Goal: Task Accomplishment & Management: Use online tool/utility

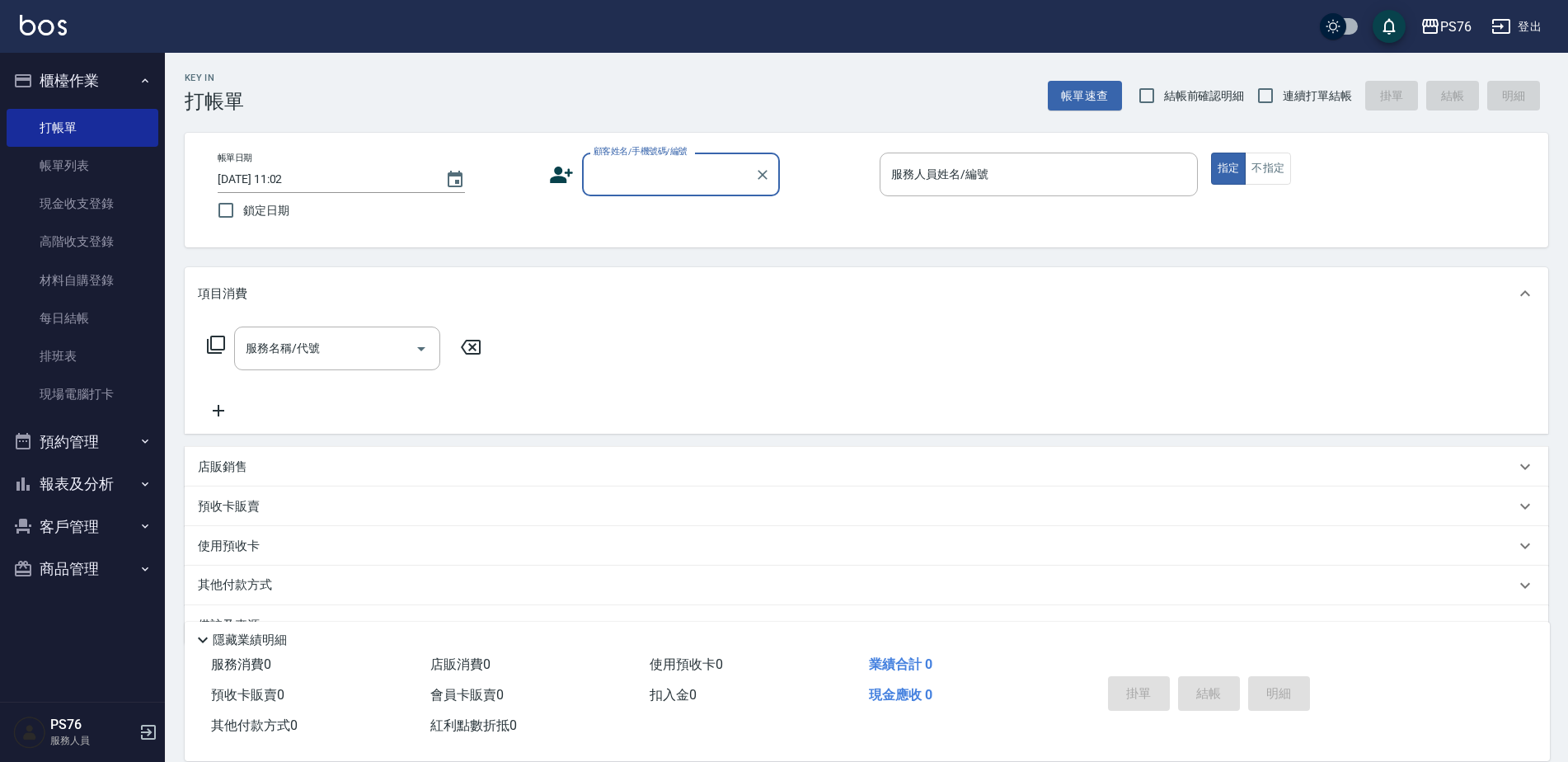
scroll to position [41, 0]
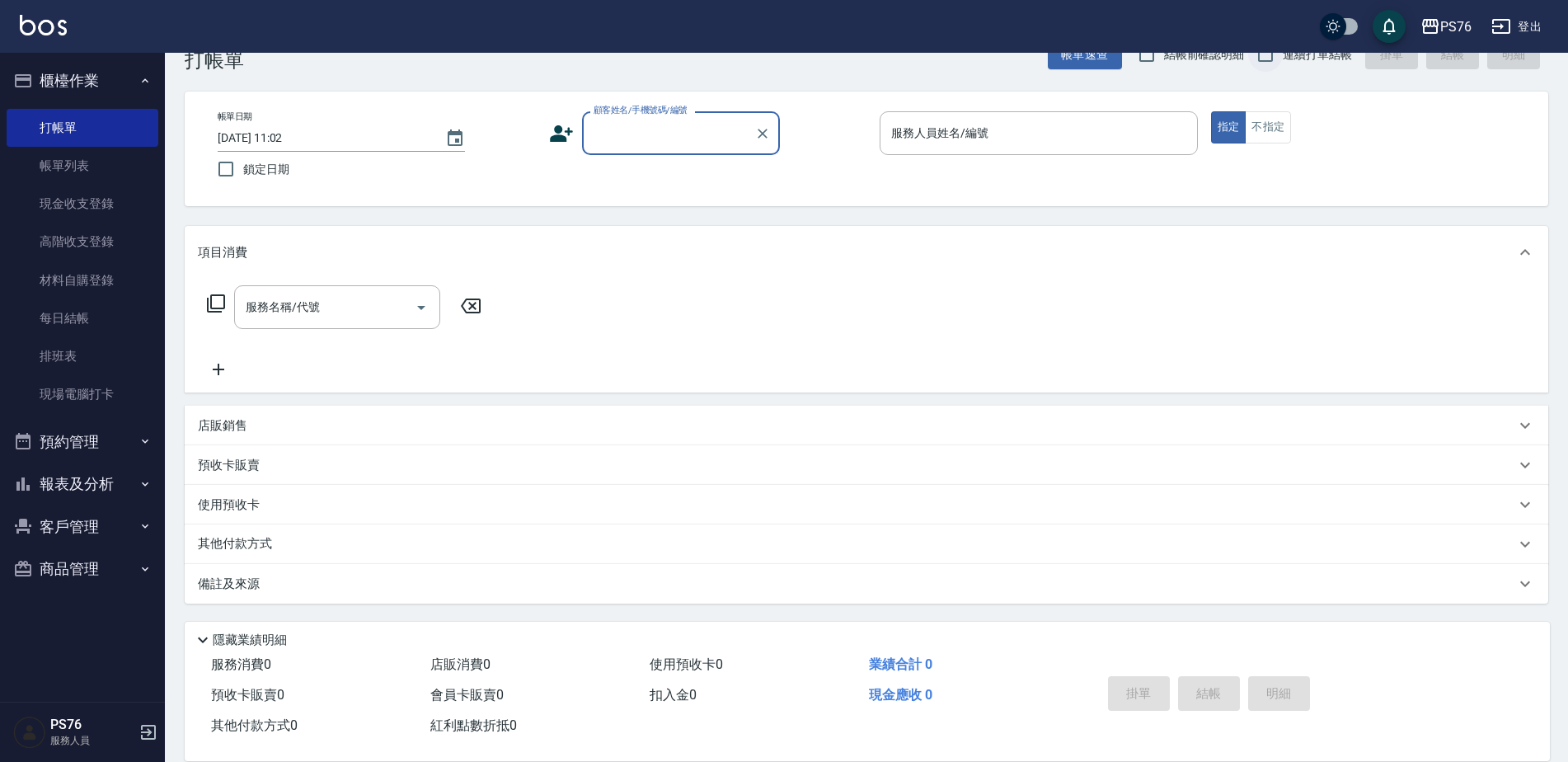
click at [1266, 63] on input "連續打單結帳" at bounding box center [1264, 54] width 34 height 34
checkbox input "true"
click at [361, 311] on input "服務名稱/代號" at bounding box center [325, 307] width 166 height 29
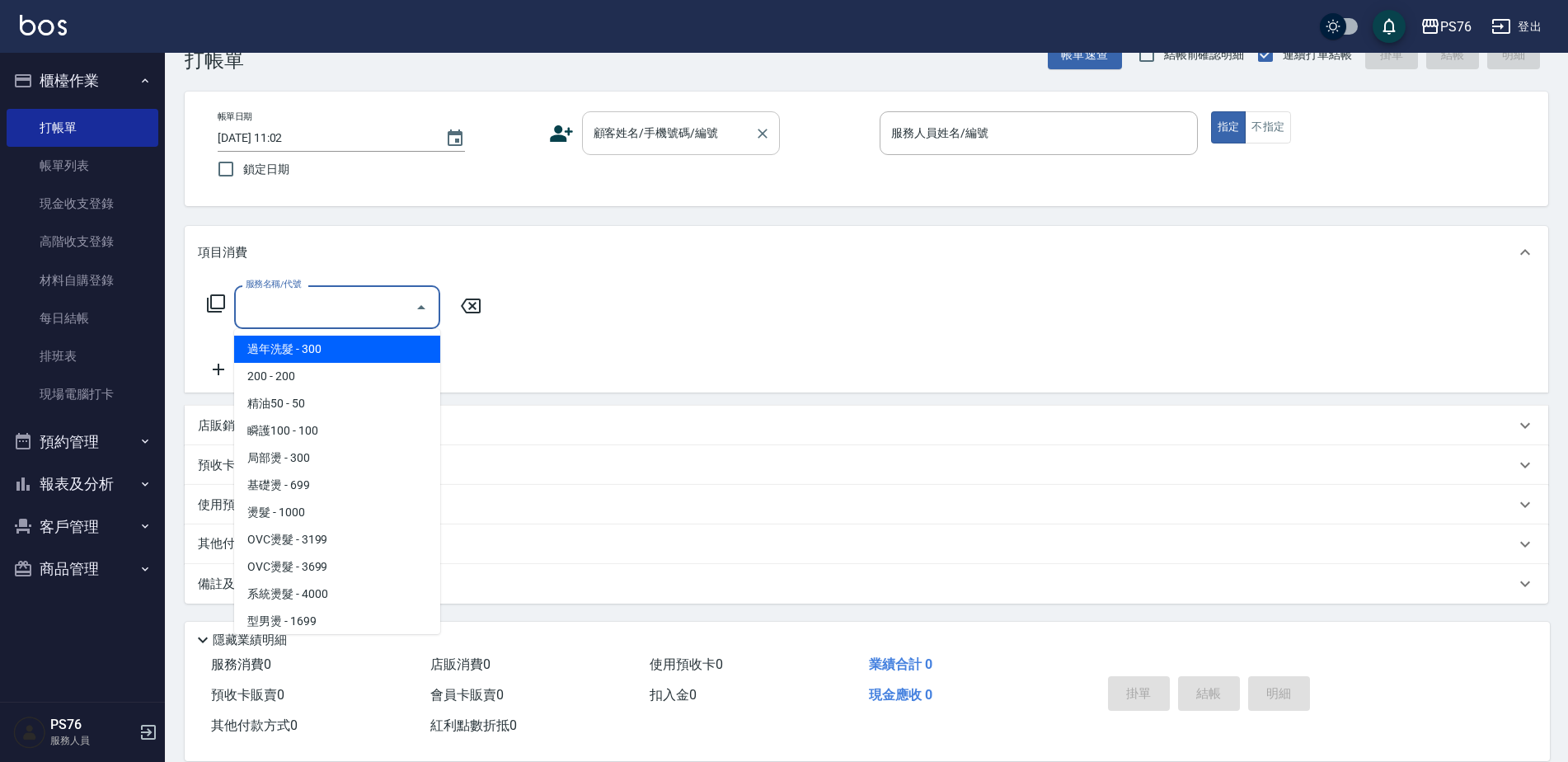
click at [631, 151] on div "顧客姓名/手機號碼/編號" at bounding box center [680, 133] width 198 height 44
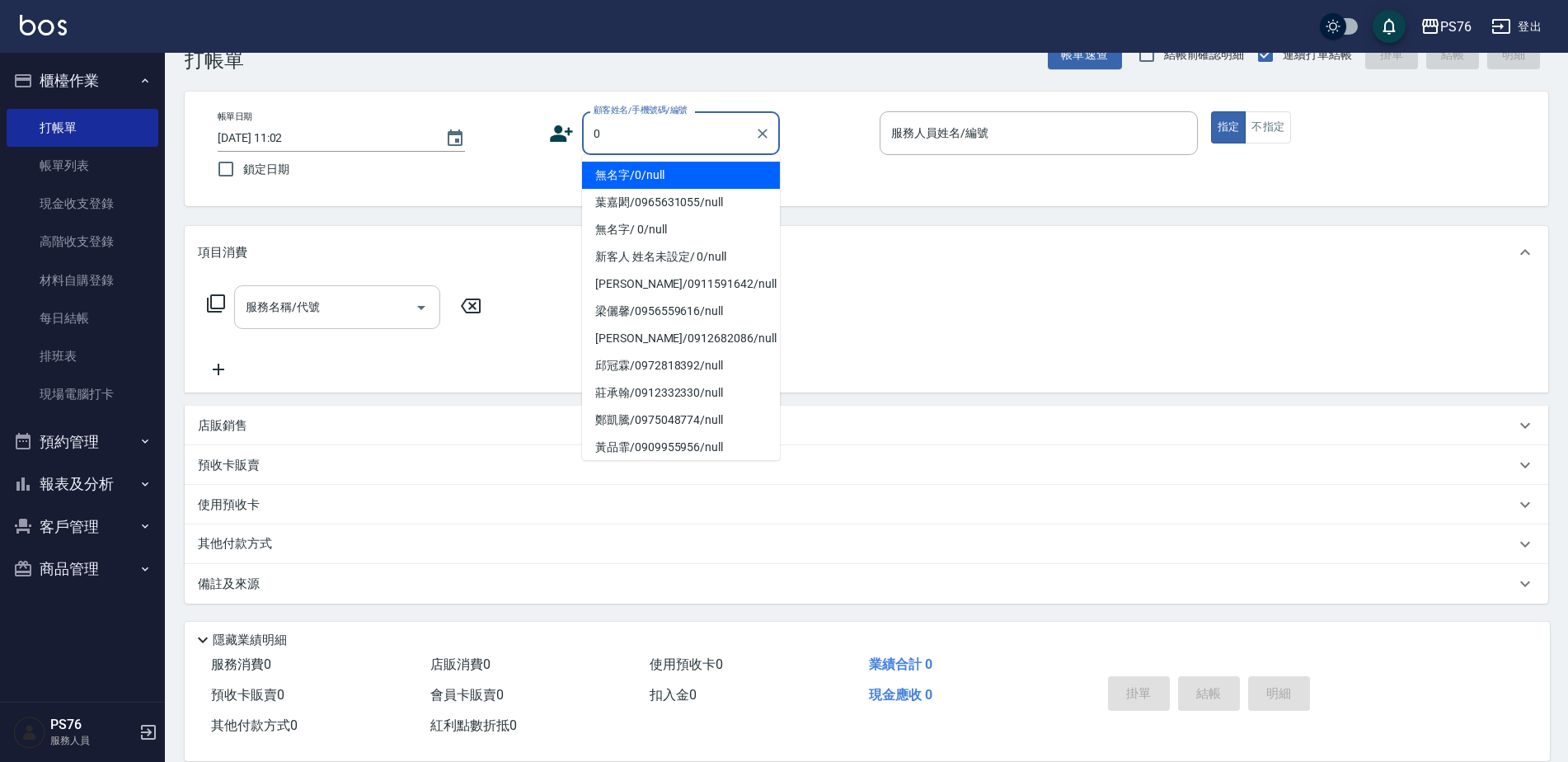
type input "無名字/0/null"
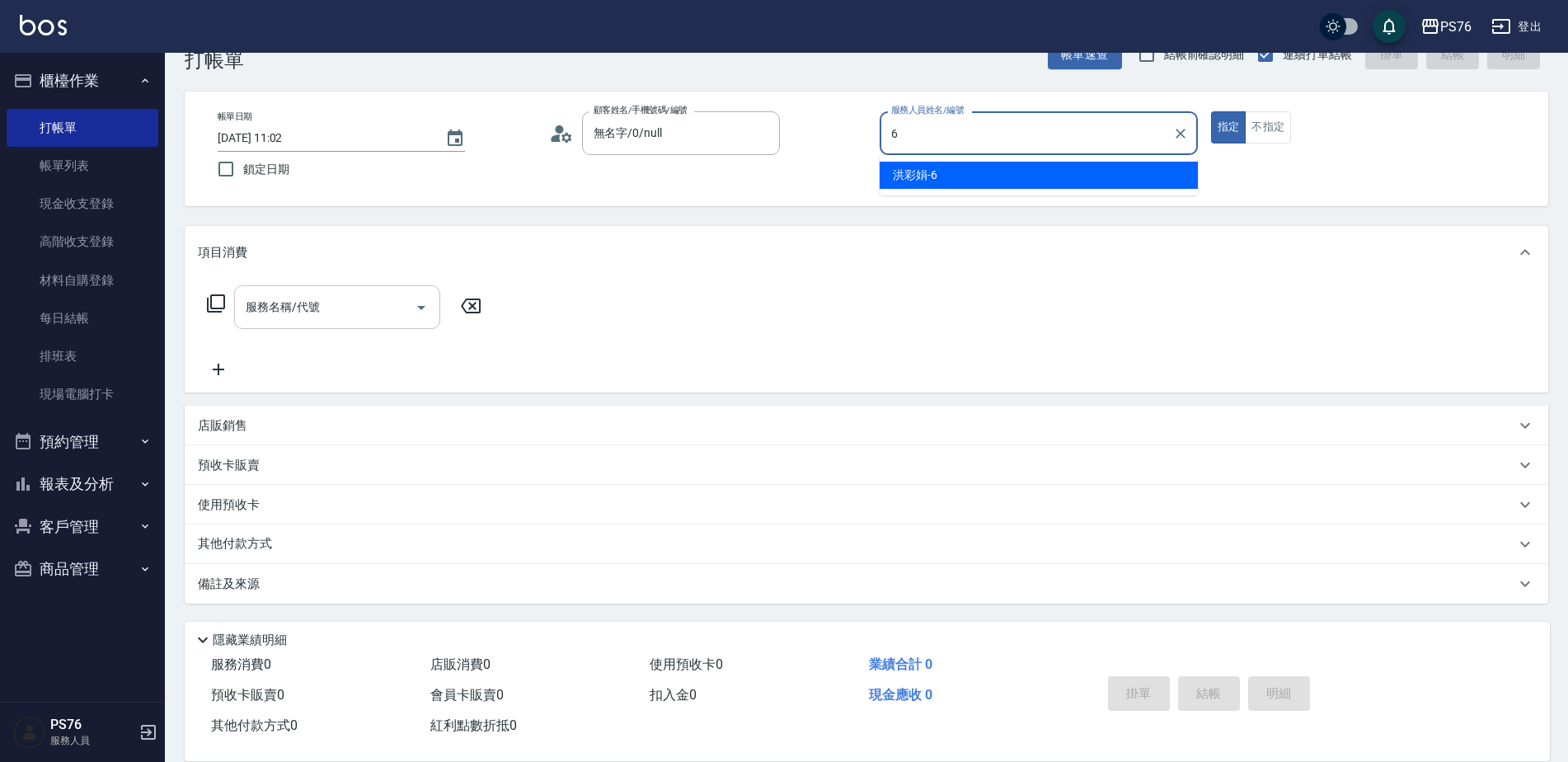
type input "洪彩娟-6"
type button "true"
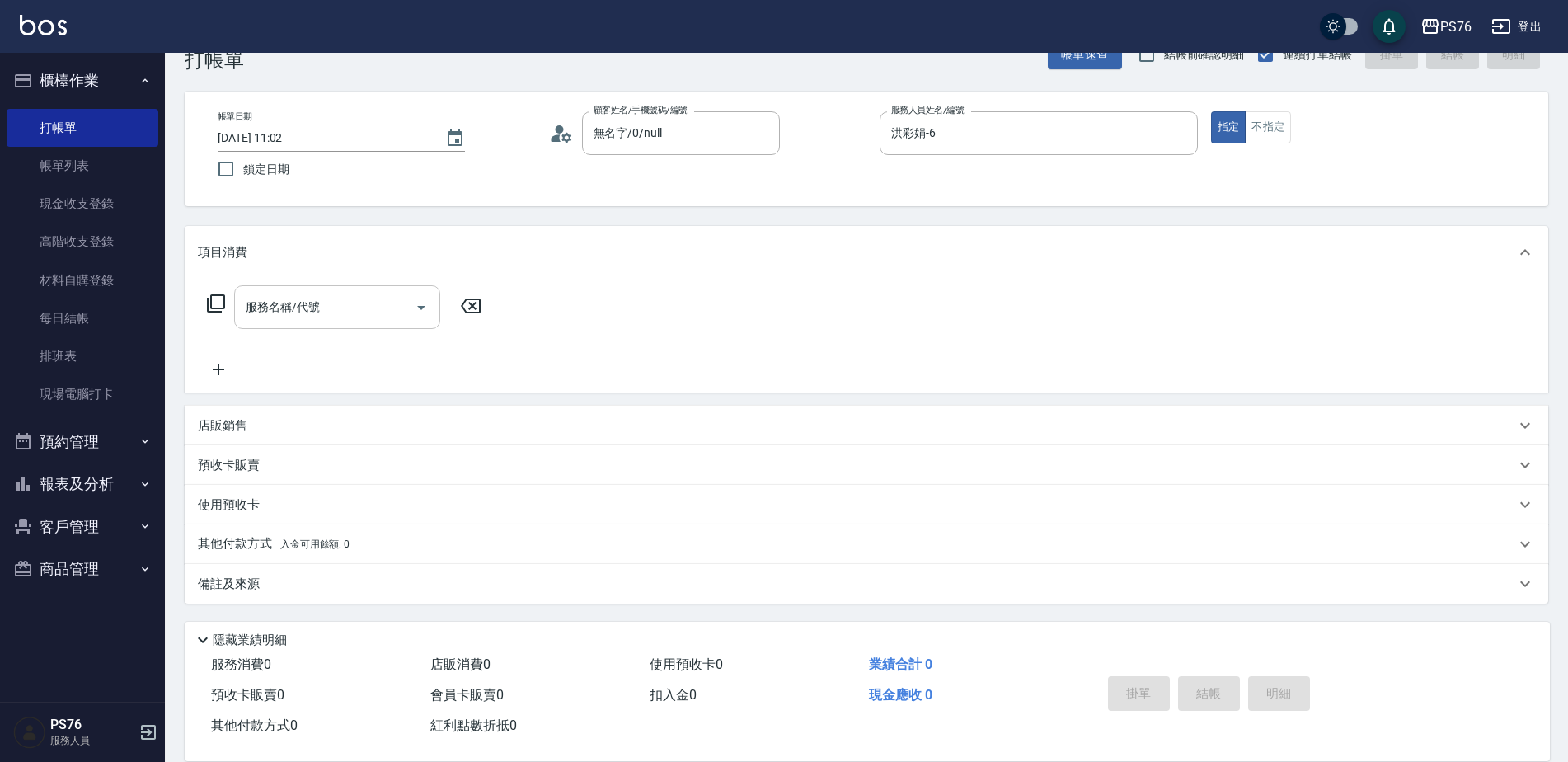
click at [284, 317] on input "服務名稱/代號" at bounding box center [325, 307] width 166 height 29
type input "精油SPA(0699)"
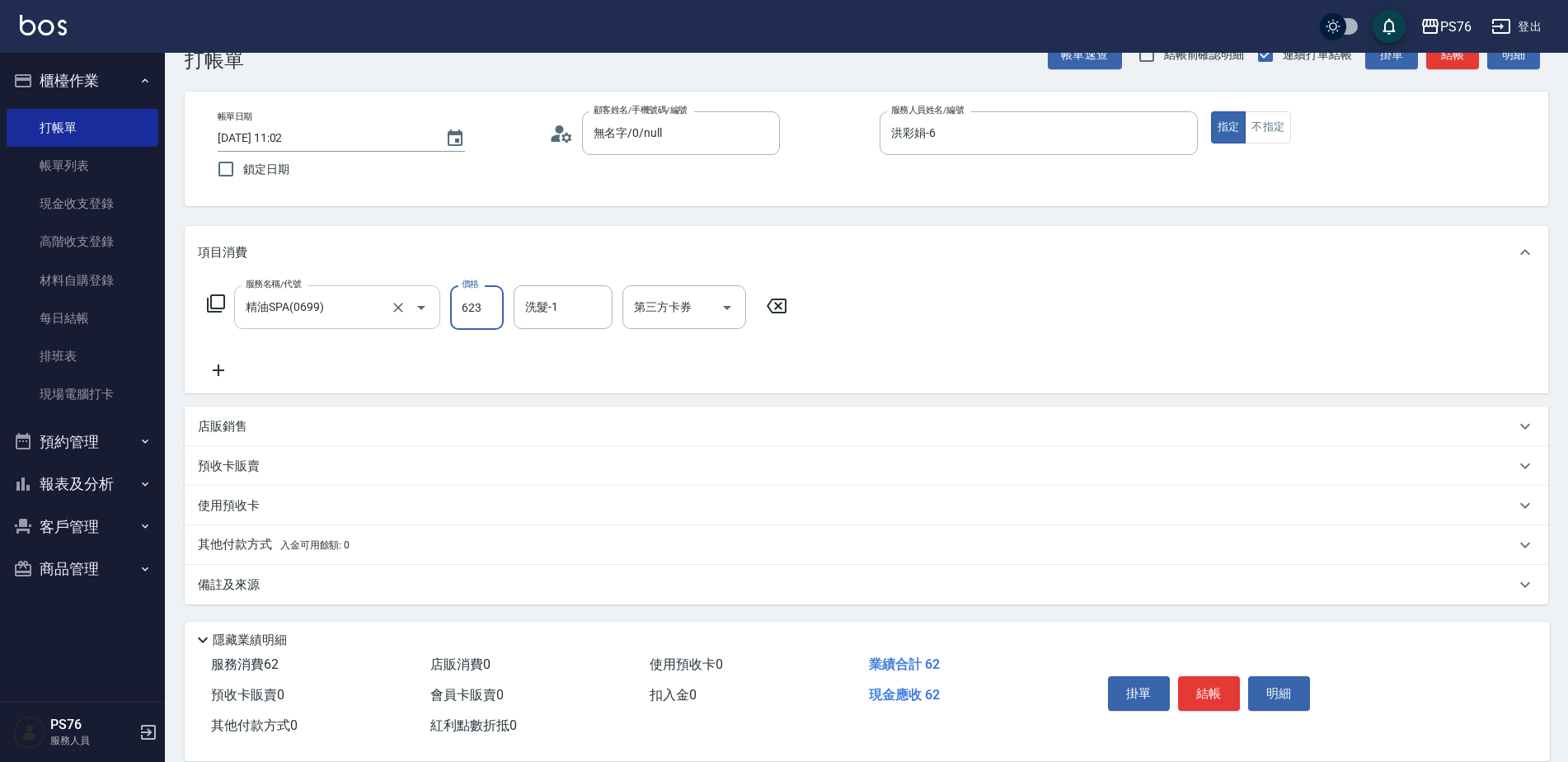
type input "623"
type input "游怡瑄-24"
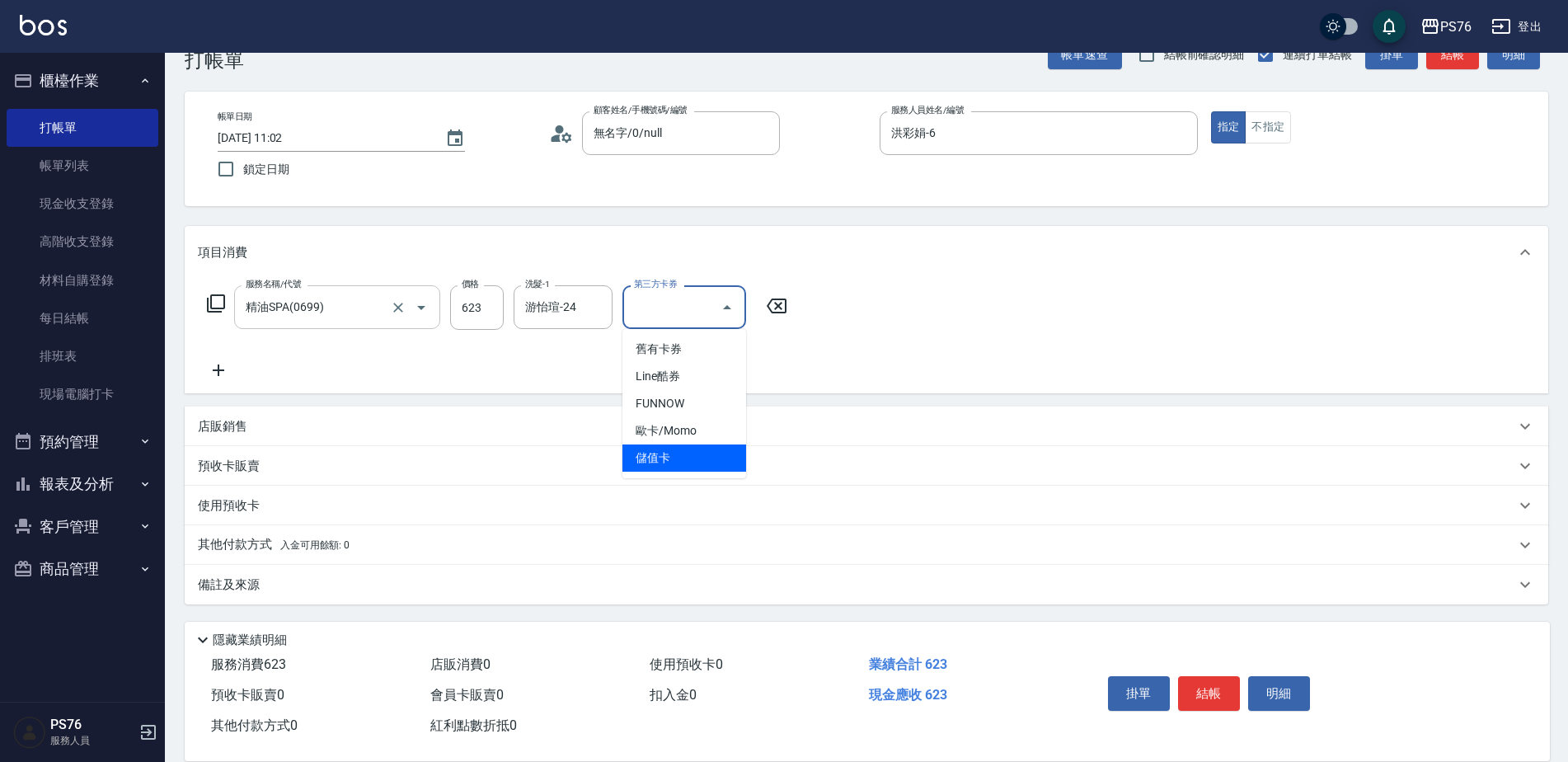
type input "儲值卡"
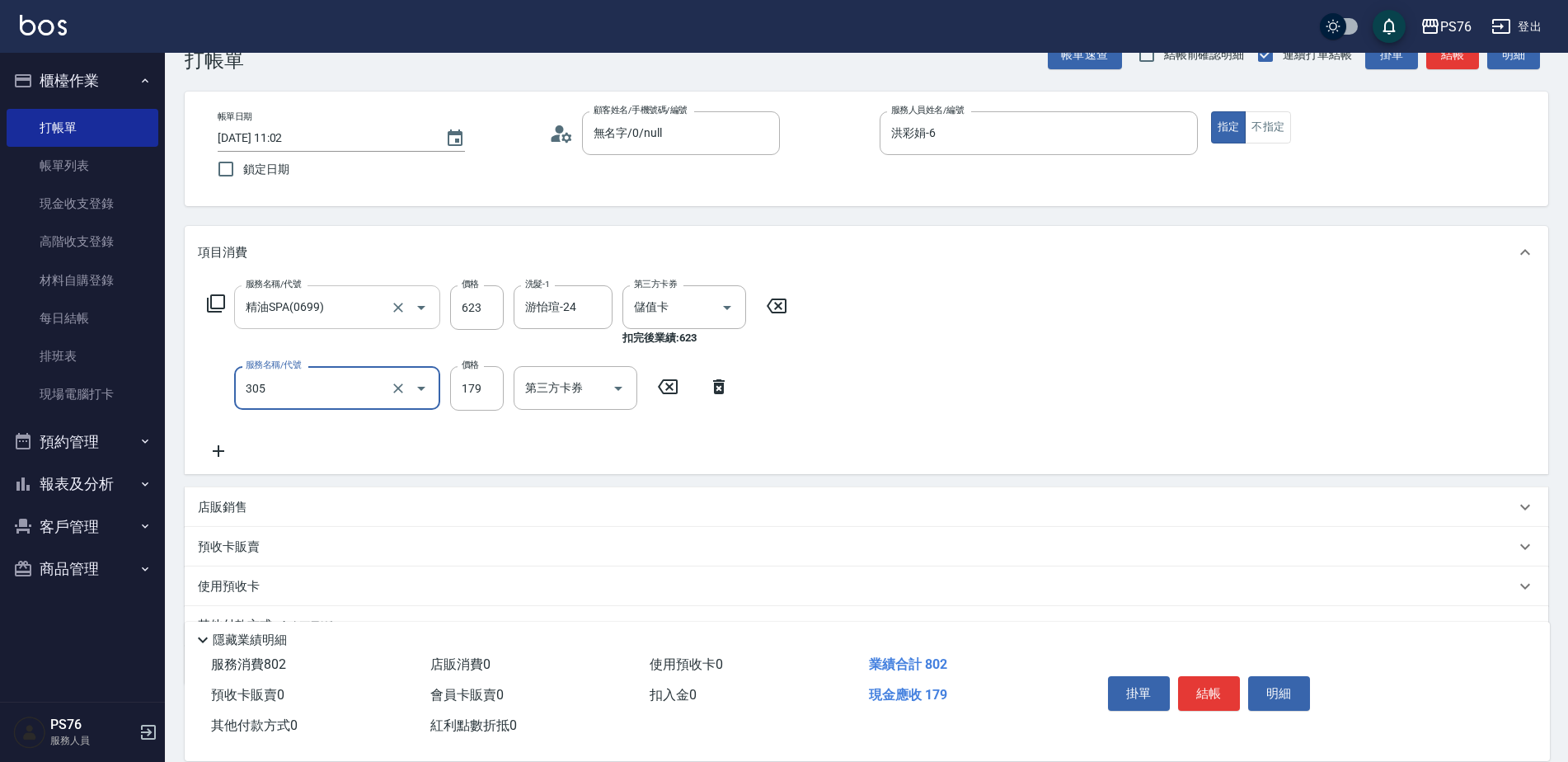
type input "剪髮(305)"
type input "255"
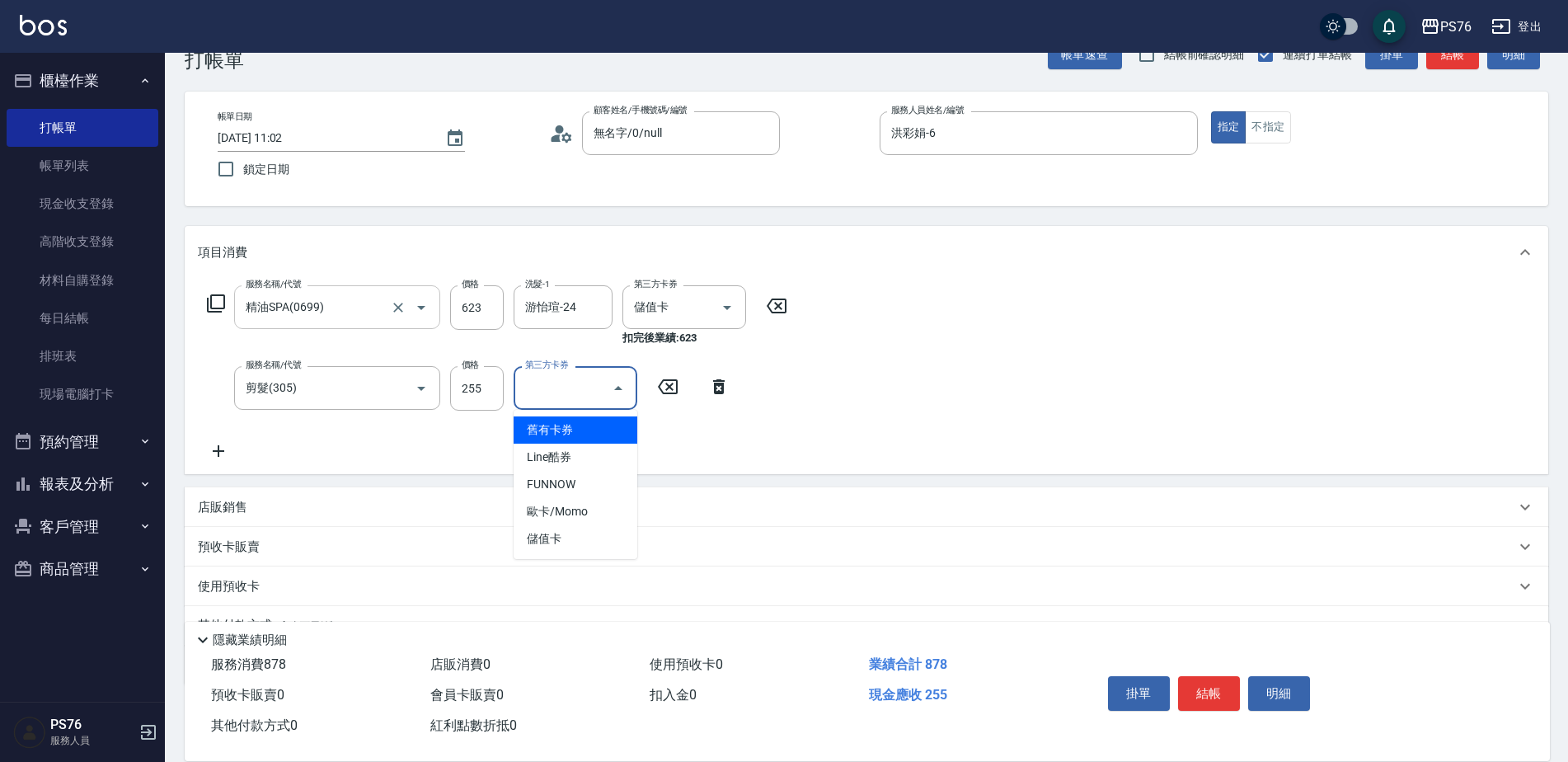
type input "儲值卡"
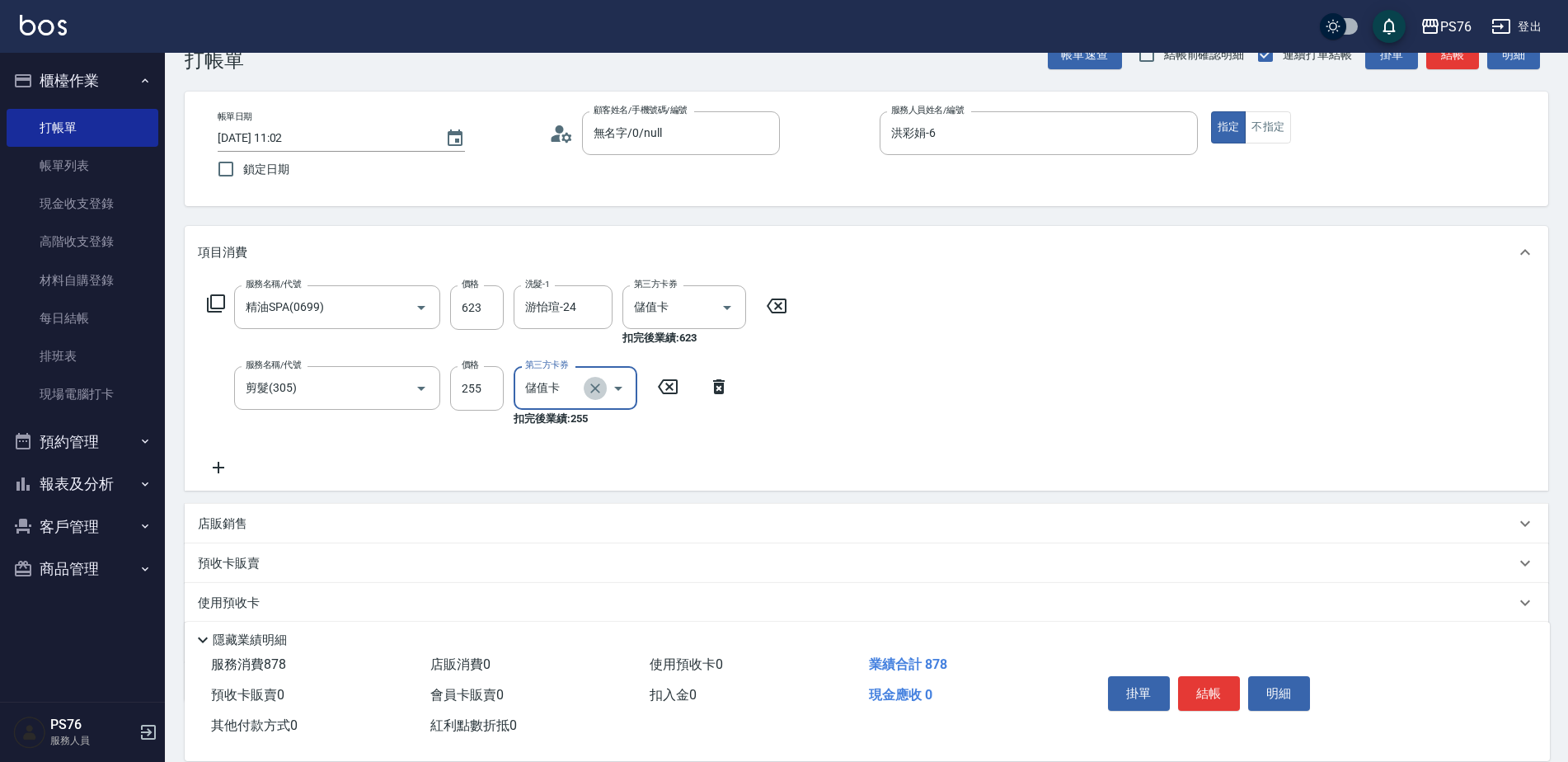
click at [601, 387] on icon "Clear" at bounding box center [595, 389] width 17 height 17
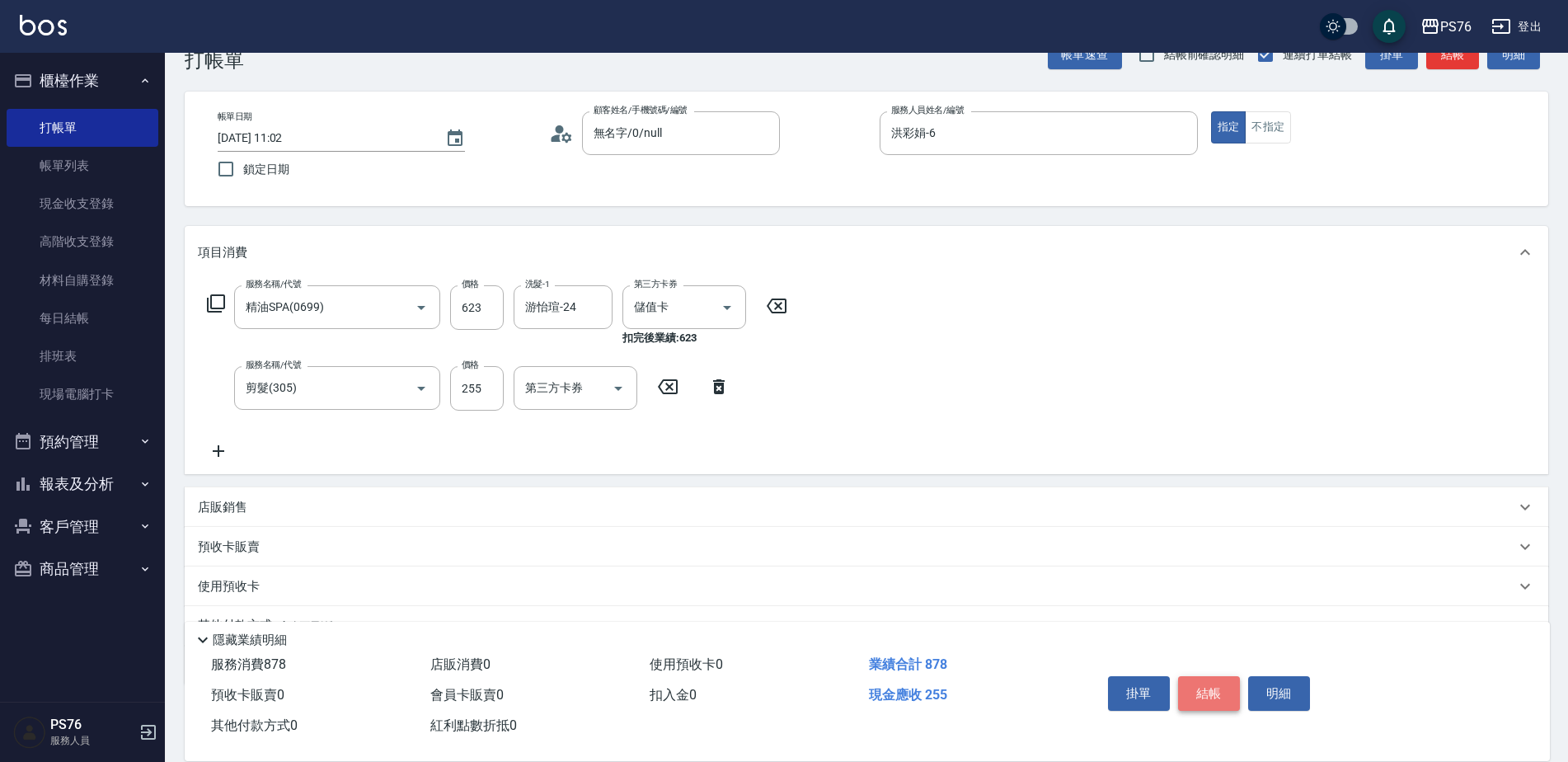
click at [1203, 693] on button "結帳" at bounding box center [1209, 693] width 62 height 34
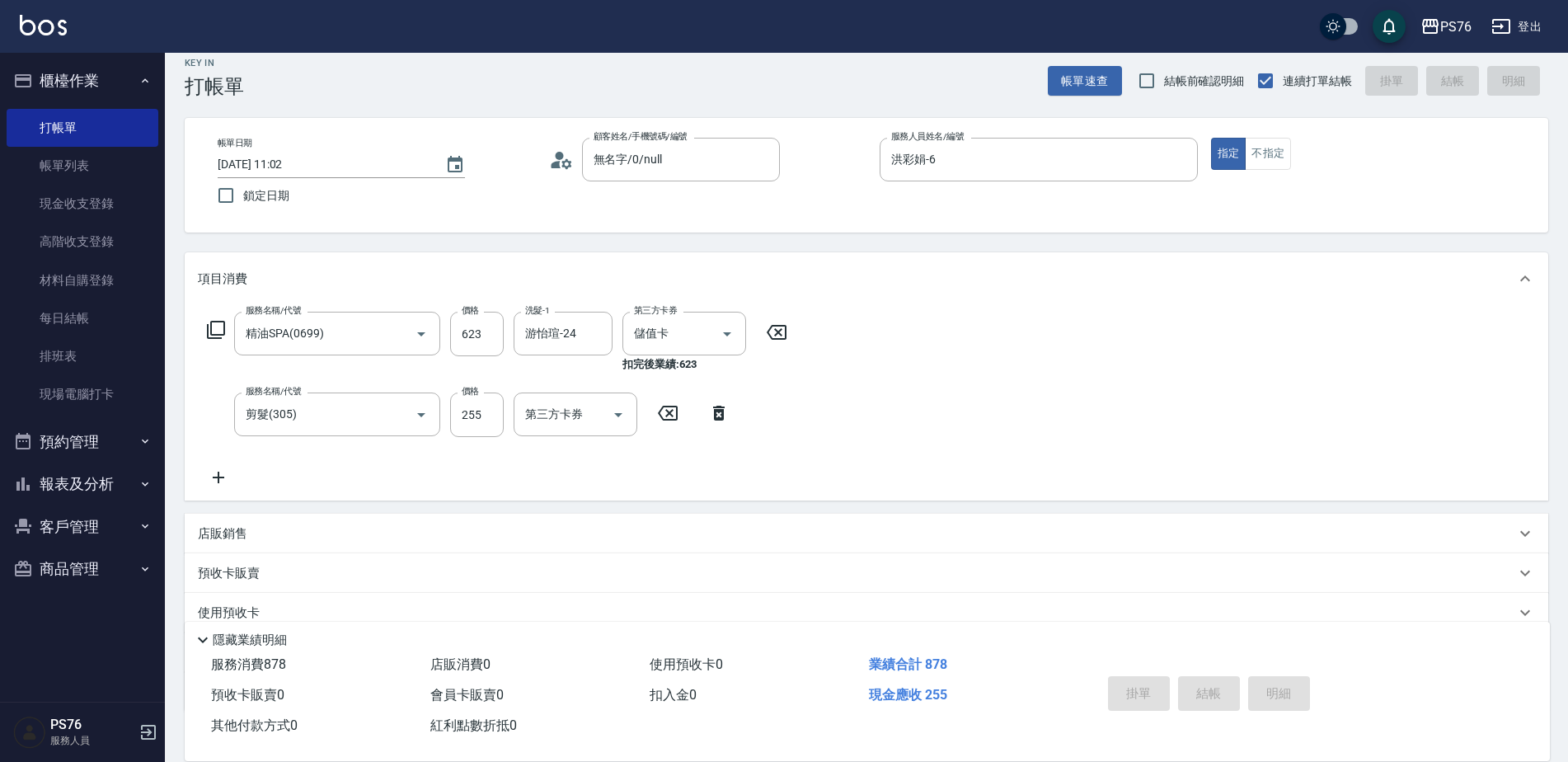
scroll to position [0, 0]
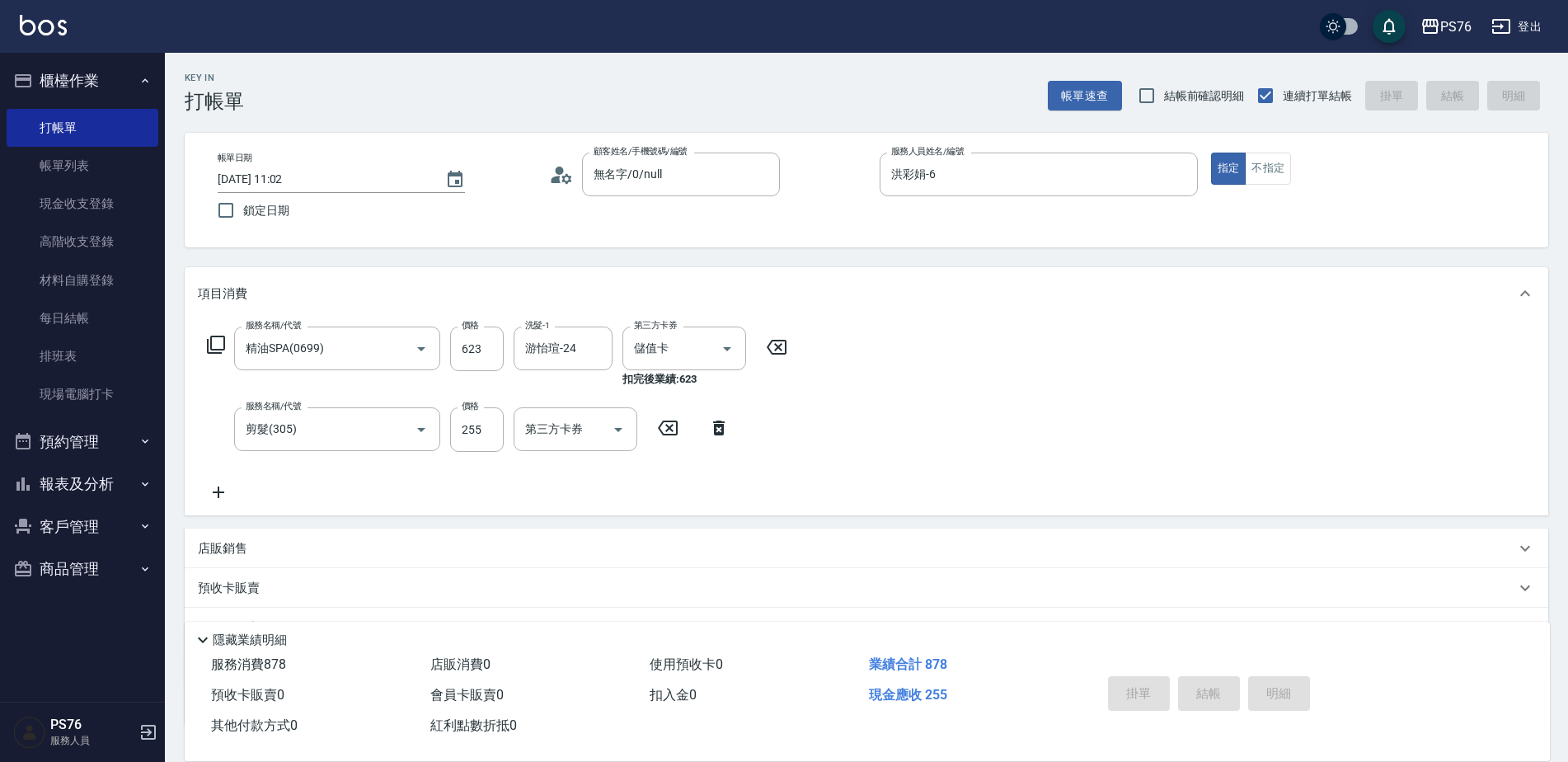
type input "[DATE] 21:03"
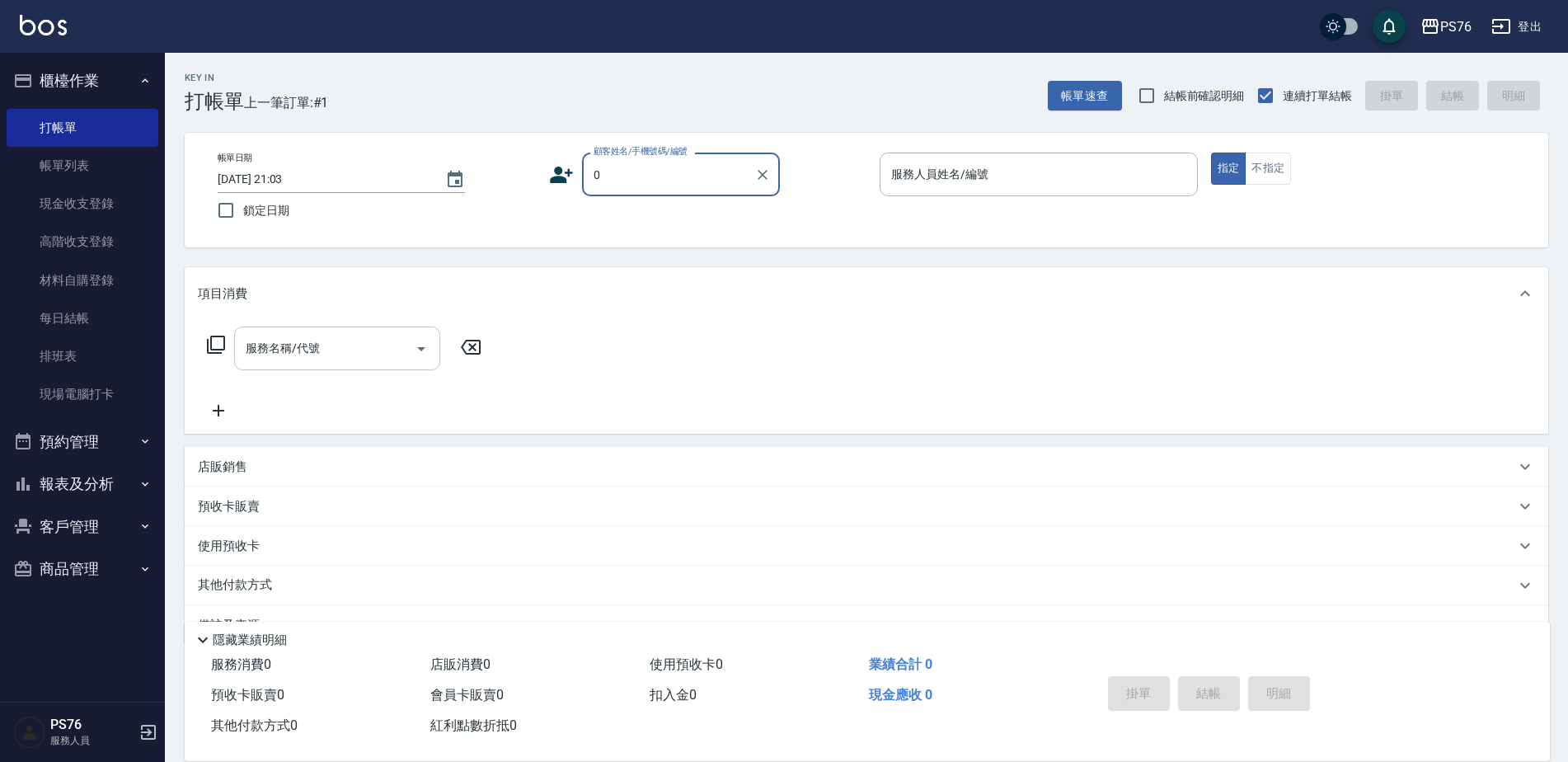
type input "無名字/0/null"
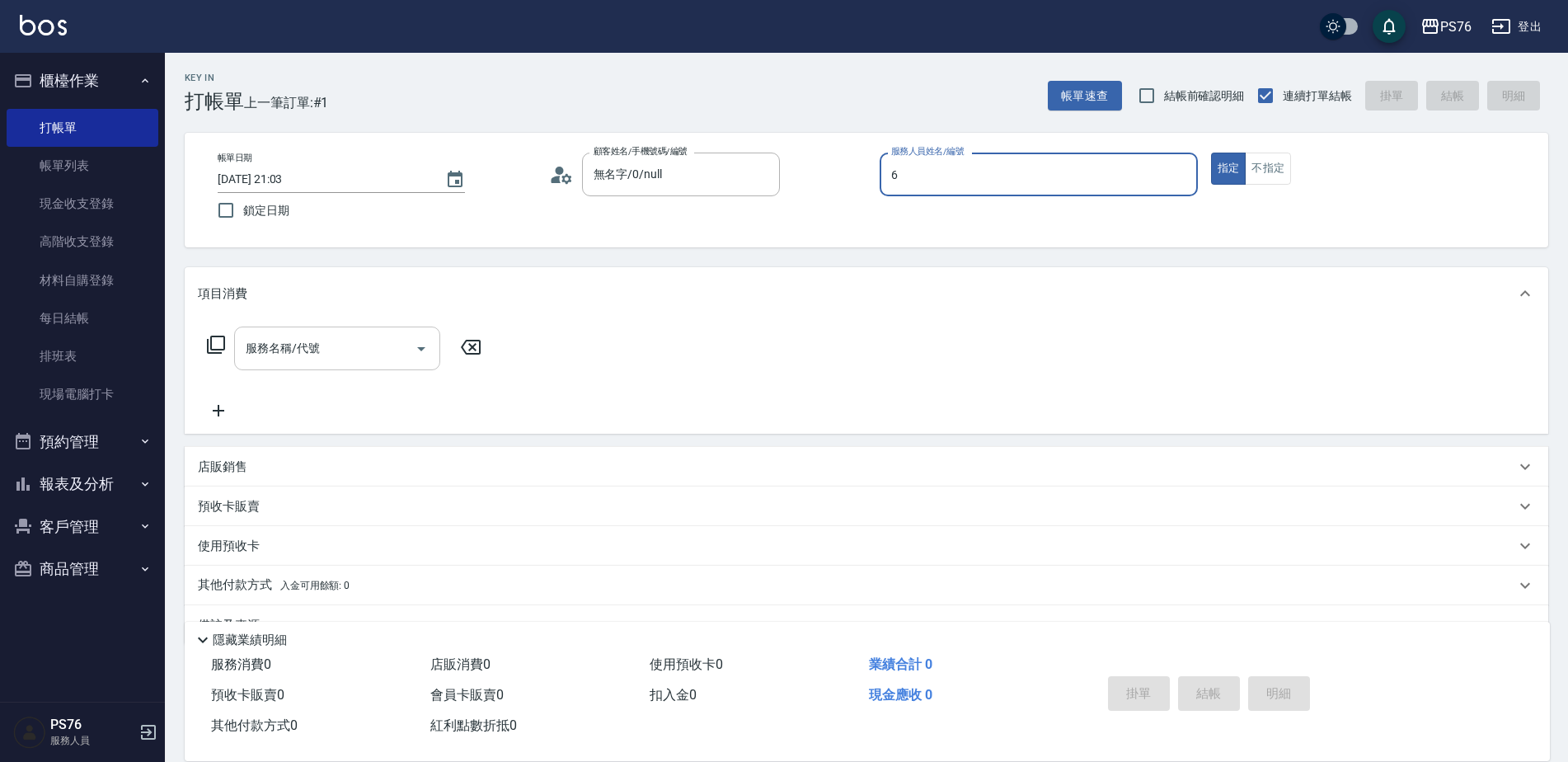
type input "洪彩娟-6"
click at [291, 341] on div "服務名稱/代號 服務名稱/代號" at bounding box center [336, 348] width 206 height 44
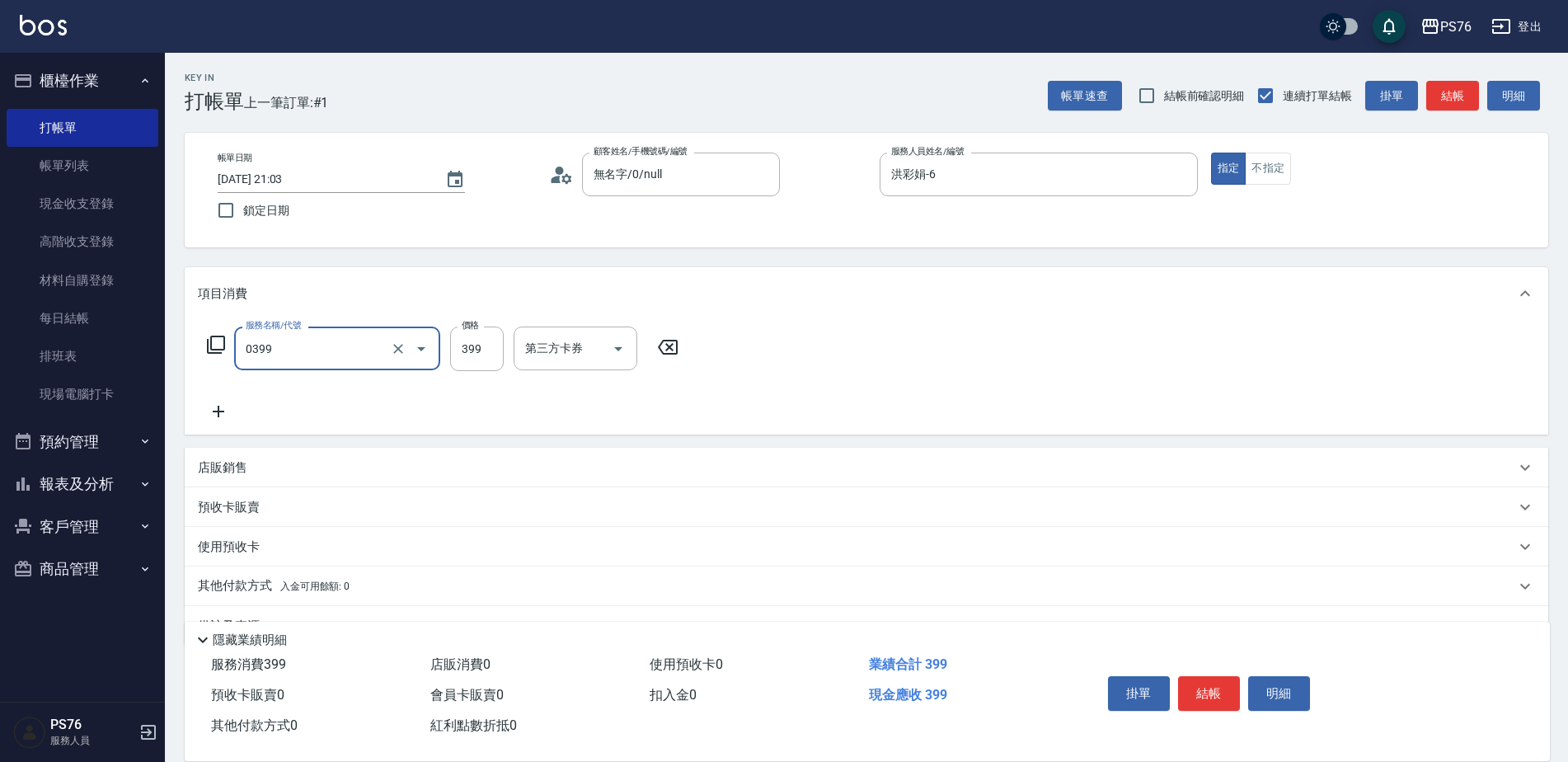
type input "海鹽399(0399)"
type input "游怡瑄-24"
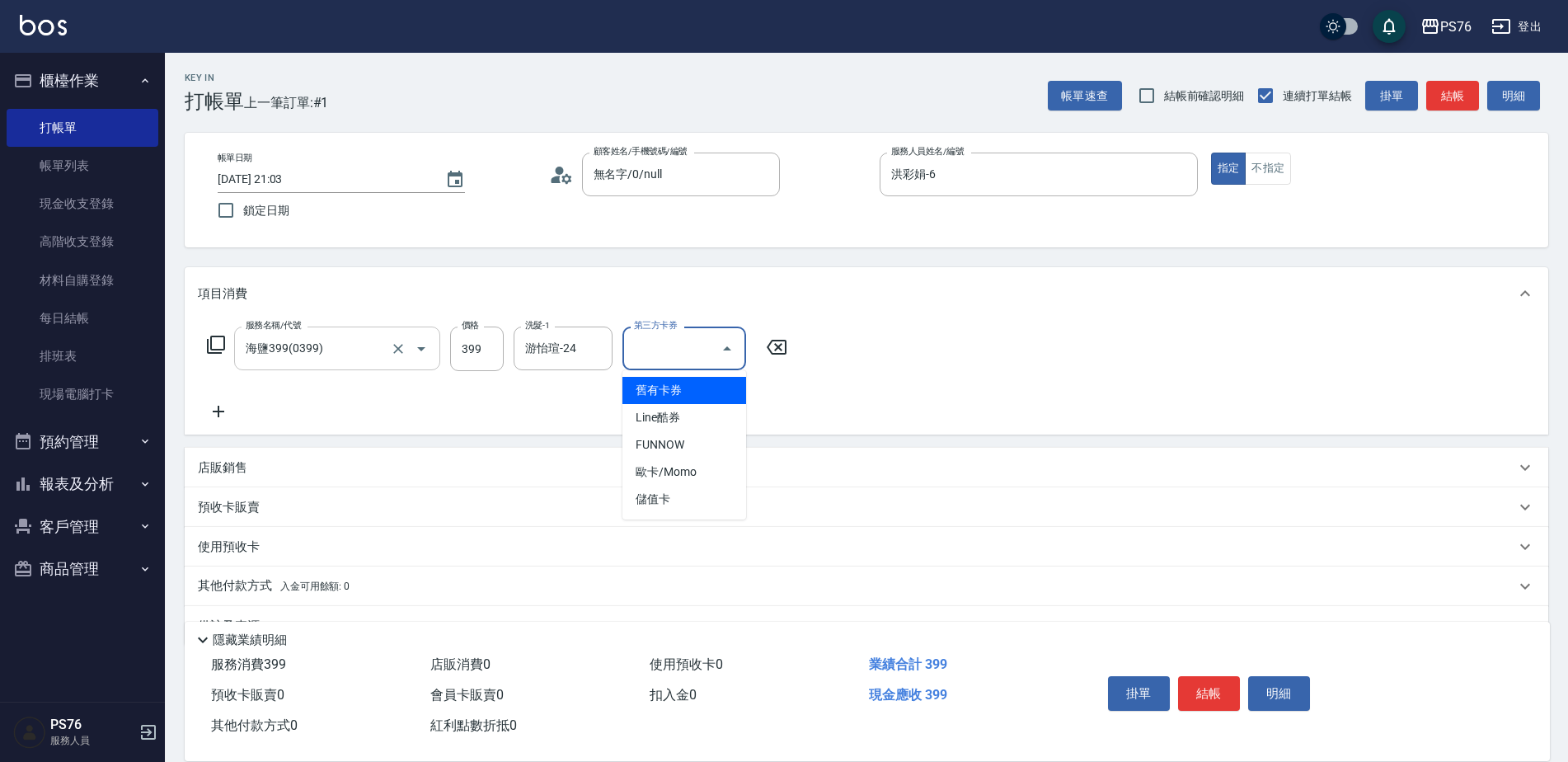
type input "儲值卡"
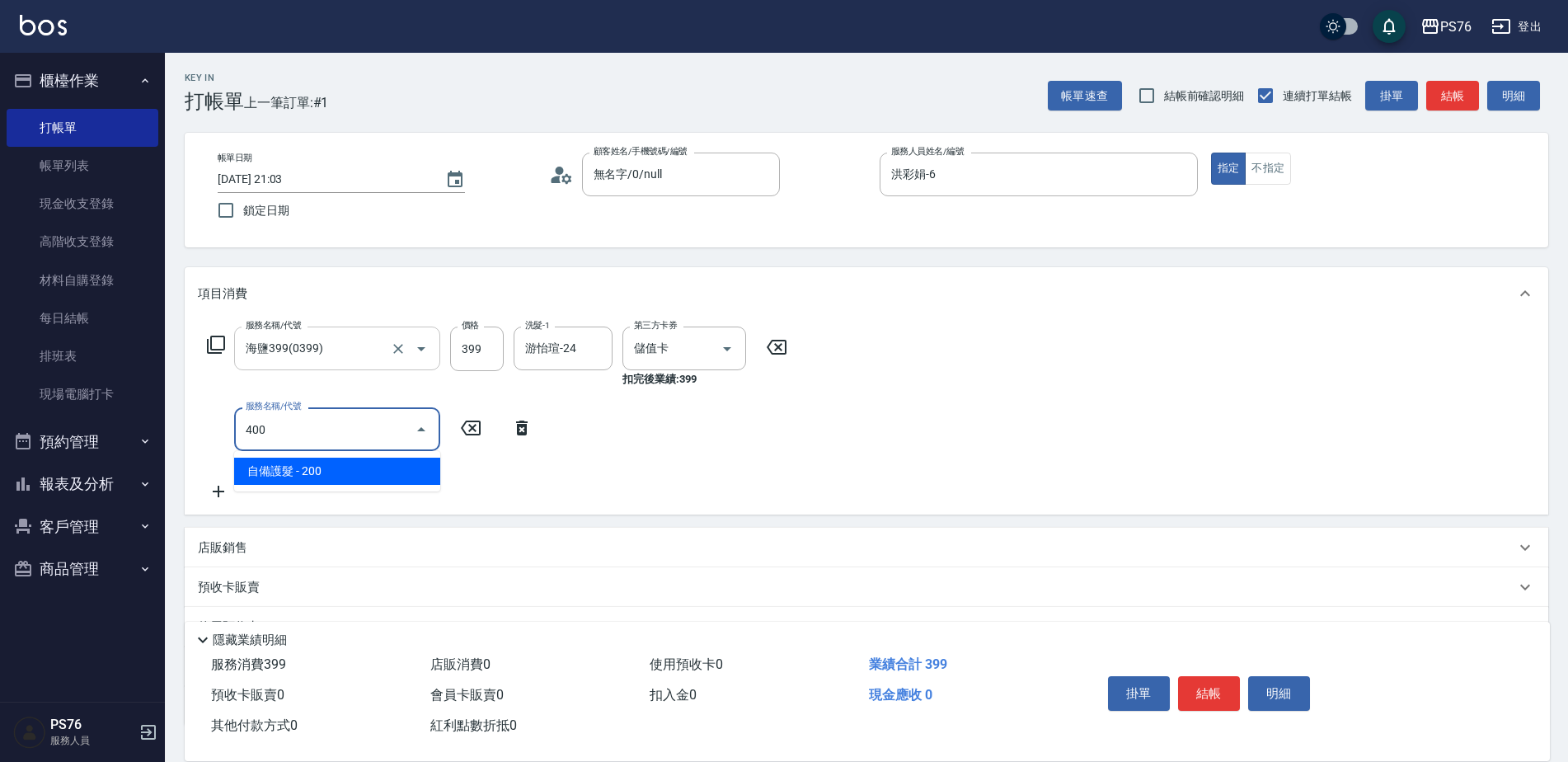
type input "自備護髮(400)"
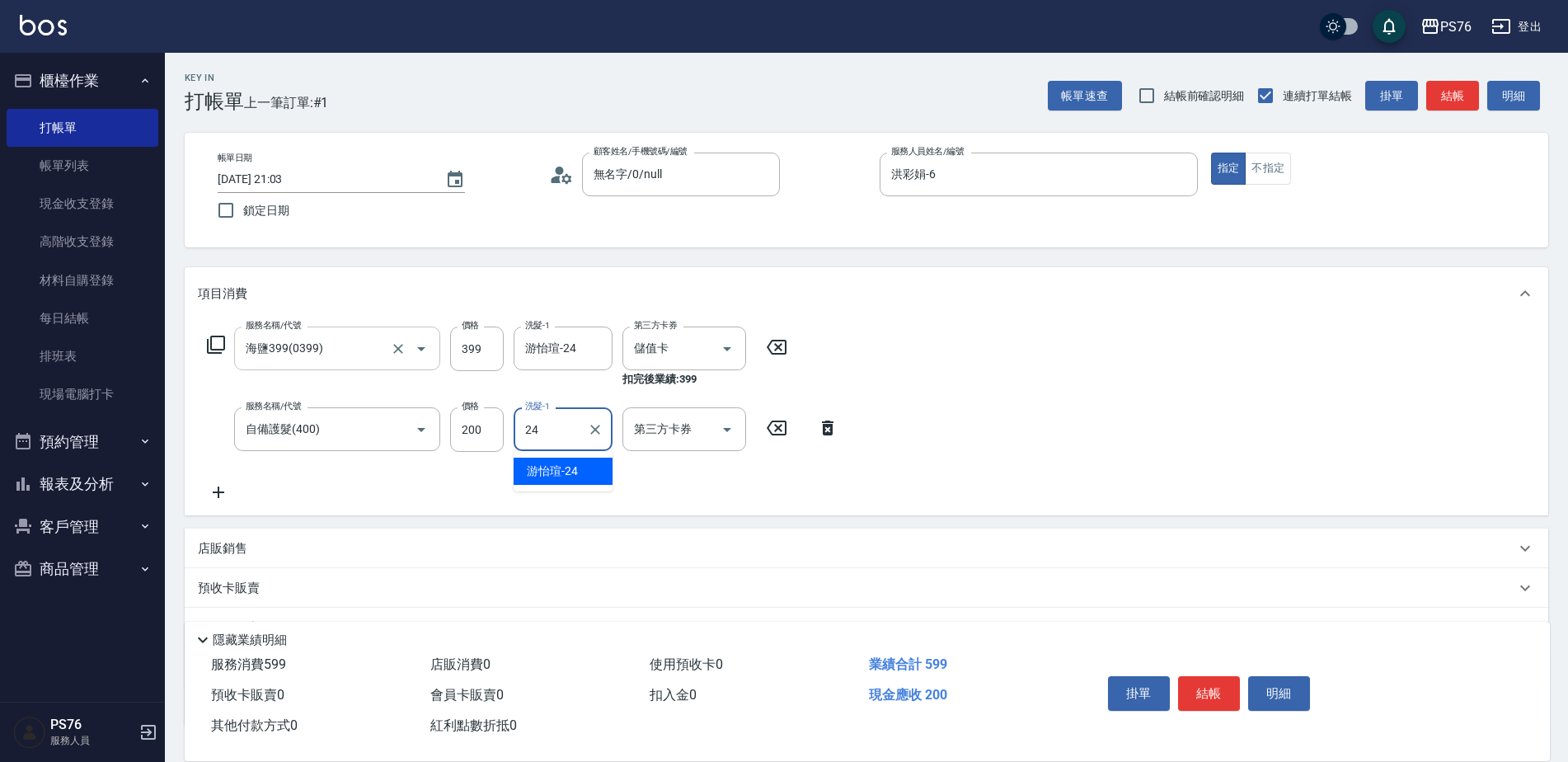
type input "游怡瑄-24"
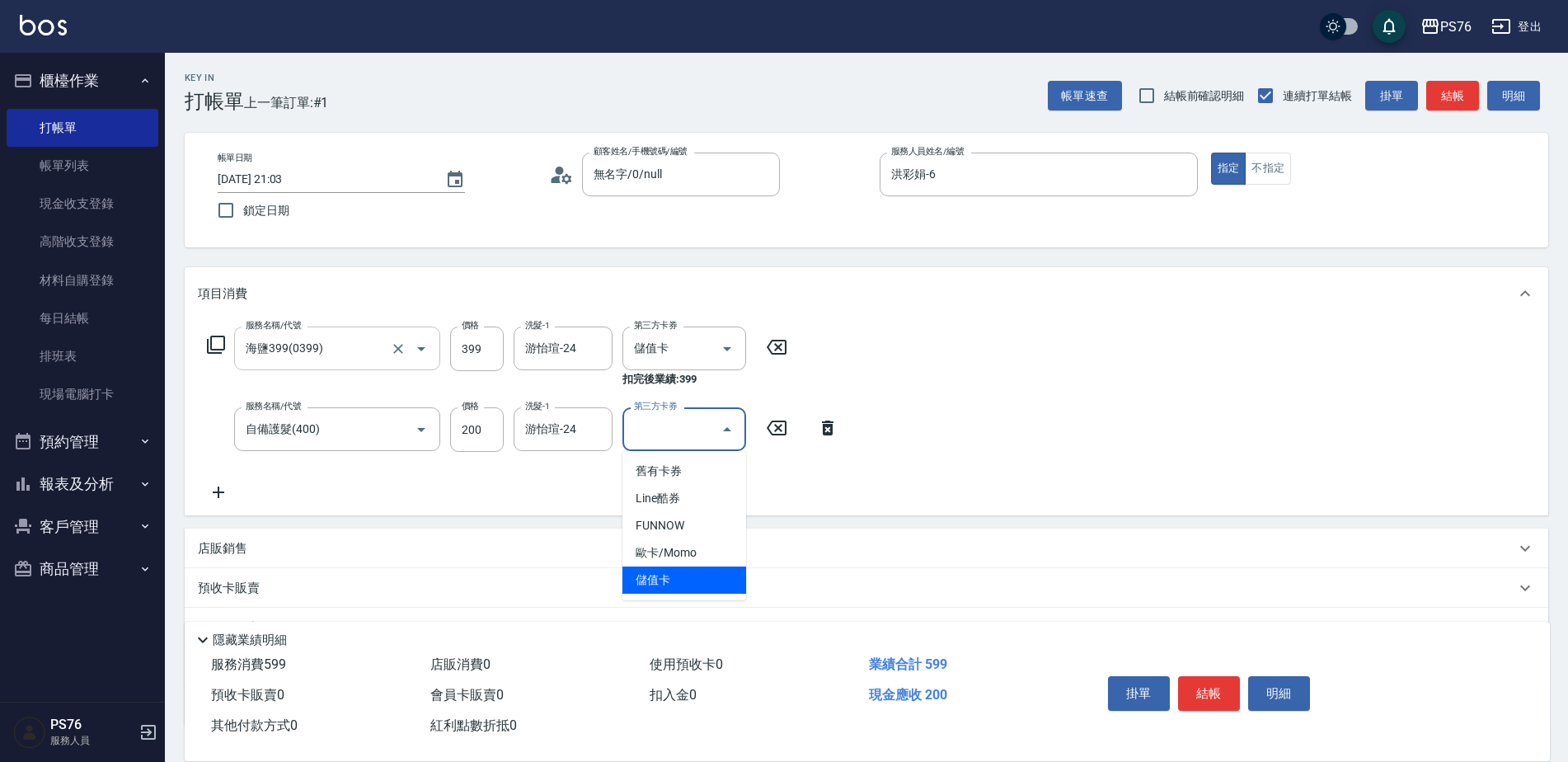
type input "儲值卡"
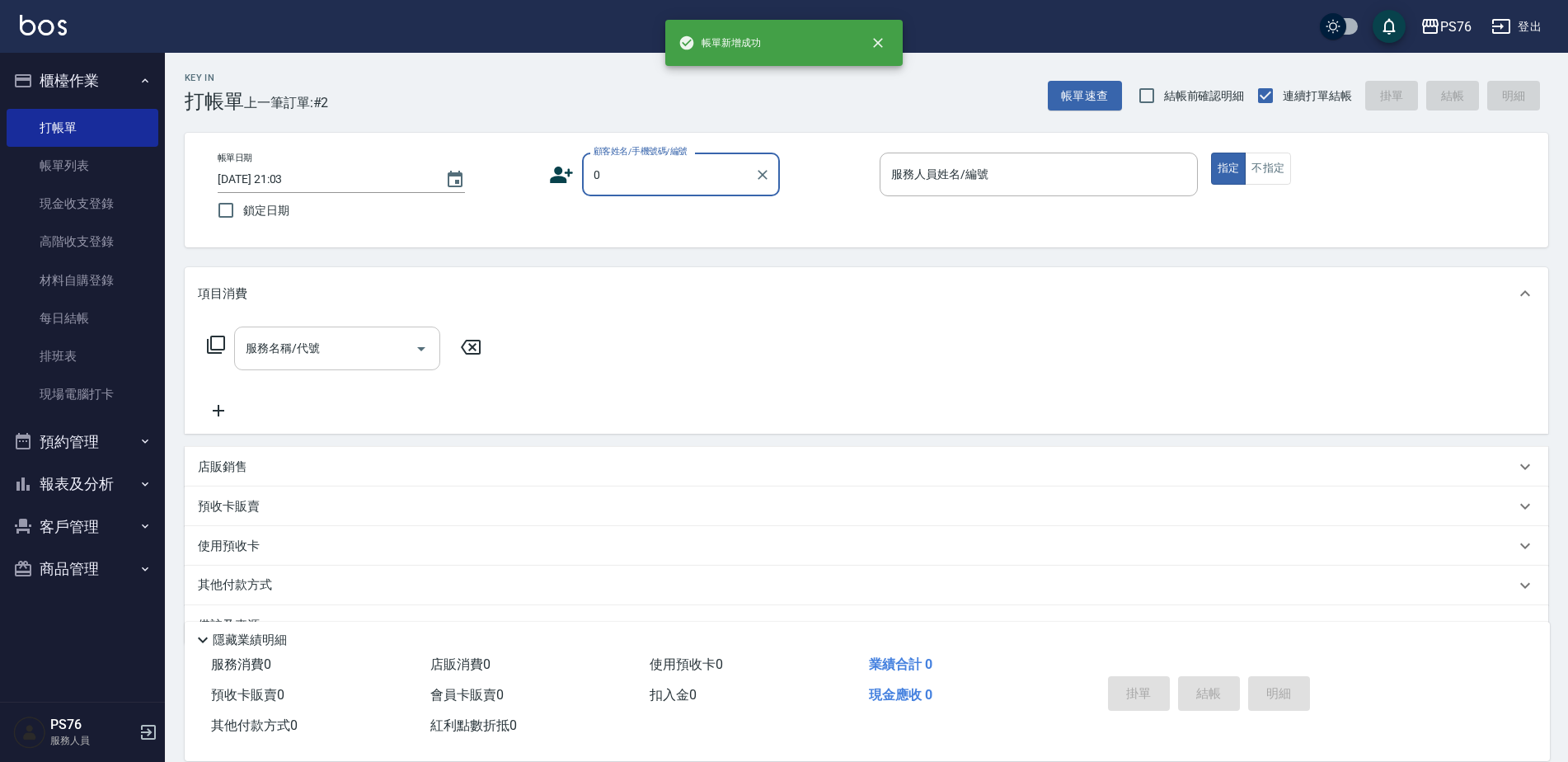
type input "無名字/0/null"
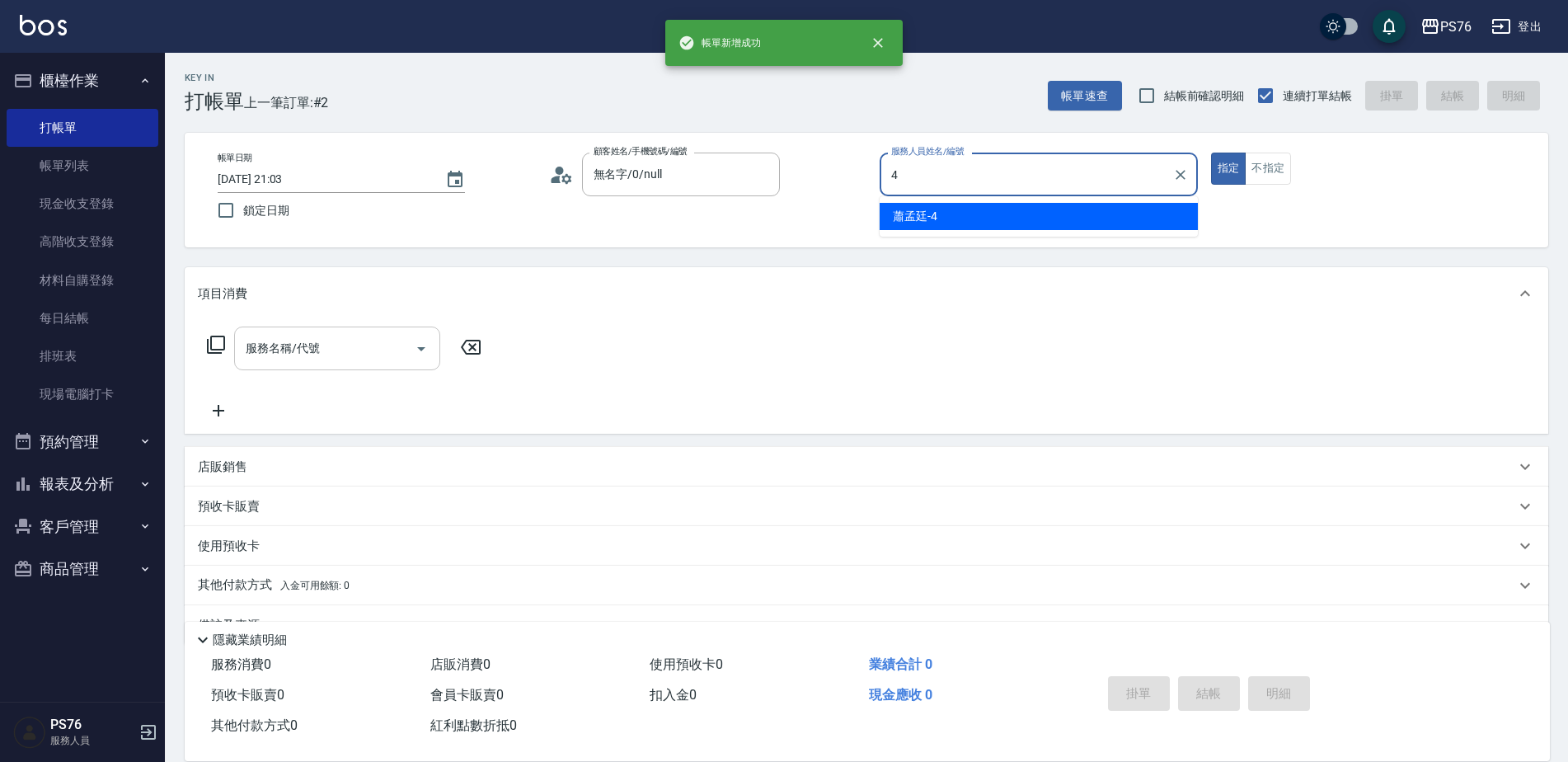
type input "蕭孟廷-4"
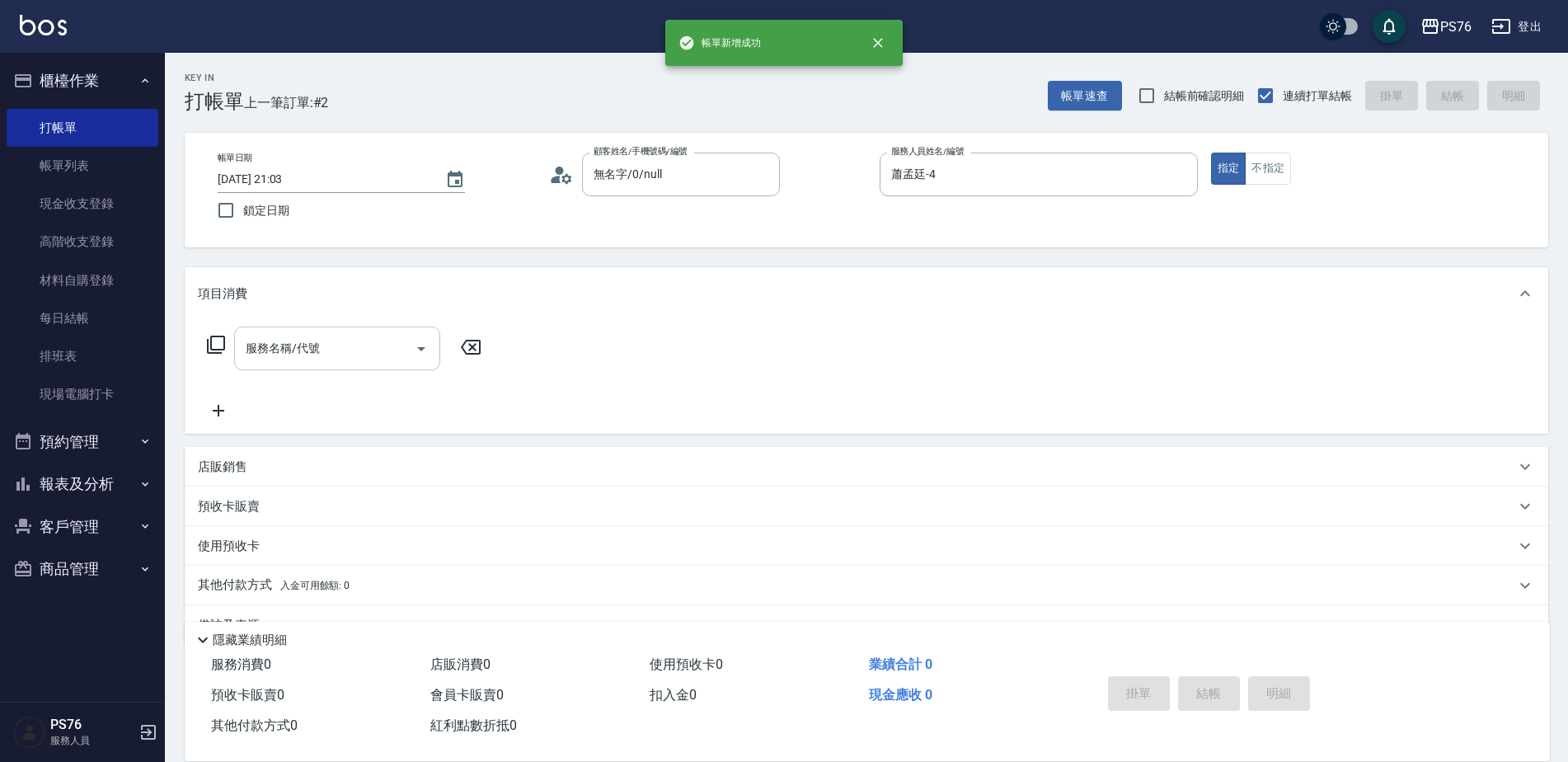
click at [291, 341] on input "服務名稱/代號" at bounding box center [325, 348] width 166 height 29
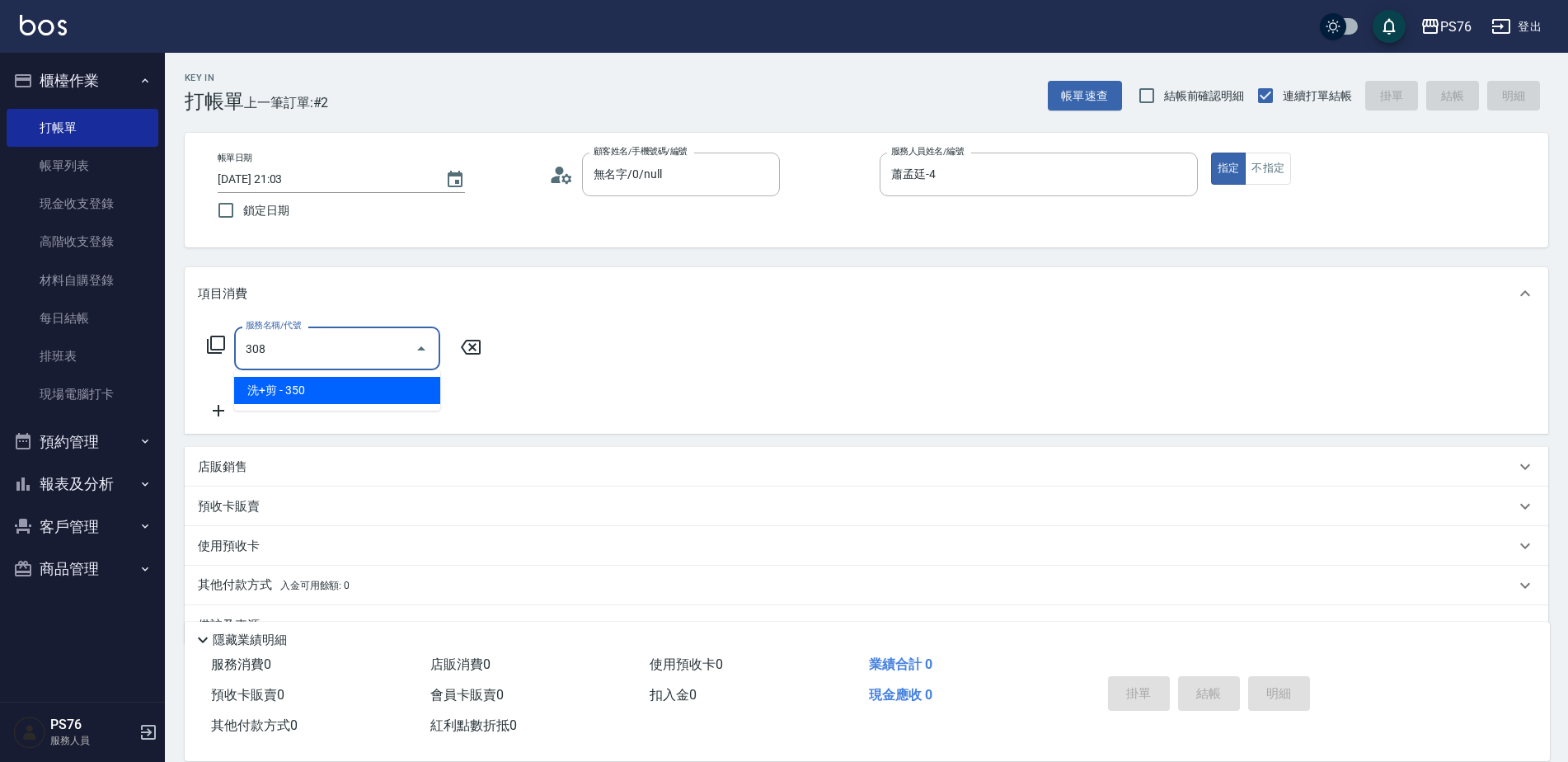
type input "洗+剪(308)"
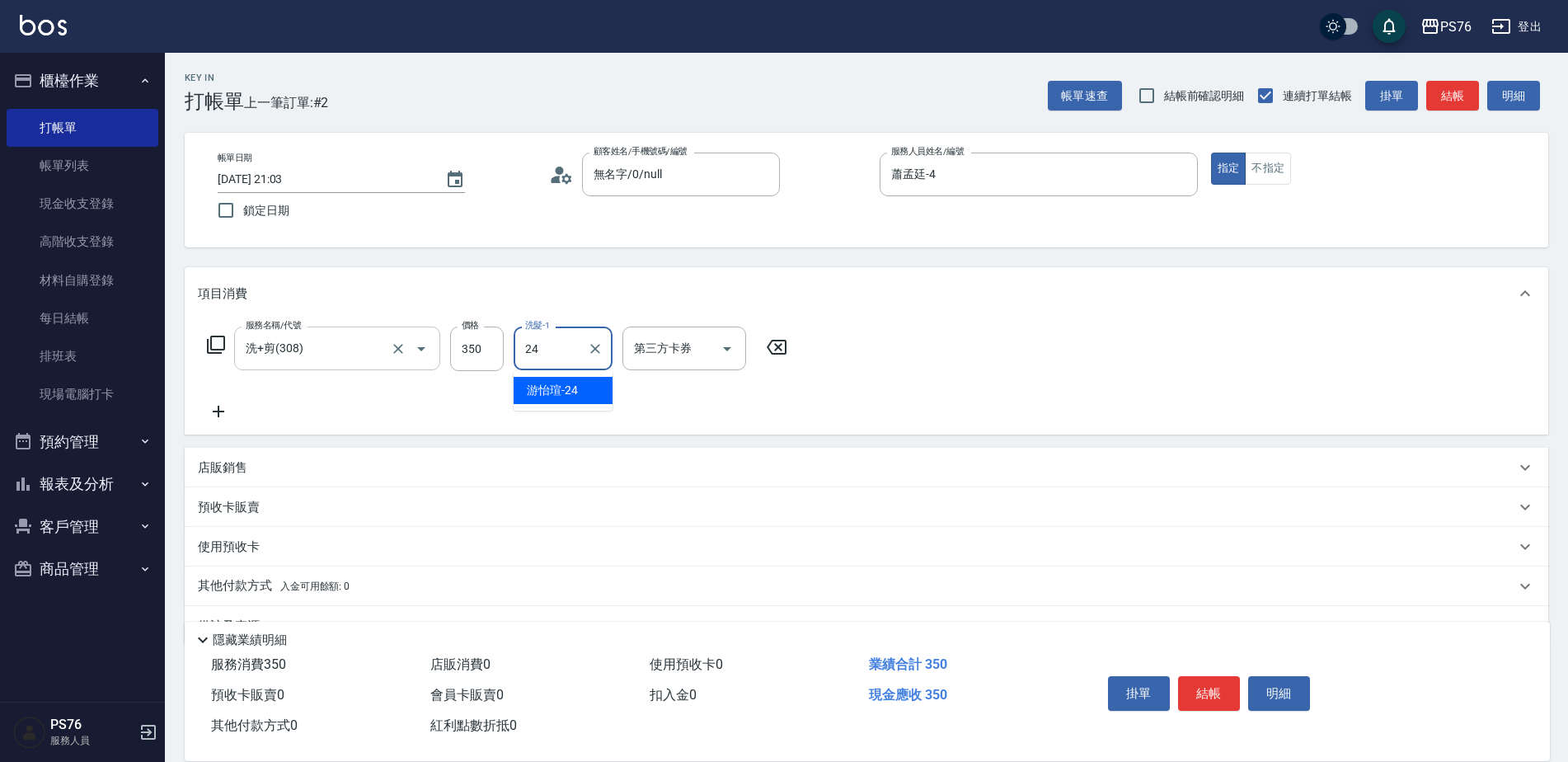
type input "游怡瑄-24"
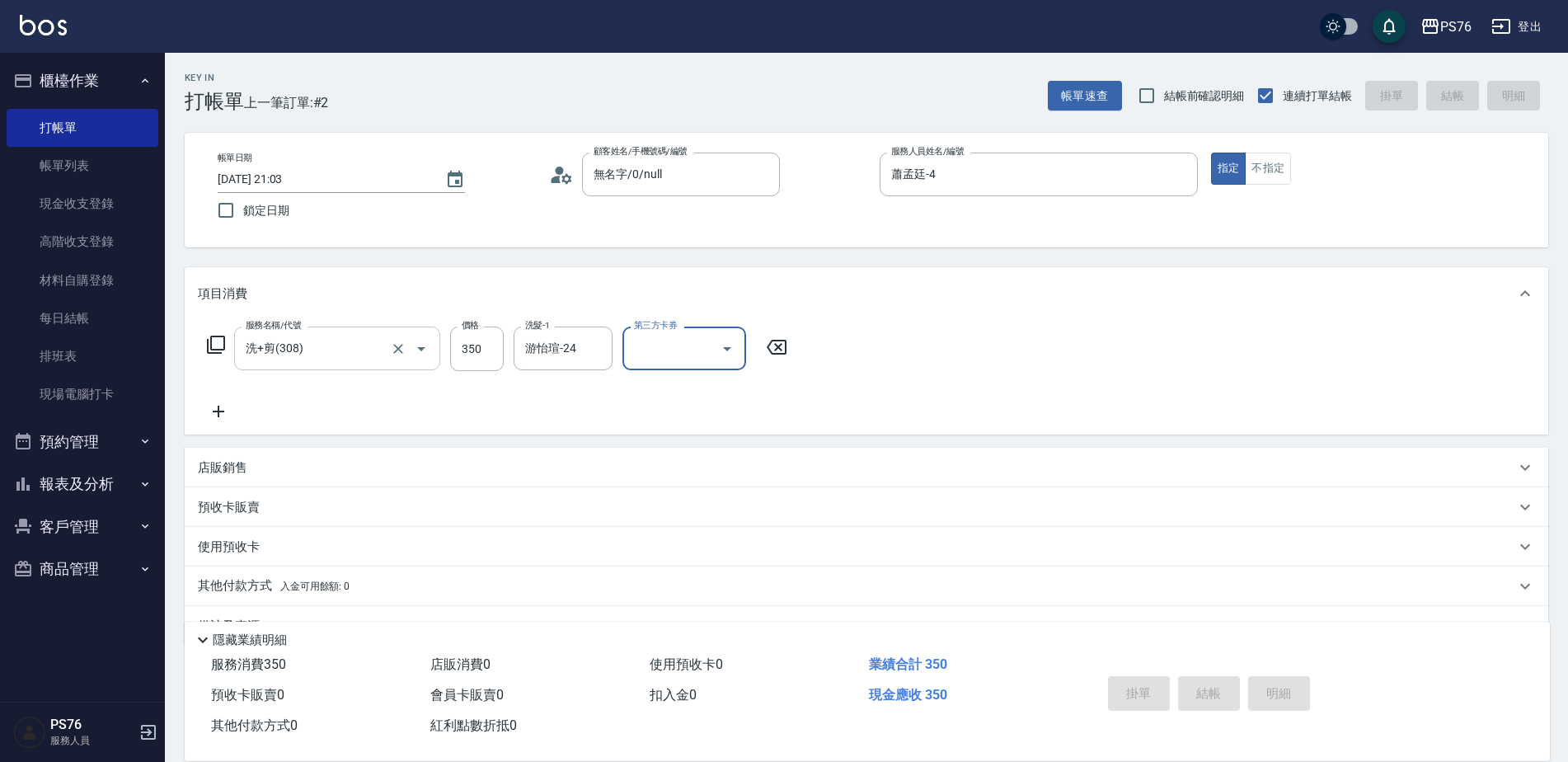
type input "[DATE] 21:04"
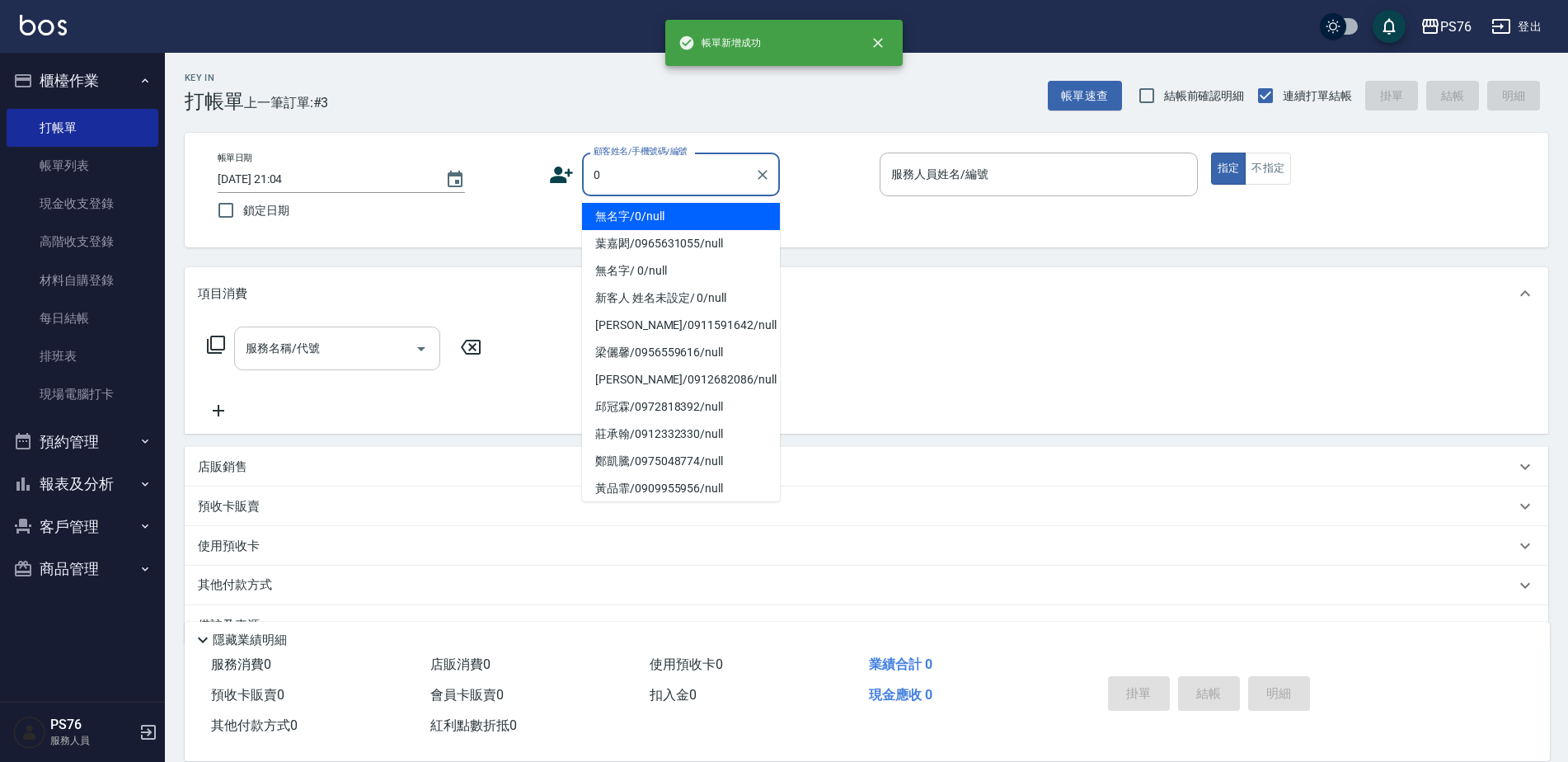
type input "無名字/0/null"
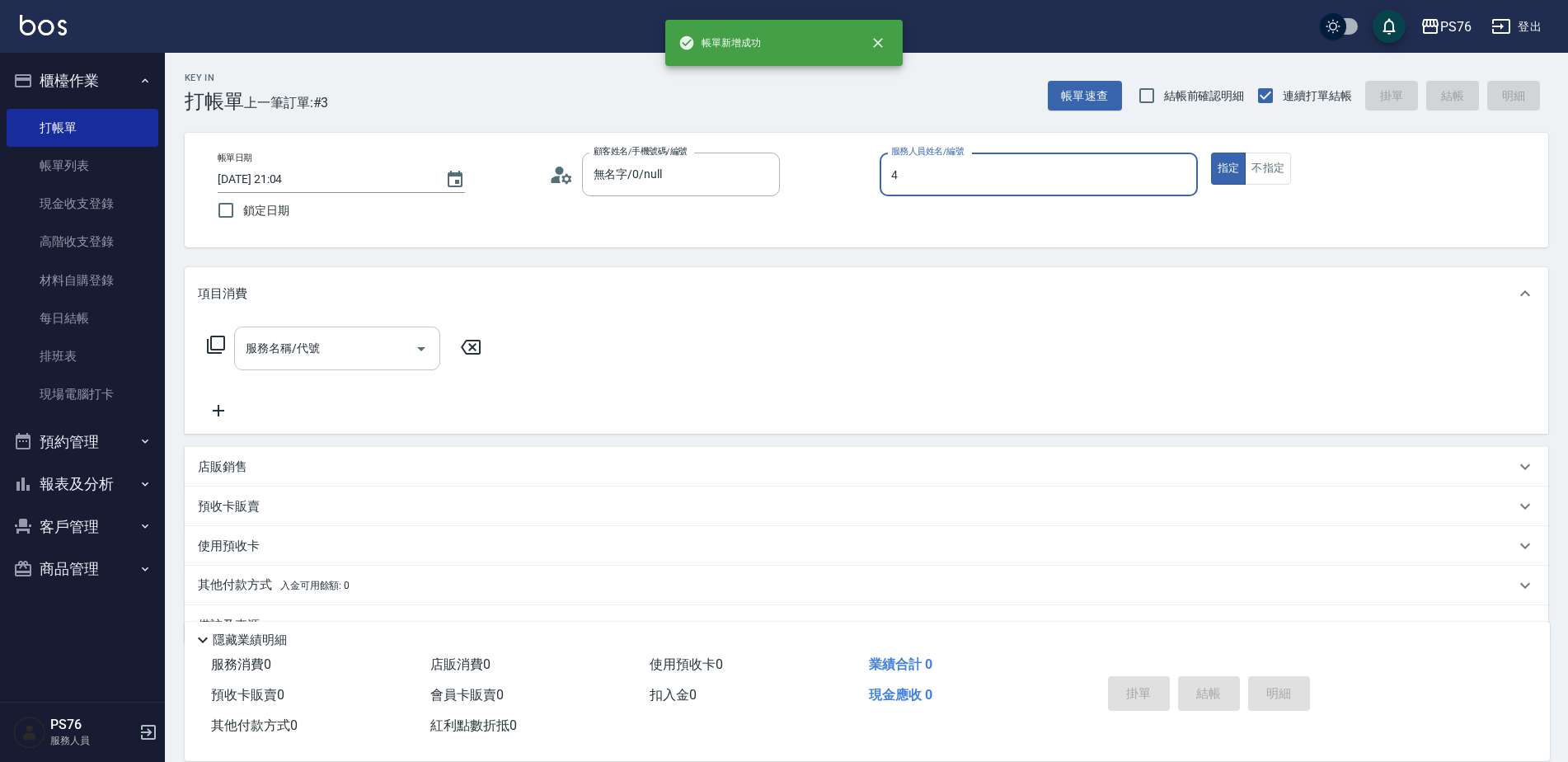
type input "蕭孟廷-4"
click at [291, 341] on div "服務名稱/代號 服務名稱/代號" at bounding box center [336, 348] width 206 height 44
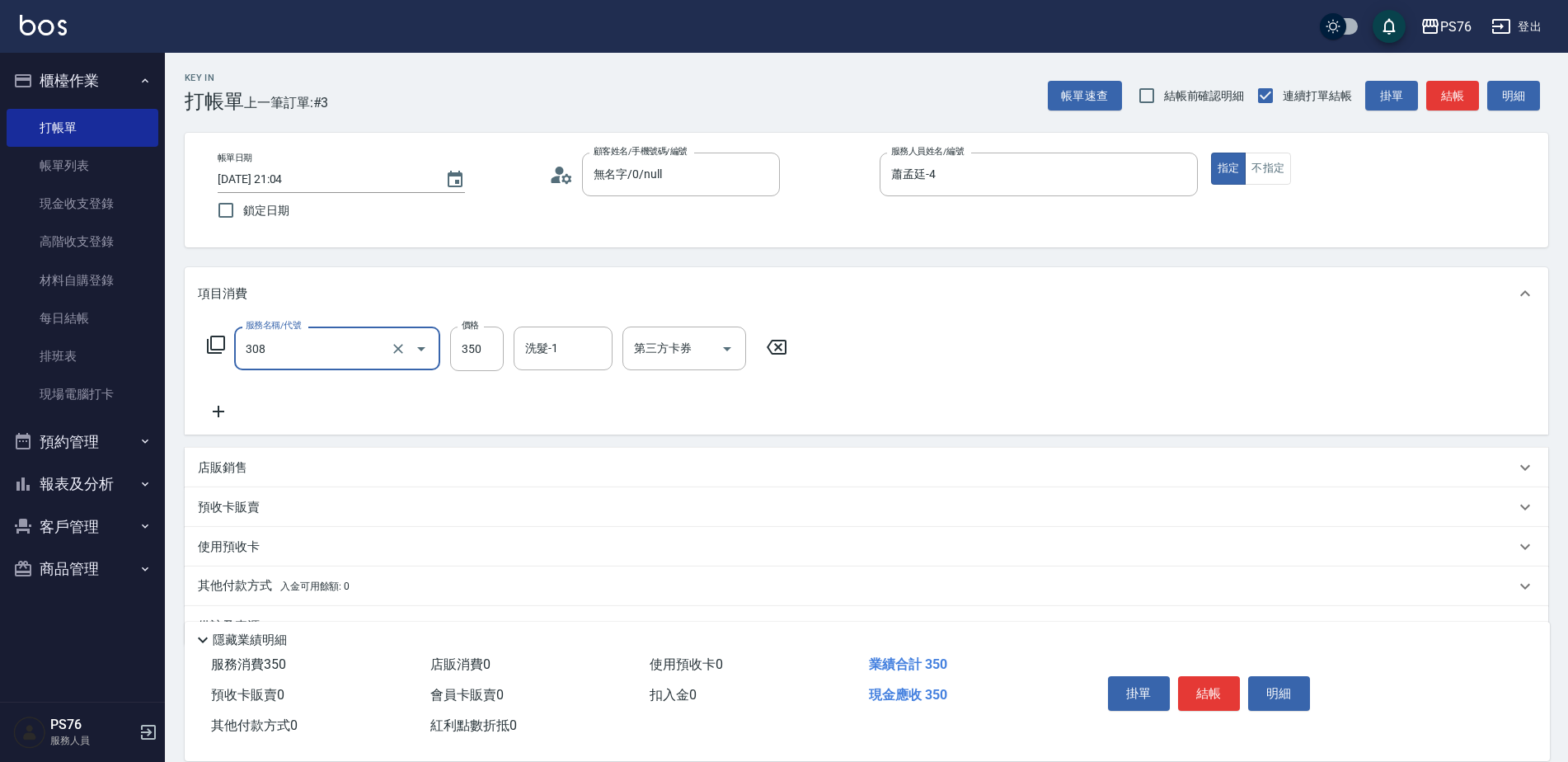
type input "洗+剪(308)"
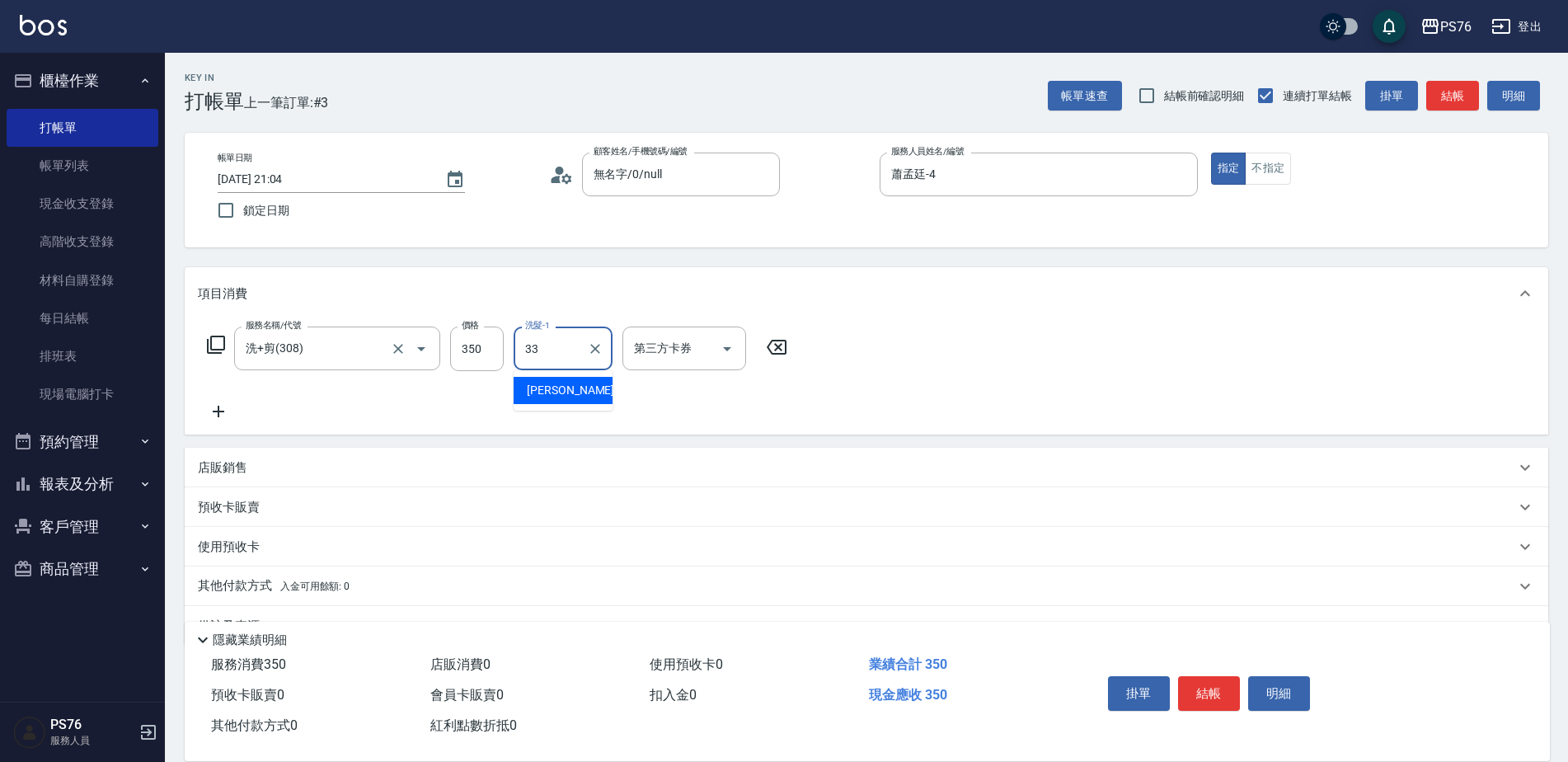
type input "[PERSON_NAME]33"
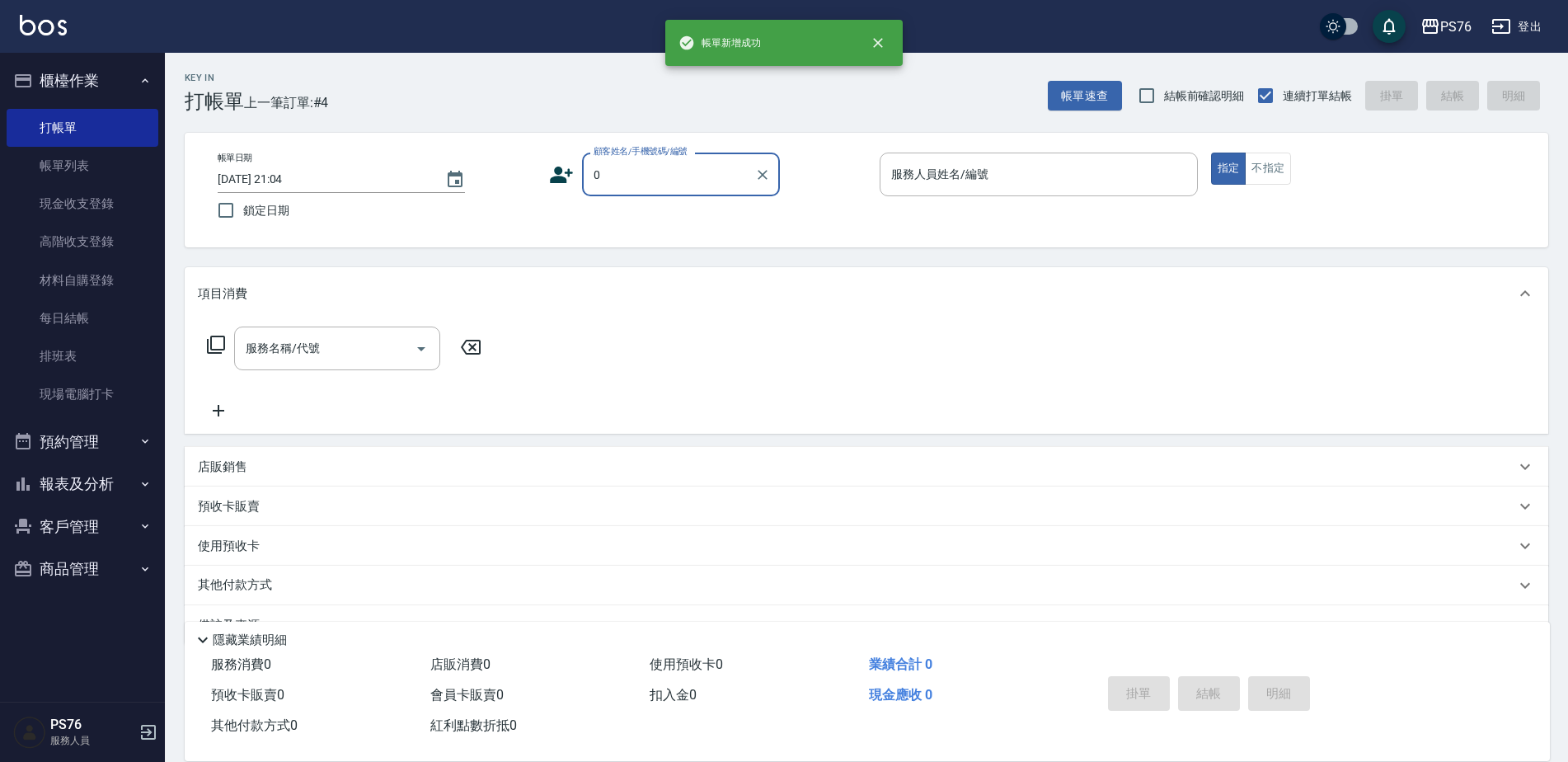
type input "無名字/0/null"
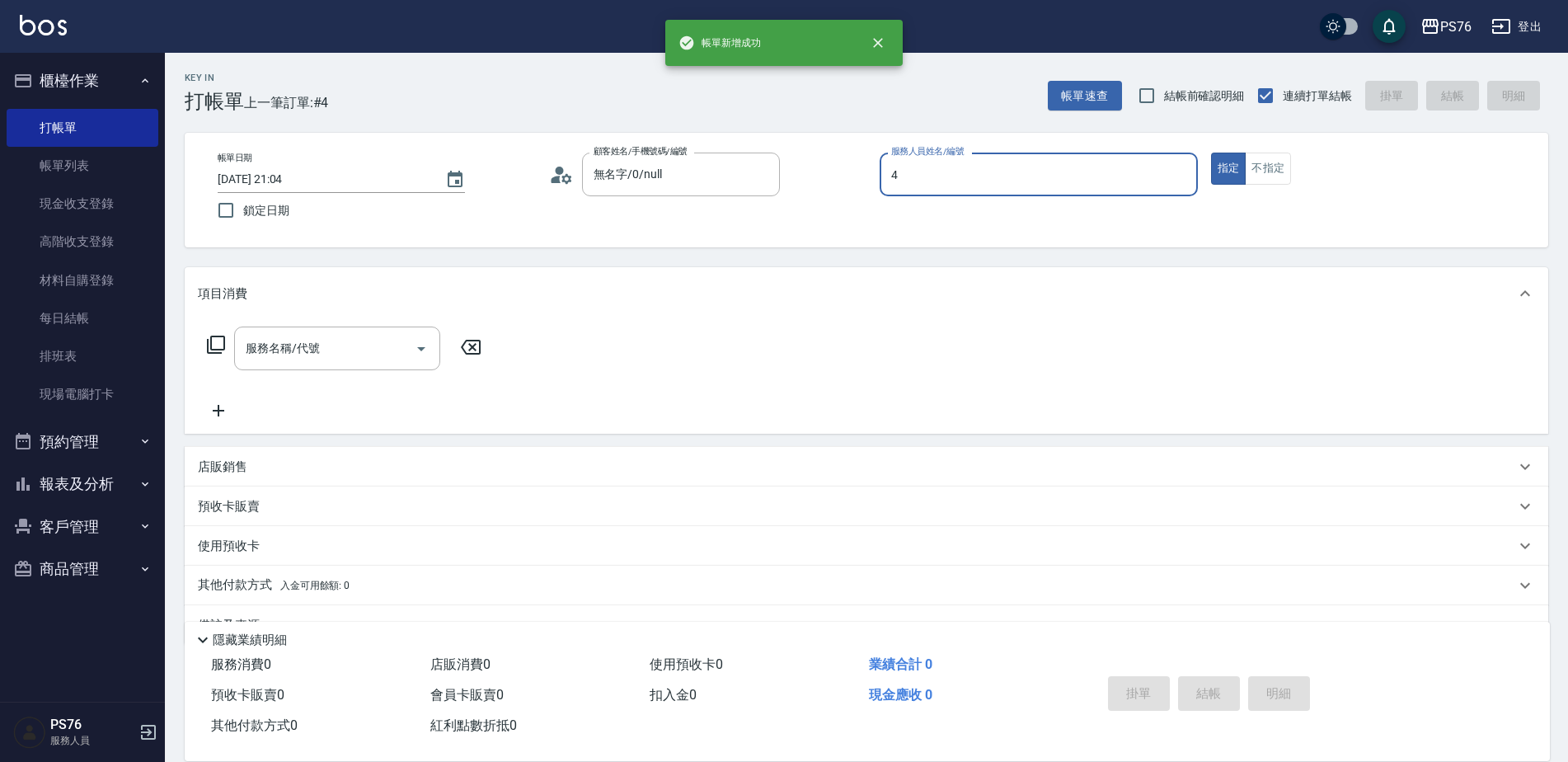
type input "蕭孟廷-4"
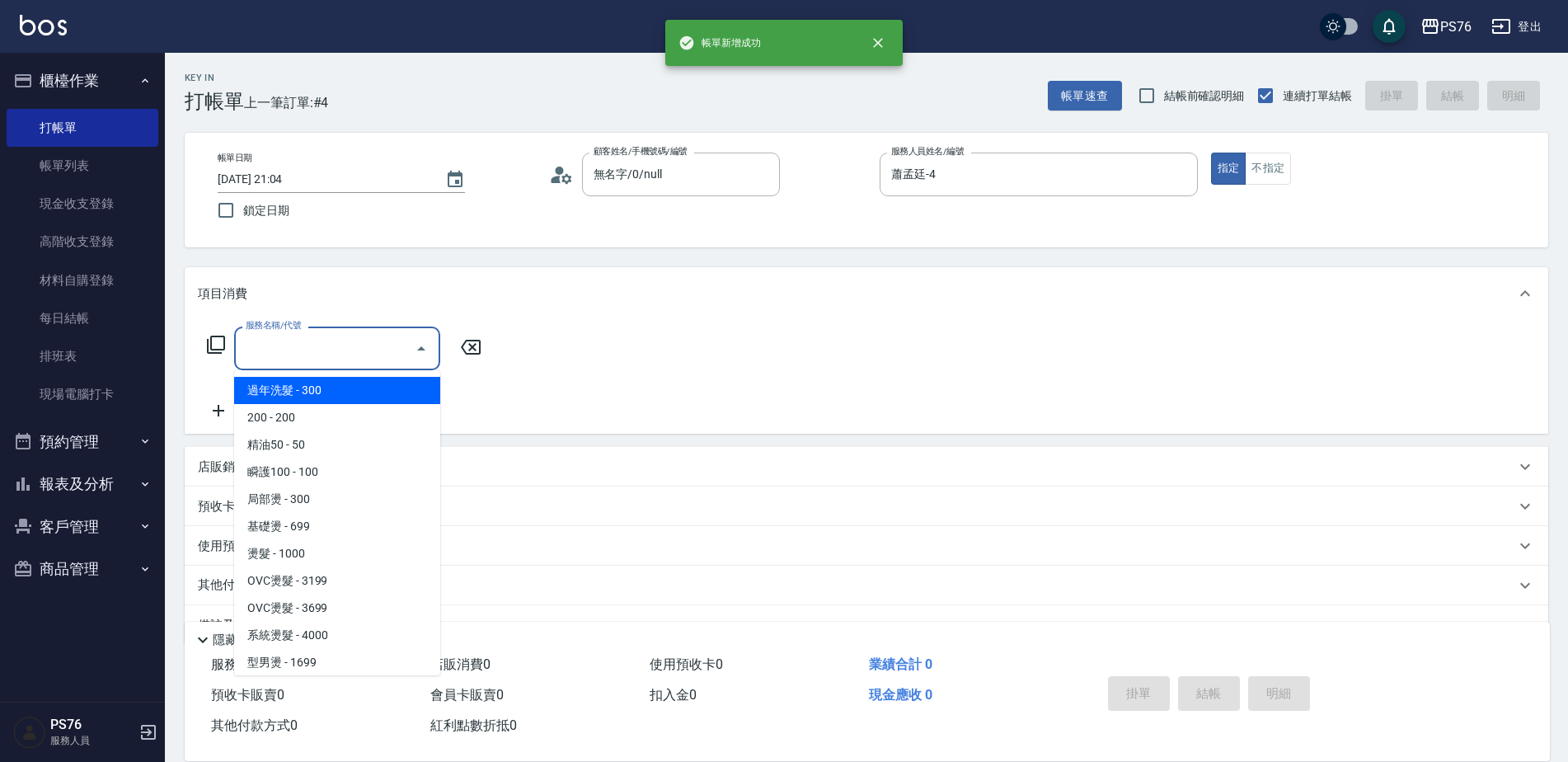
click at [291, 341] on div "服務名稱/代號 服務名稱/代號" at bounding box center [336, 348] width 206 height 44
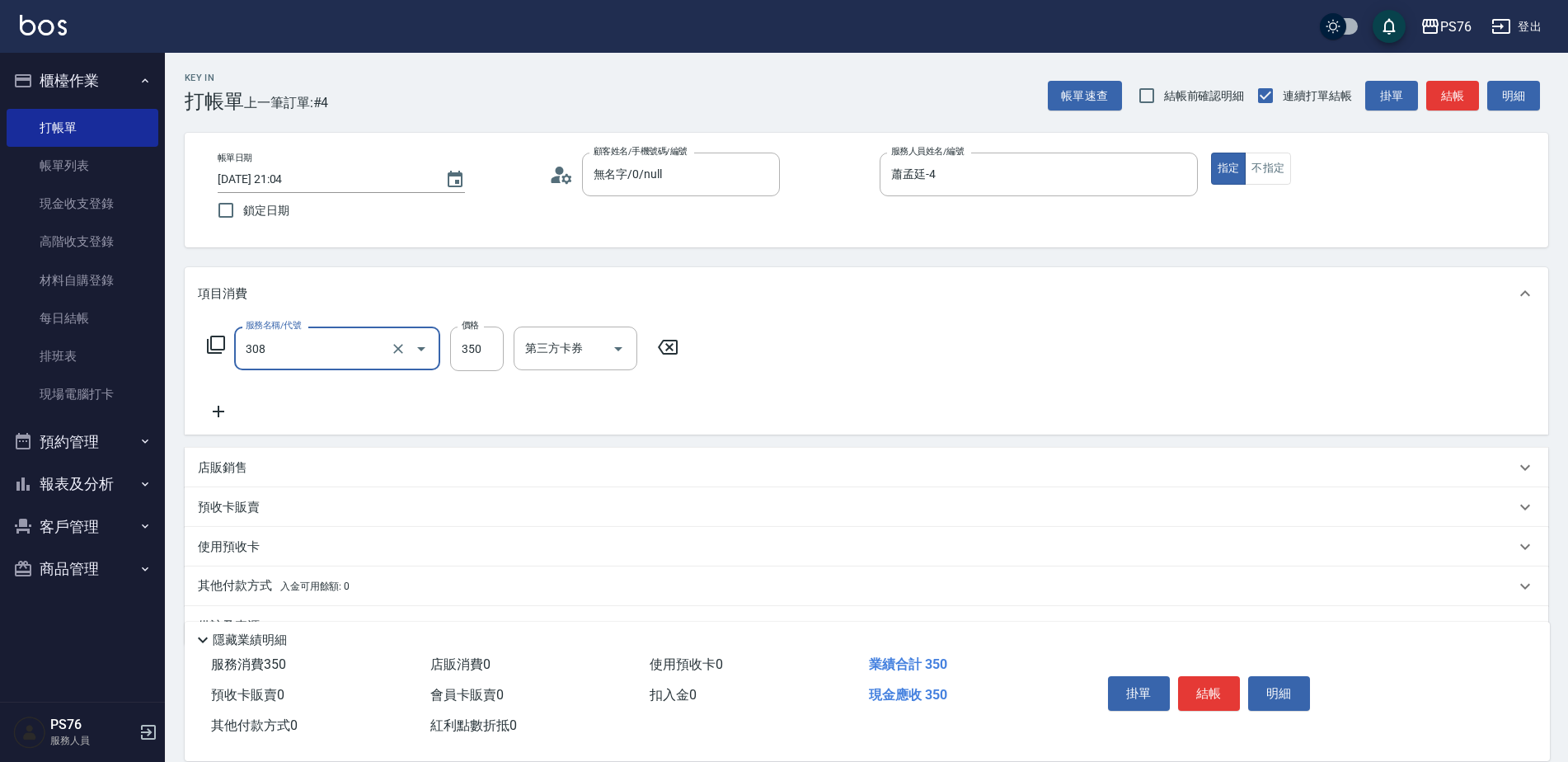
type input "洗+剪(308)"
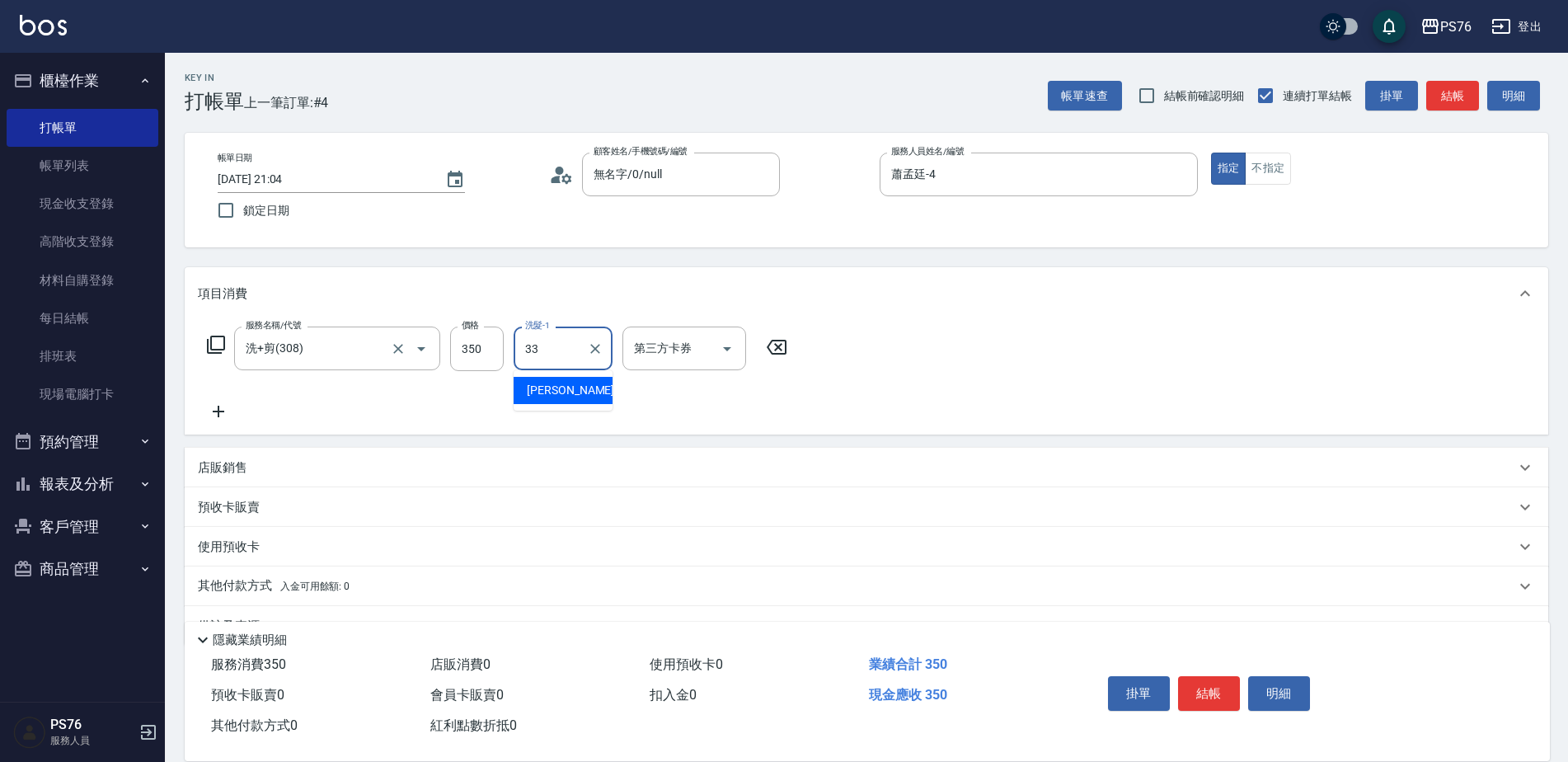
type input "[PERSON_NAME]33"
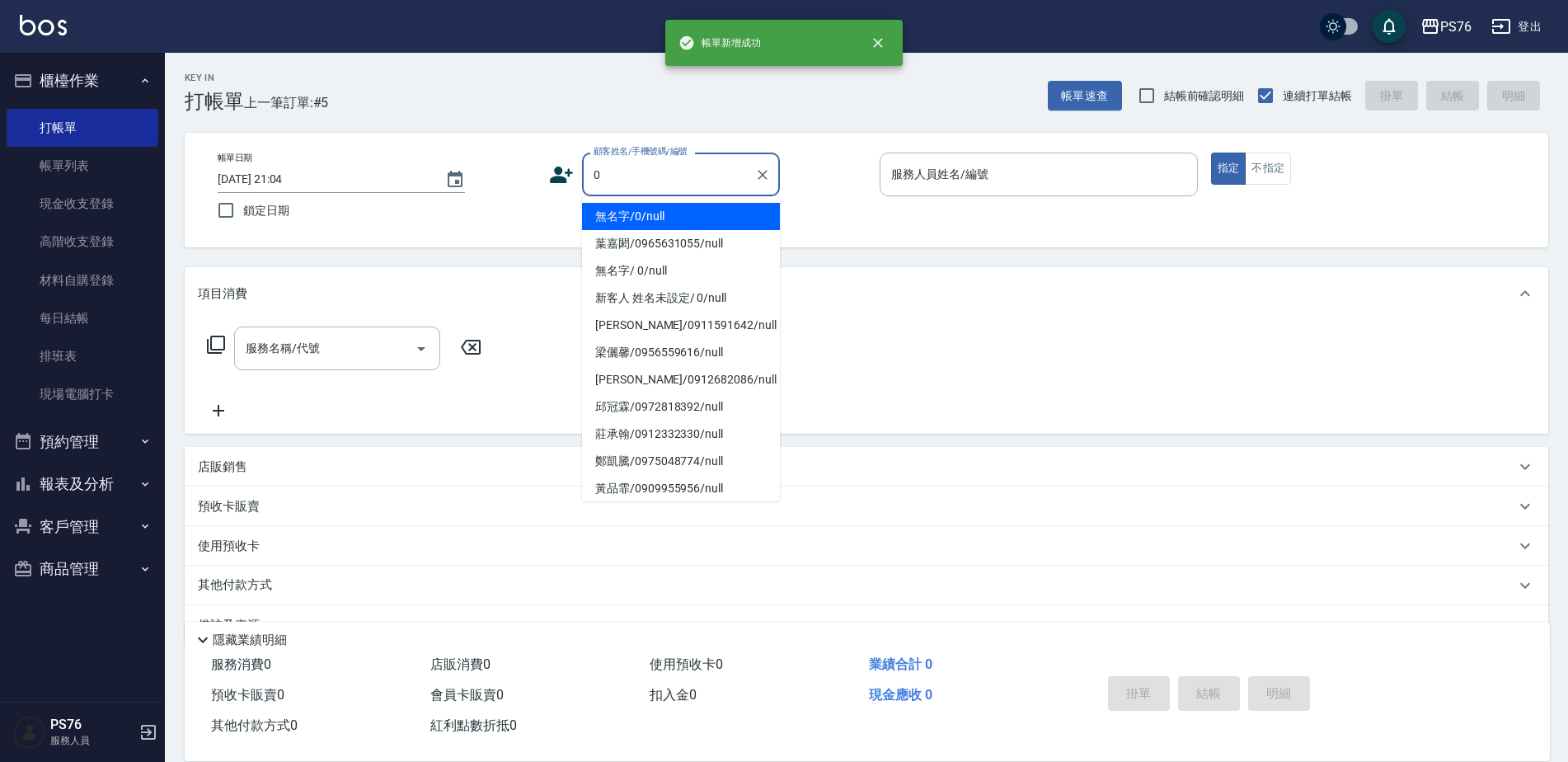
type input "無名字/0/null"
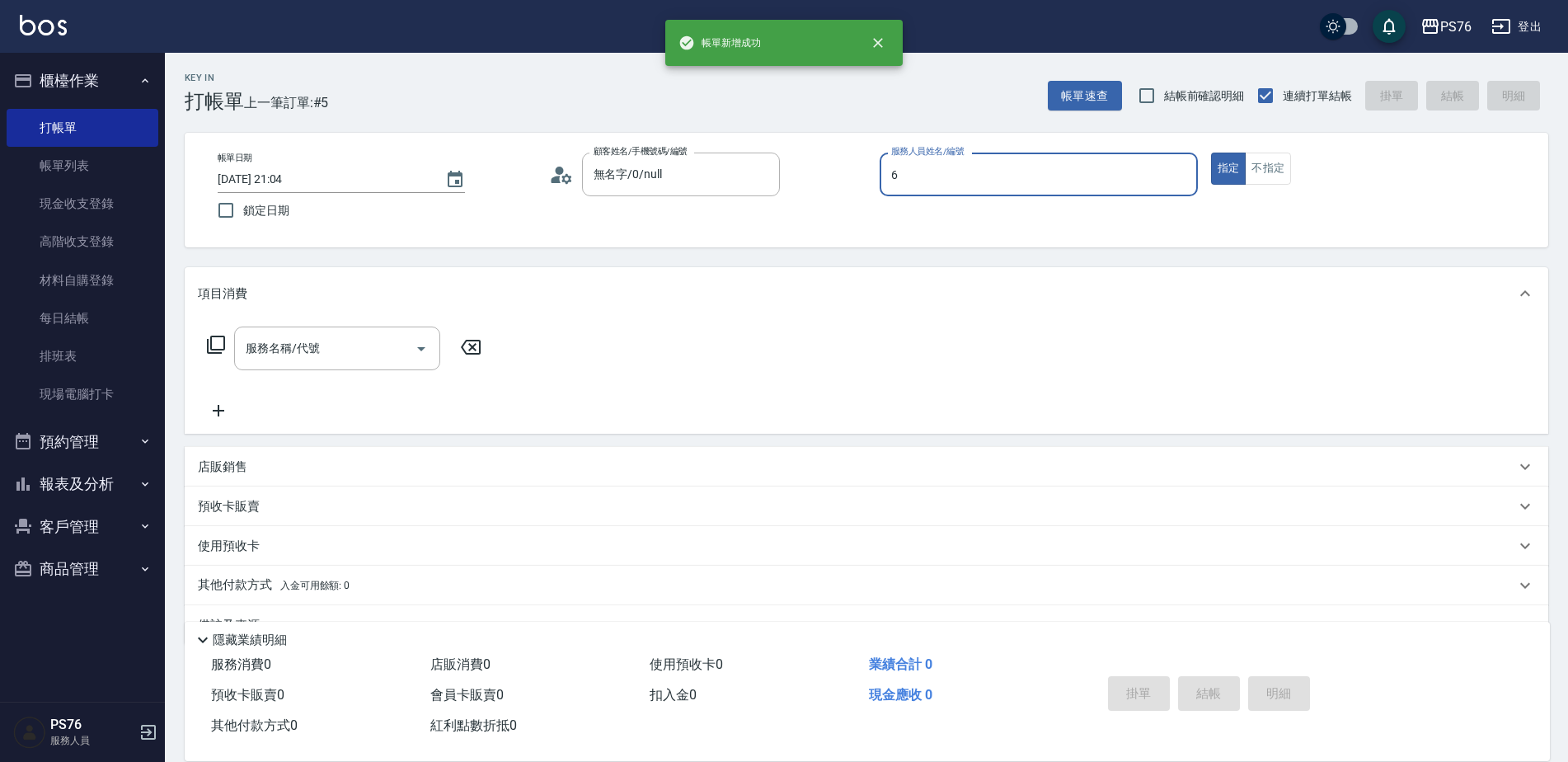
type input "洪彩娟-6"
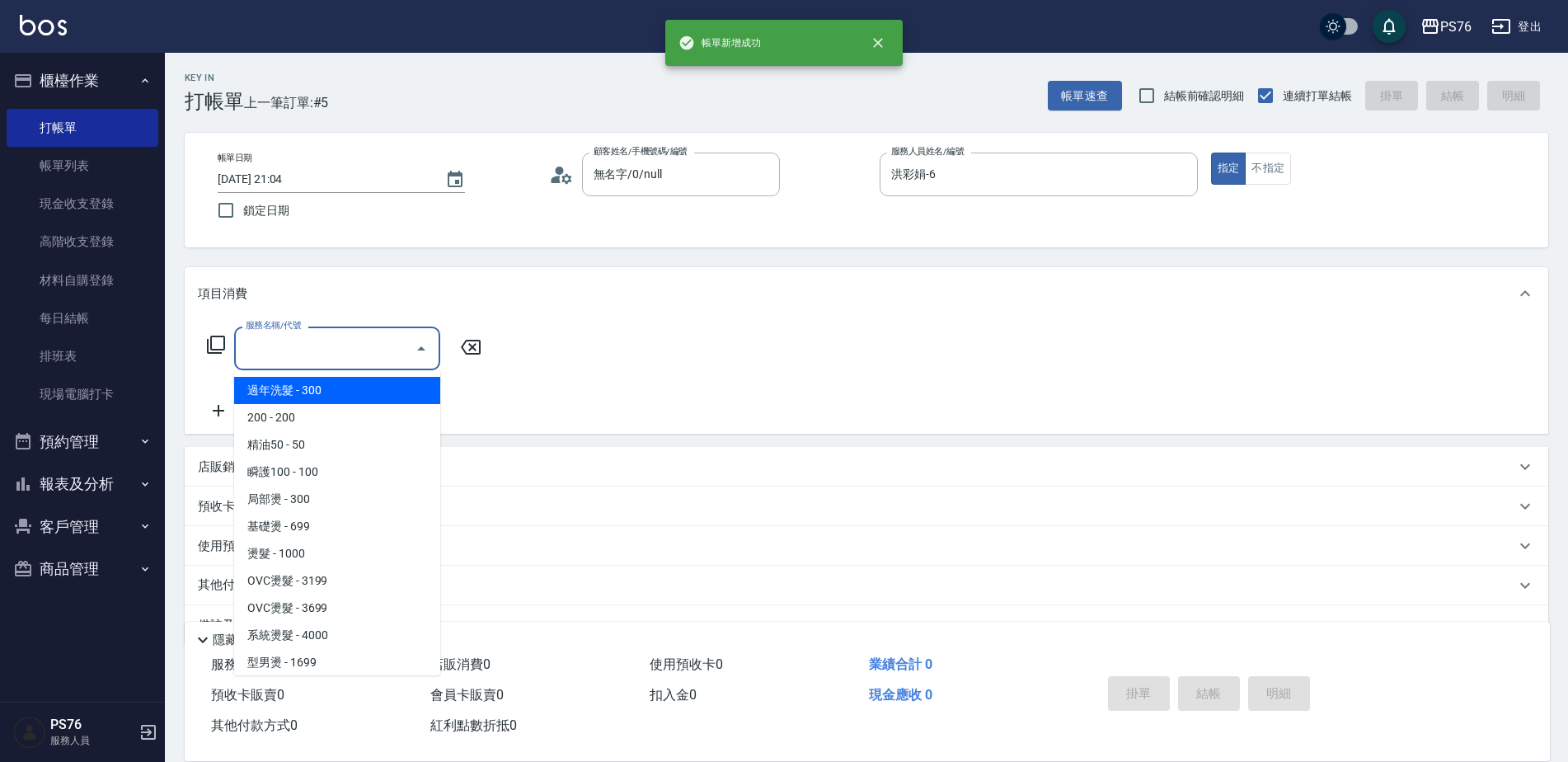
click at [291, 341] on div "服務名稱/代號 服務名稱/代號" at bounding box center [336, 348] width 206 height 44
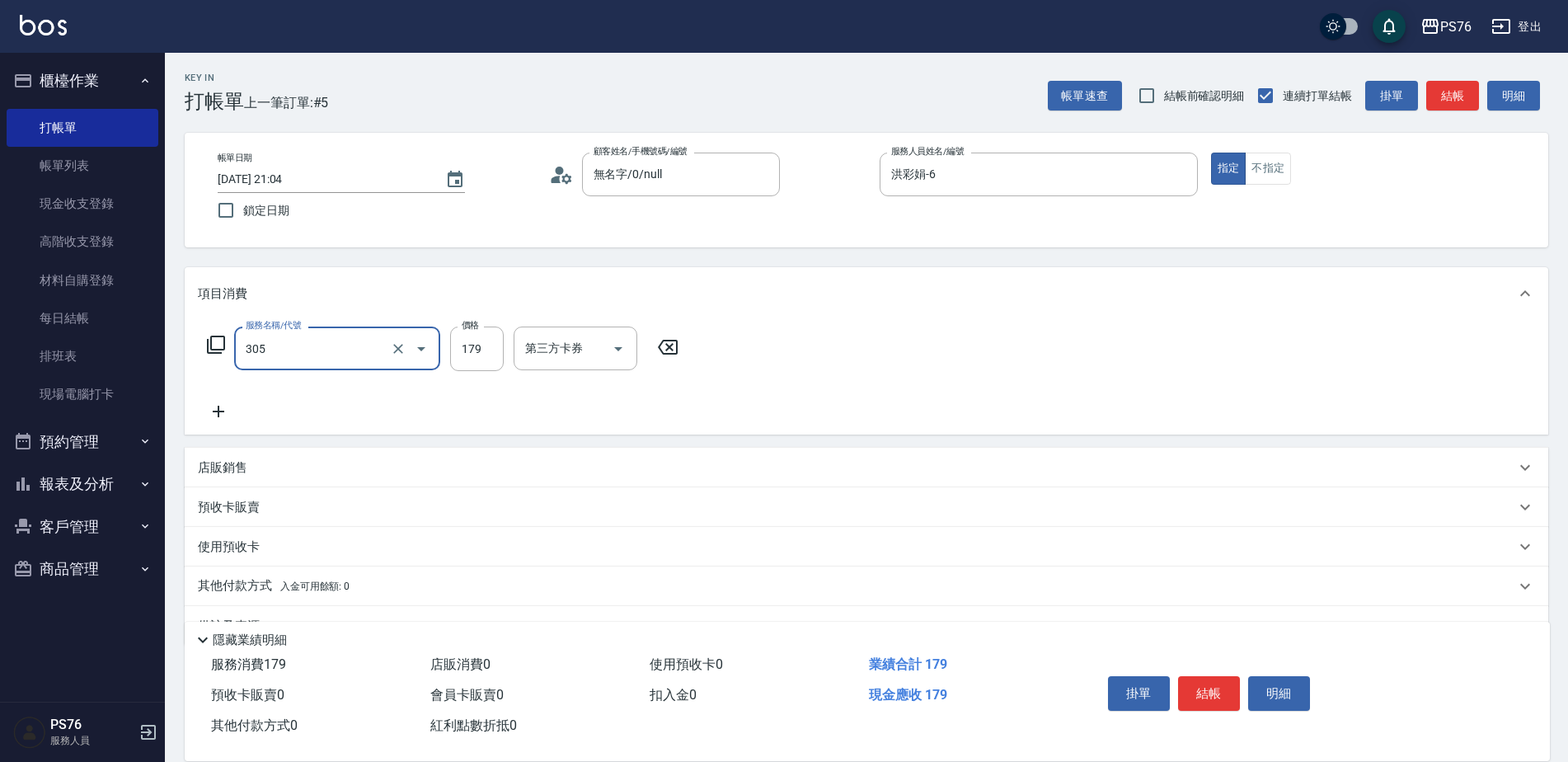
type input "剪髮(305)"
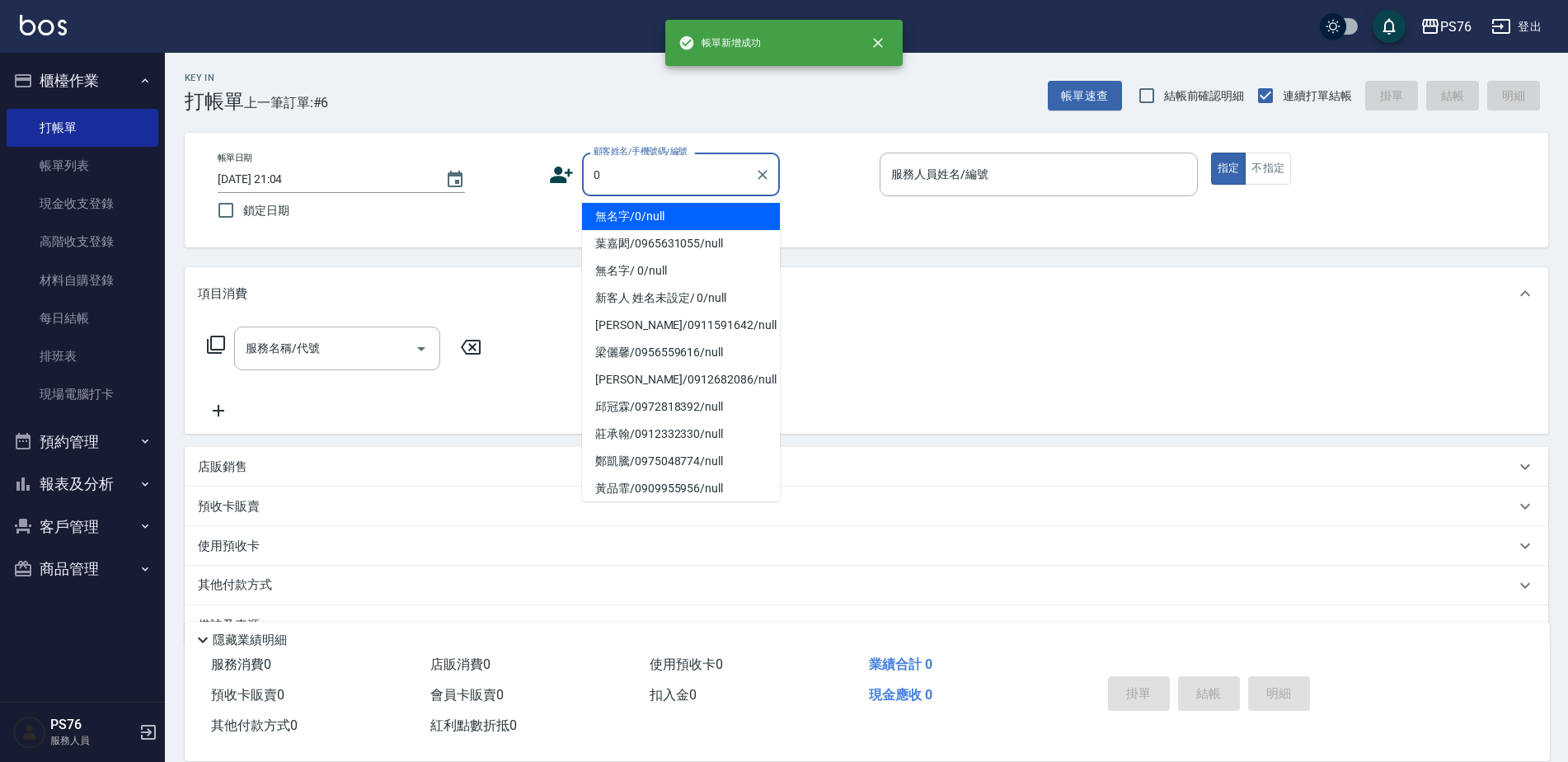
type input "無名字/0/null"
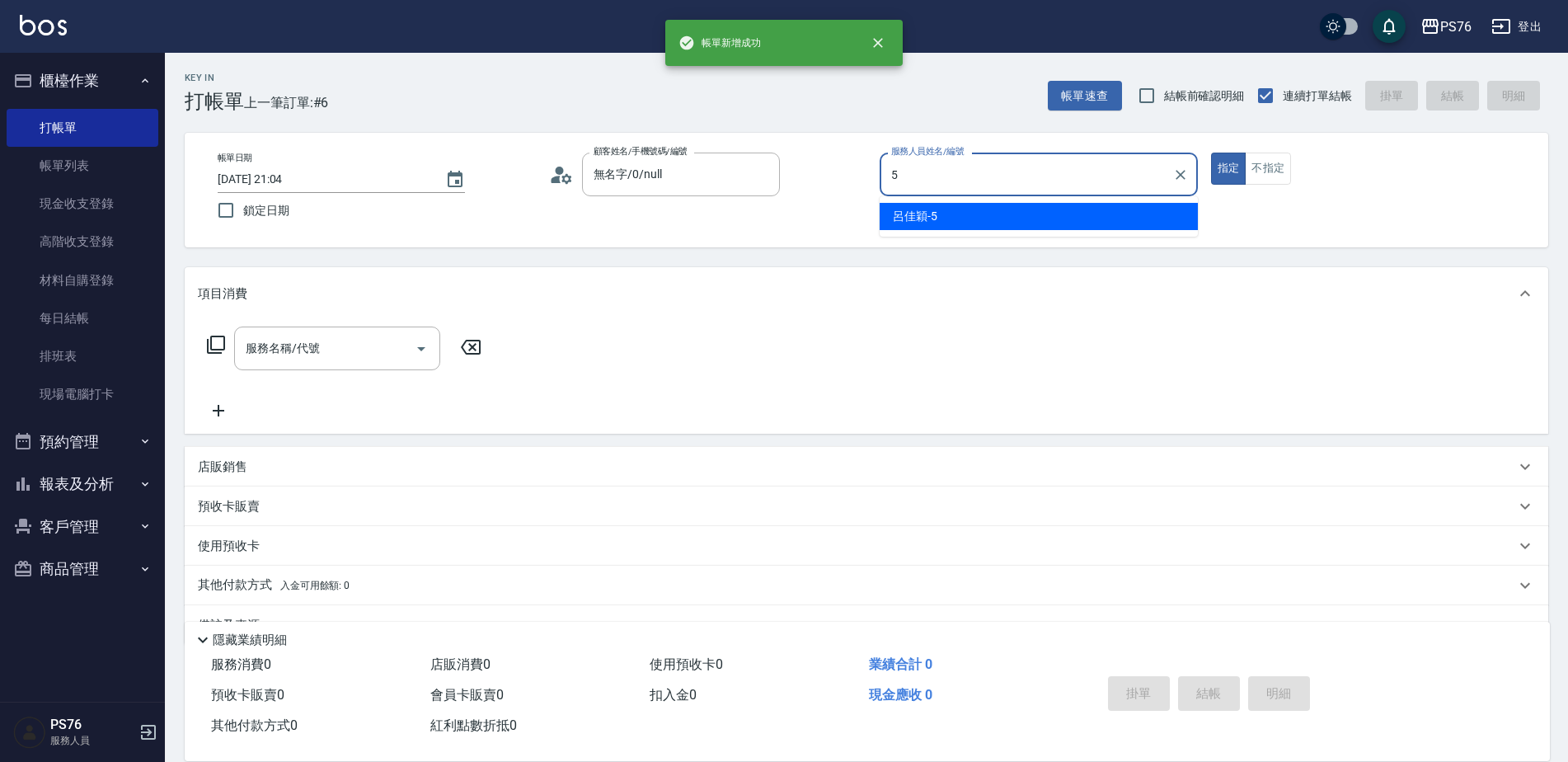
type input "呂佳穎-5"
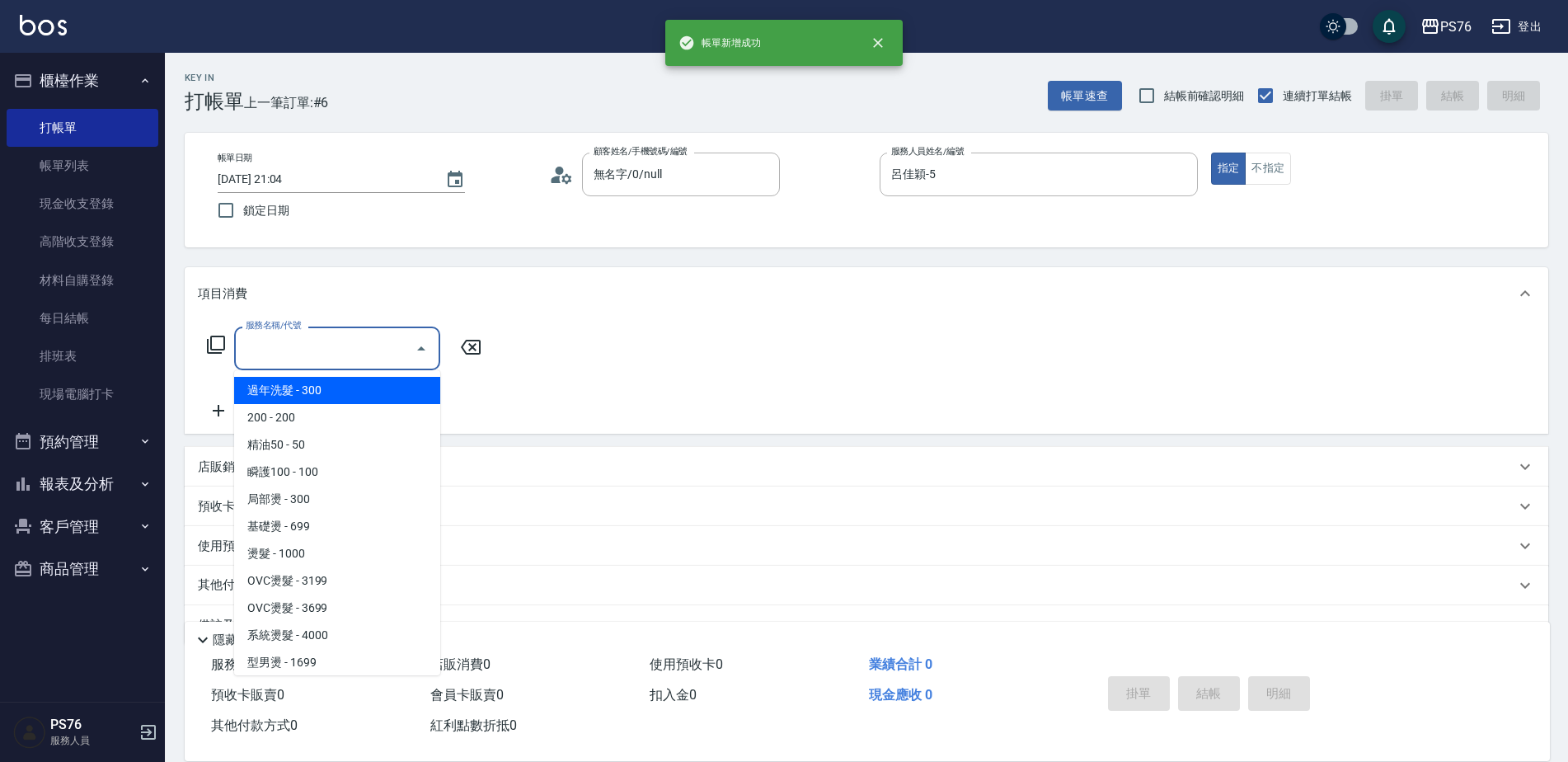
click at [291, 341] on div "服務名稱/代號 服務名稱/代號" at bounding box center [336, 348] width 206 height 44
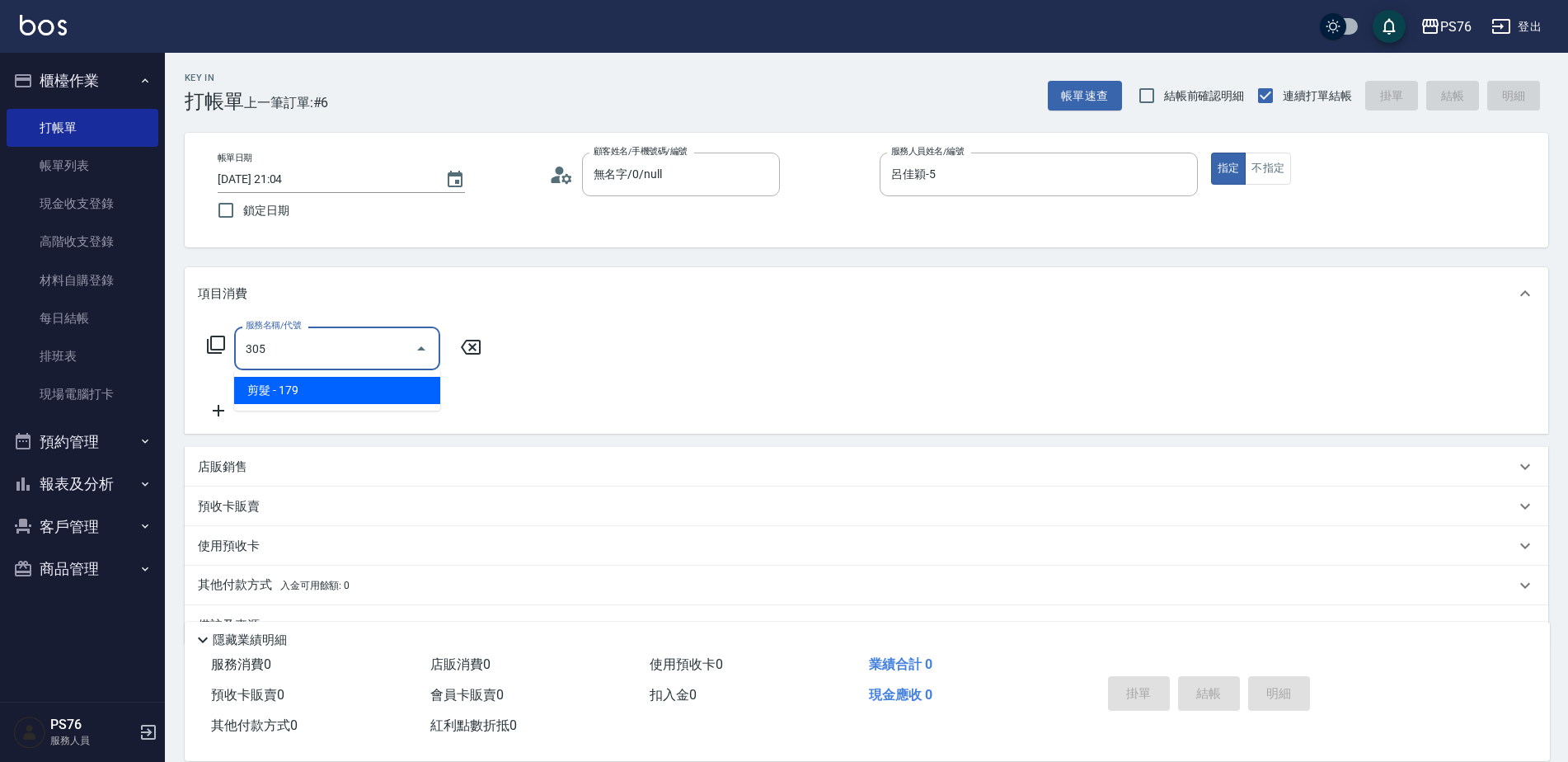
type input "剪髮(305)"
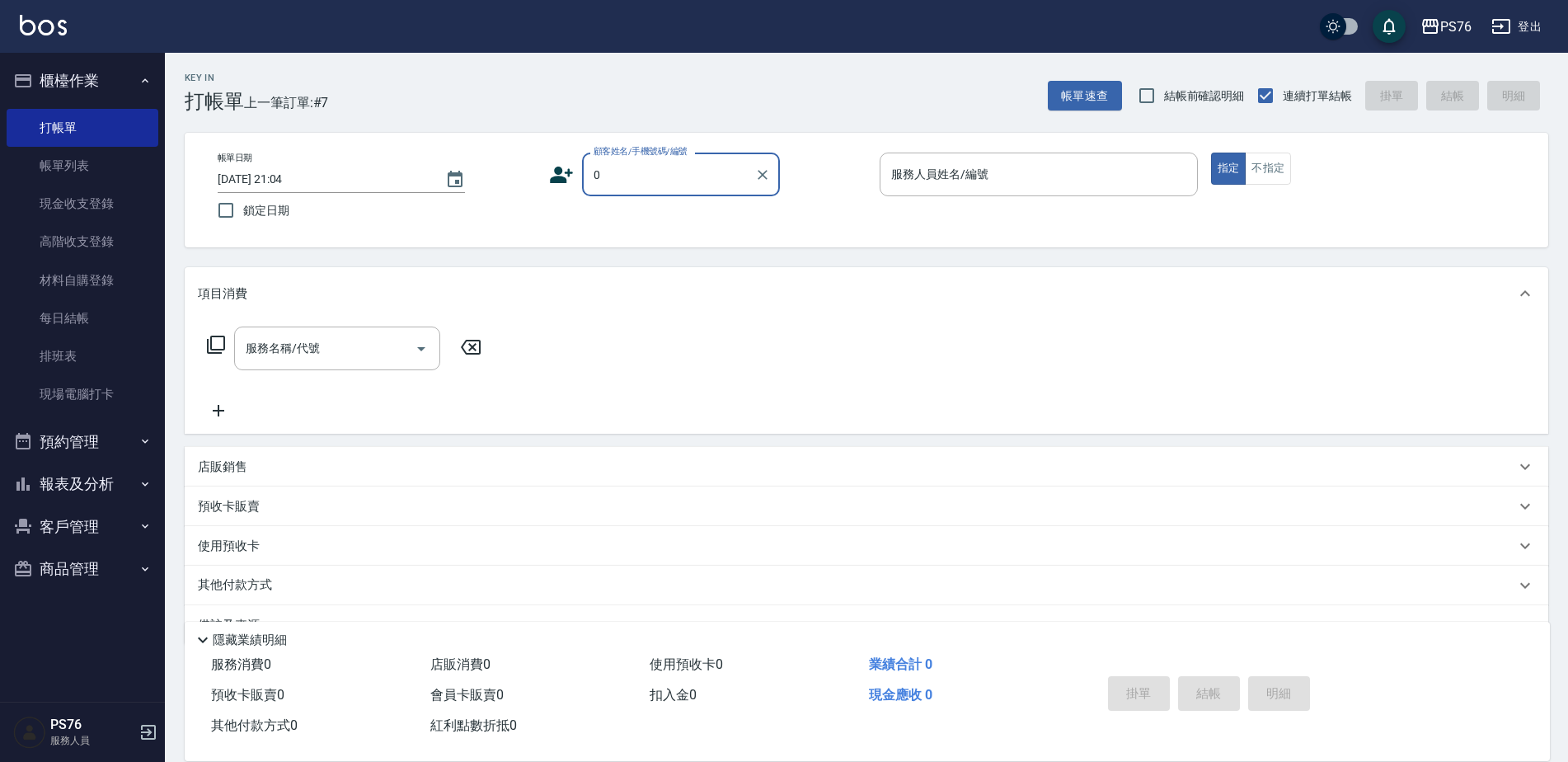
type input "無名字/0/null"
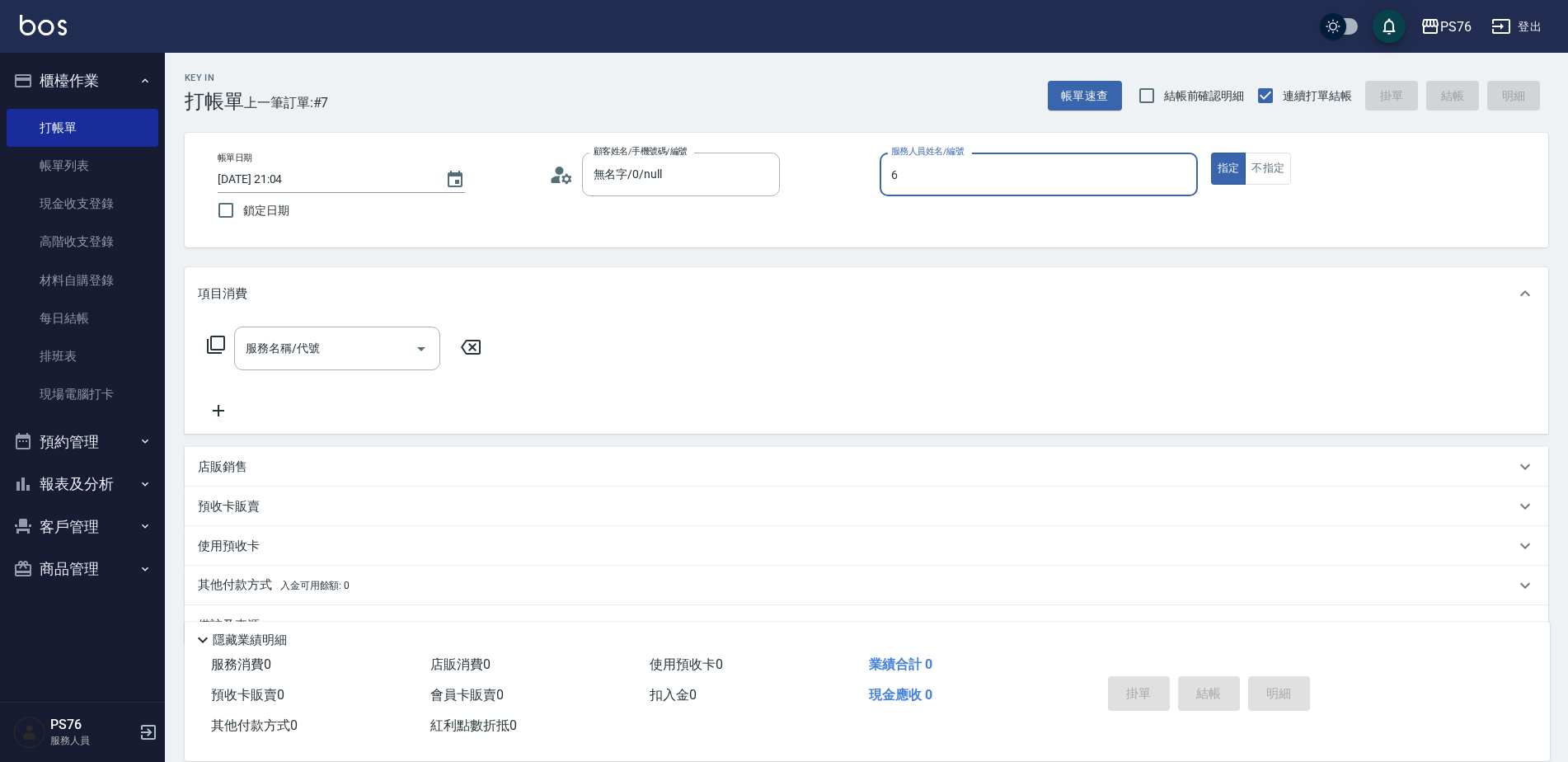
type input "洪彩娟-6"
click at [291, 341] on div "服務名稱/代號 服務名稱/代號" at bounding box center [336, 348] width 206 height 44
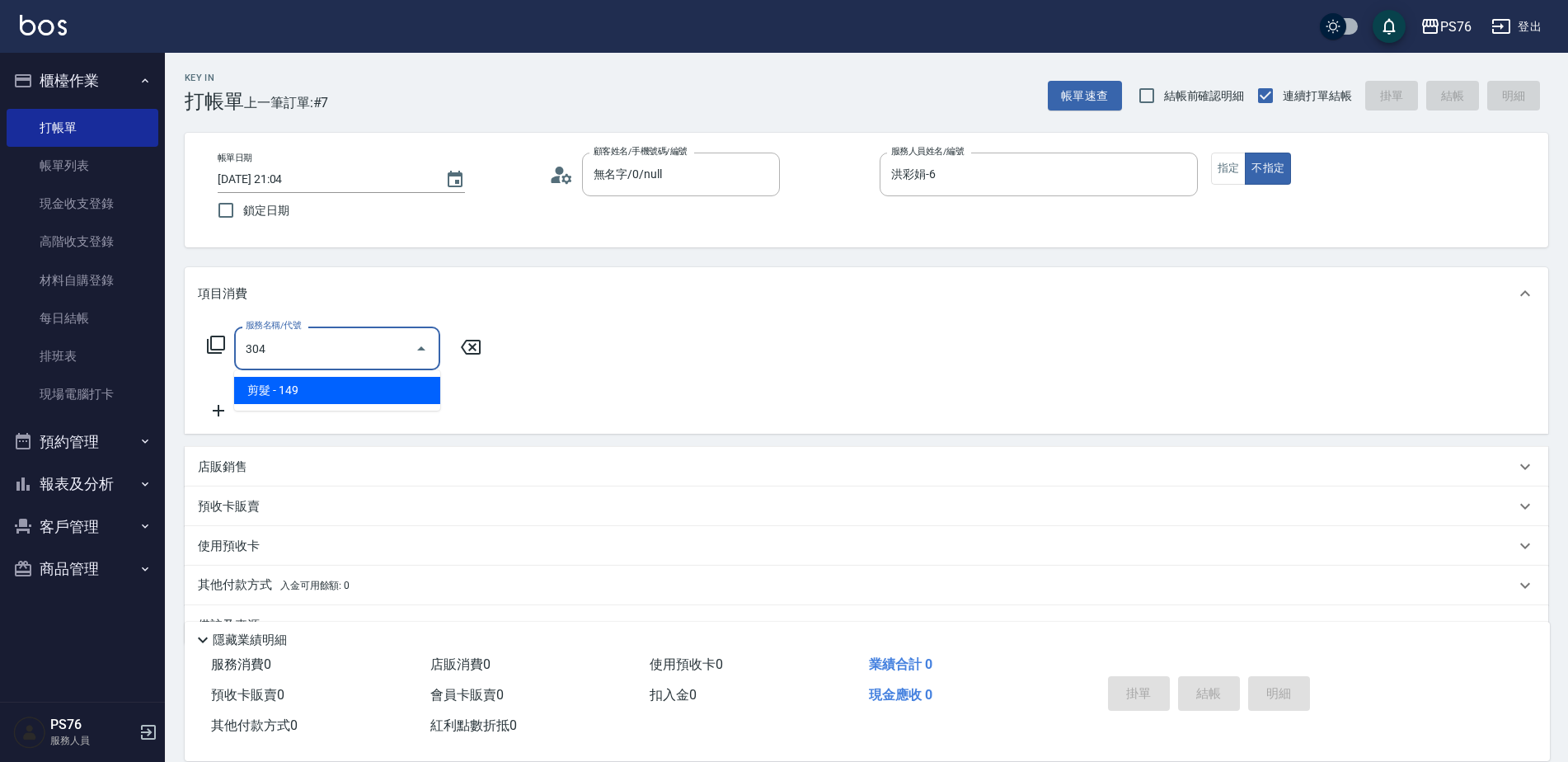
type input "剪髮(304)"
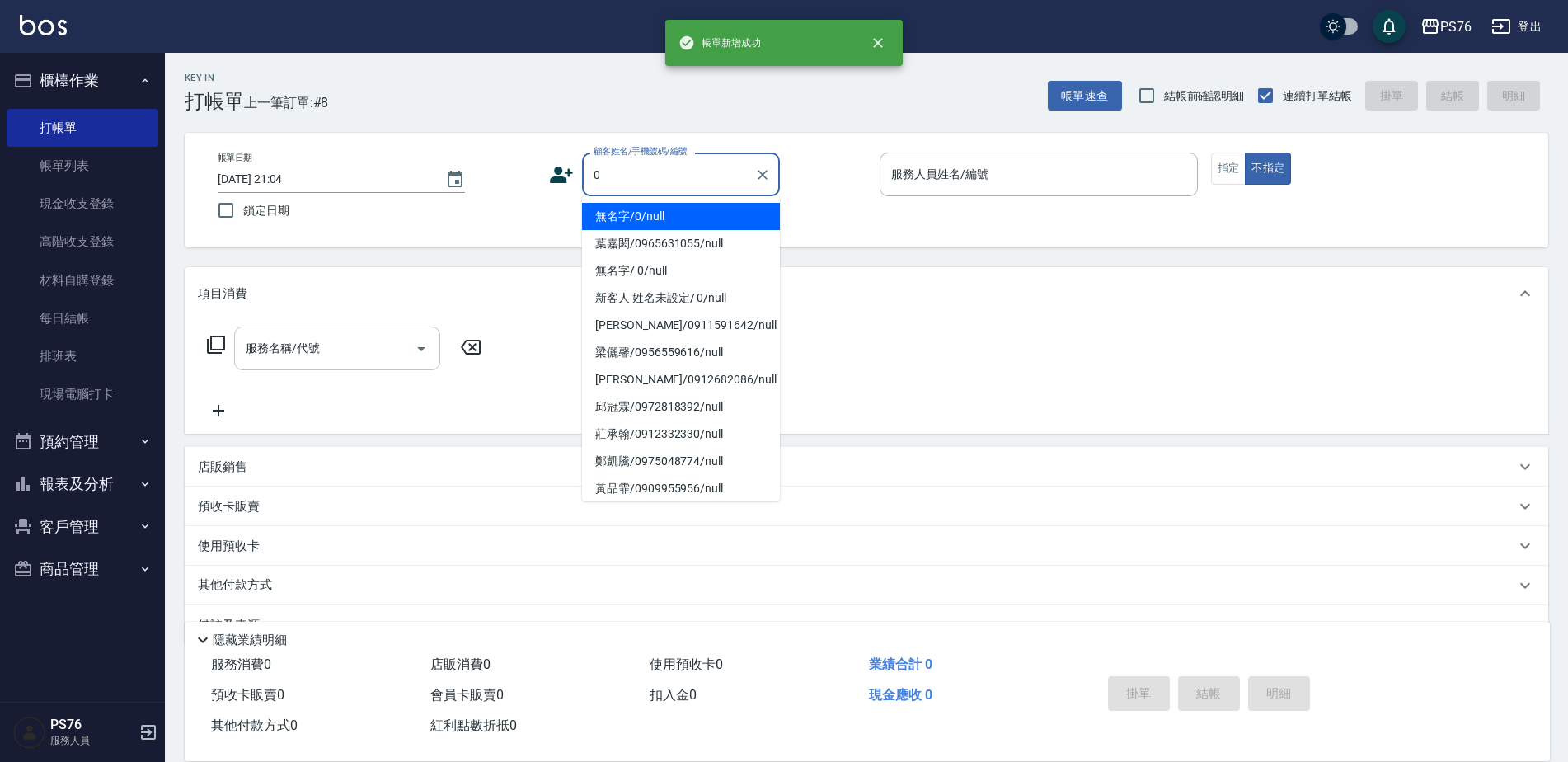
type input "無名字/0/null"
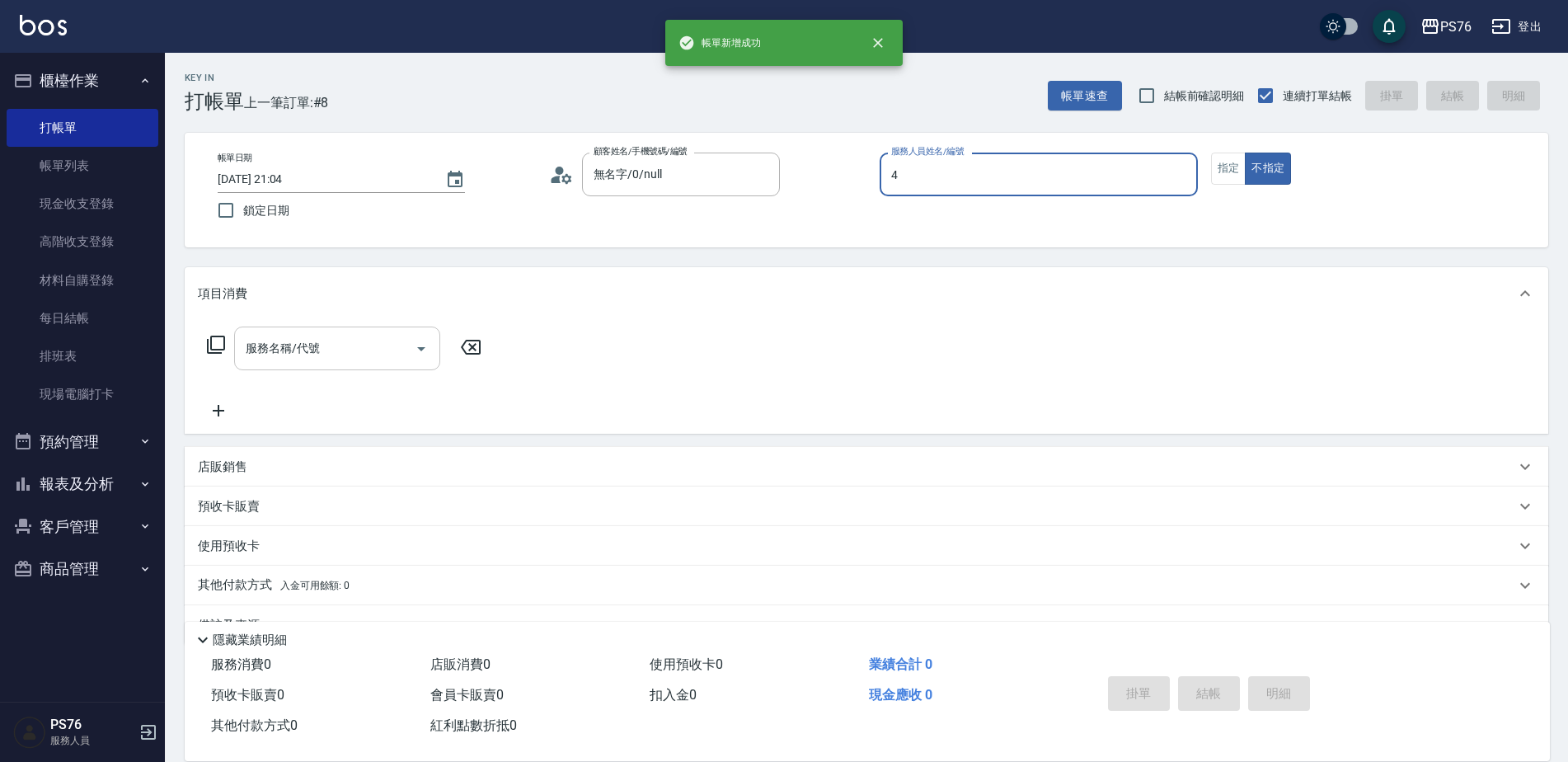
type input "蕭孟廷-4"
type button "false"
click at [291, 342] on div "服務名稱/代號 服務名稱/代號" at bounding box center [336, 348] width 206 height 44
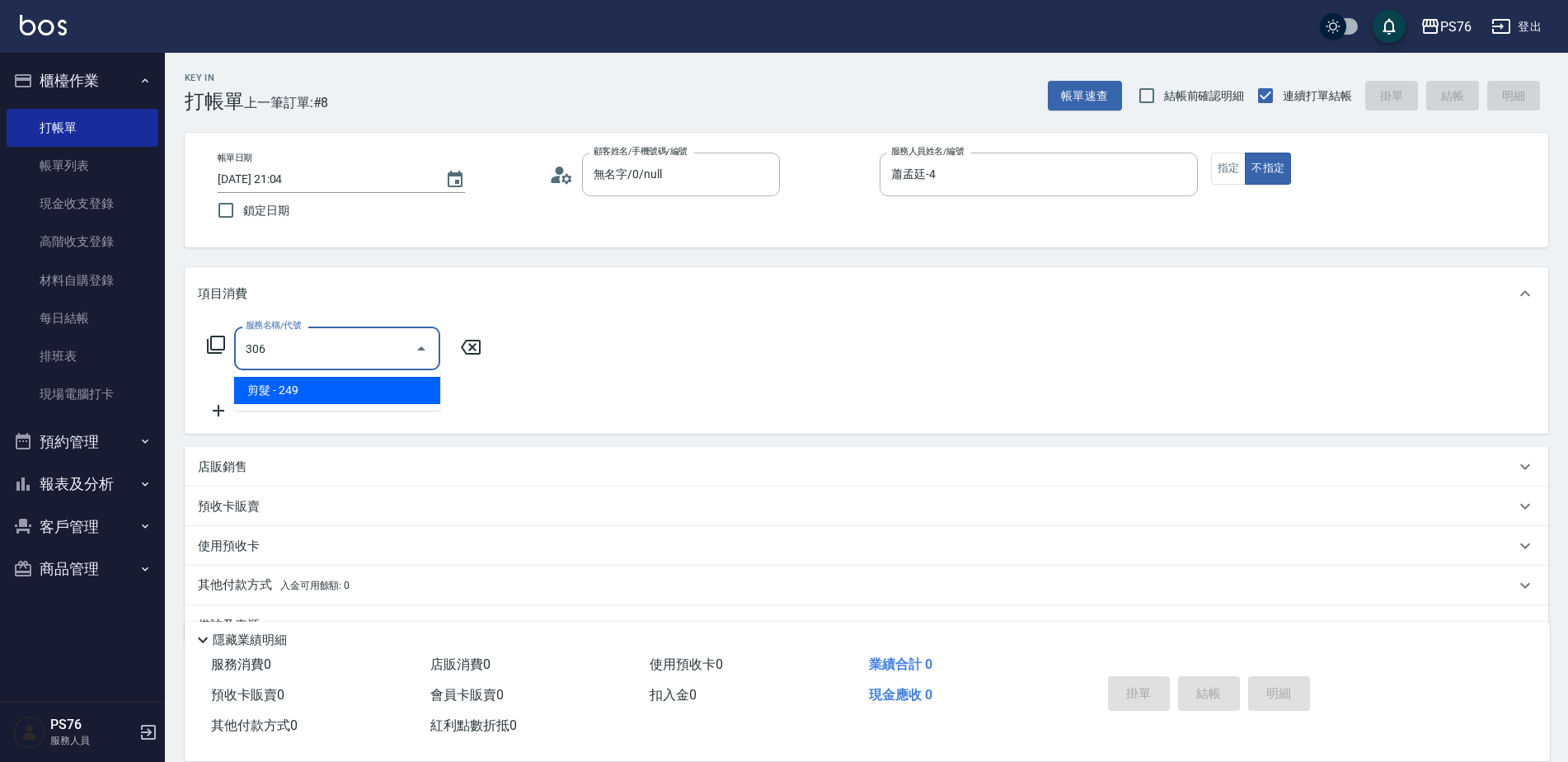
type input "剪髮(306)"
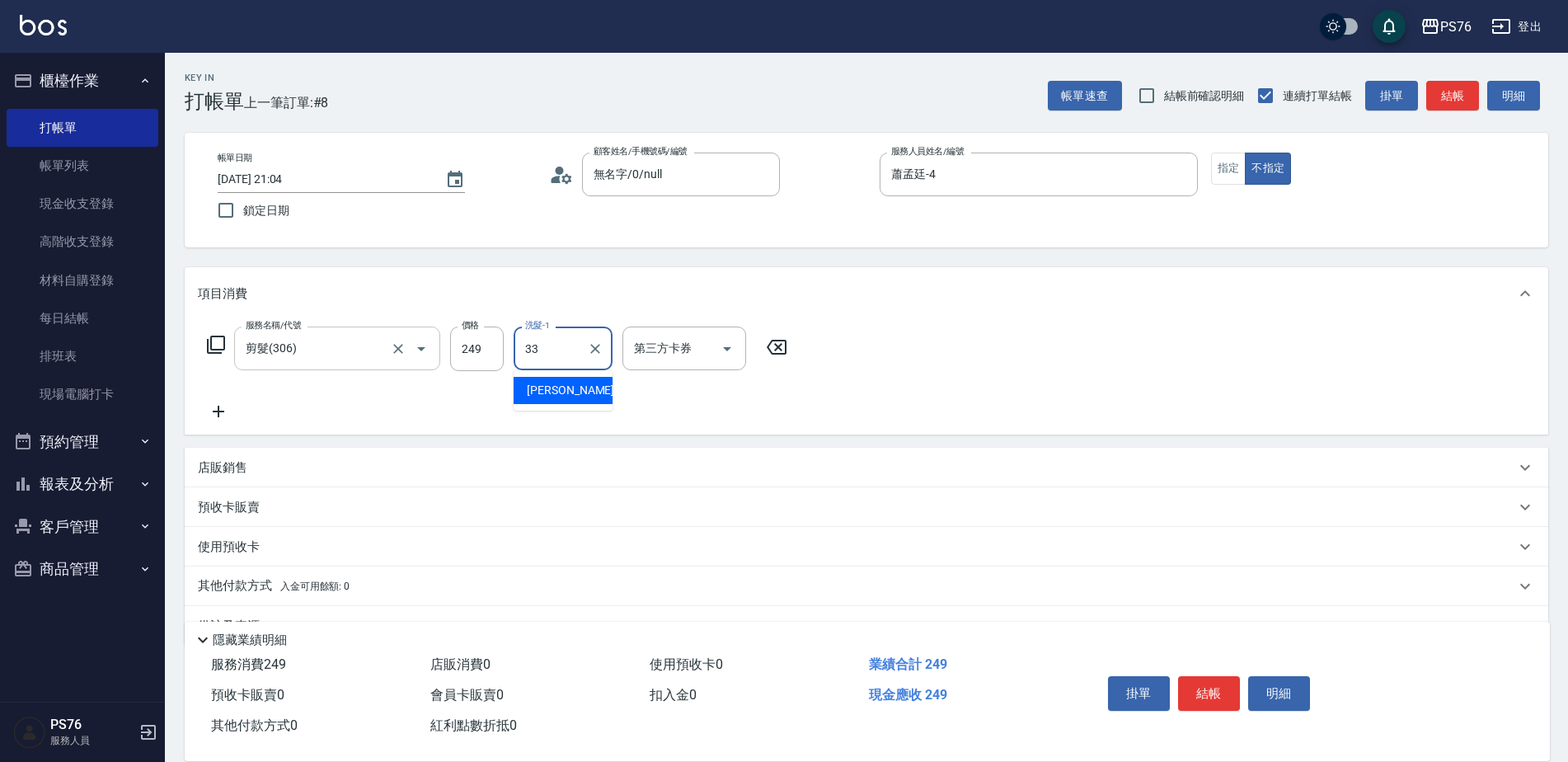
type input "[PERSON_NAME]33"
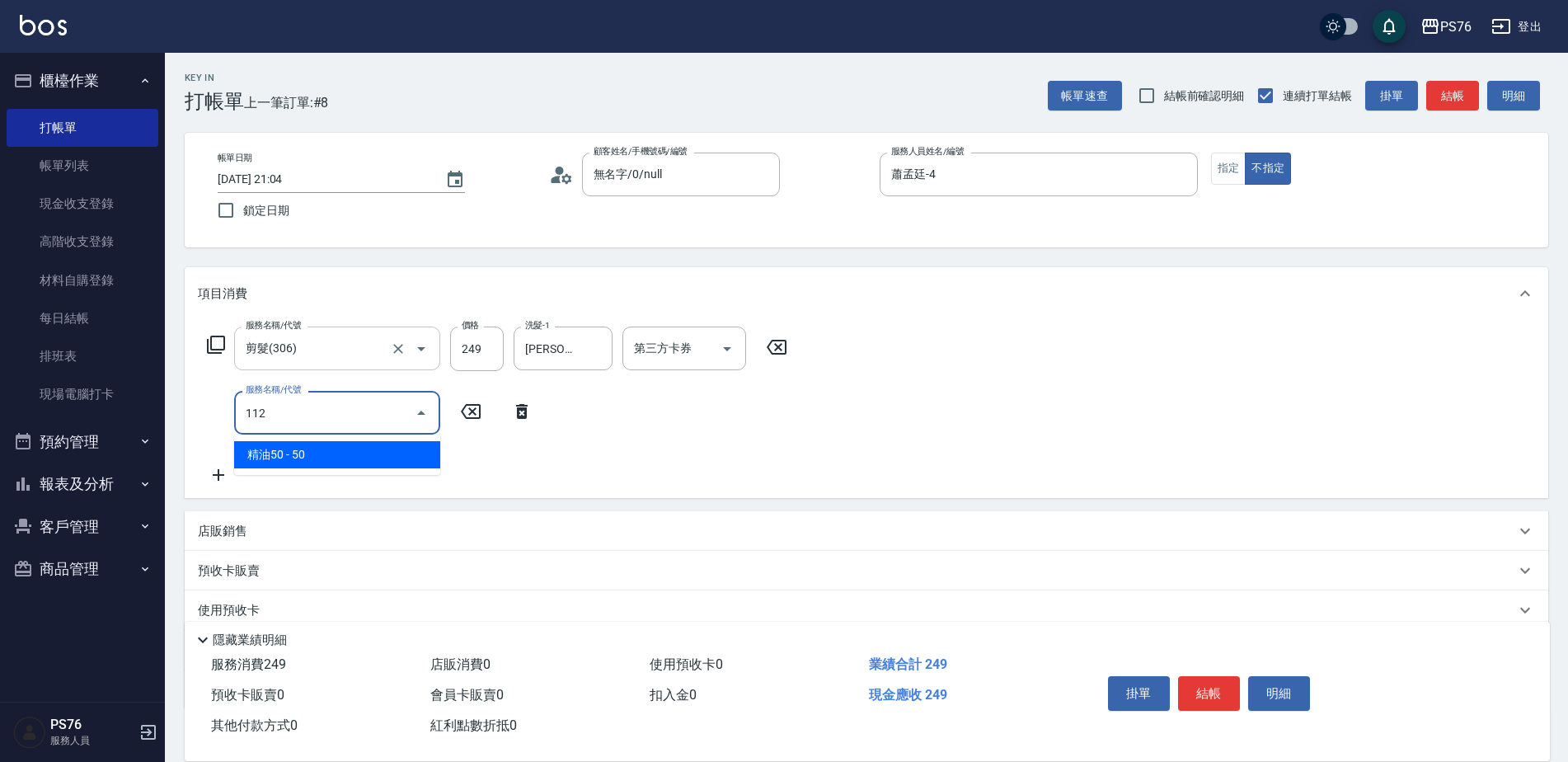
type input "精油50(112)"
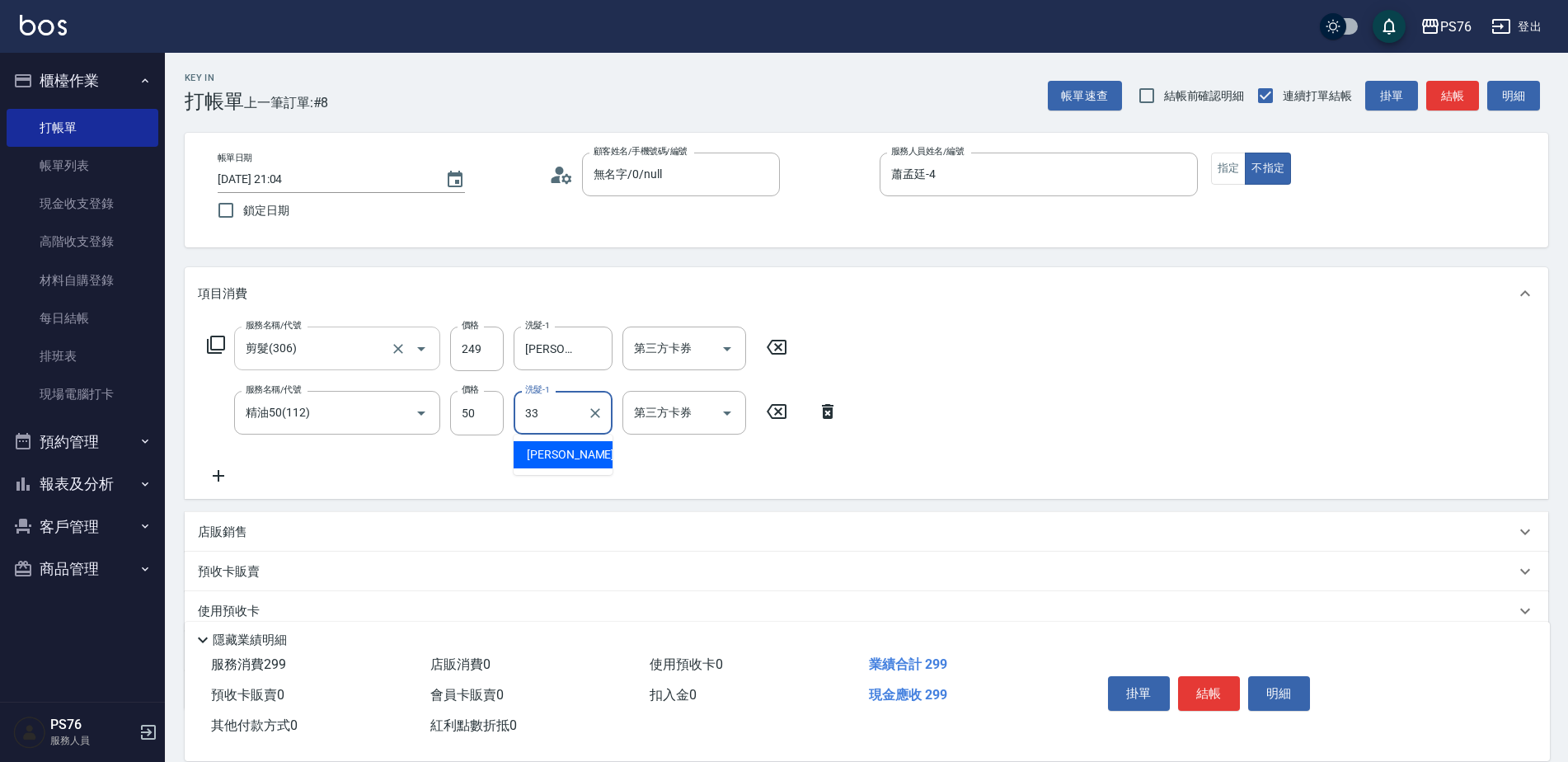
type input "[PERSON_NAME]33"
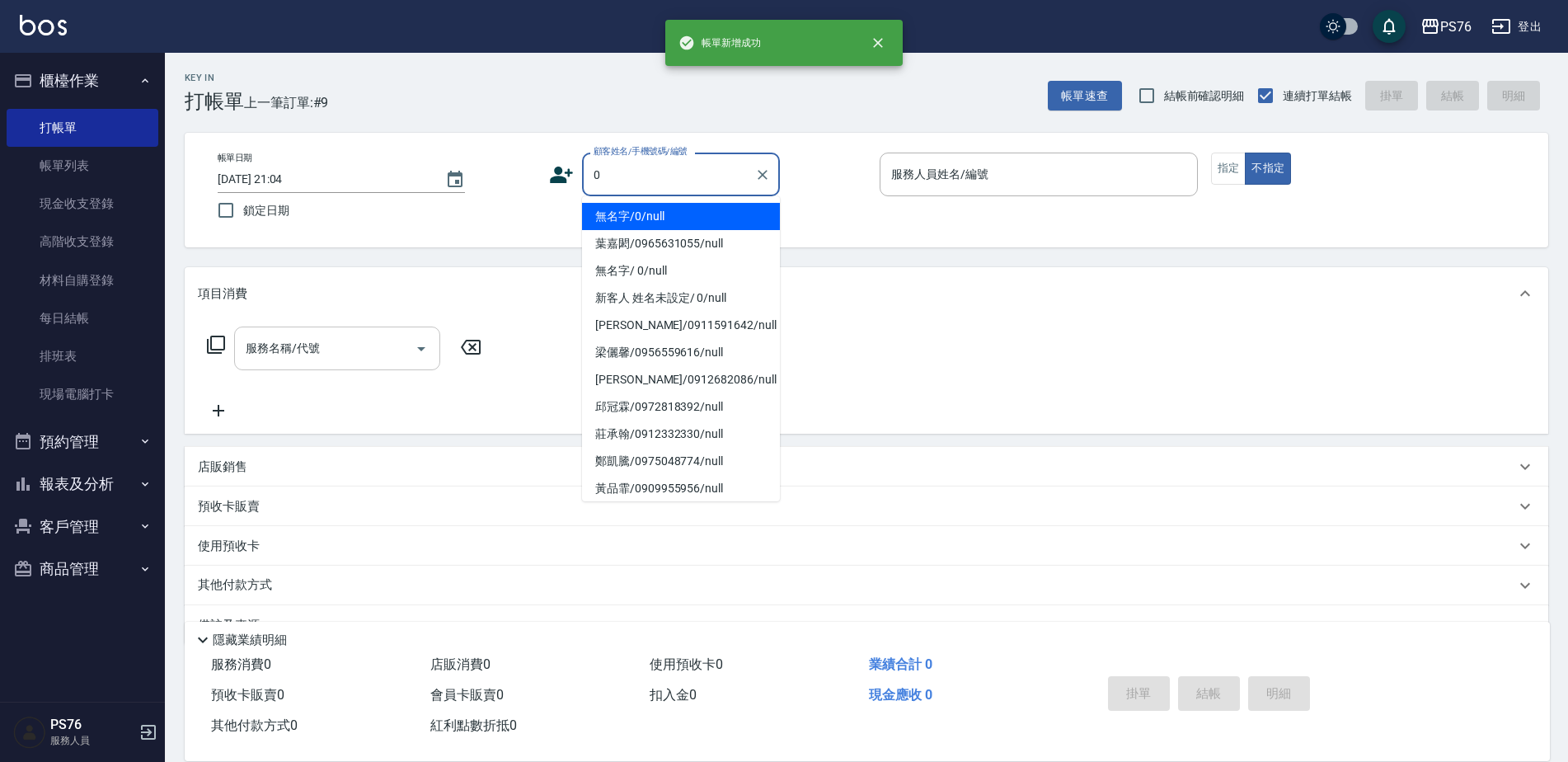
type input "無名字/0/null"
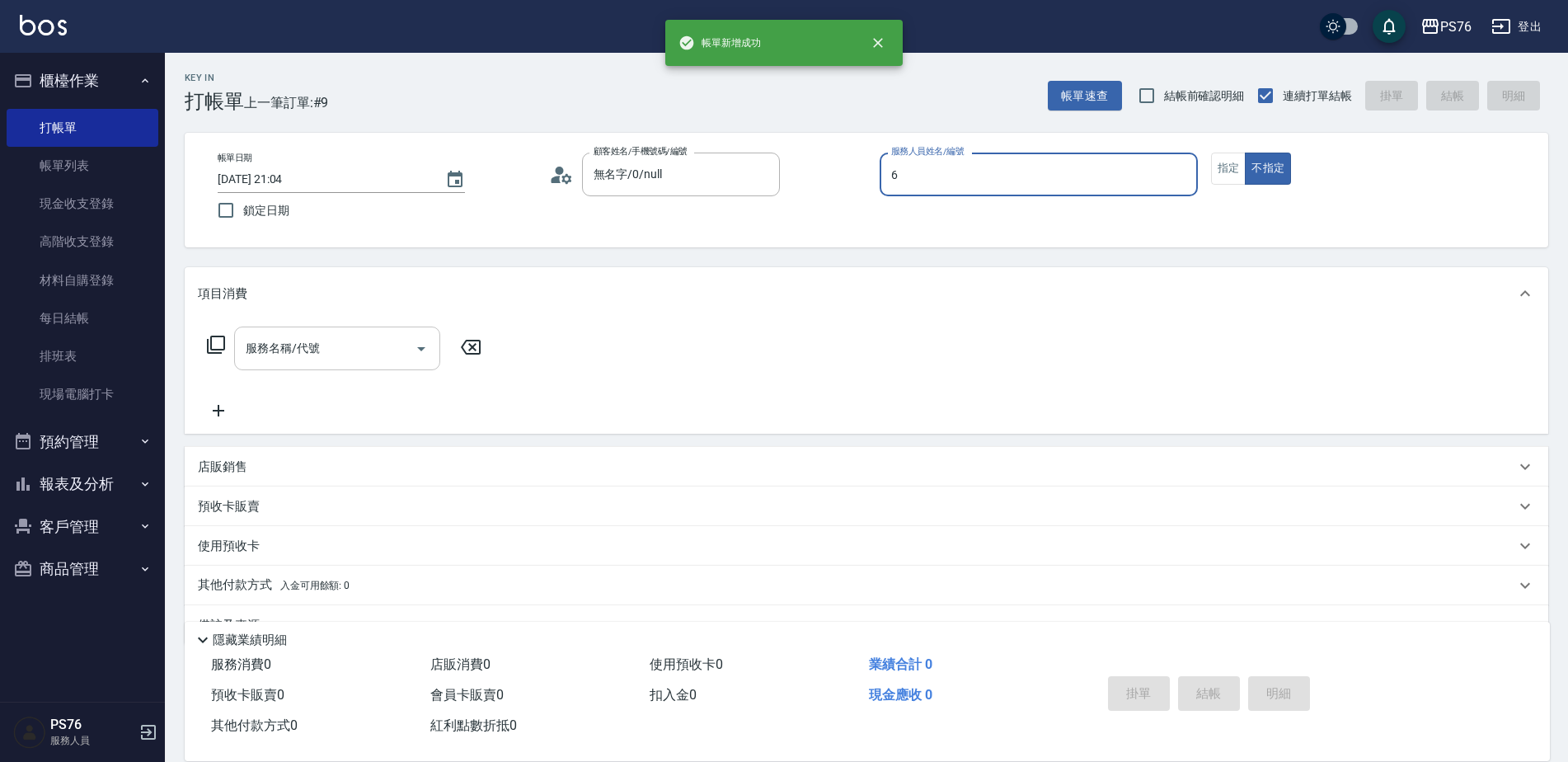
type input "洪彩娟-6"
click at [291, 342] on div "服務名稱/代號 服務名稱/代號" at bounding box center [336, 348] width 206 height 44
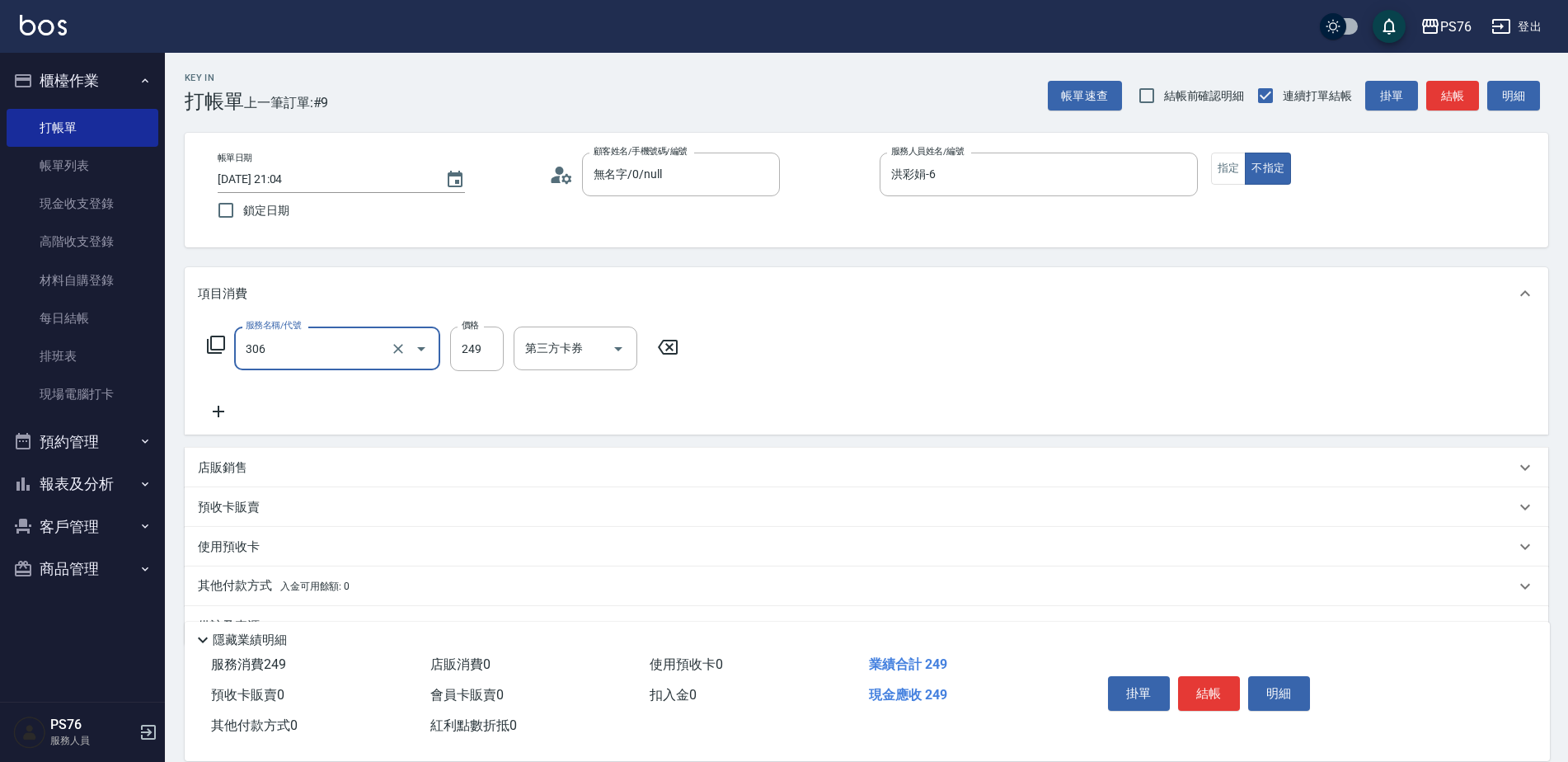
type input "剪髮(306)"
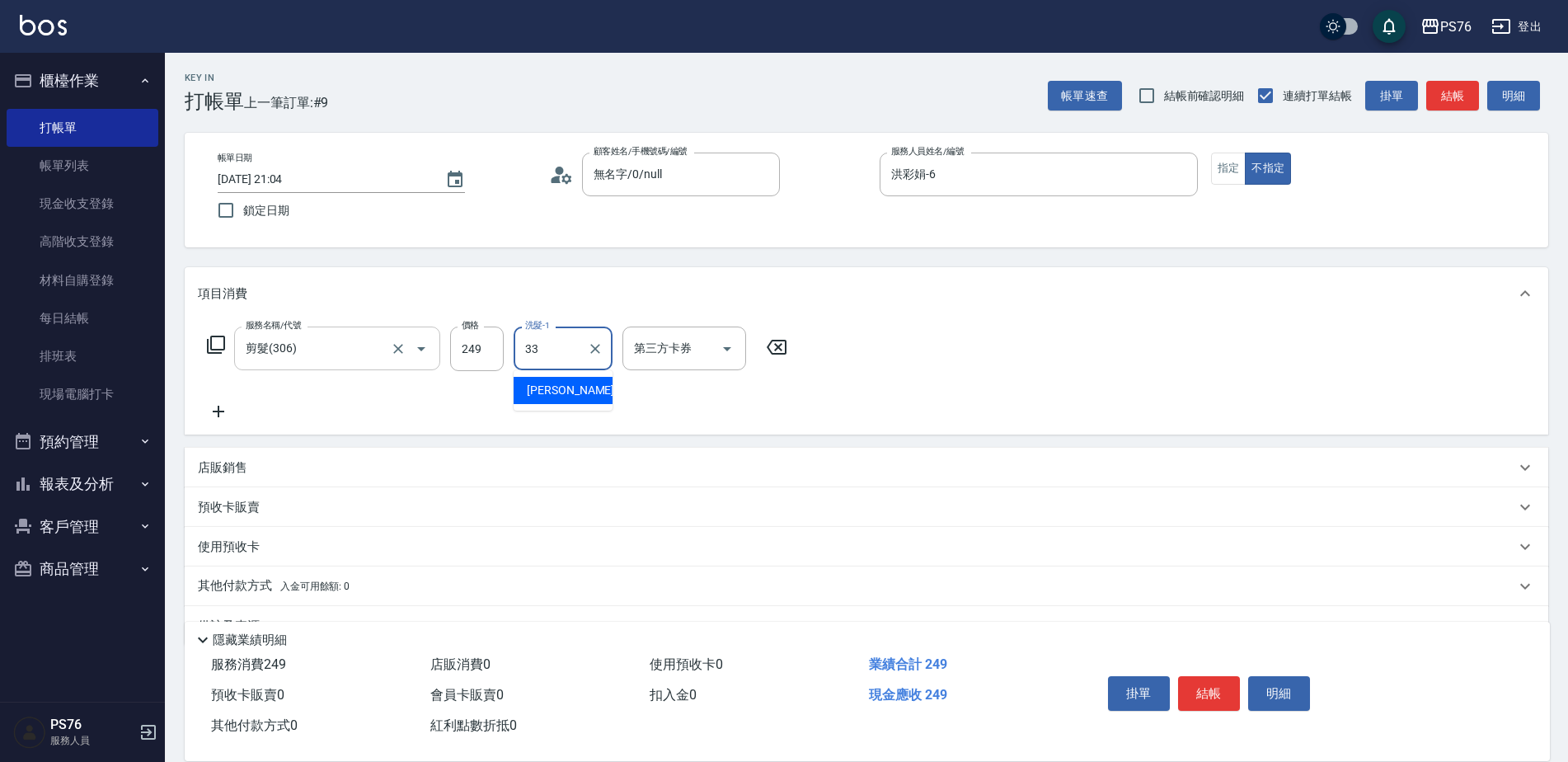
type input "[PERSON_NAME]33"
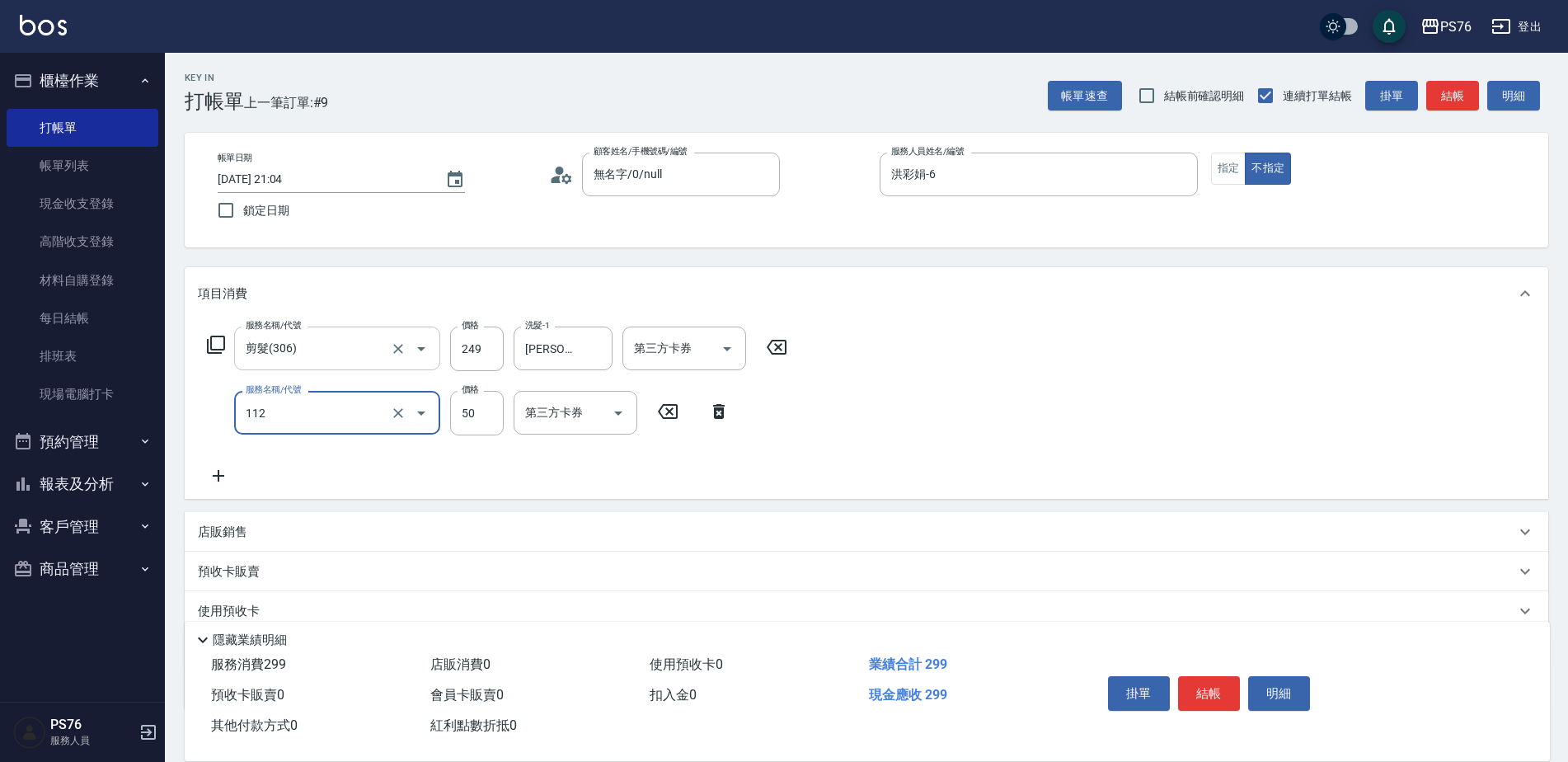
type input "精油50(112)"
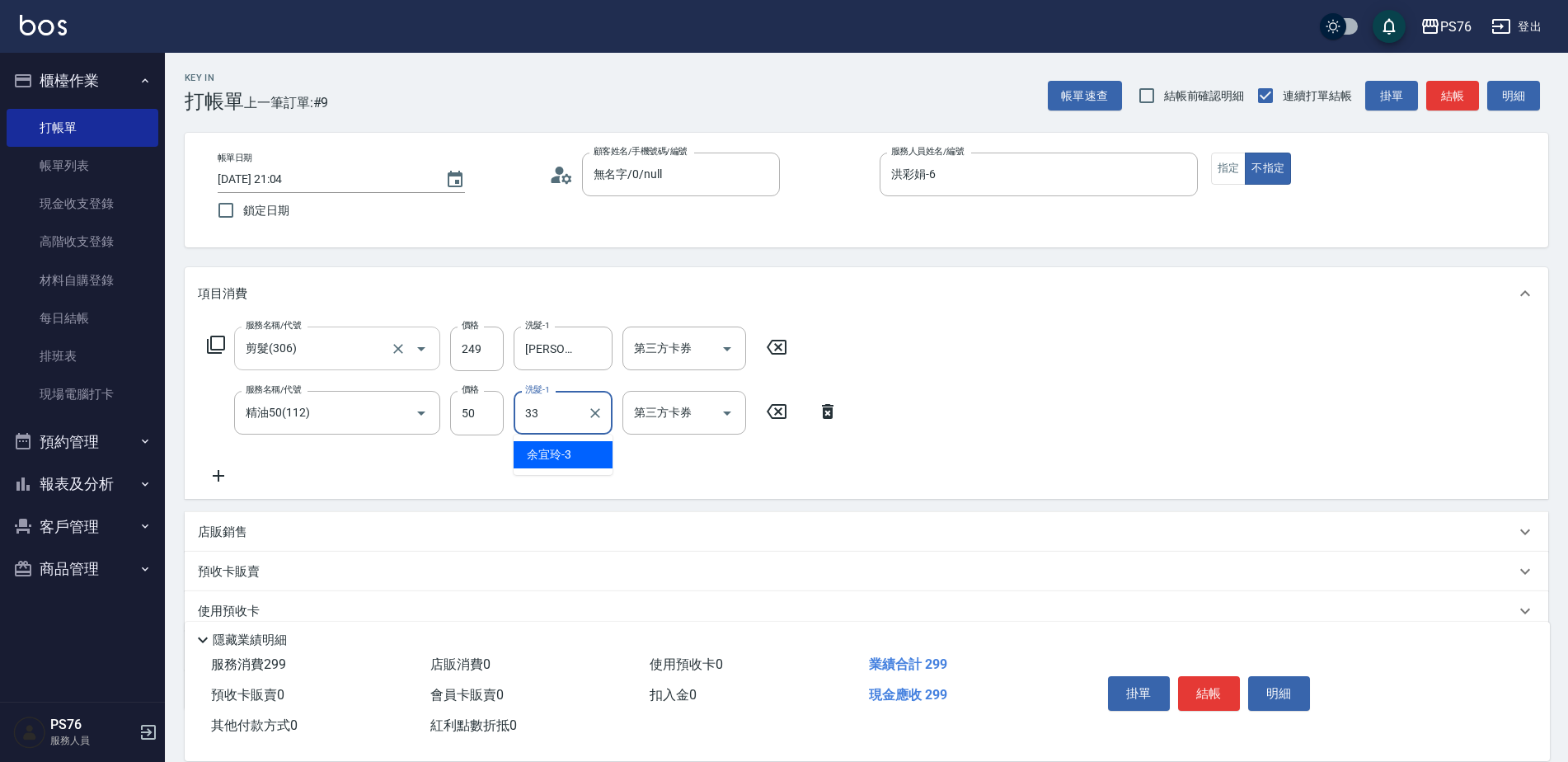
type input "[PERSON_NAME]33"
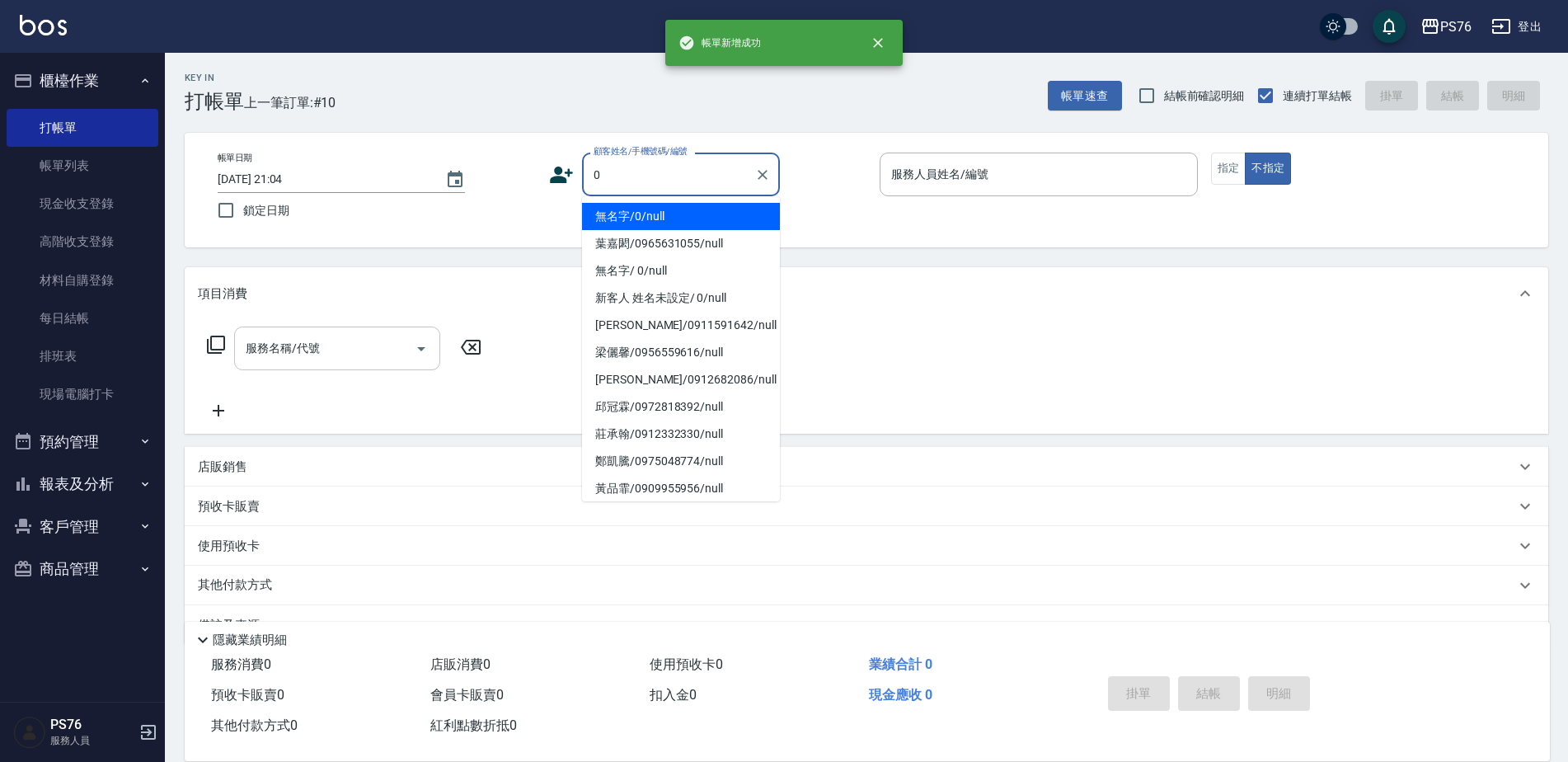
type input "無名字/0/null"
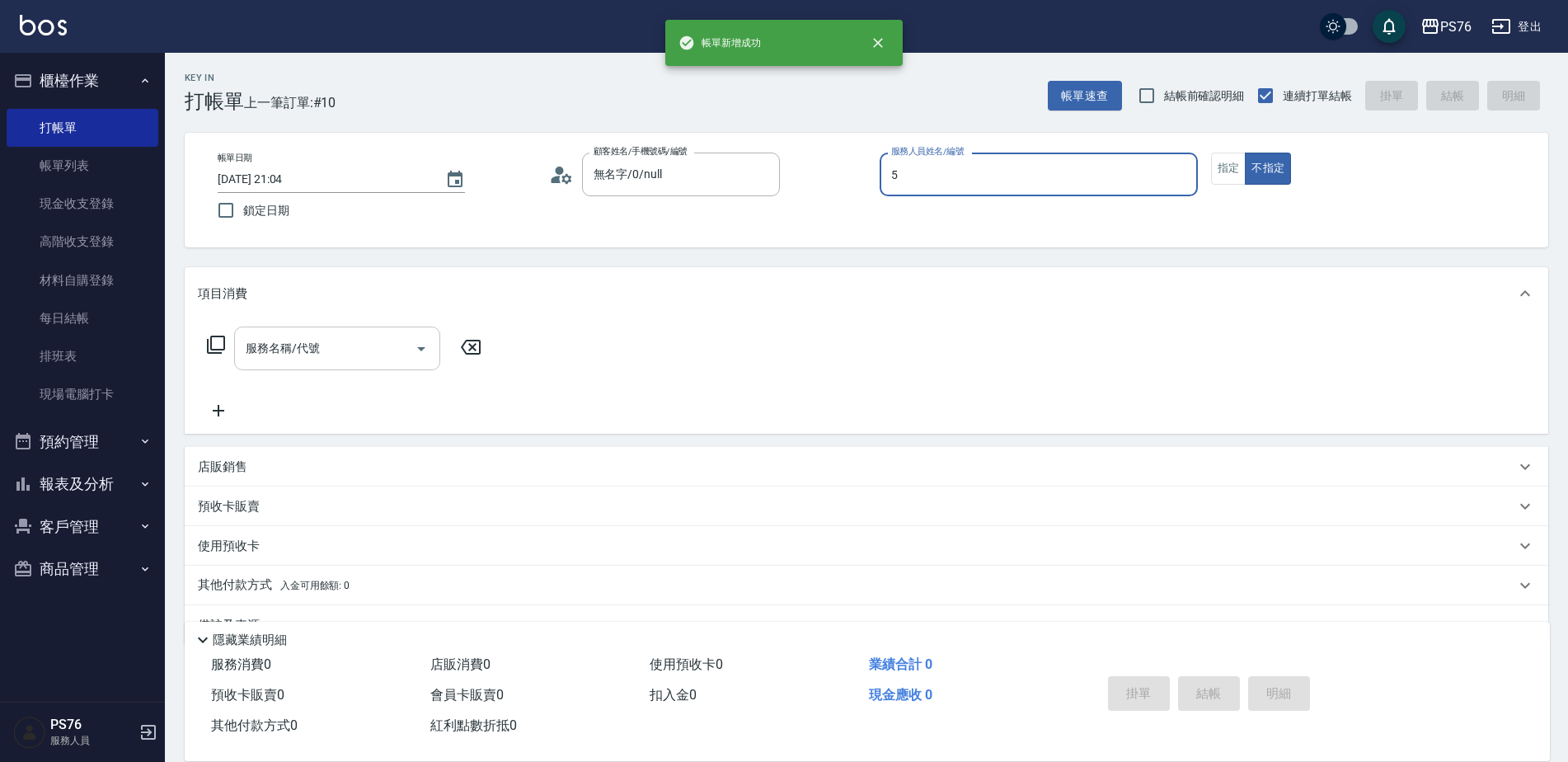
type input "呂佳穎-5"
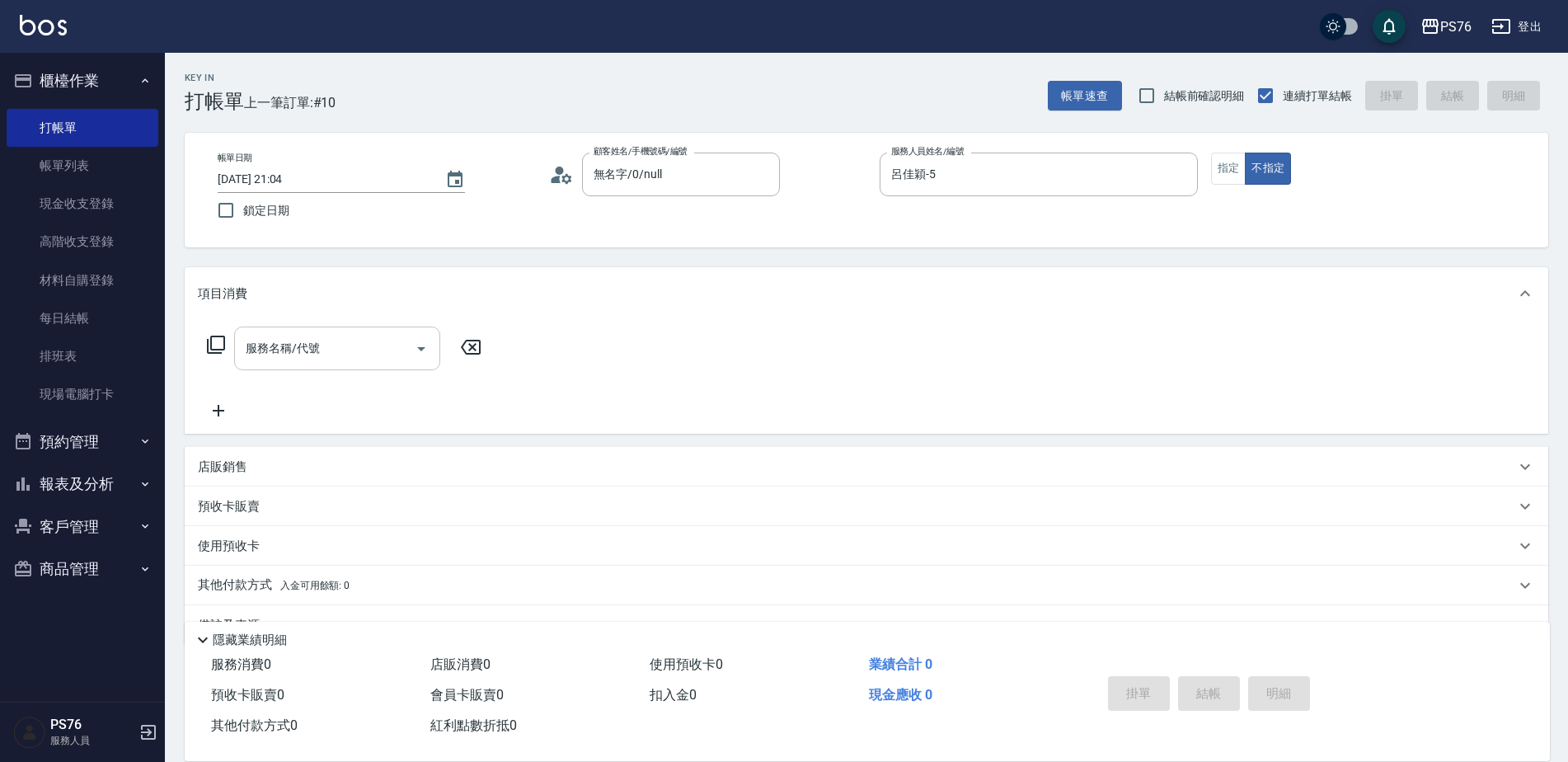
click at [291, 342] on input "服務名稱/代號" at bounding box center [325, 348] width 166 height 29
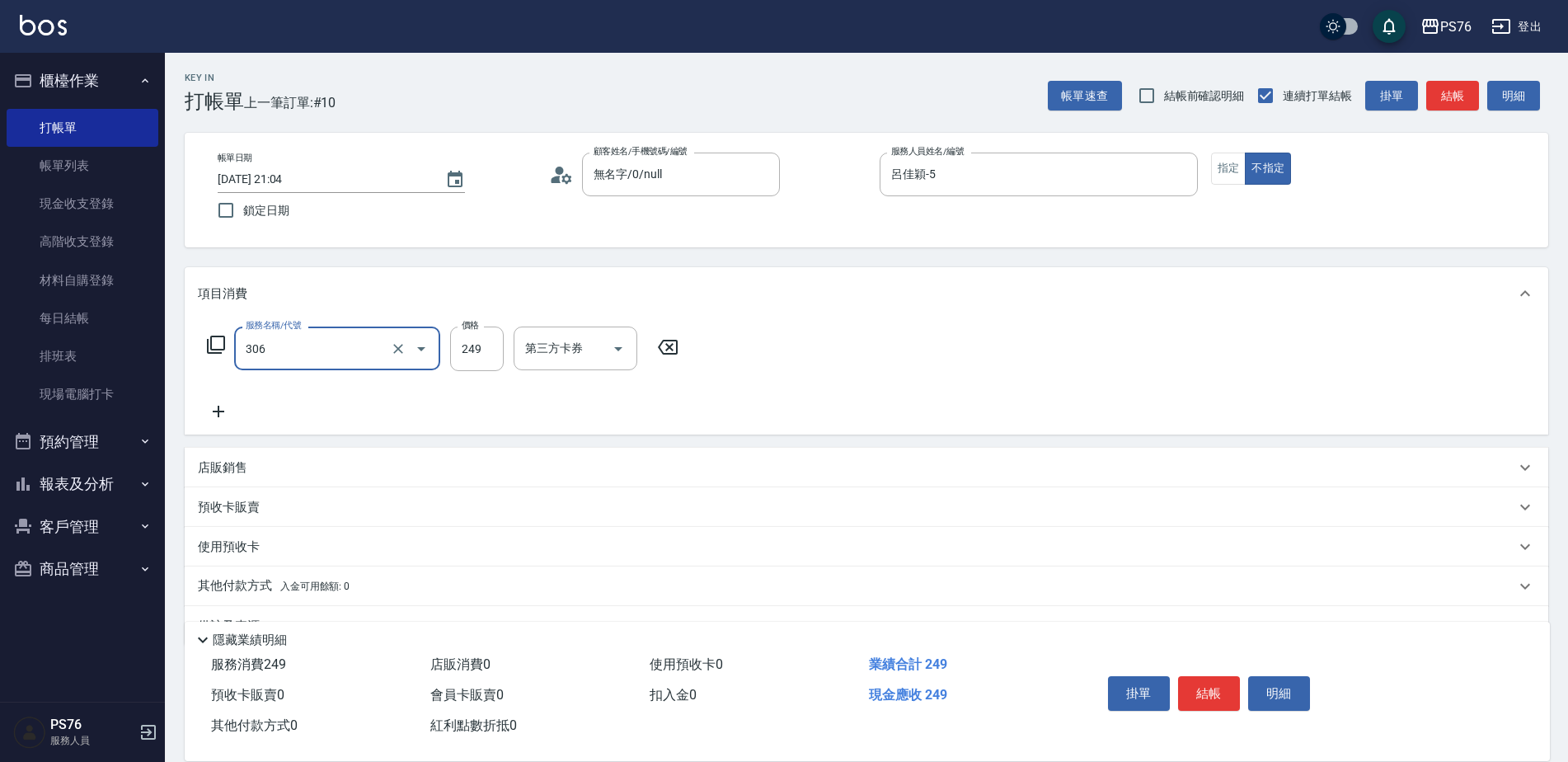
type input "剪髮(306)"
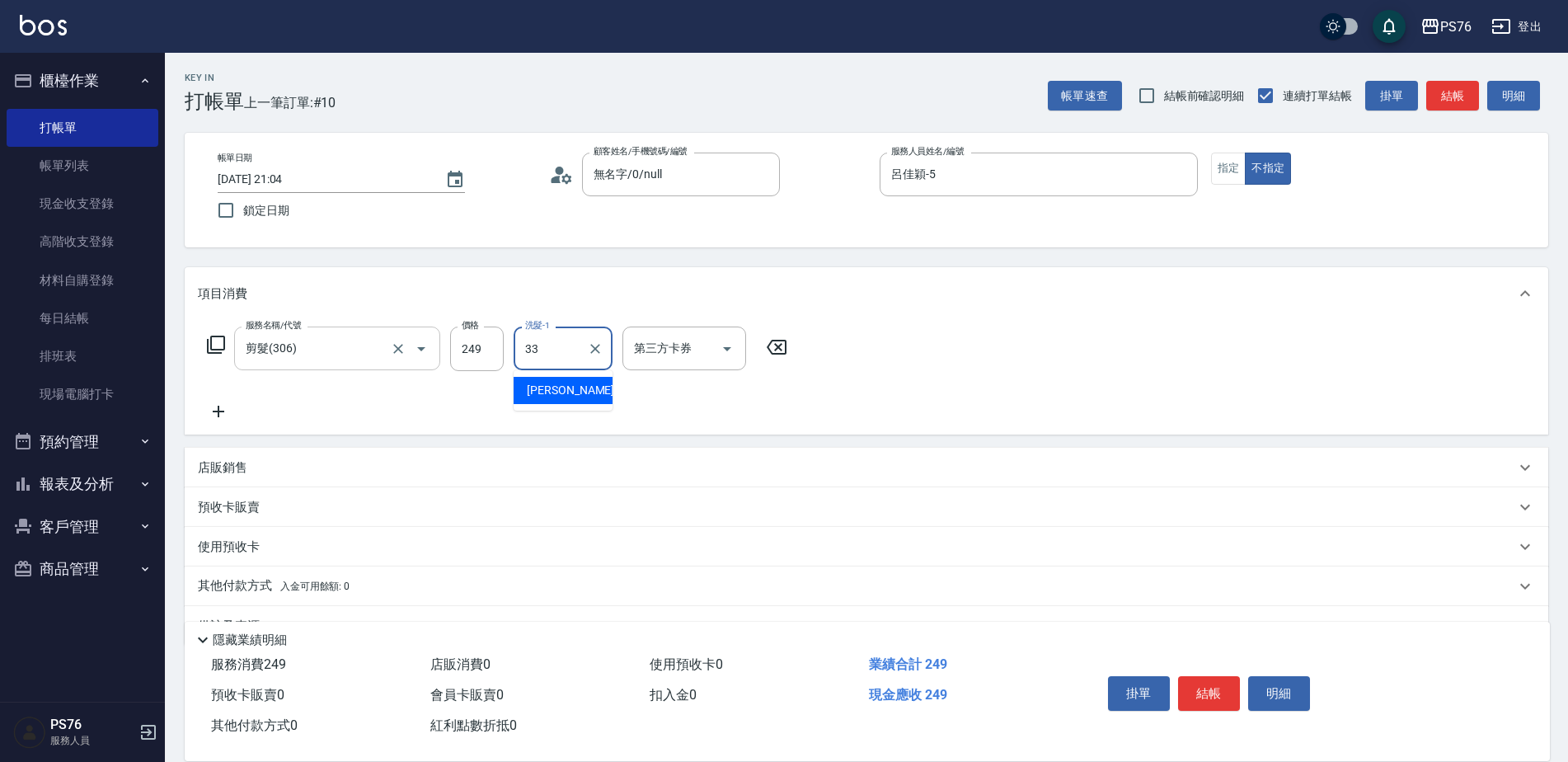
type input "[PERSON_NAME]33"
click at [273, 469] on div "店販銷售" at bounding box center [856, 468] width 1317 height 18
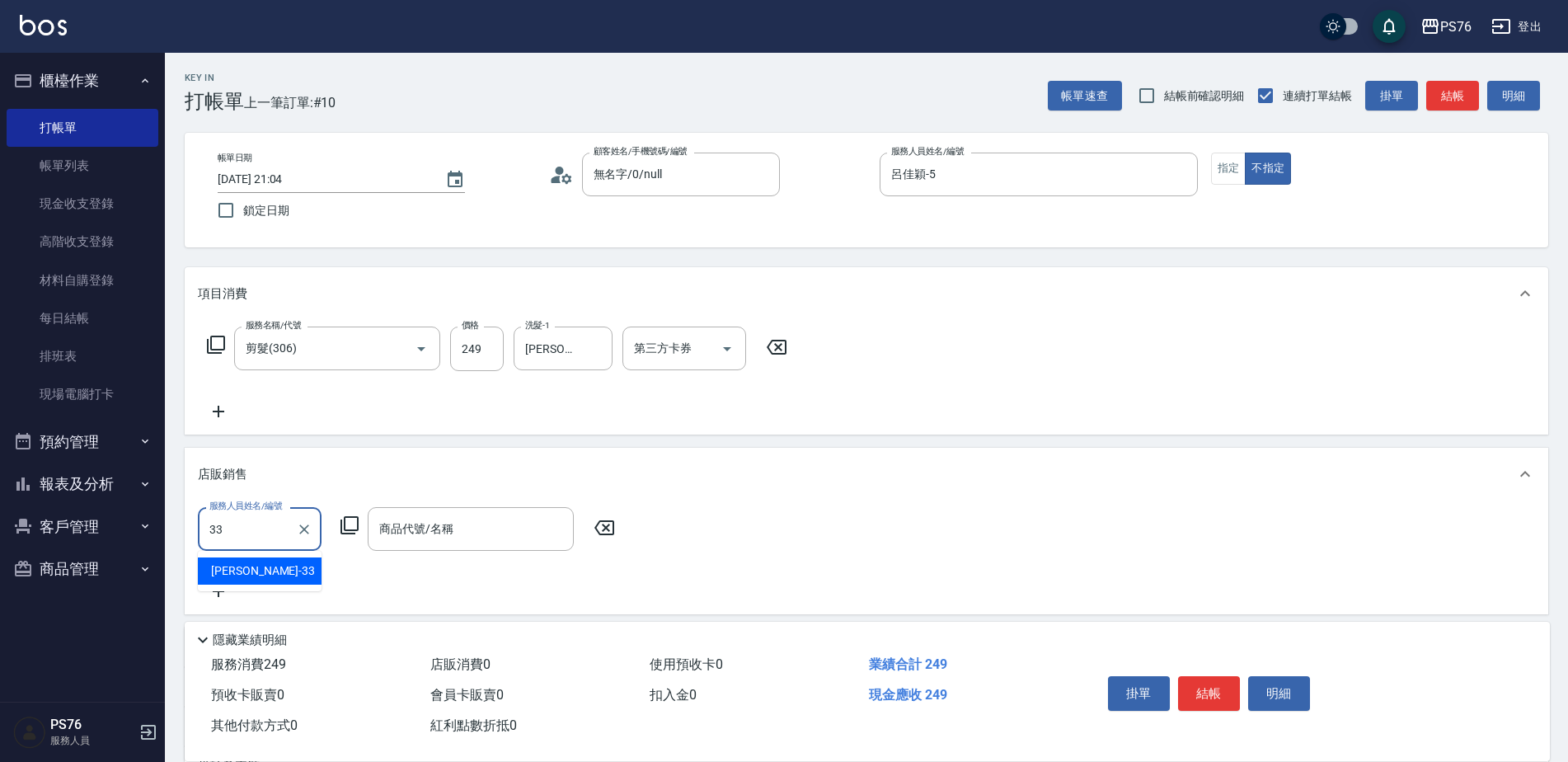
type input "[PERSON_NAME]33"
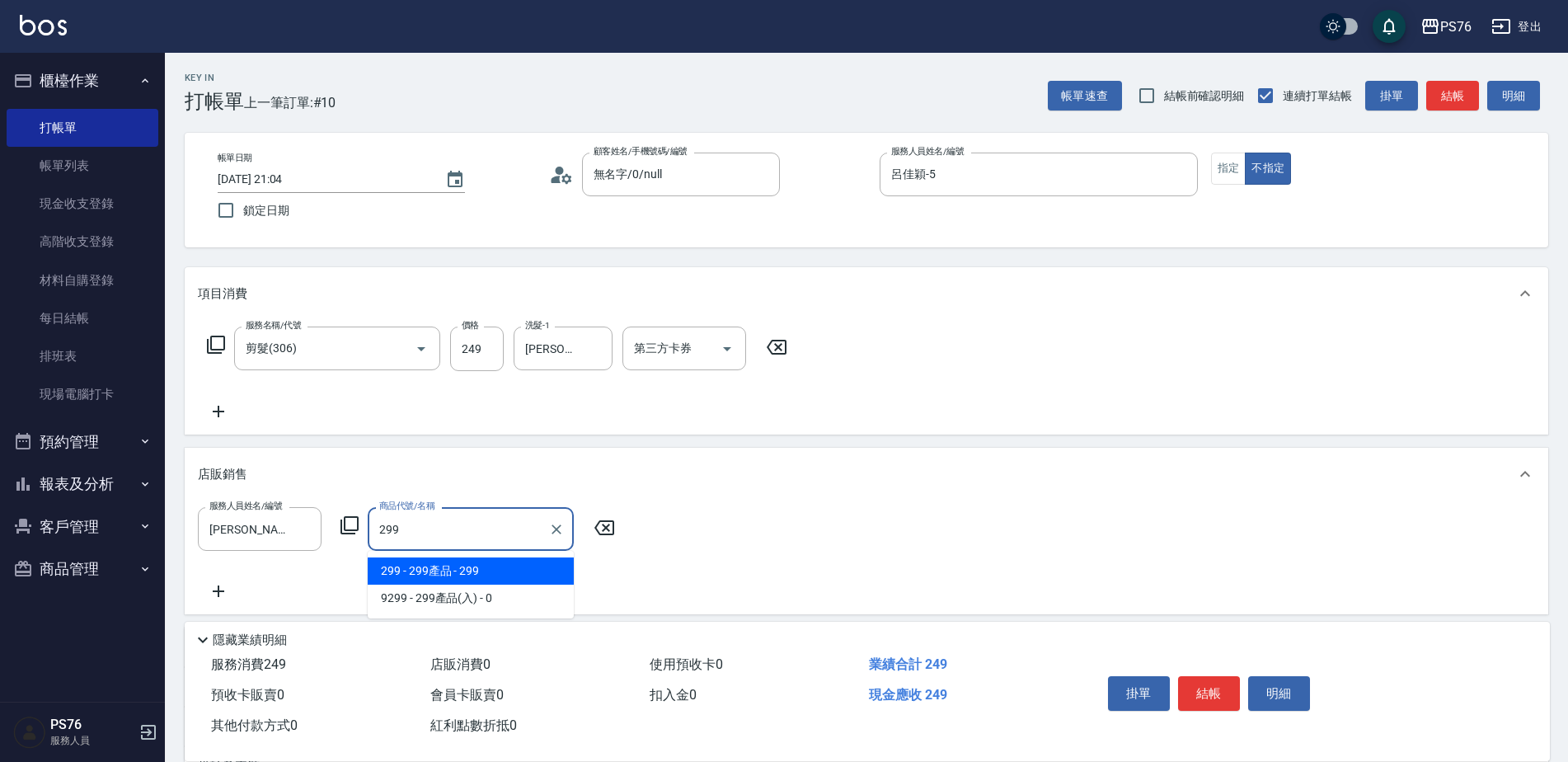
type input "299產品"
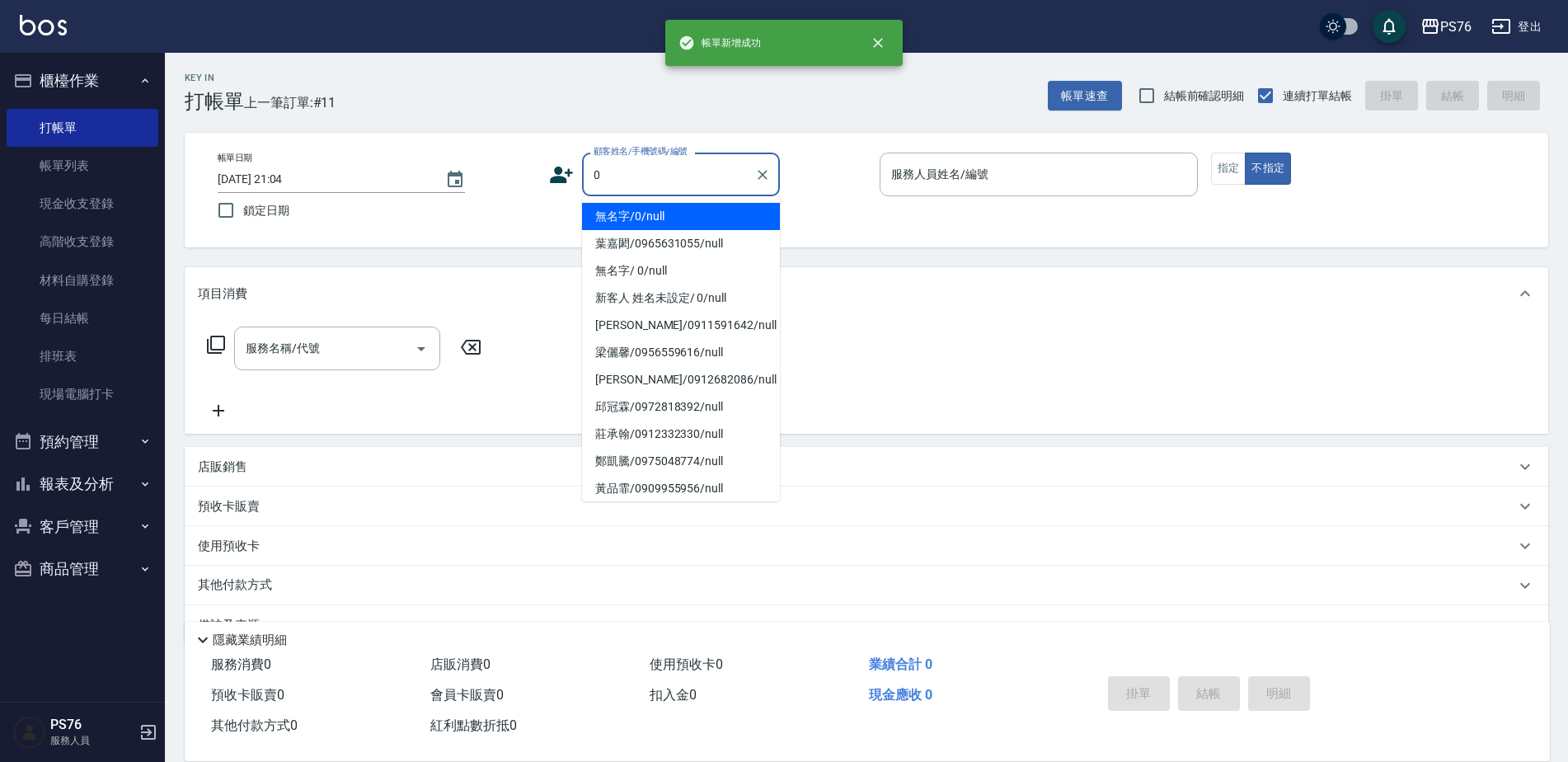
type input "無名字/0/null"
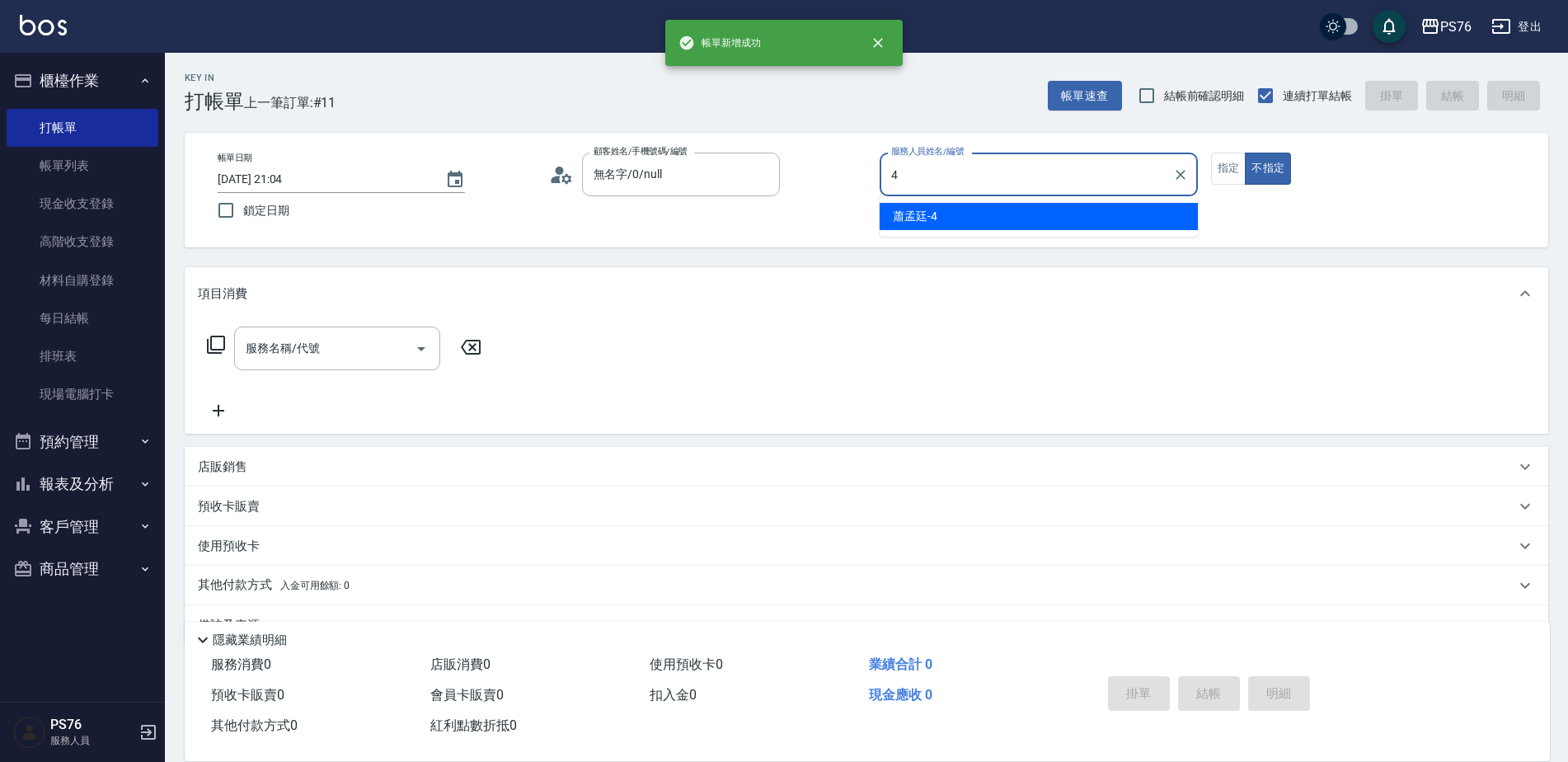
type input "蕭孟廷-4"
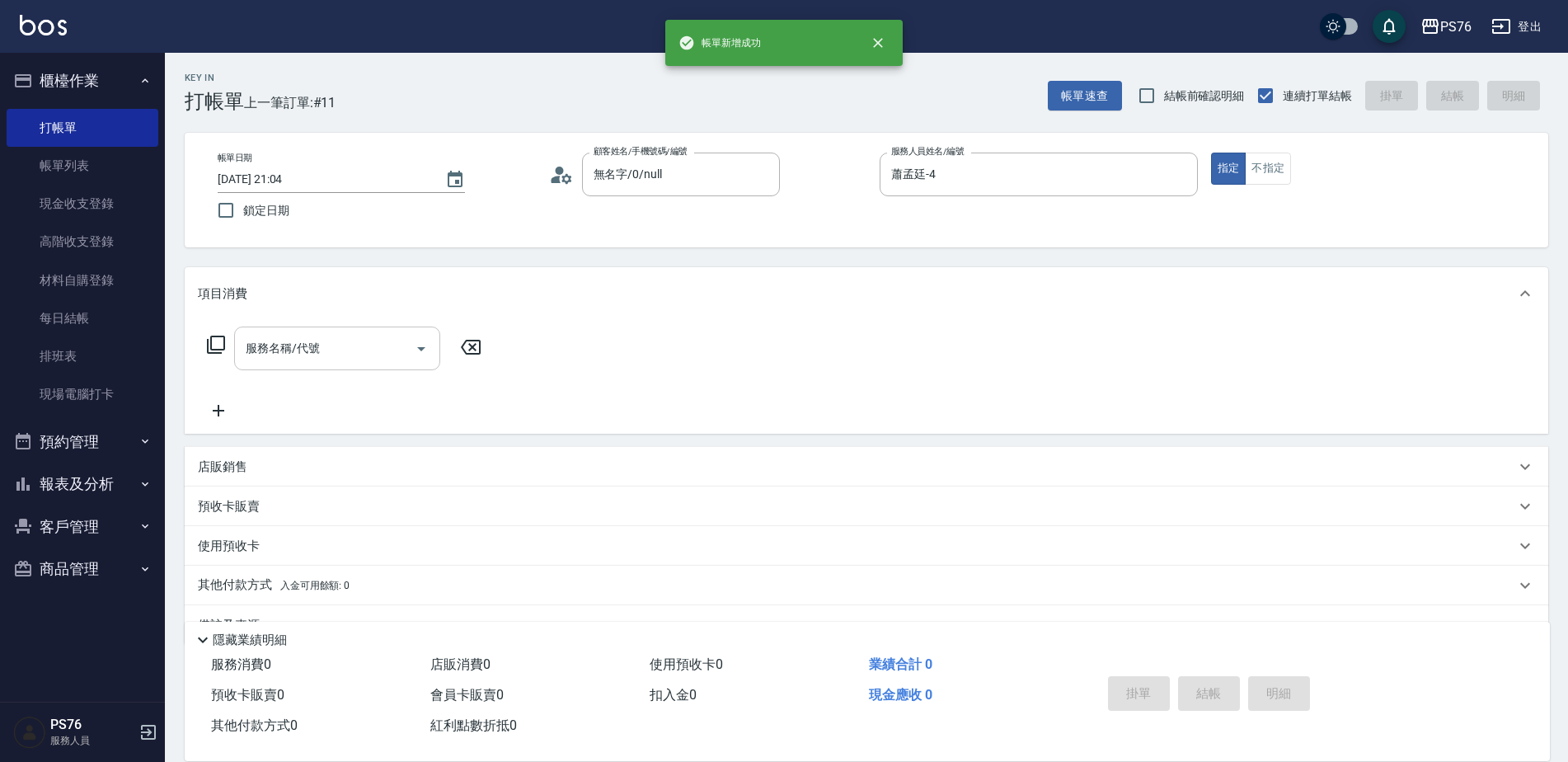
click at [301, 337] on input "服務名稱/代號" at bounding box center [325, 348] width 166 height 29
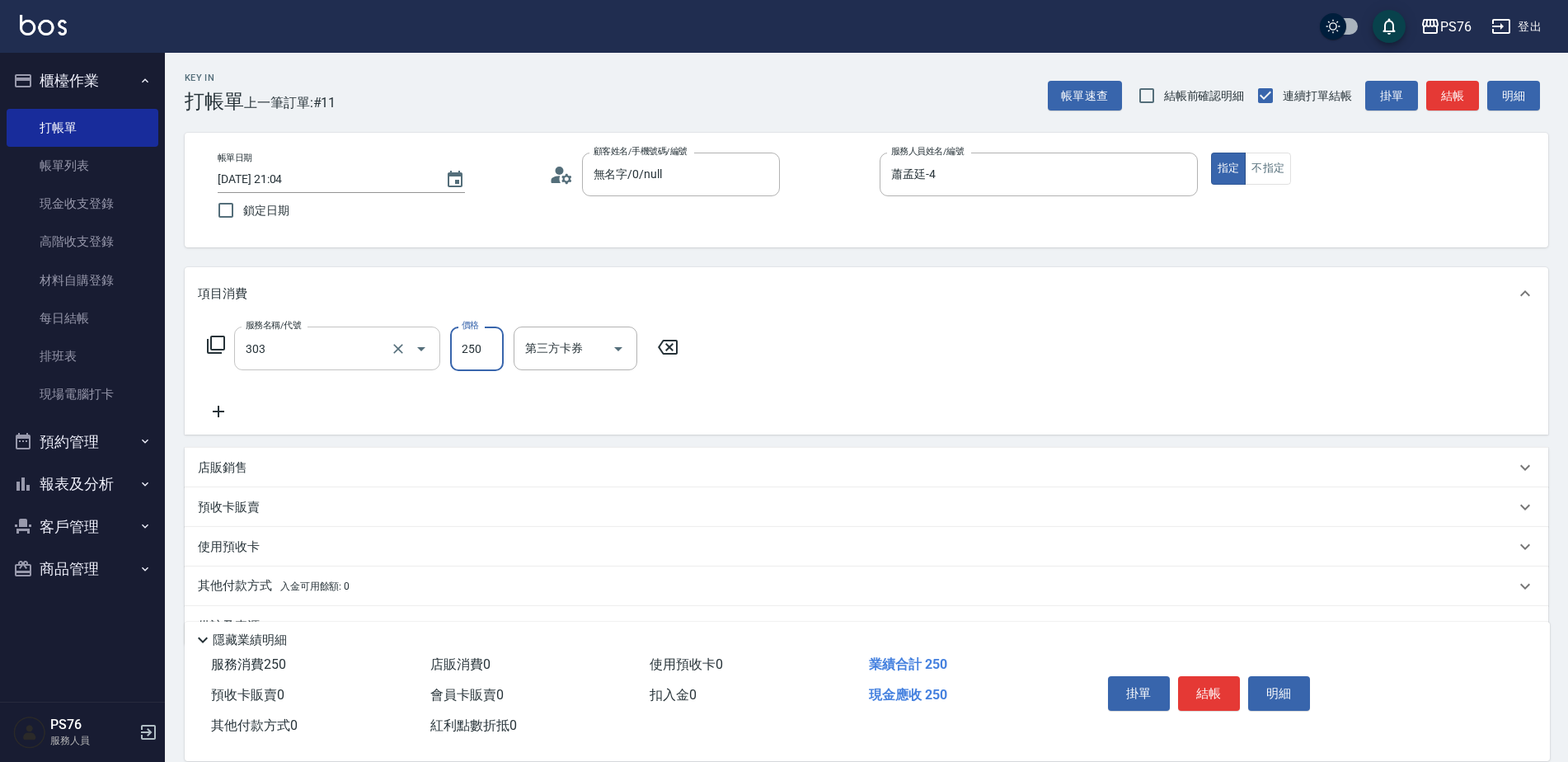
type input "剪髮(303)"
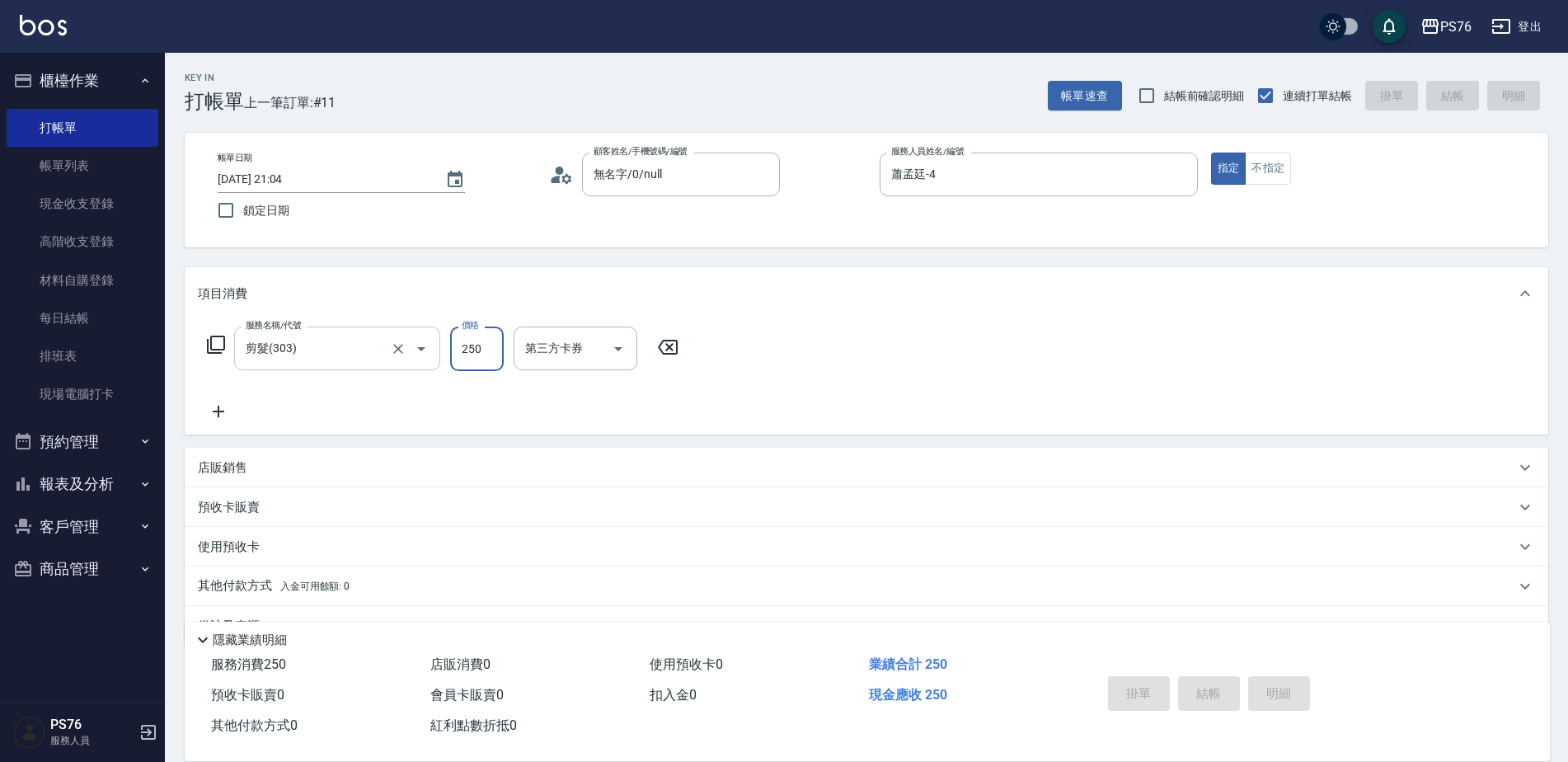
type input "[DATE] 21:05"
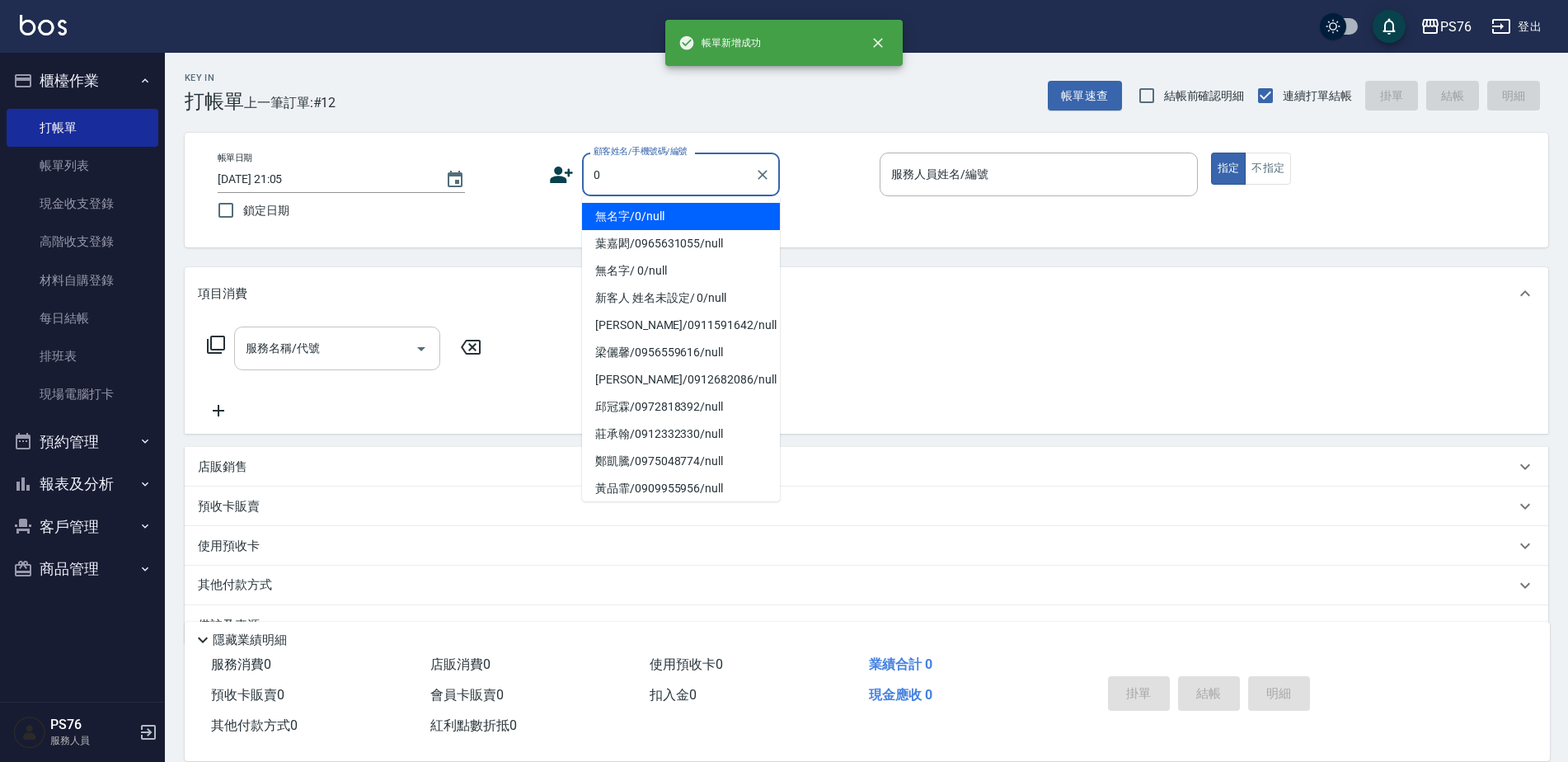
type input "無名字/0/null"
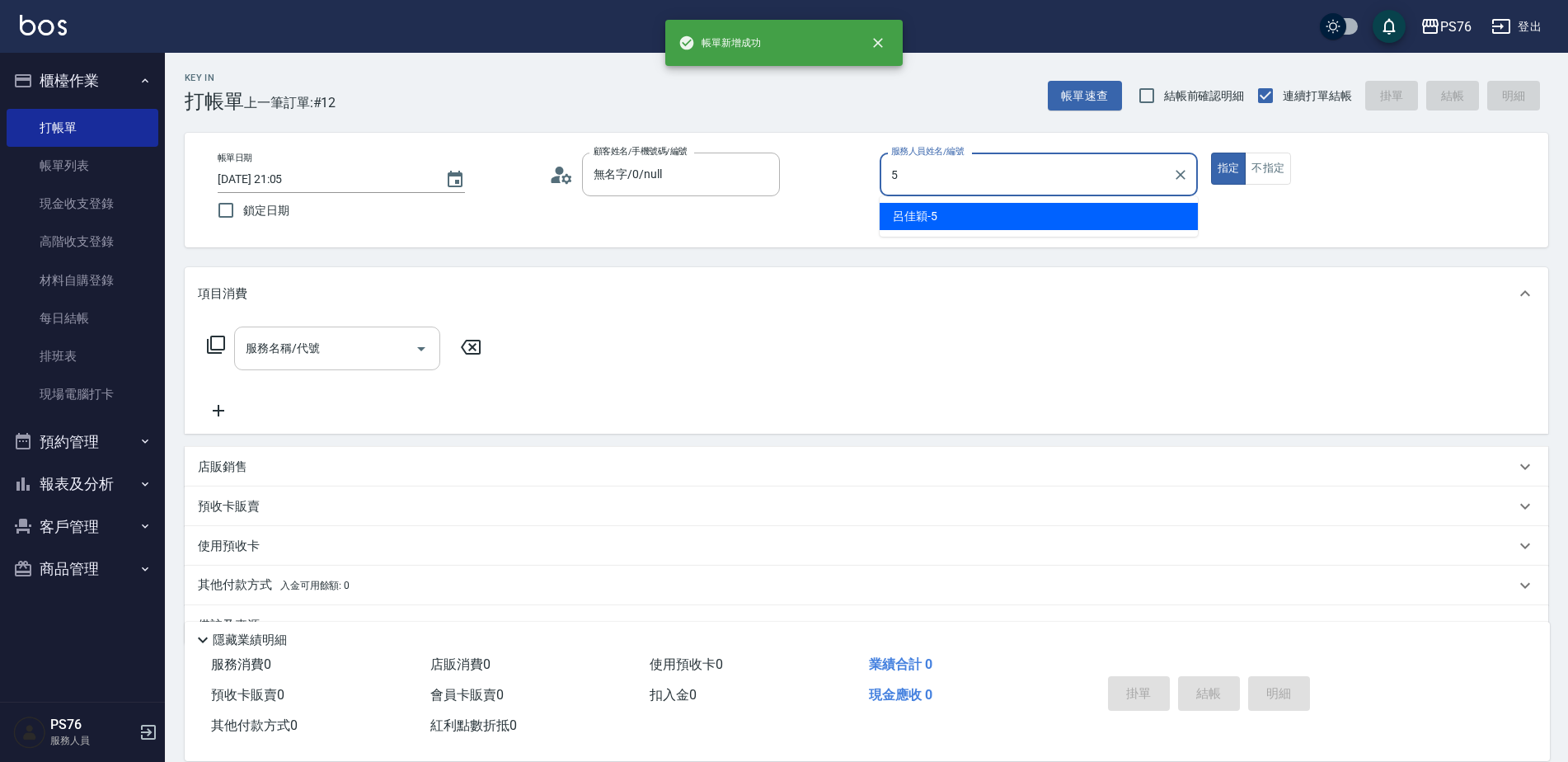
type input "呂佳穎-5"
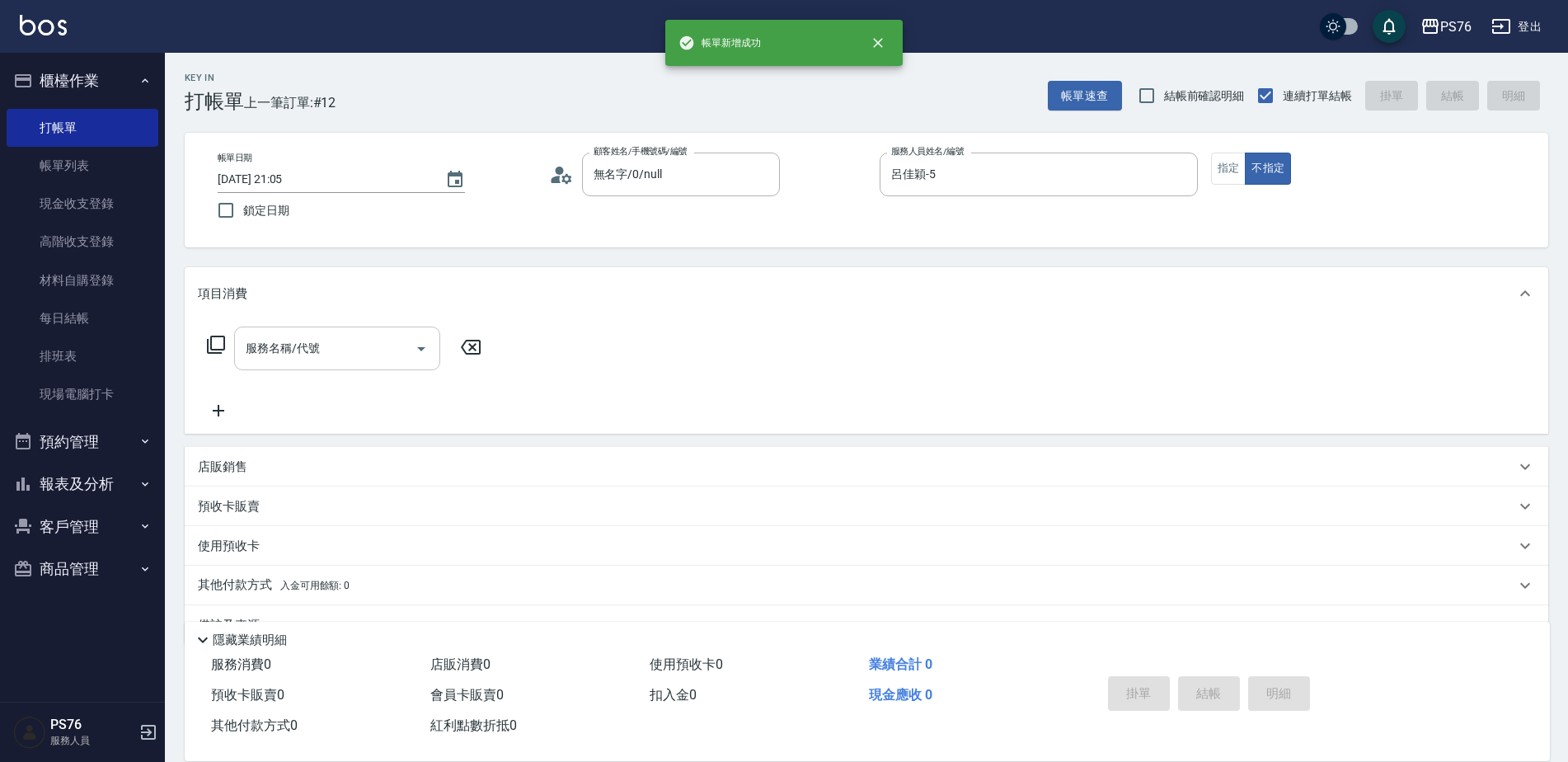
click at [301, 337] on div "服務名稱/代號 服務名稱/代號" at bounding box center [336, 348] width 206 height 44
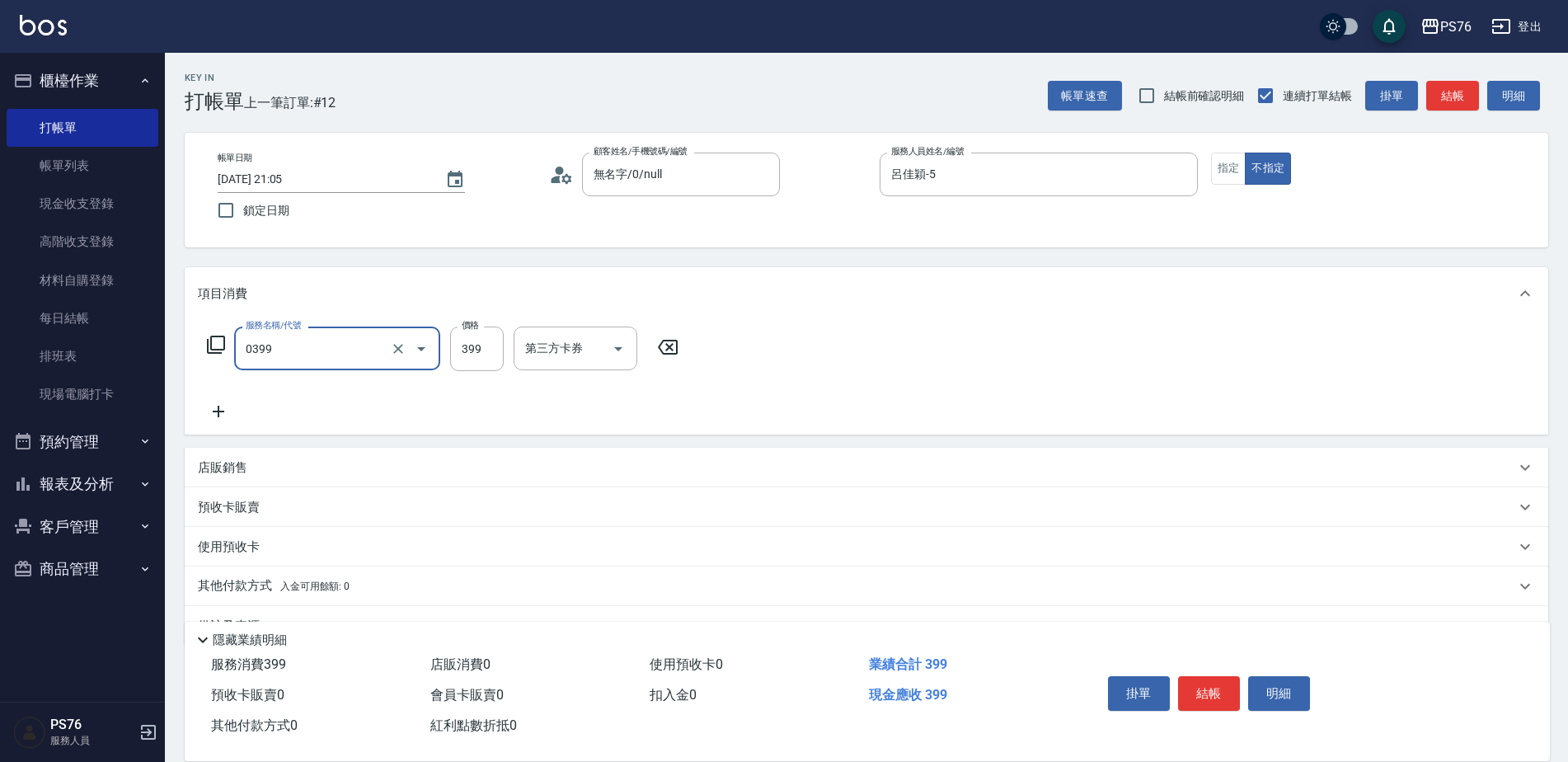
type input "海鹽399(0399)"
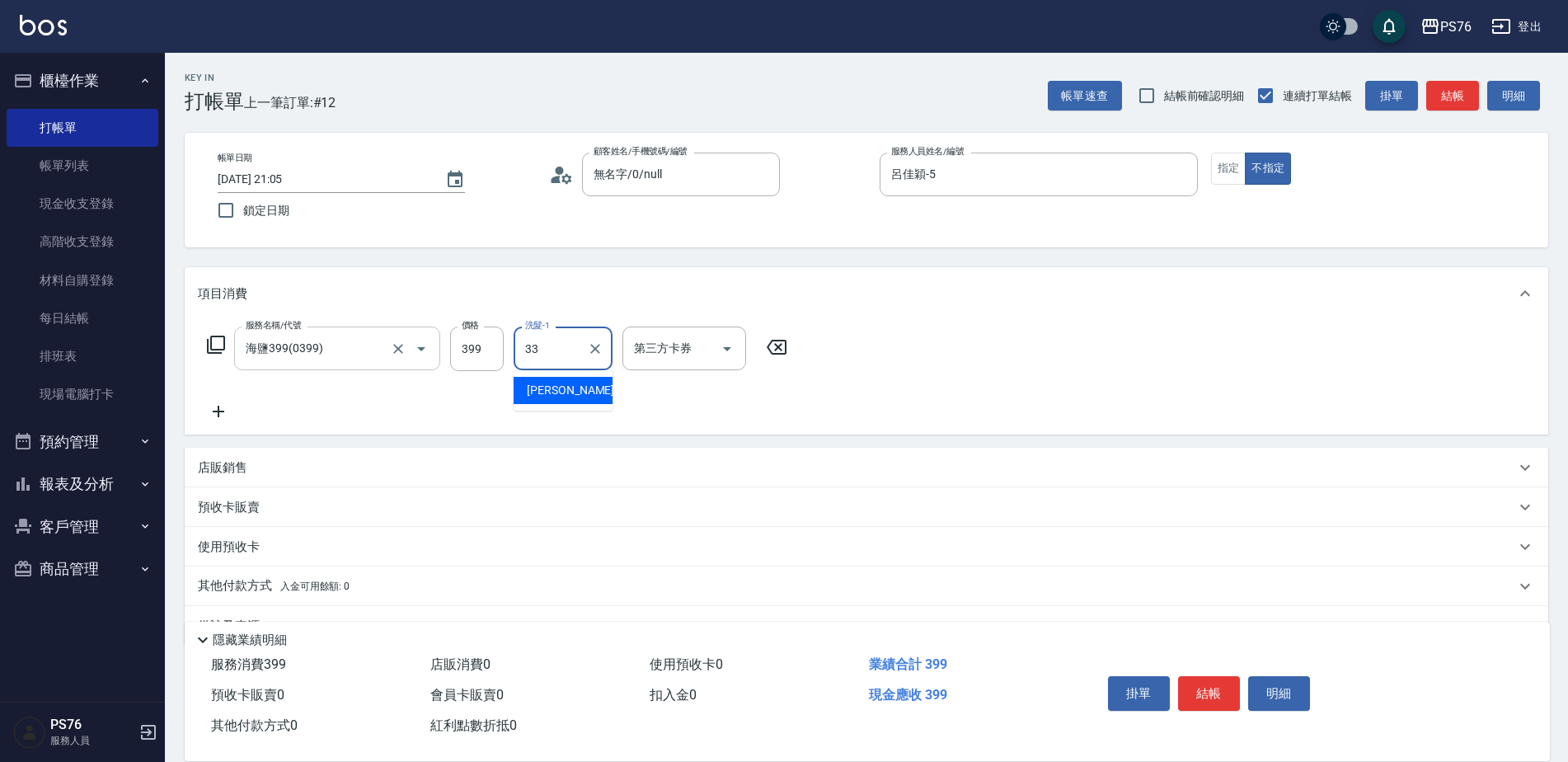
type input "[PERSON_NAME]33"
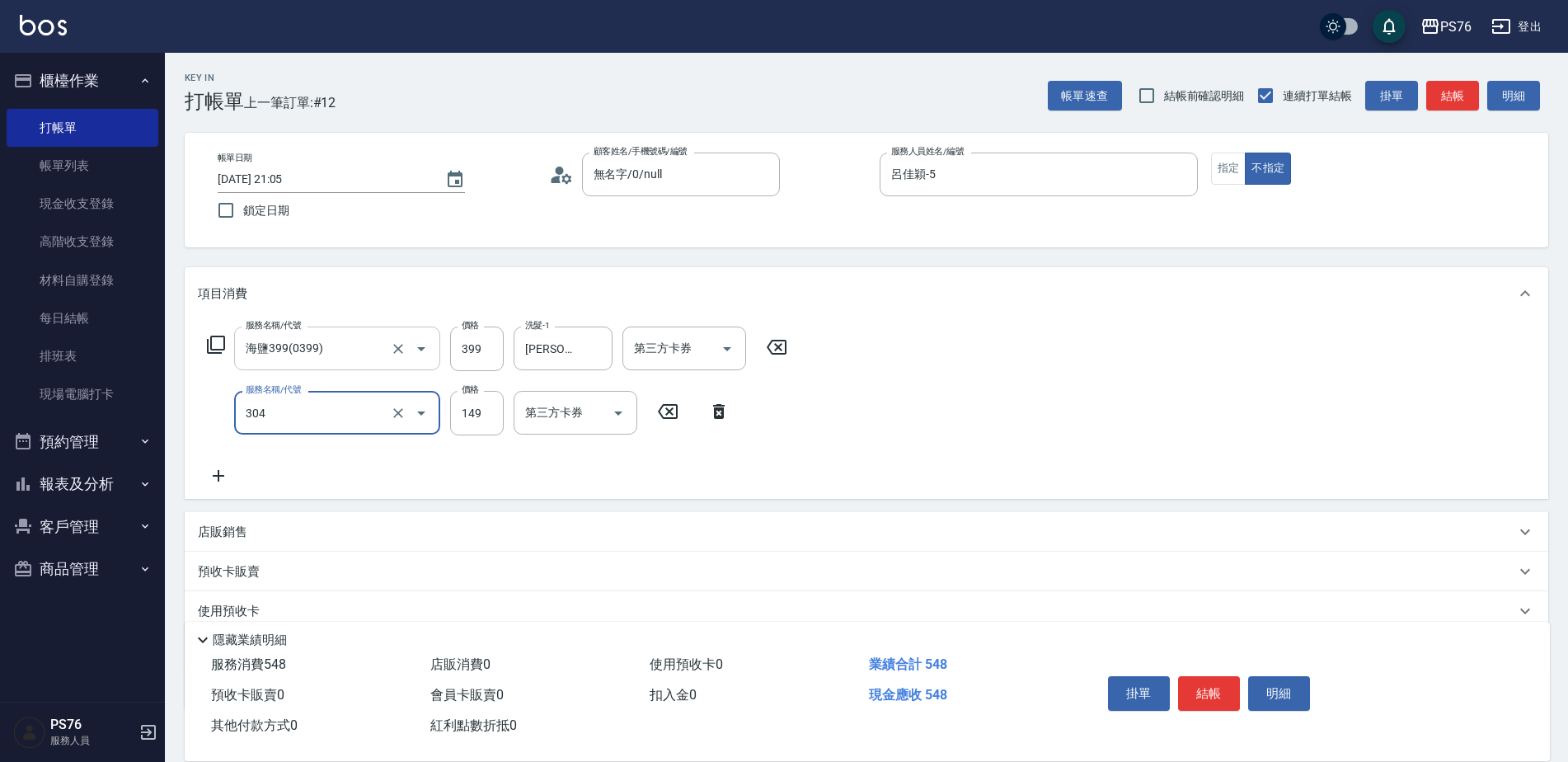
type input "剪髮(304)"
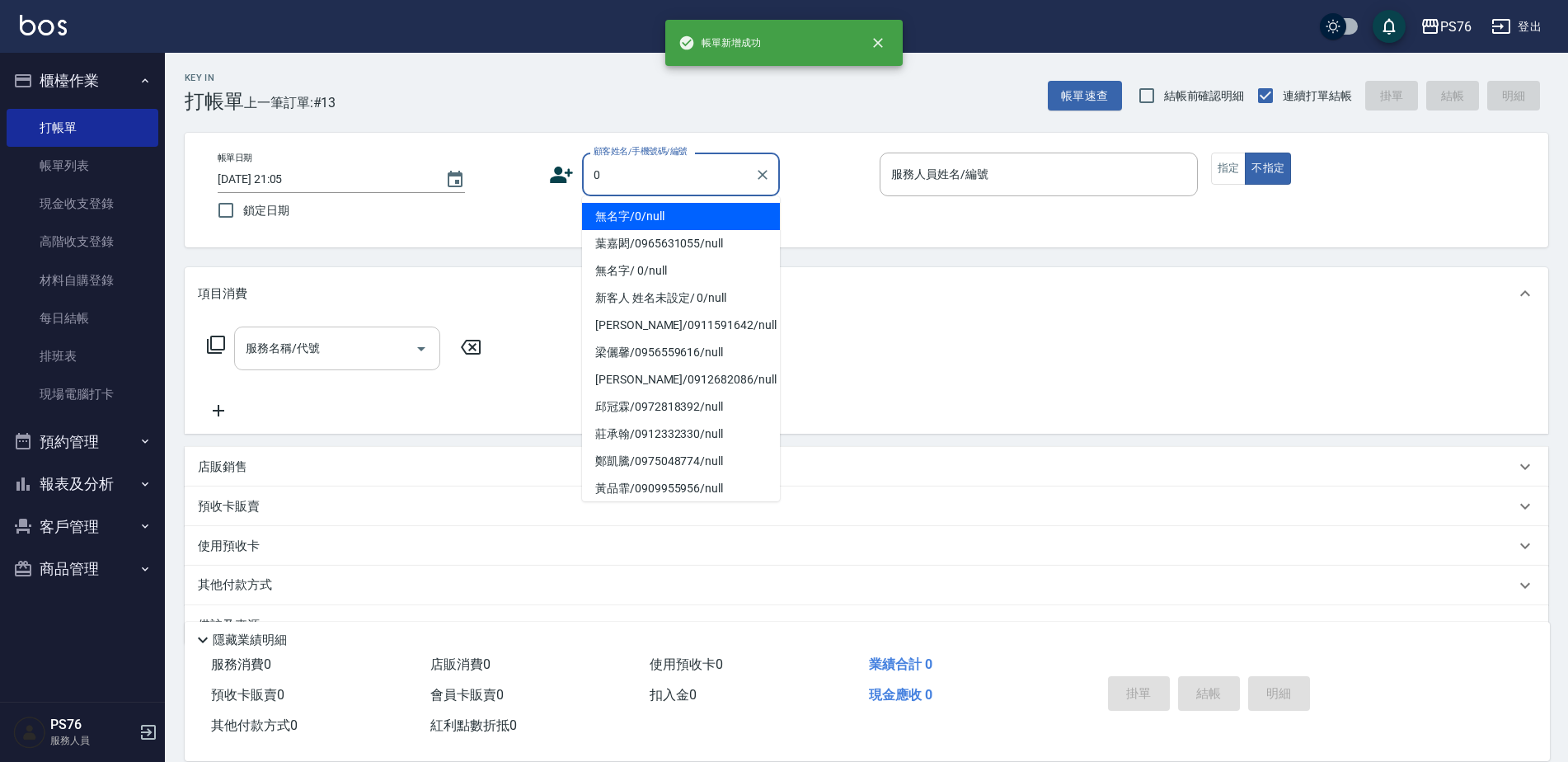
type input "無名字/0/null"
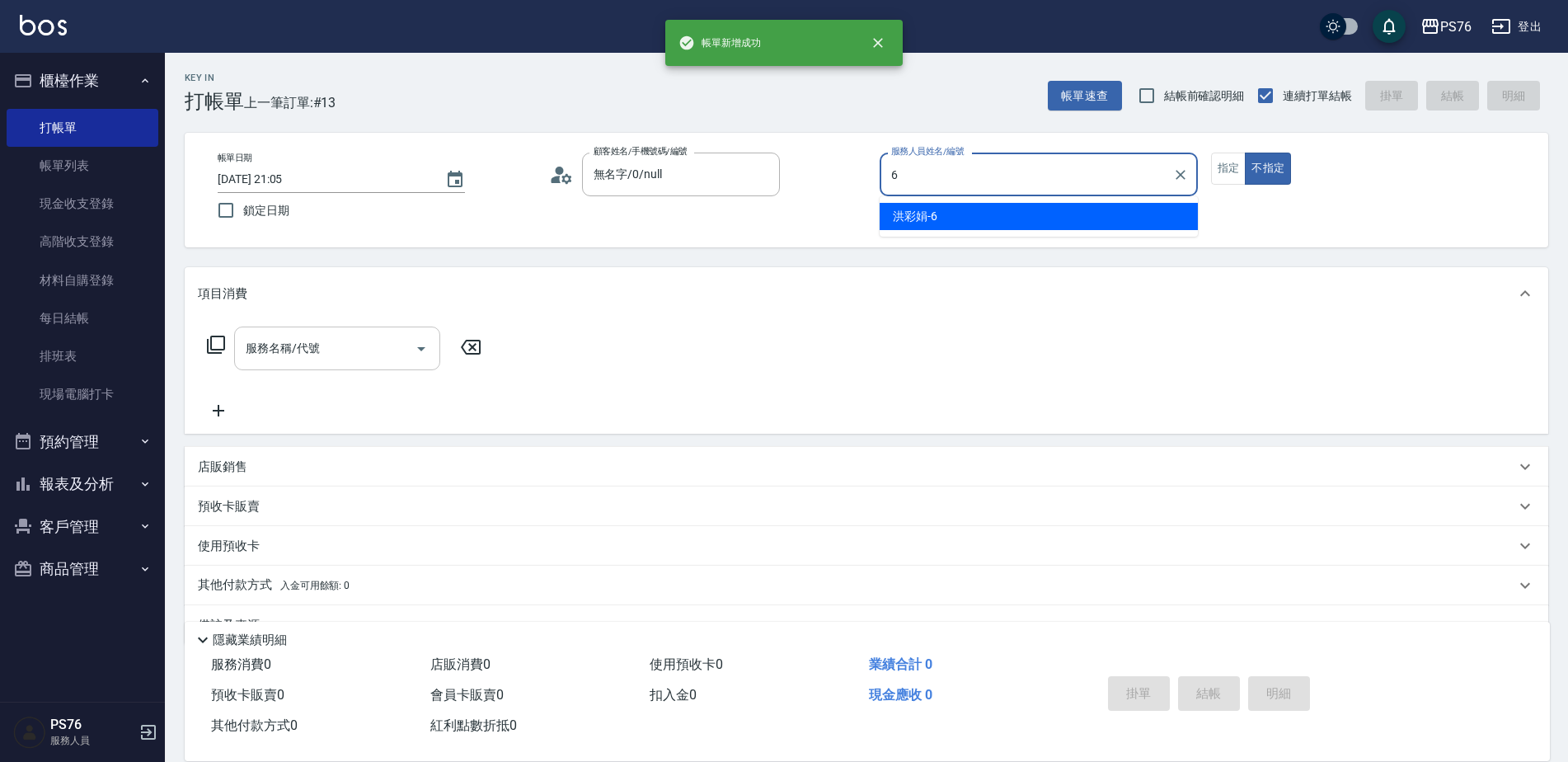
type input "洪彩娟-6"
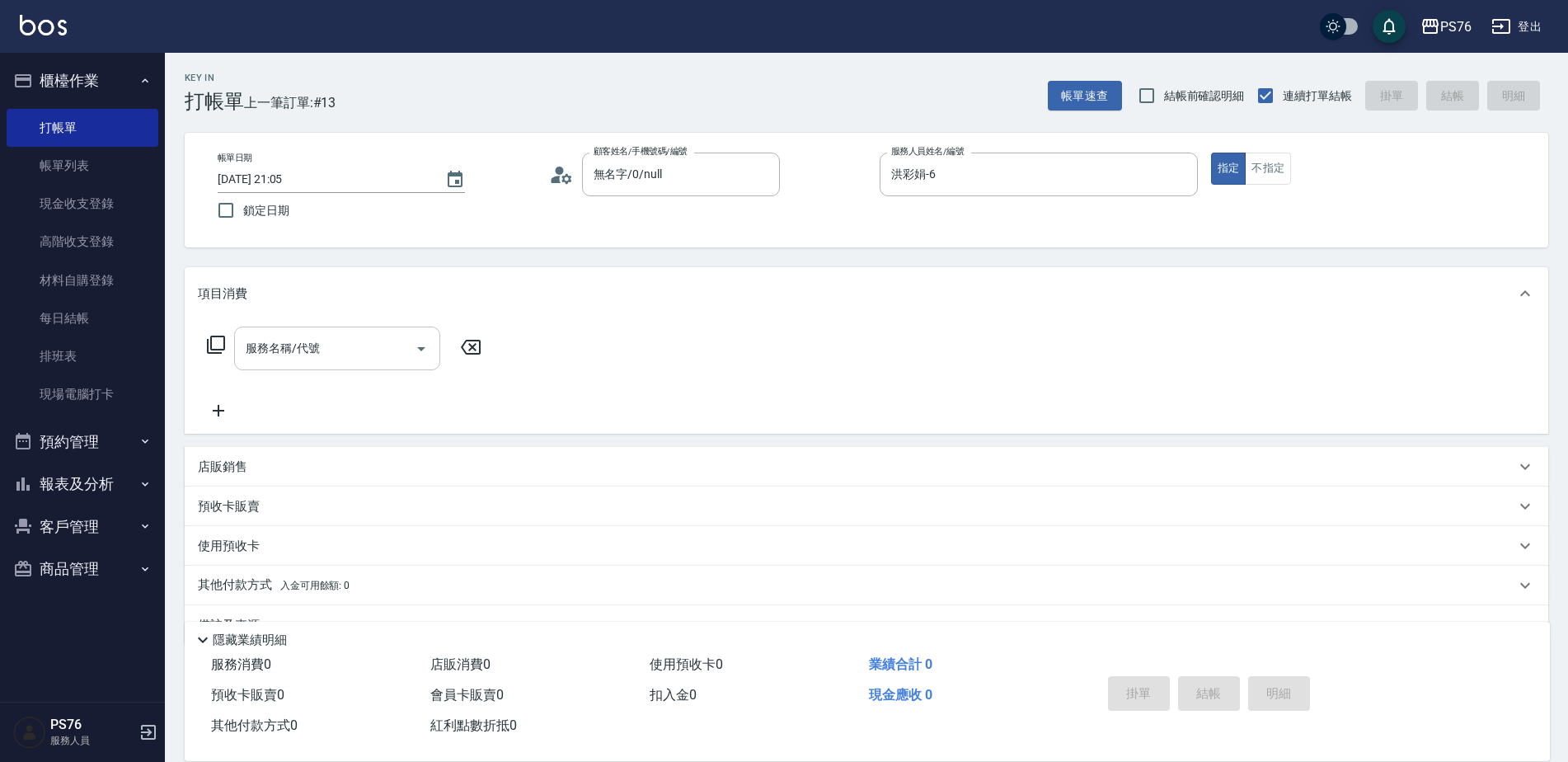
click at [301, 338] on div "服務名稱/代號 服務名稱/代號" at bounding box center [336, 348] width 206 height 44
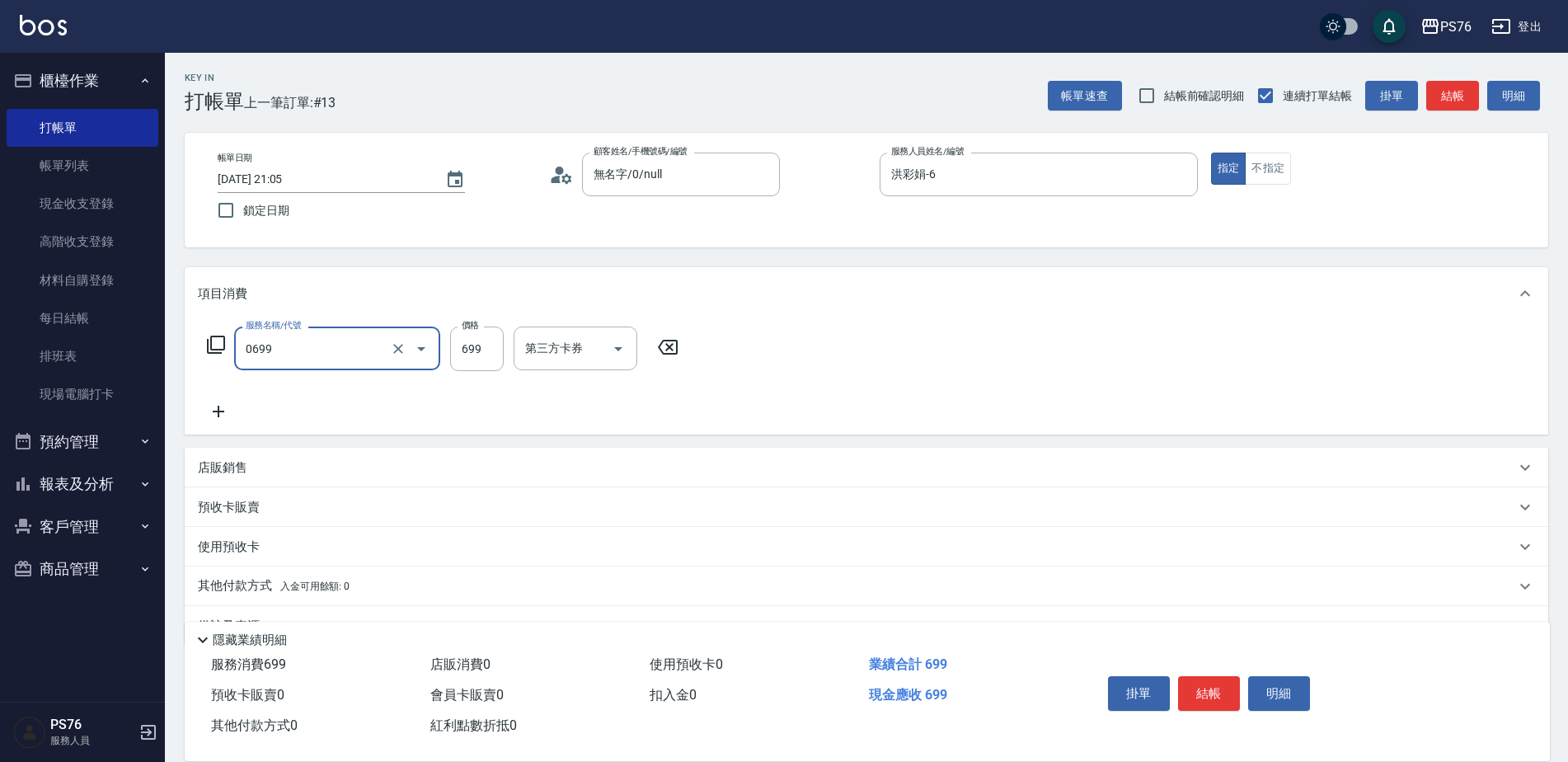
type input "精油SPA(0699)"
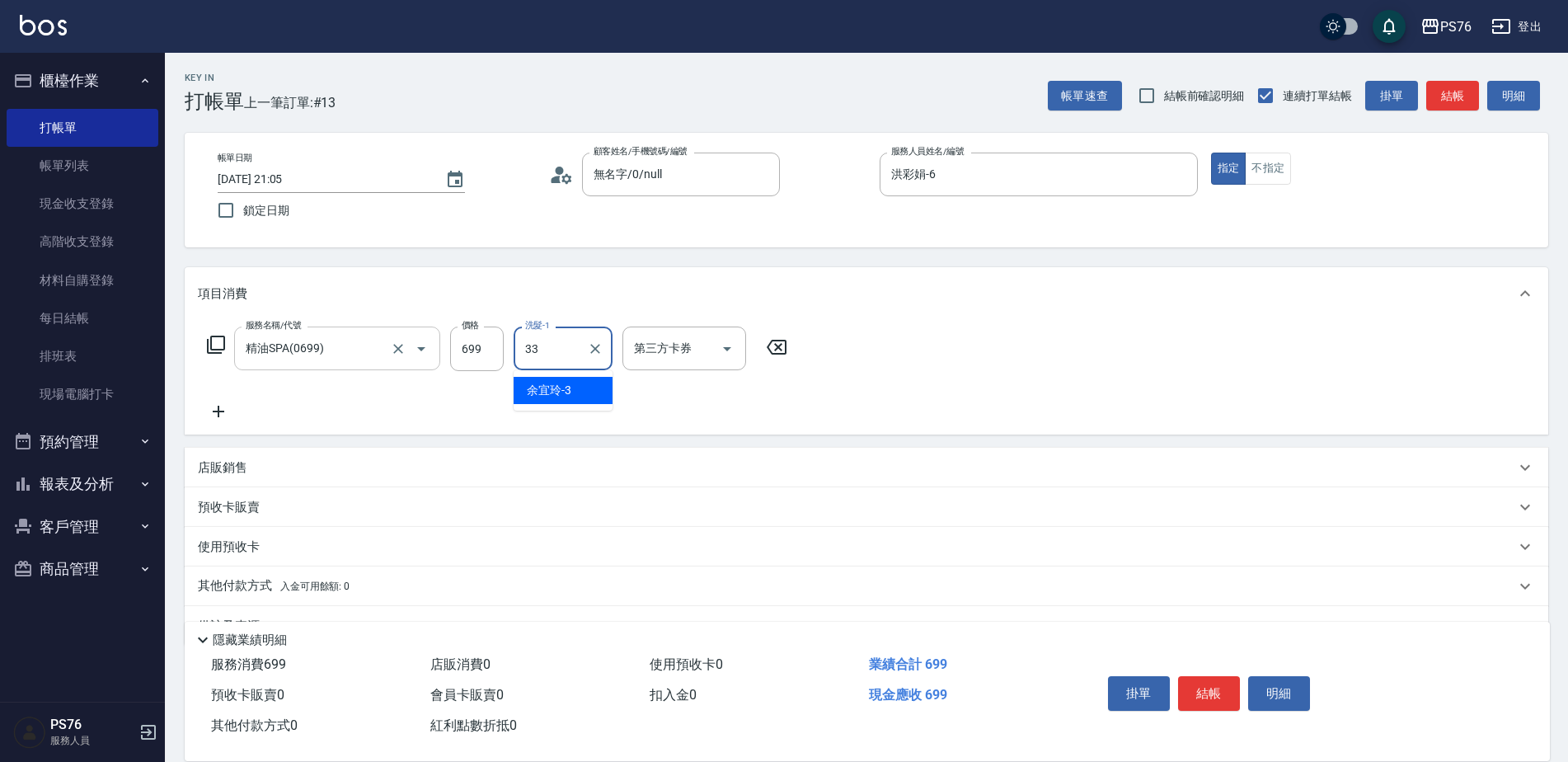
type input "[PERSON_NAME]33"
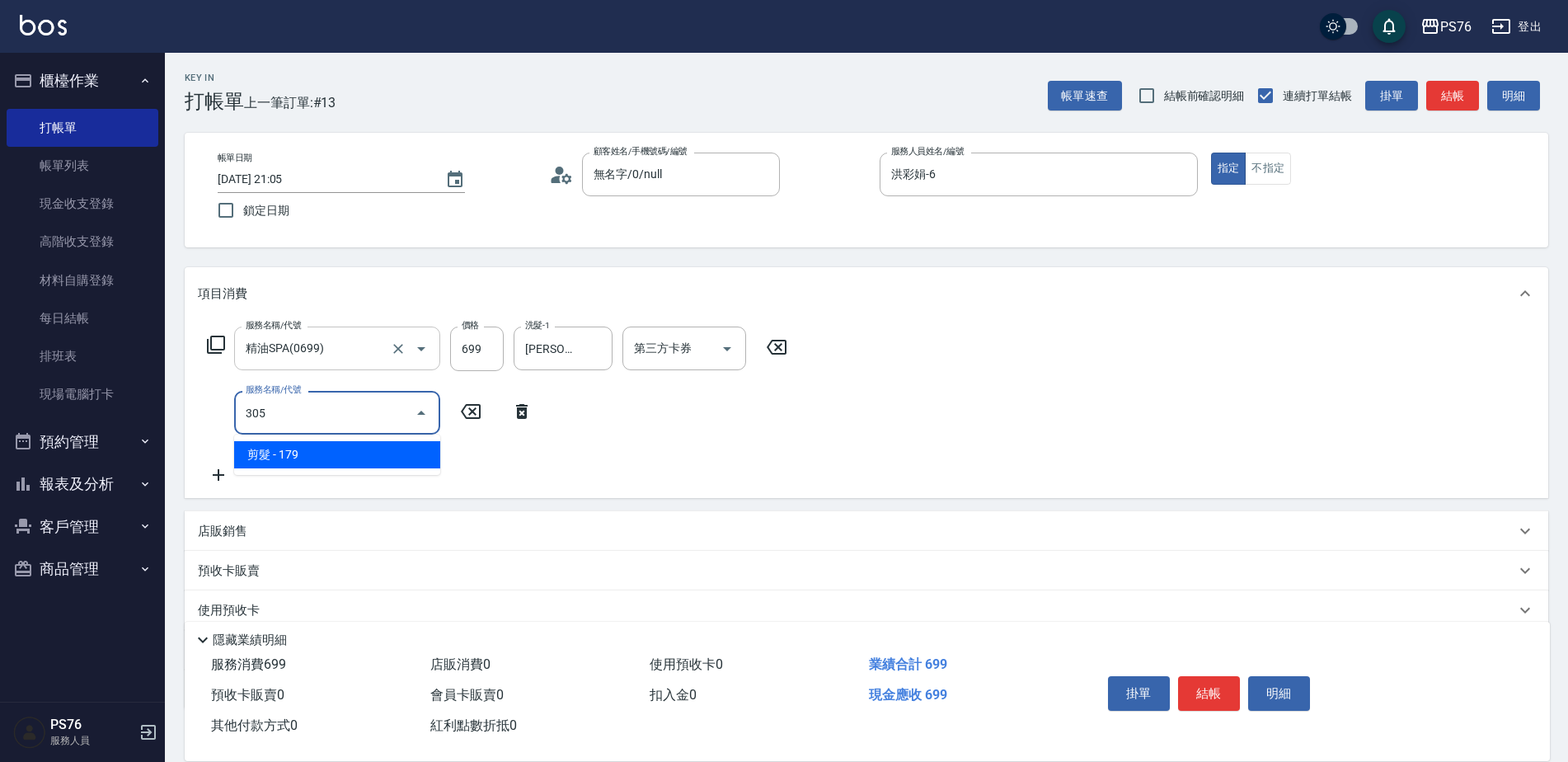
type input "剪髮(305)"
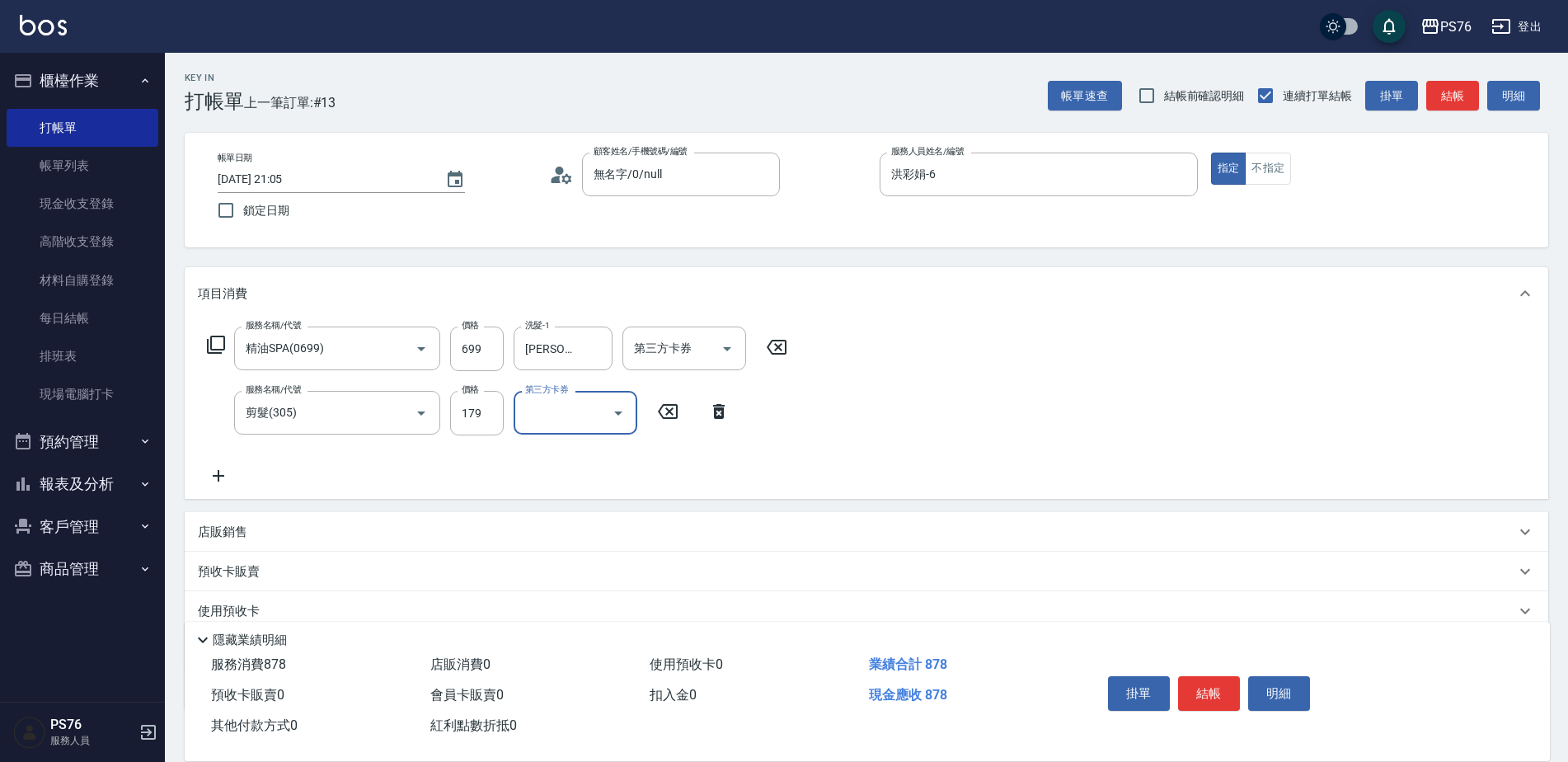
click at [290, 516] on div "店販銷售" at bounding box center [866, 532] width 1363 height 40
drag, startPoint x: 226, startPoint y: 526, endPoint x: 229, endPoint y: 483, distance: 43.1
click at [226, 524] on div "店販銷售" at bounding box center [866, 538] width 1363 height 53
click at [224, 466] on icon at bounding box center [218, 476] width 41 height 20
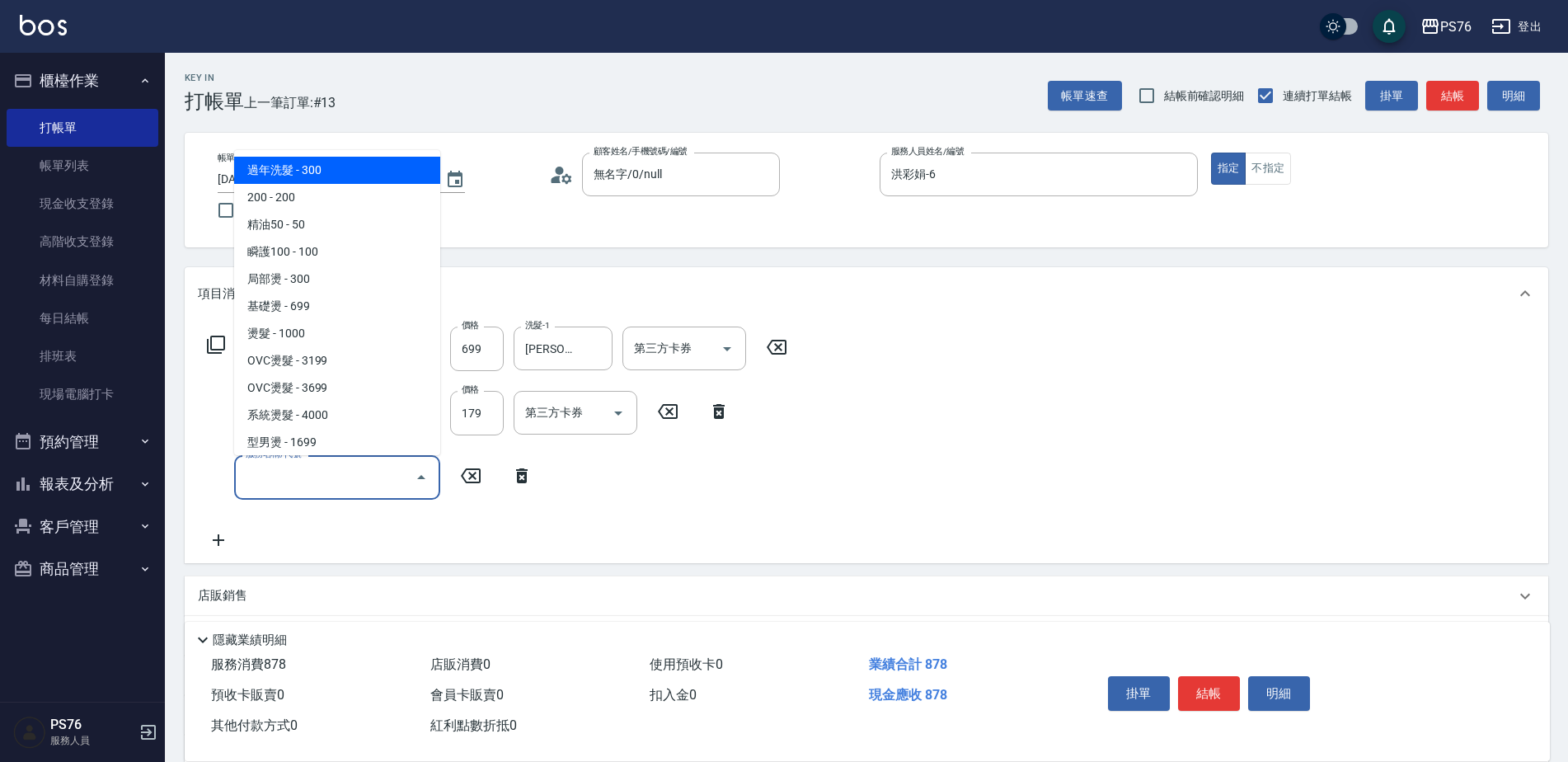
click at [301, 488] on input "服務名稱/代號" at bounding box center [325, 477] width 166 height 29
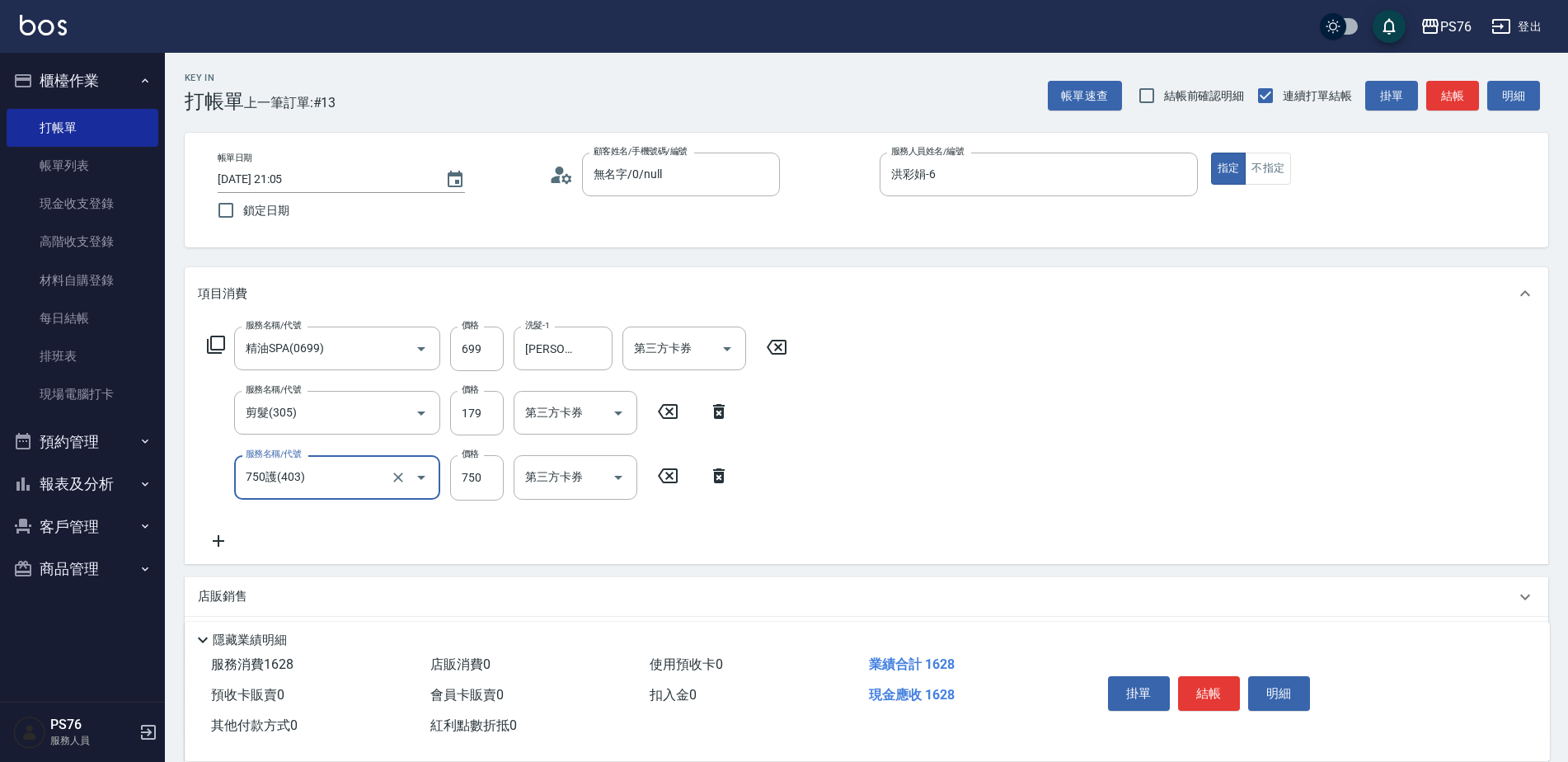
type input "750護(403)"
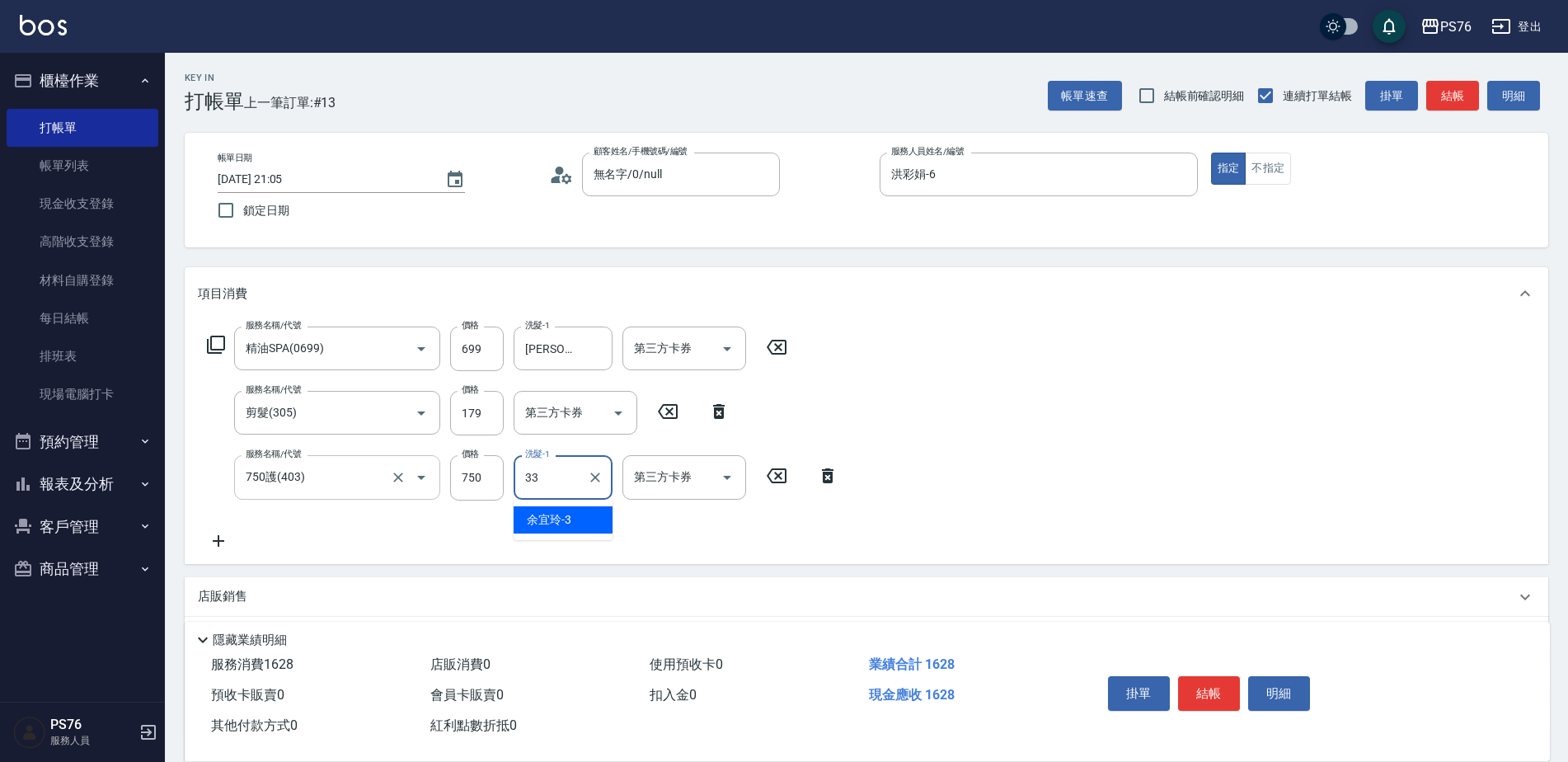
type input "[PERSON_NAME]33"
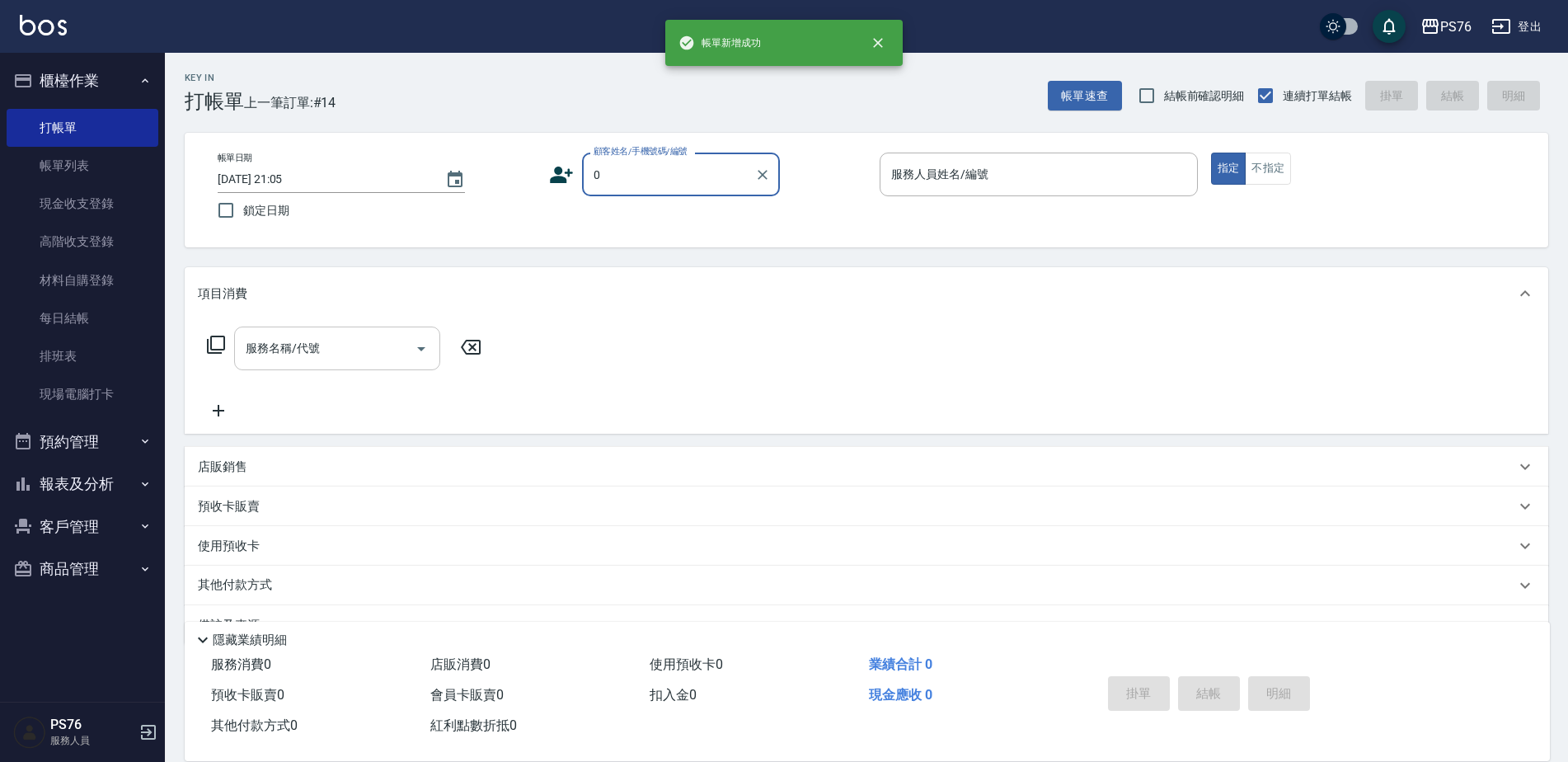
type input "無名字/0/null"
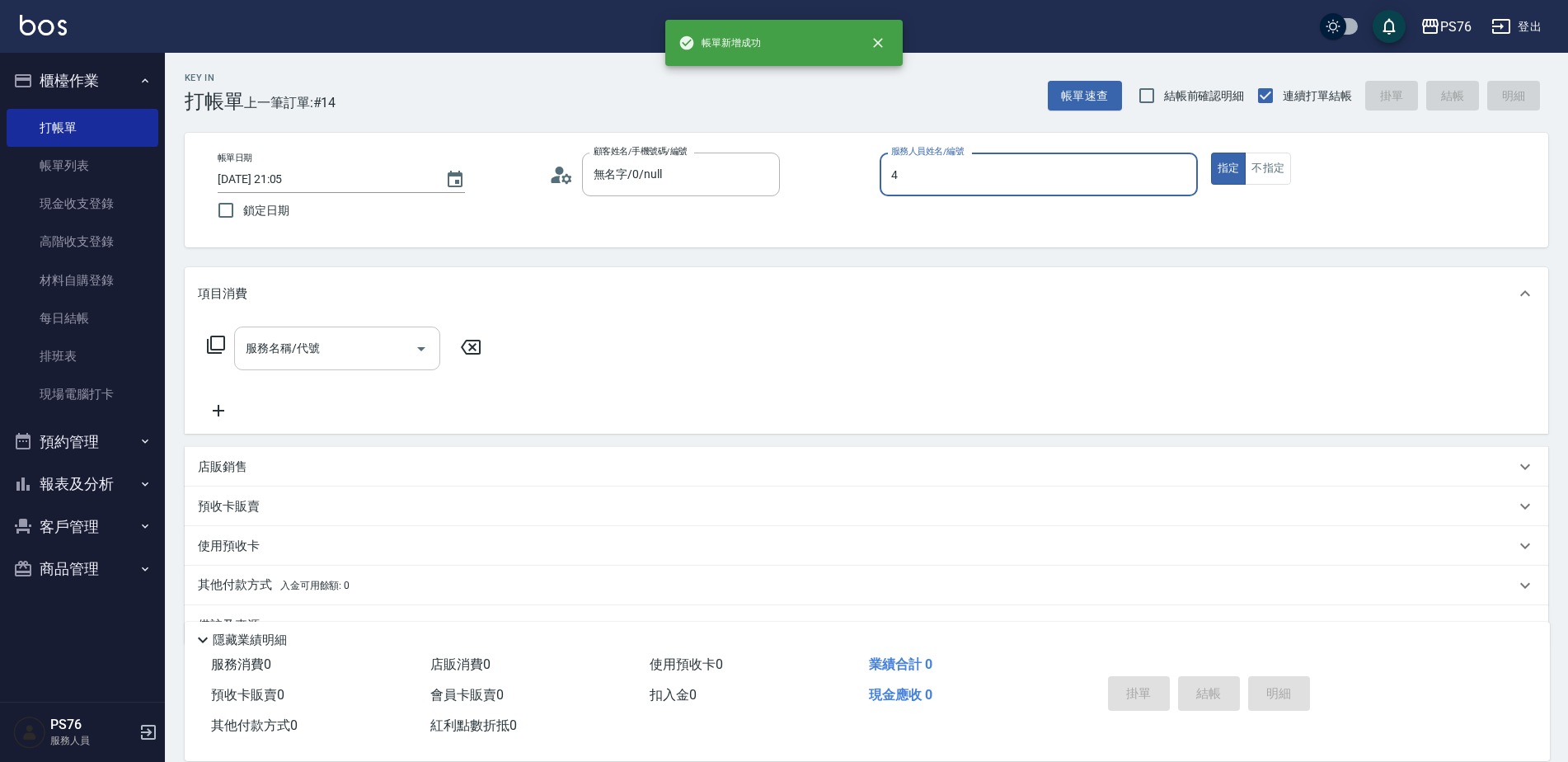
type input "蕭孟廷-4"
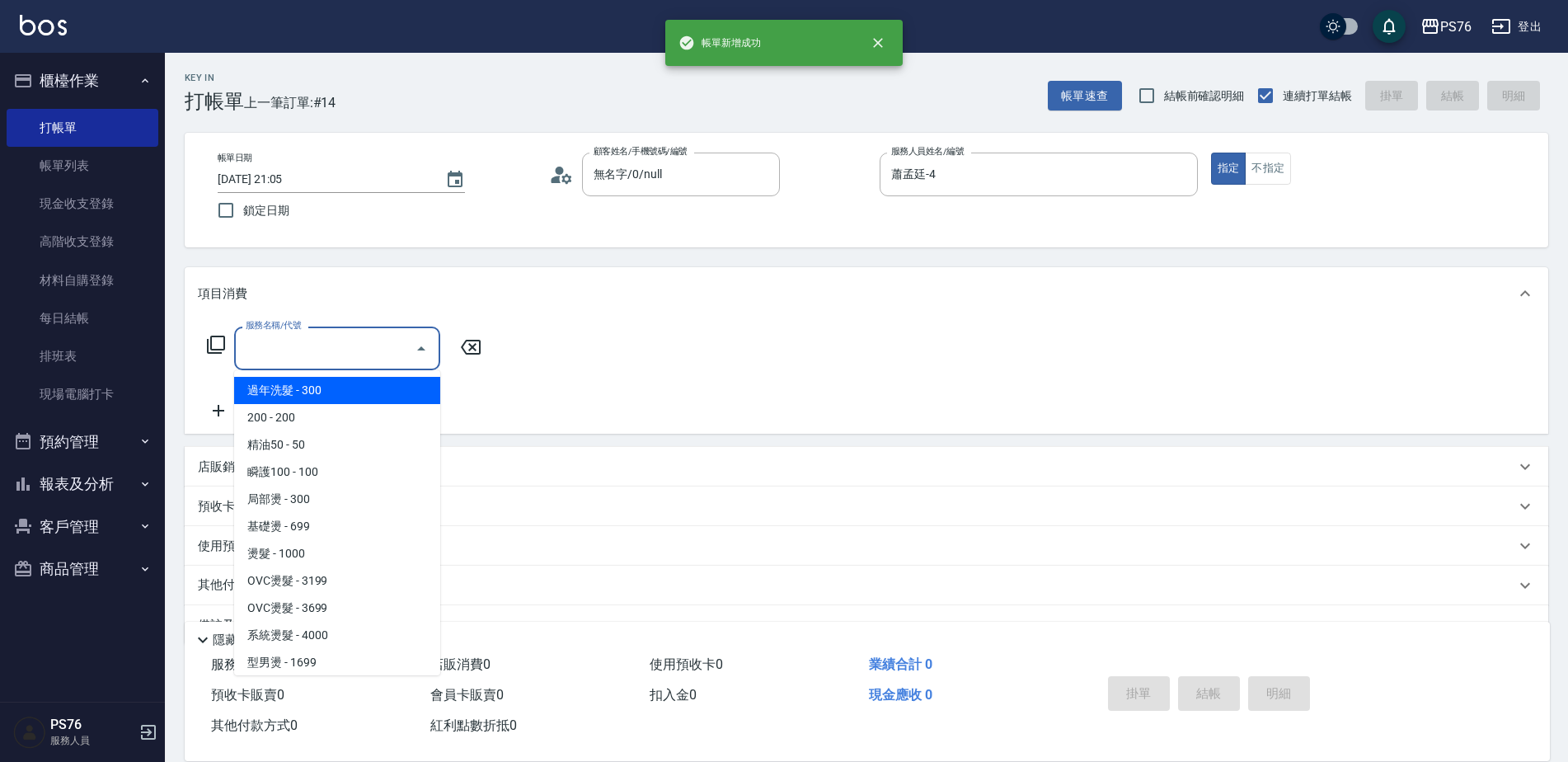
click at [335, 357] on input "服務名稱/代號" at bounding box center [325, 348] width 166 height 29
type input "3"
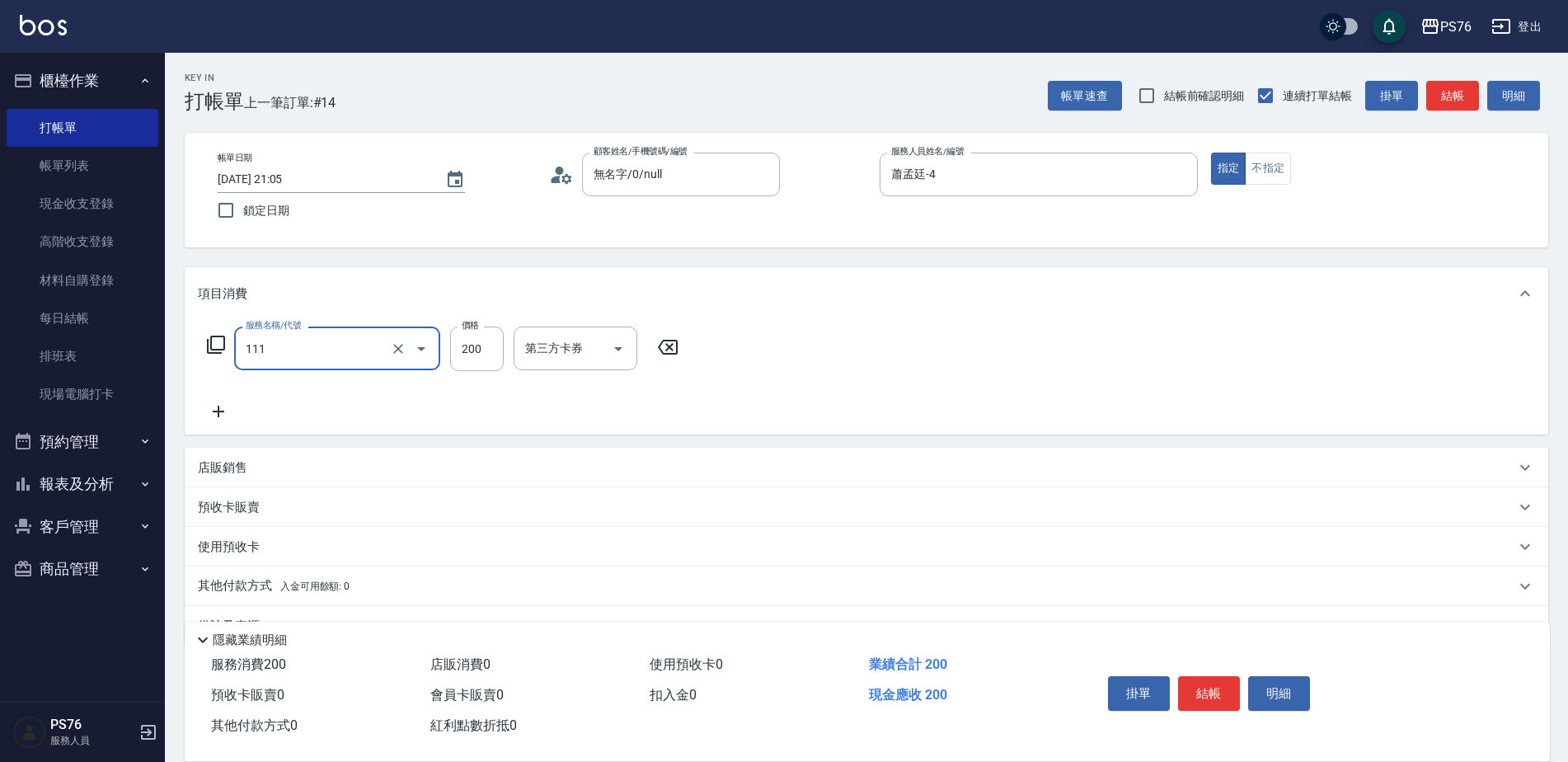
type input "200(111)"
type input "游怡瑄-24"
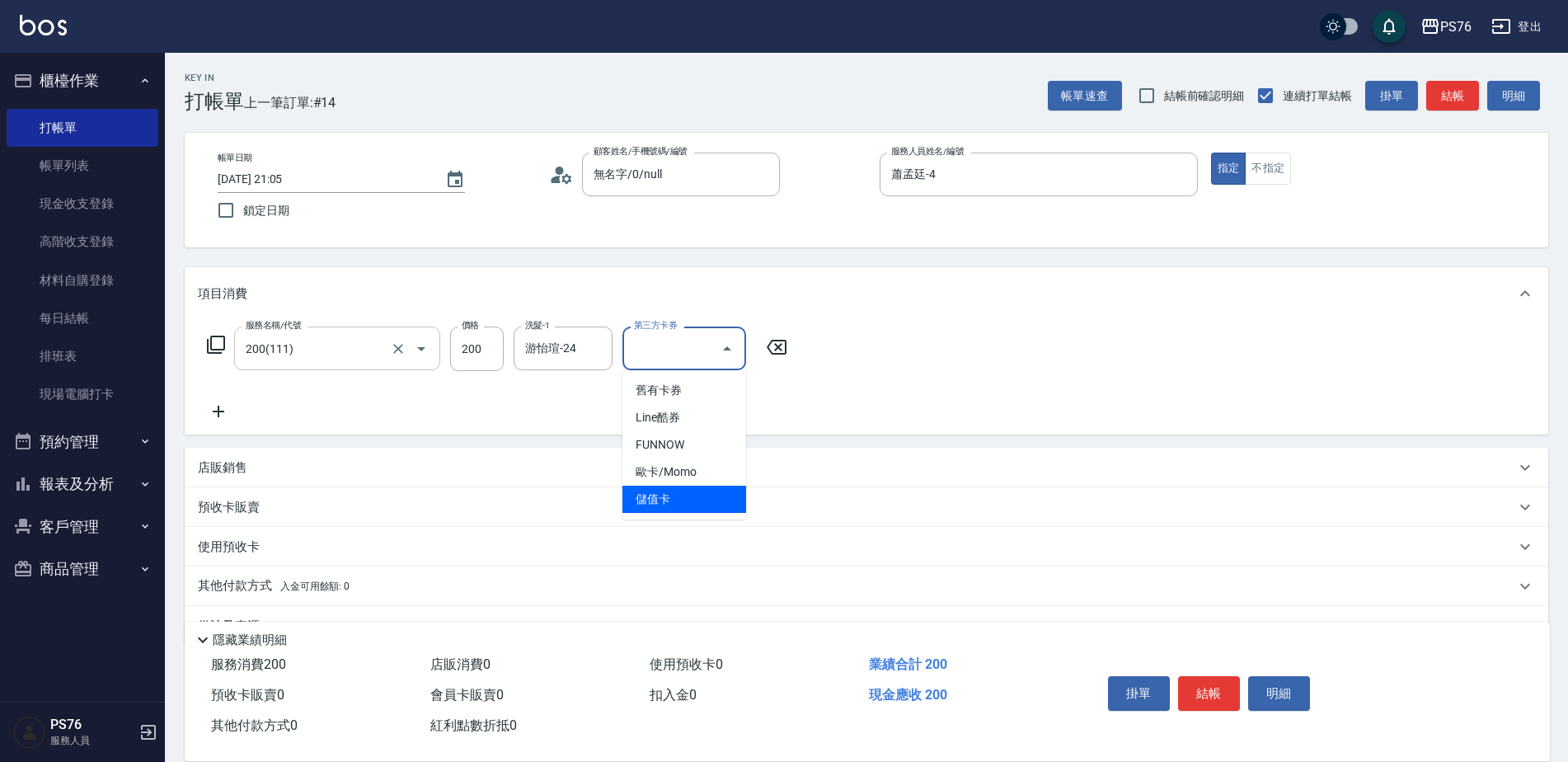
type input "儲值卡"
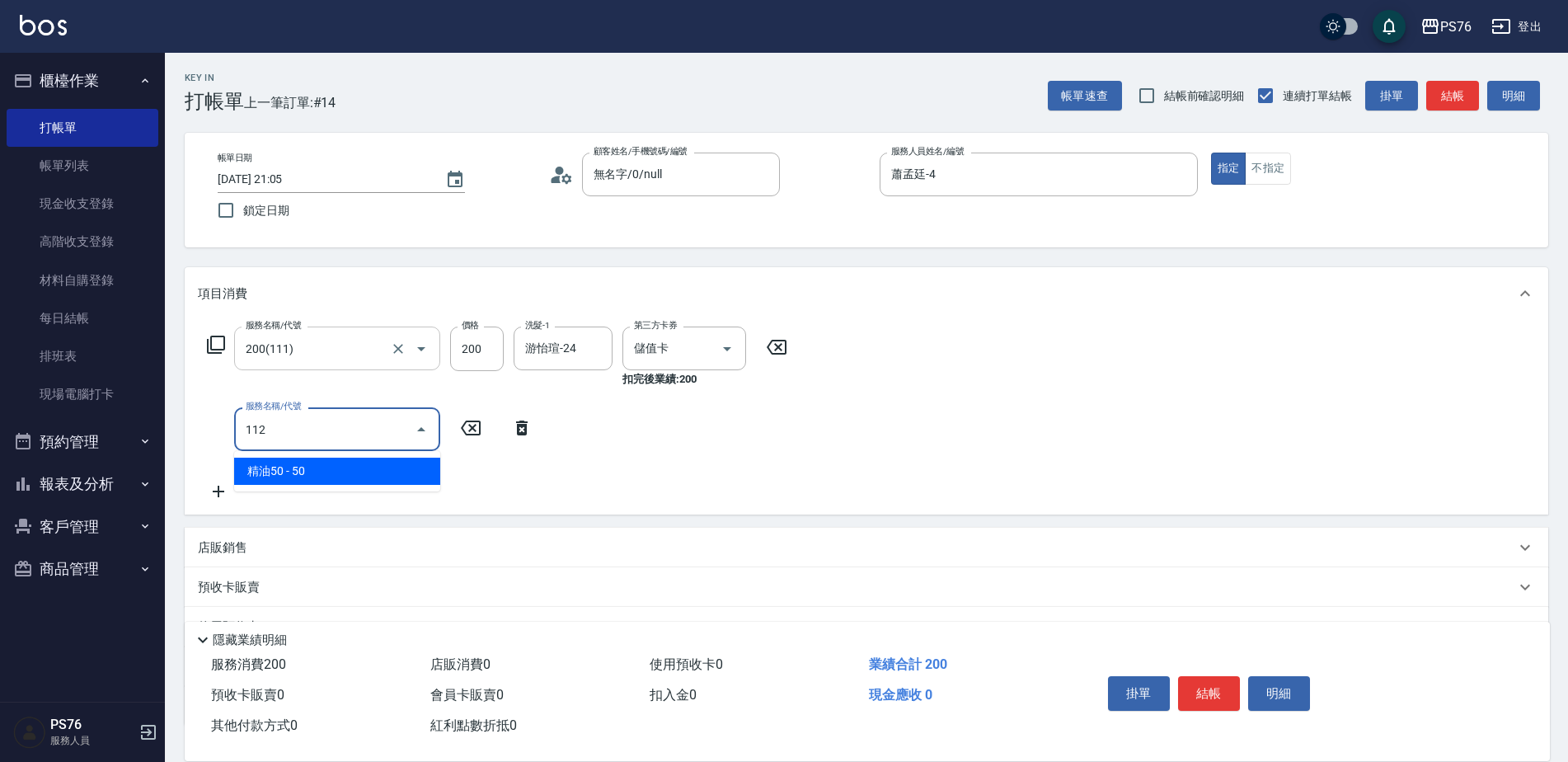
type input "精油50(112)"
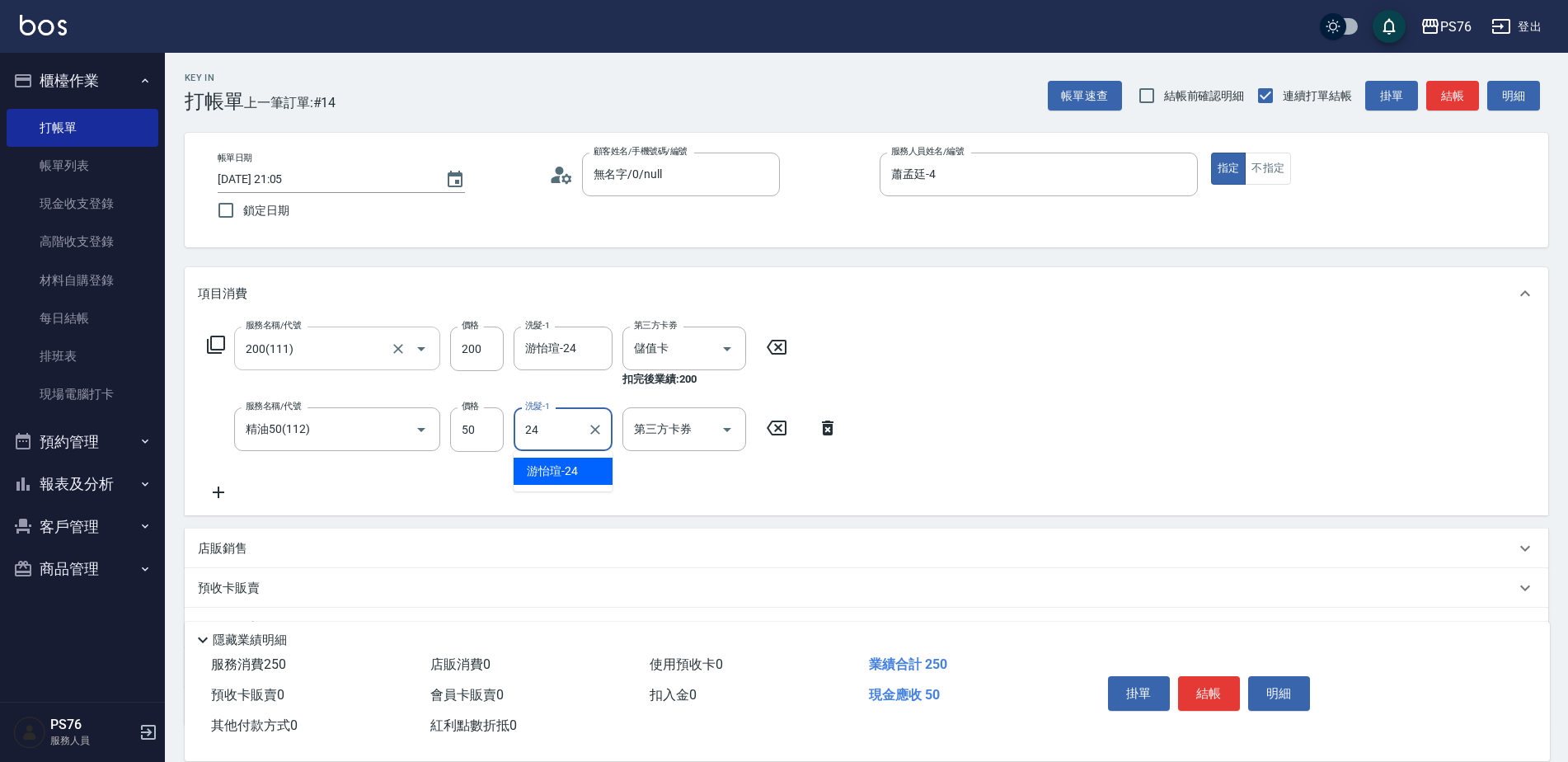
type input "游怡瑄-24"
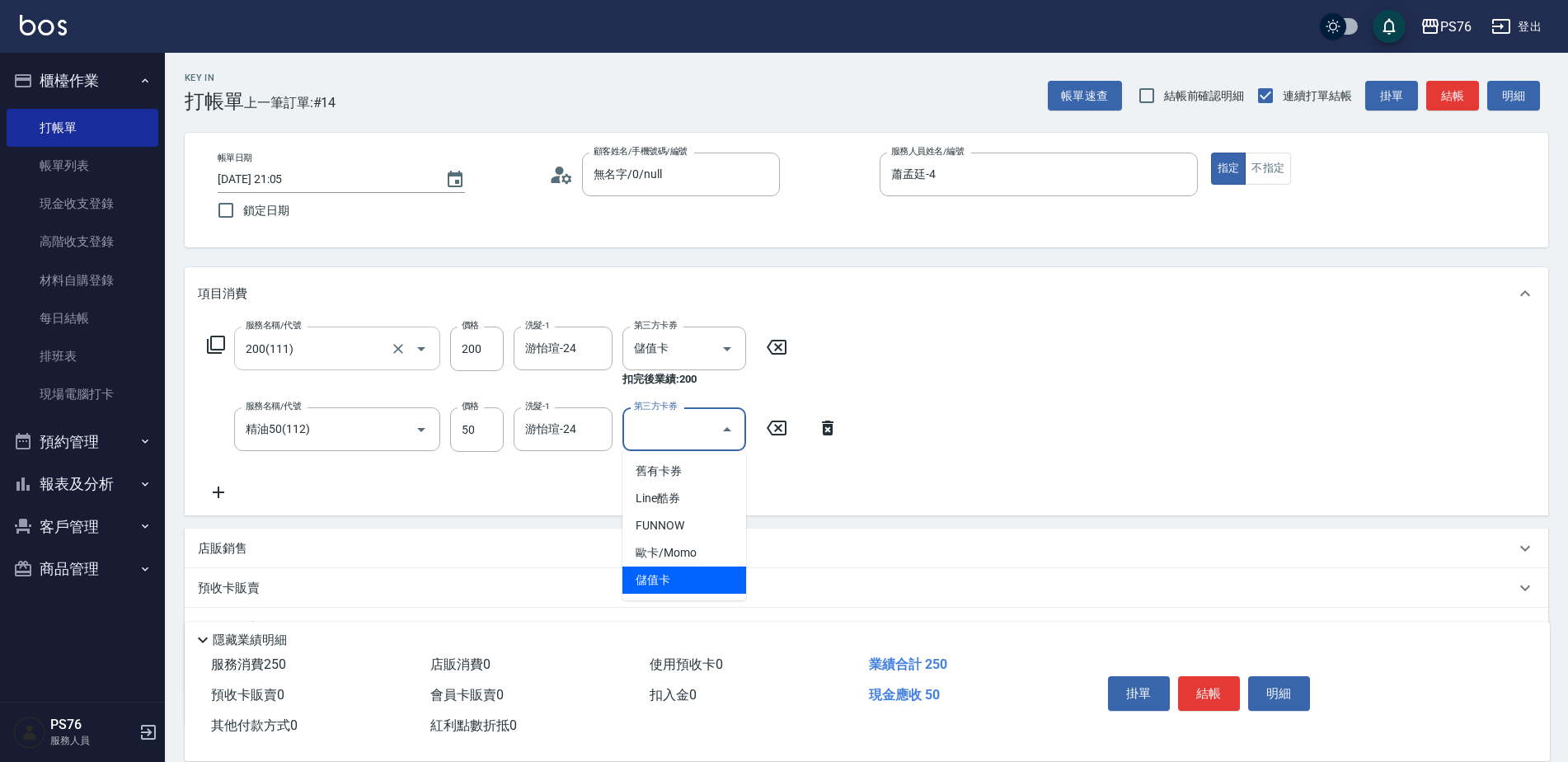
type input "儲值卡"
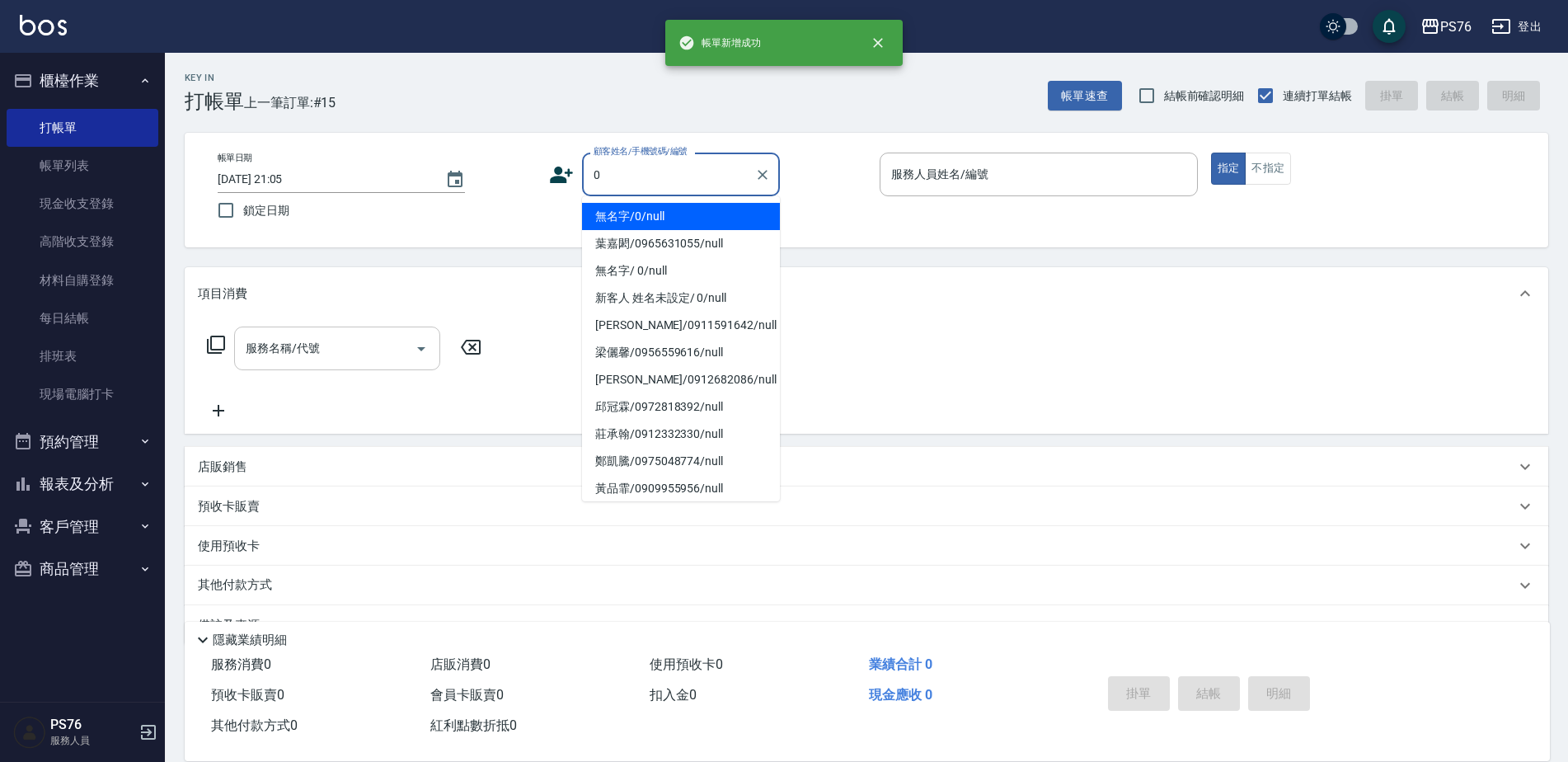
type input "無名字/0/null"
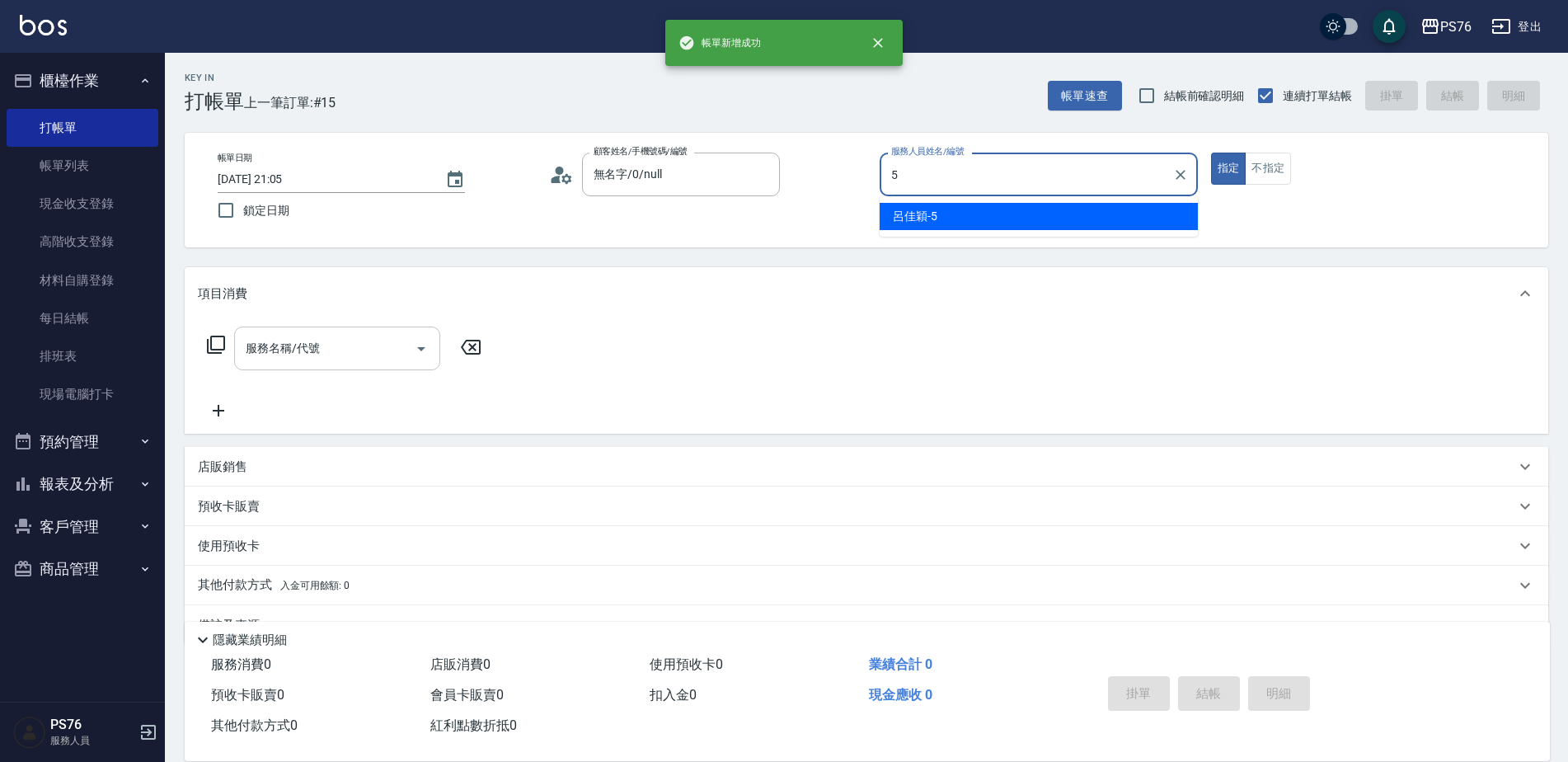
type input "呂佳穎-5"
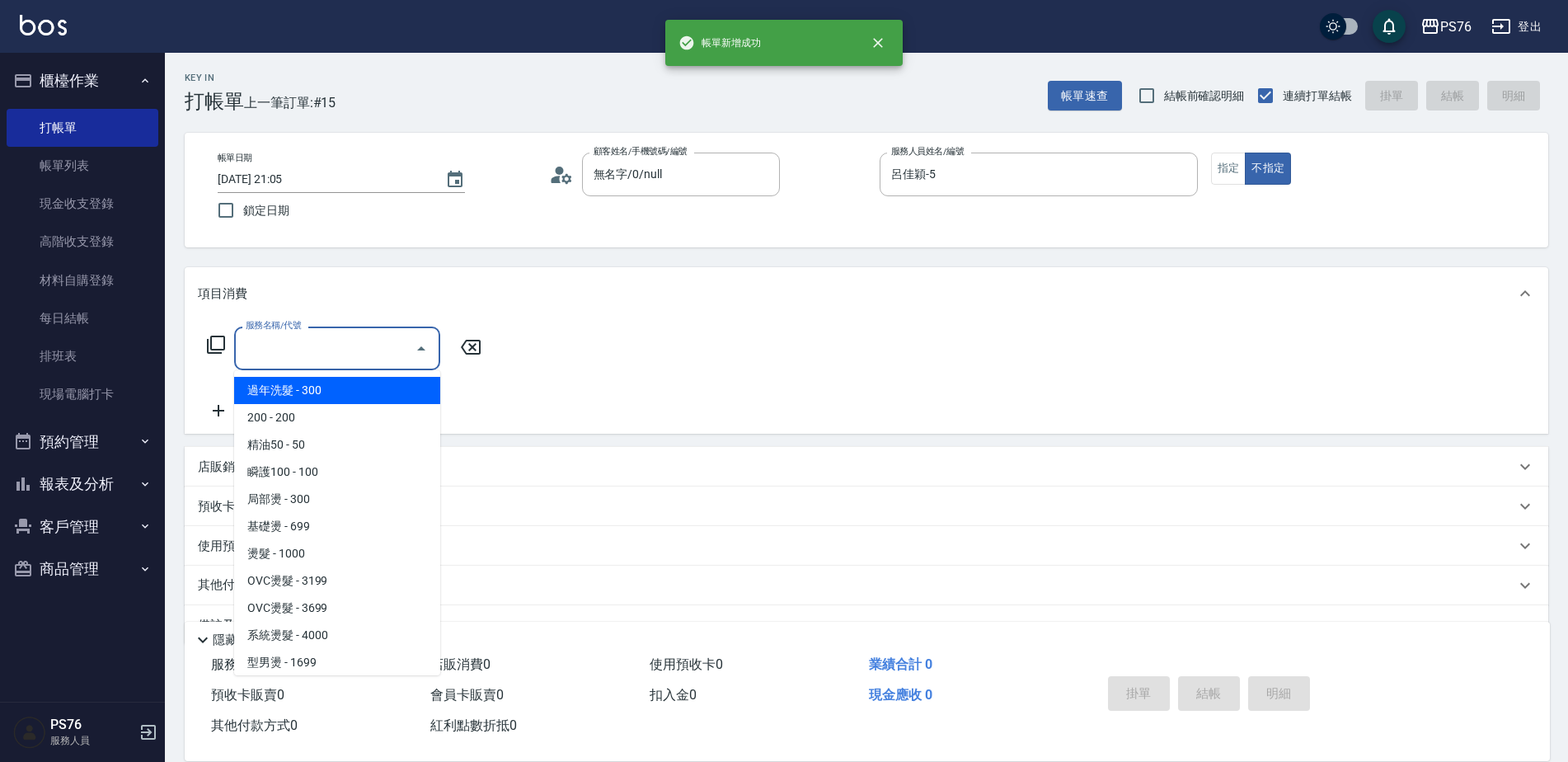
click at [335, 357] on input "服務名稱/代號" at bounding box center [325, 348] width 166 height 29
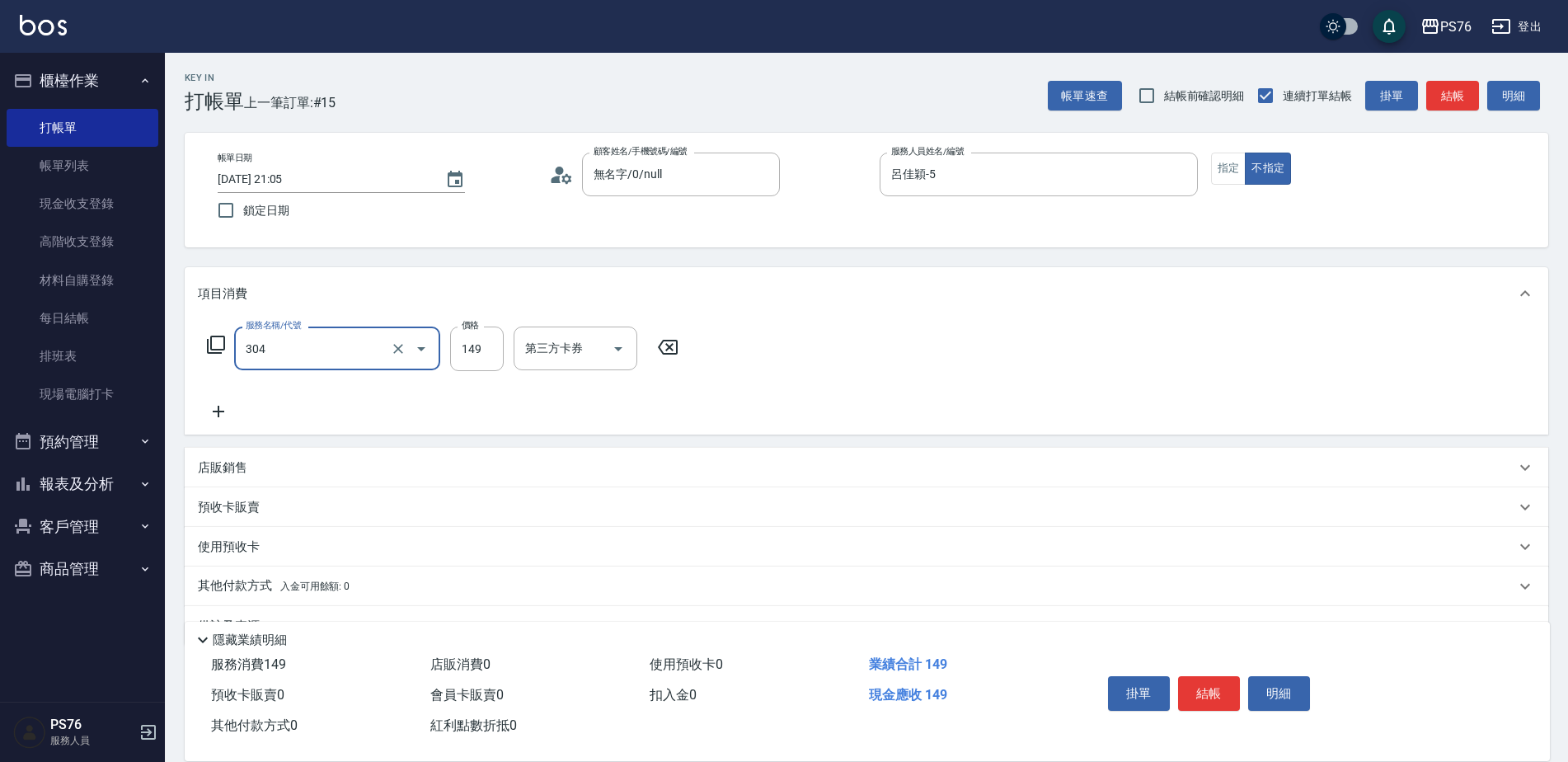
type input "剪髮(304)"
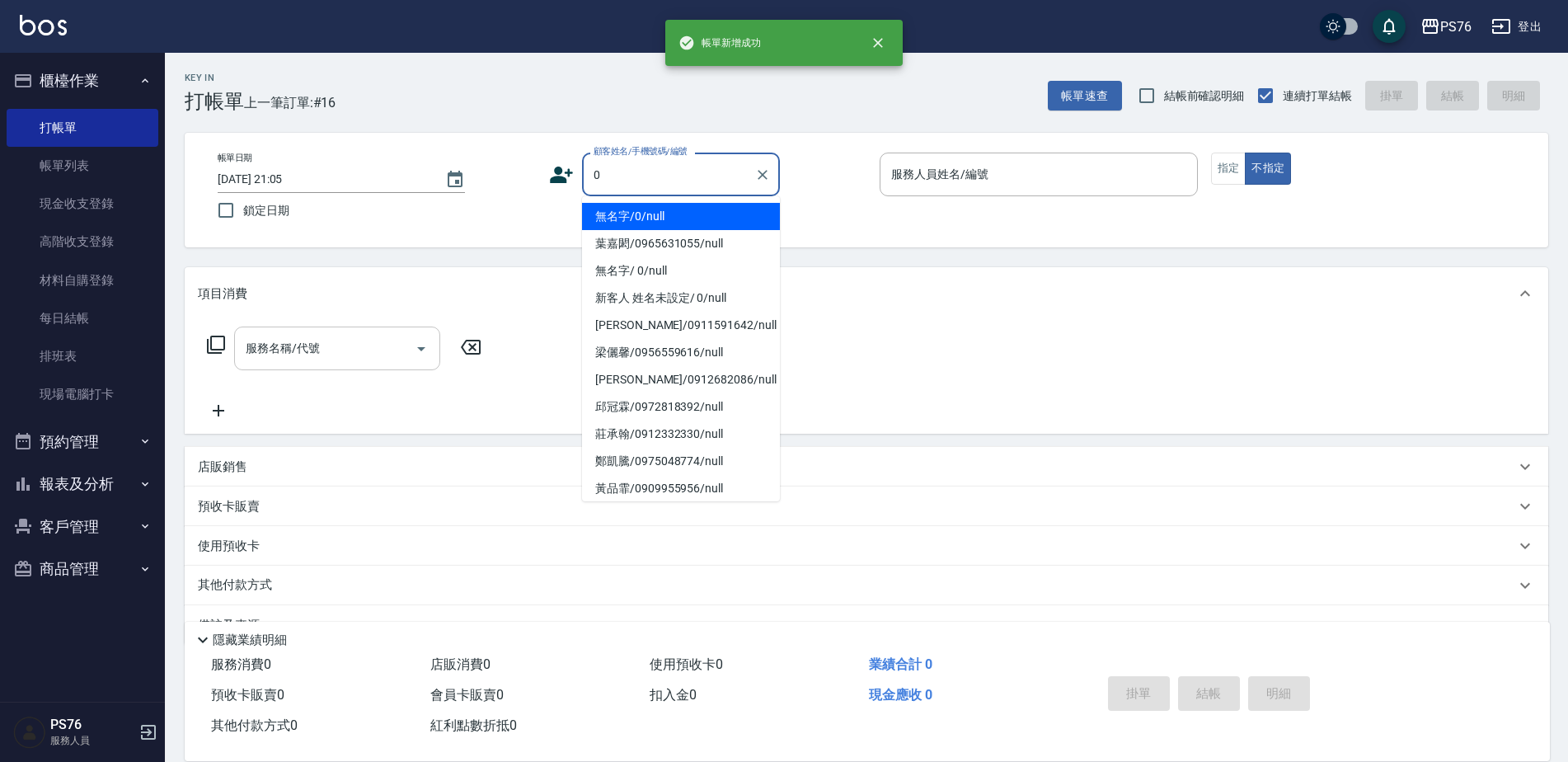
type input "無名字/0/null"
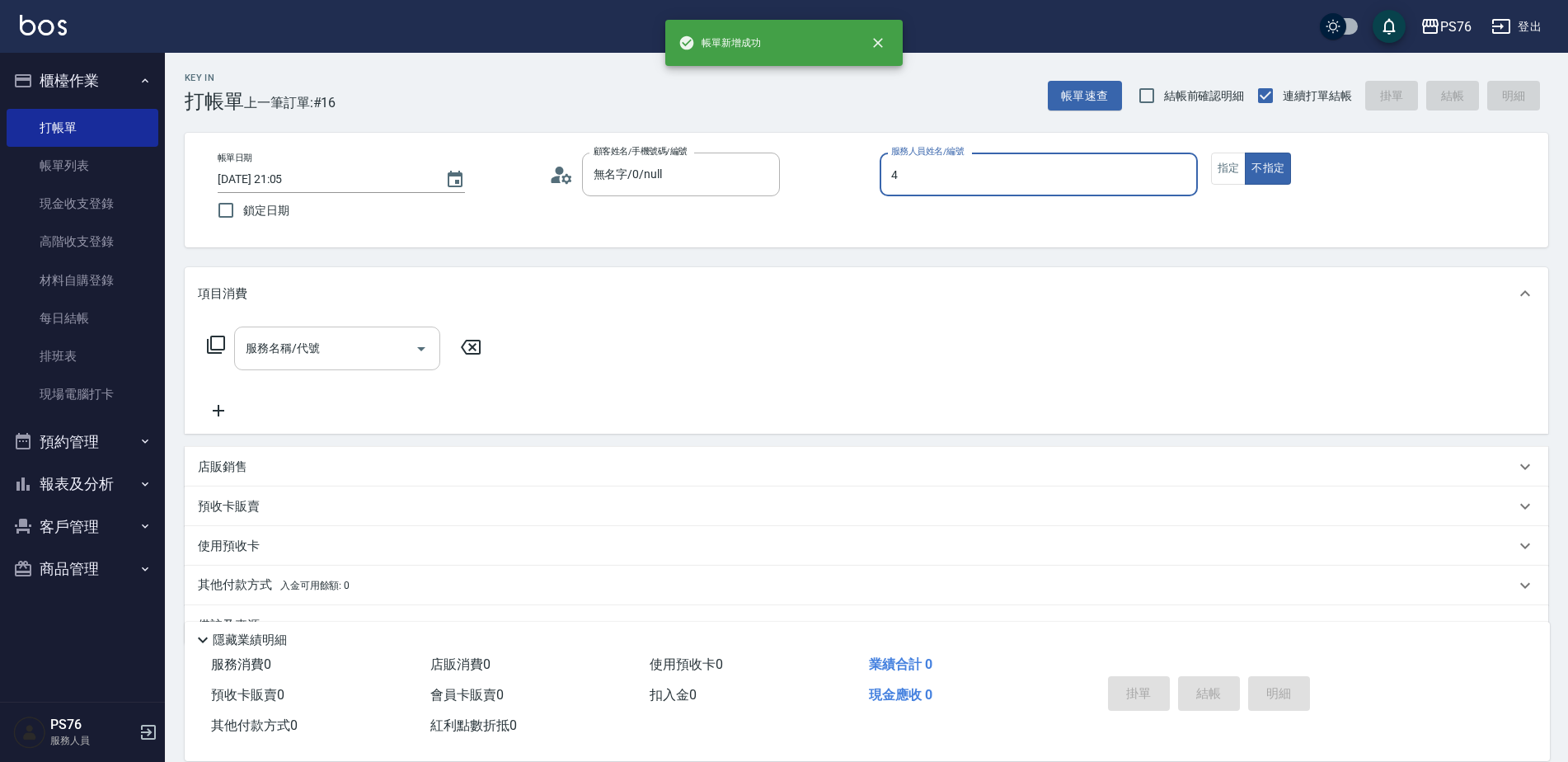
type input "蕭孟廷-4"
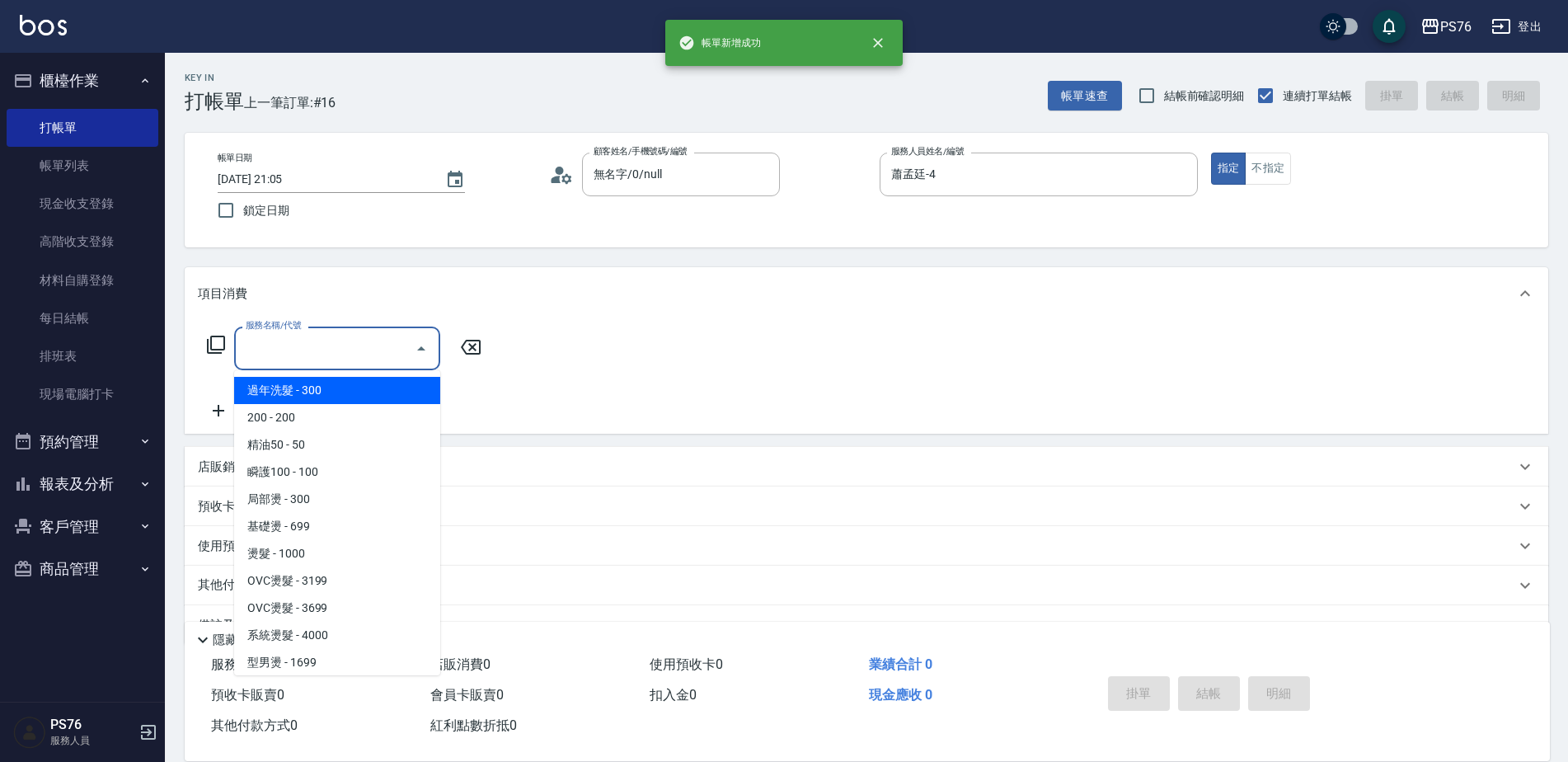
click at [335, 357] on input "服務名稱/代號" at bounding box center [325, 348] width 166 height 29
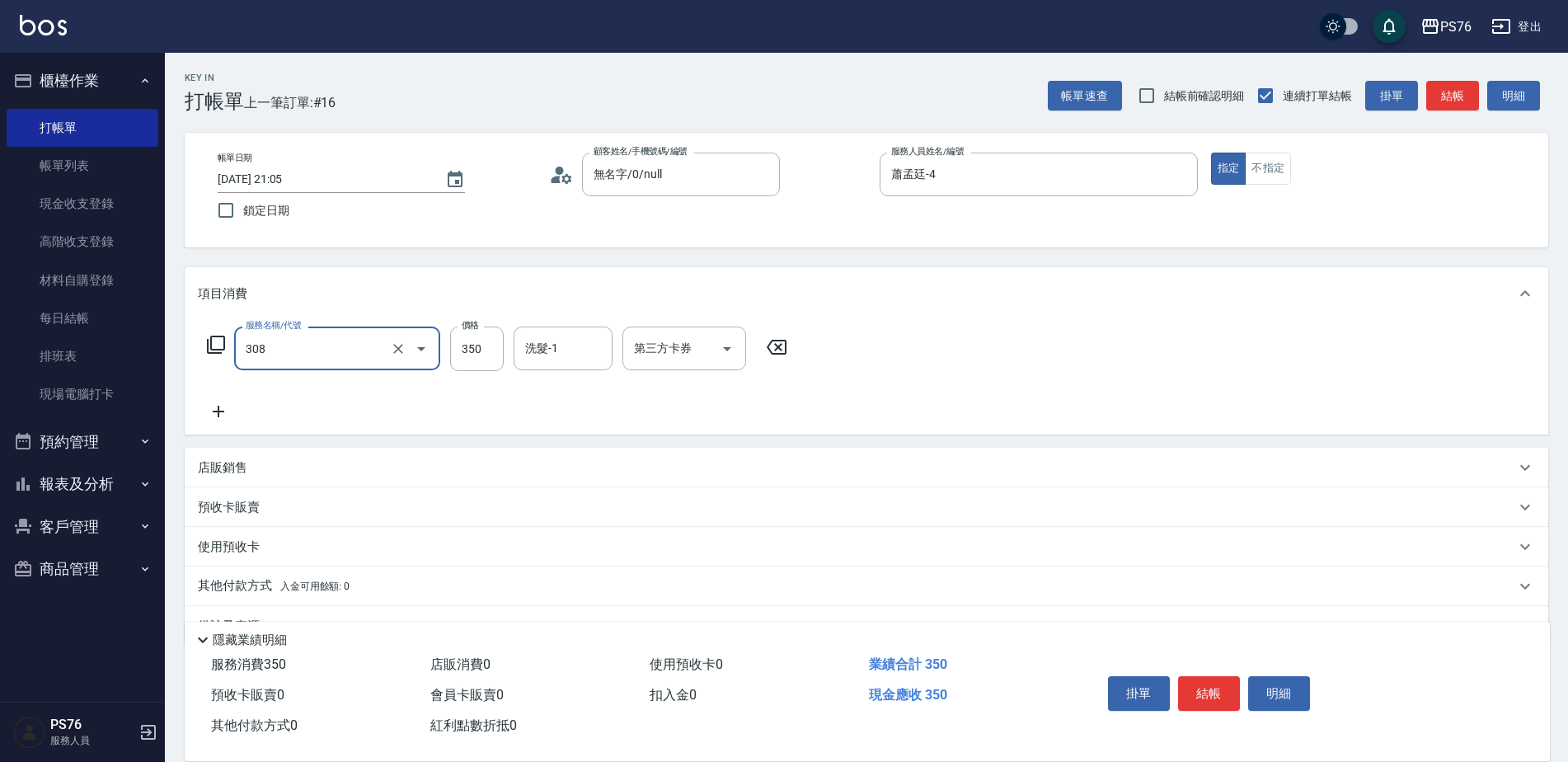
type input "洗+剪(308)"
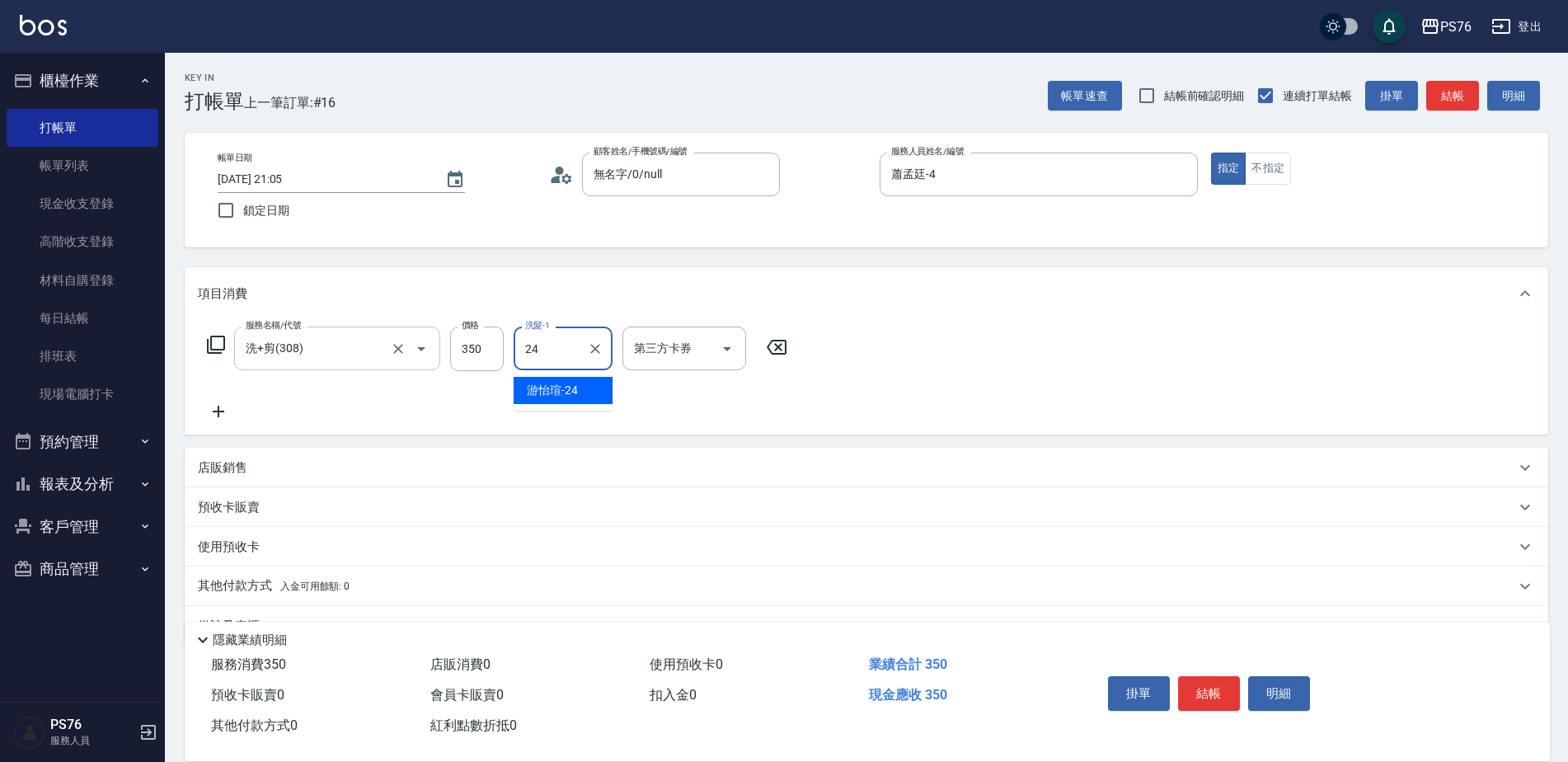
type input "游怡瑄-24"
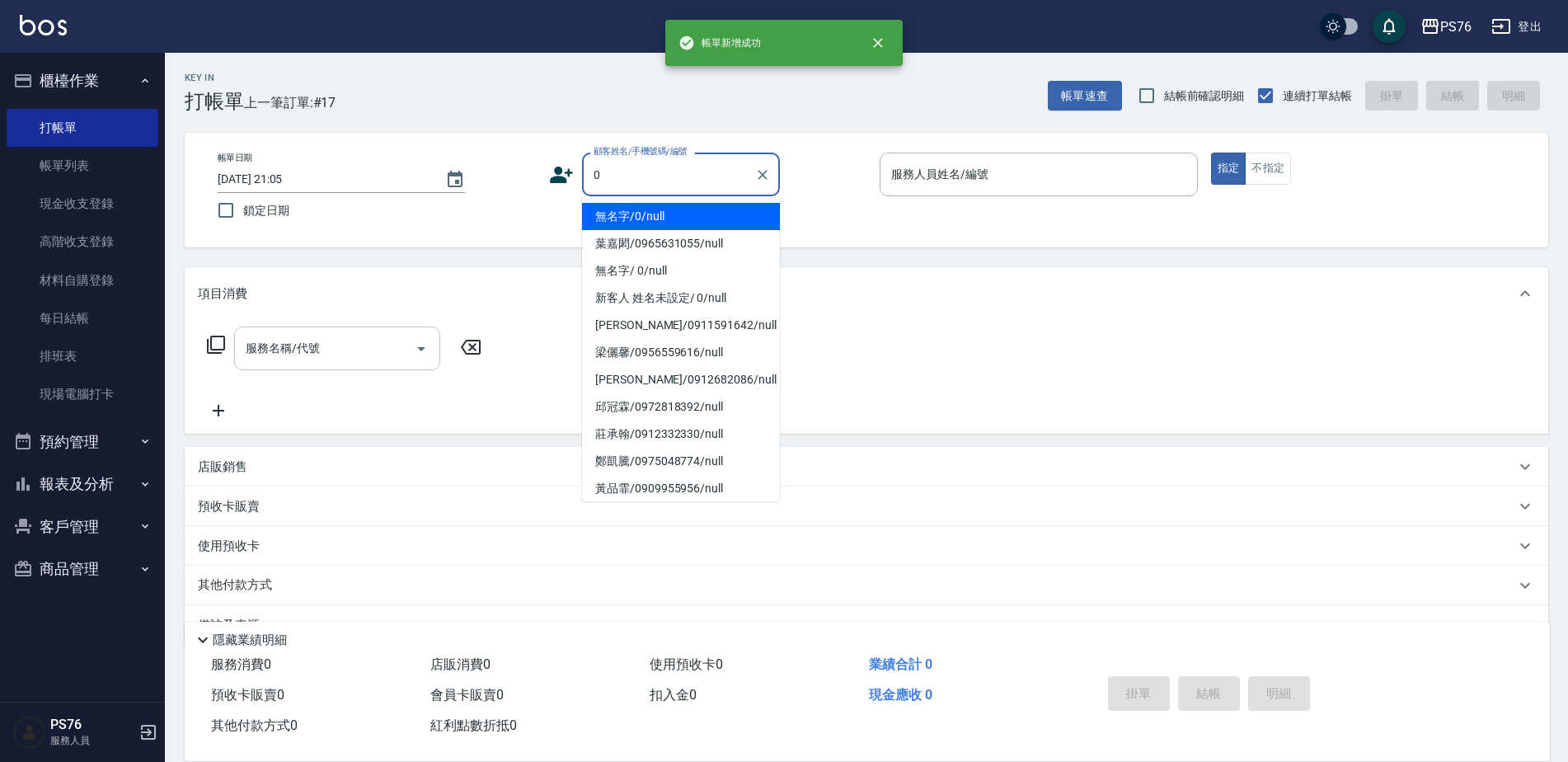
type input "無名字/0/null"
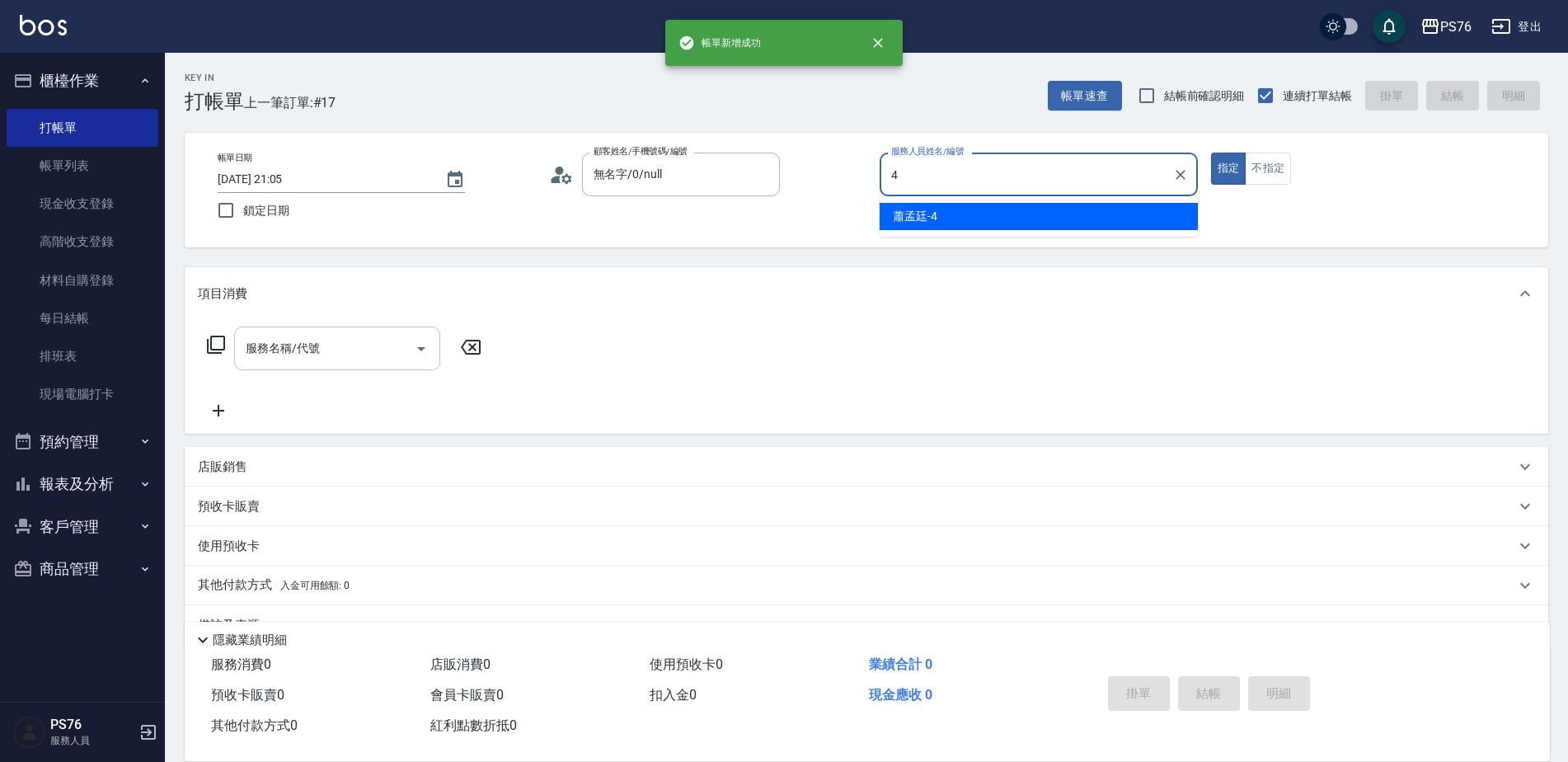
type input "蕭孟廷-4"
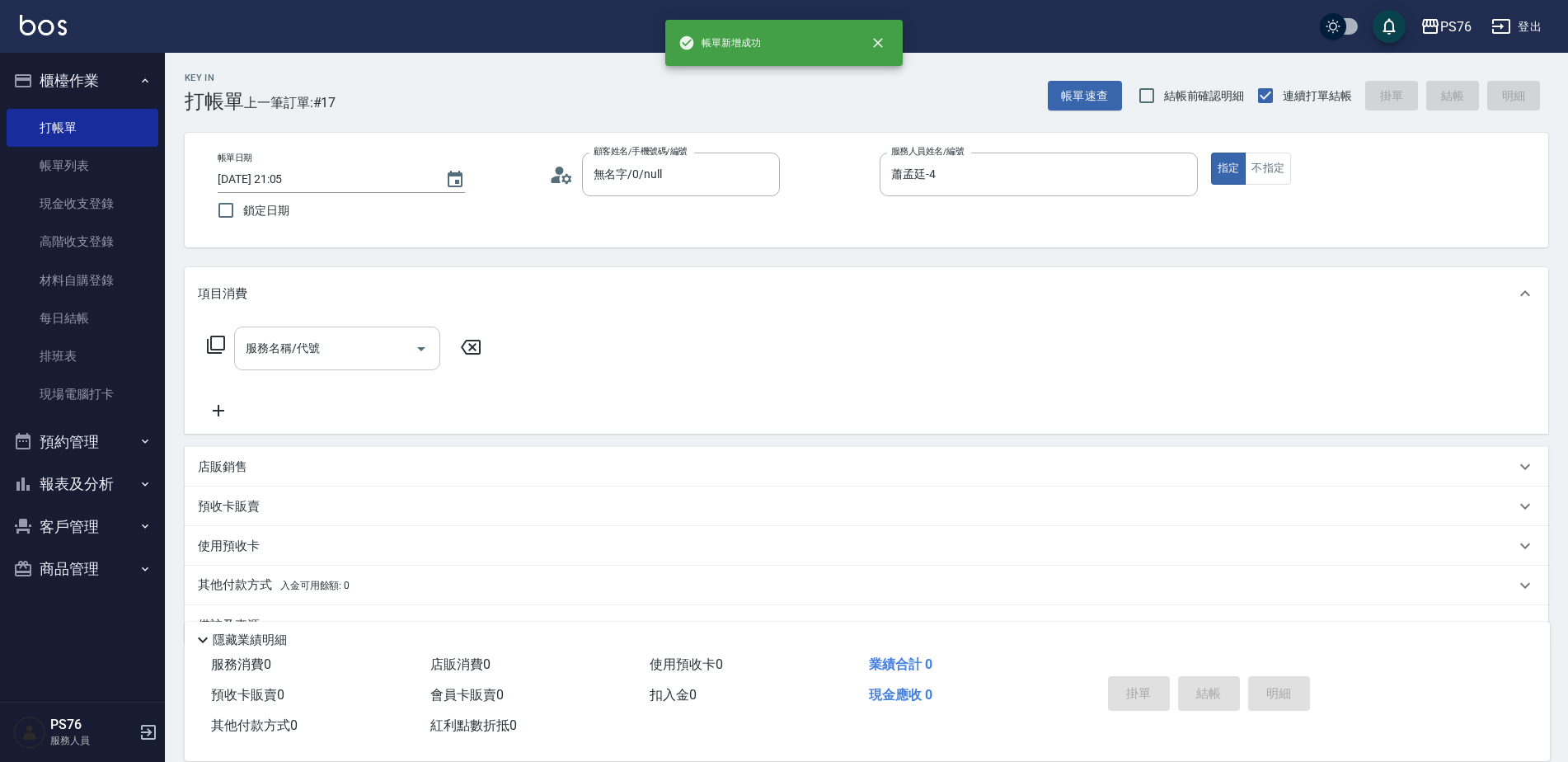
click at [335, 357] on input "服務名稱/代號" at bounding box center [325, 348] width 166 height 29
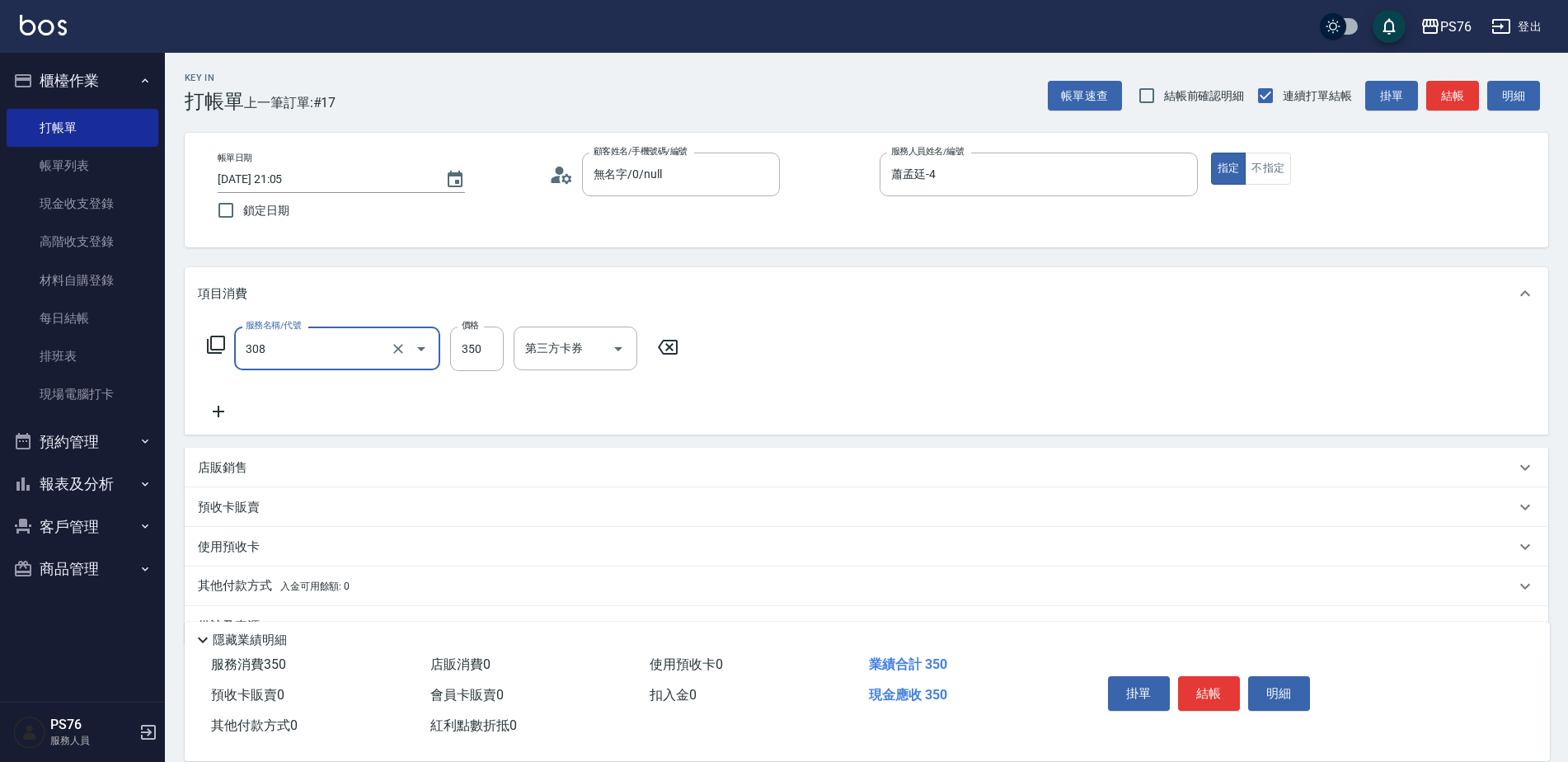
type input "洗+剪(308)"
type input "游怡瑄-24"
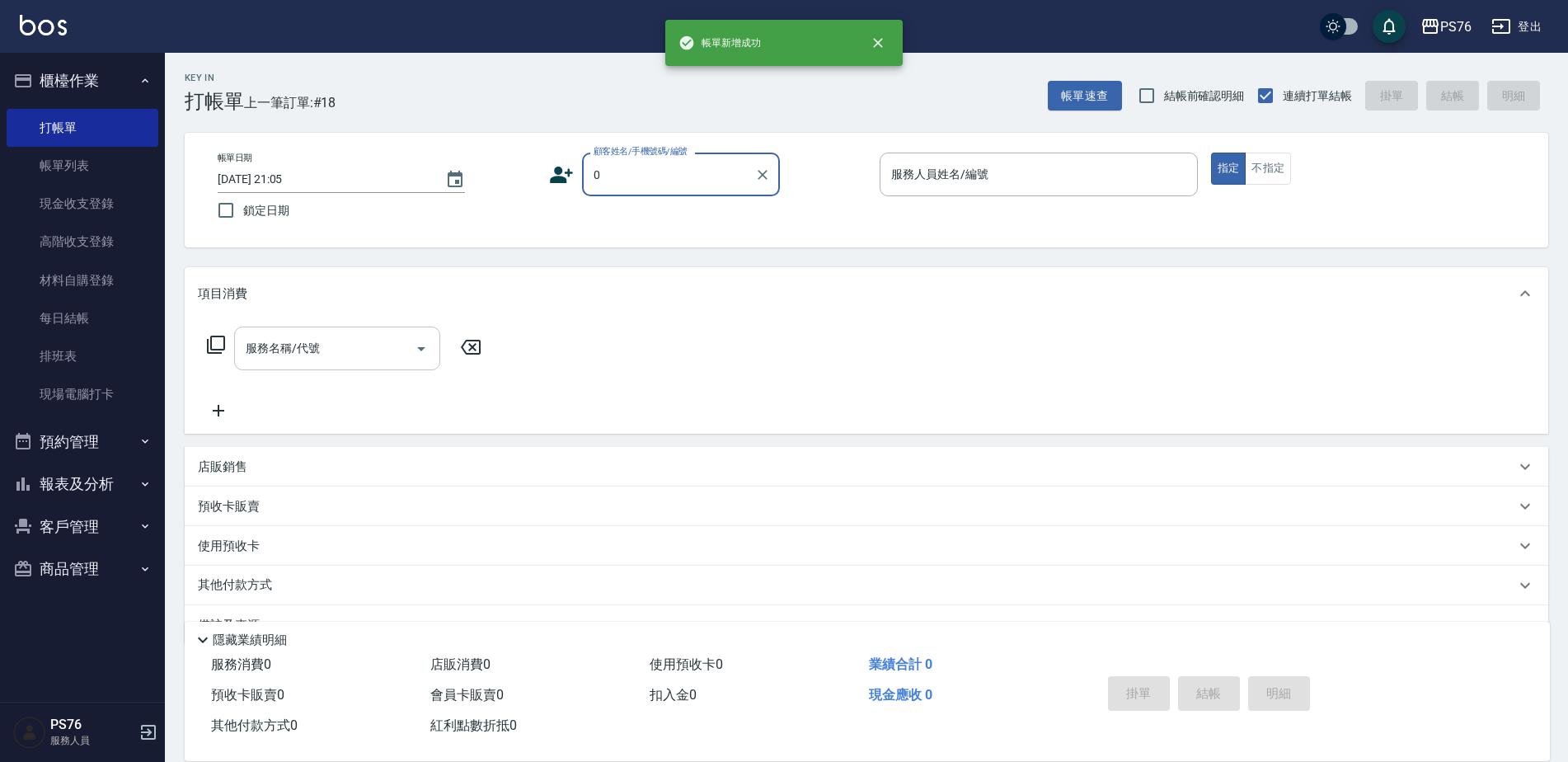
type input "無名字/0/null"
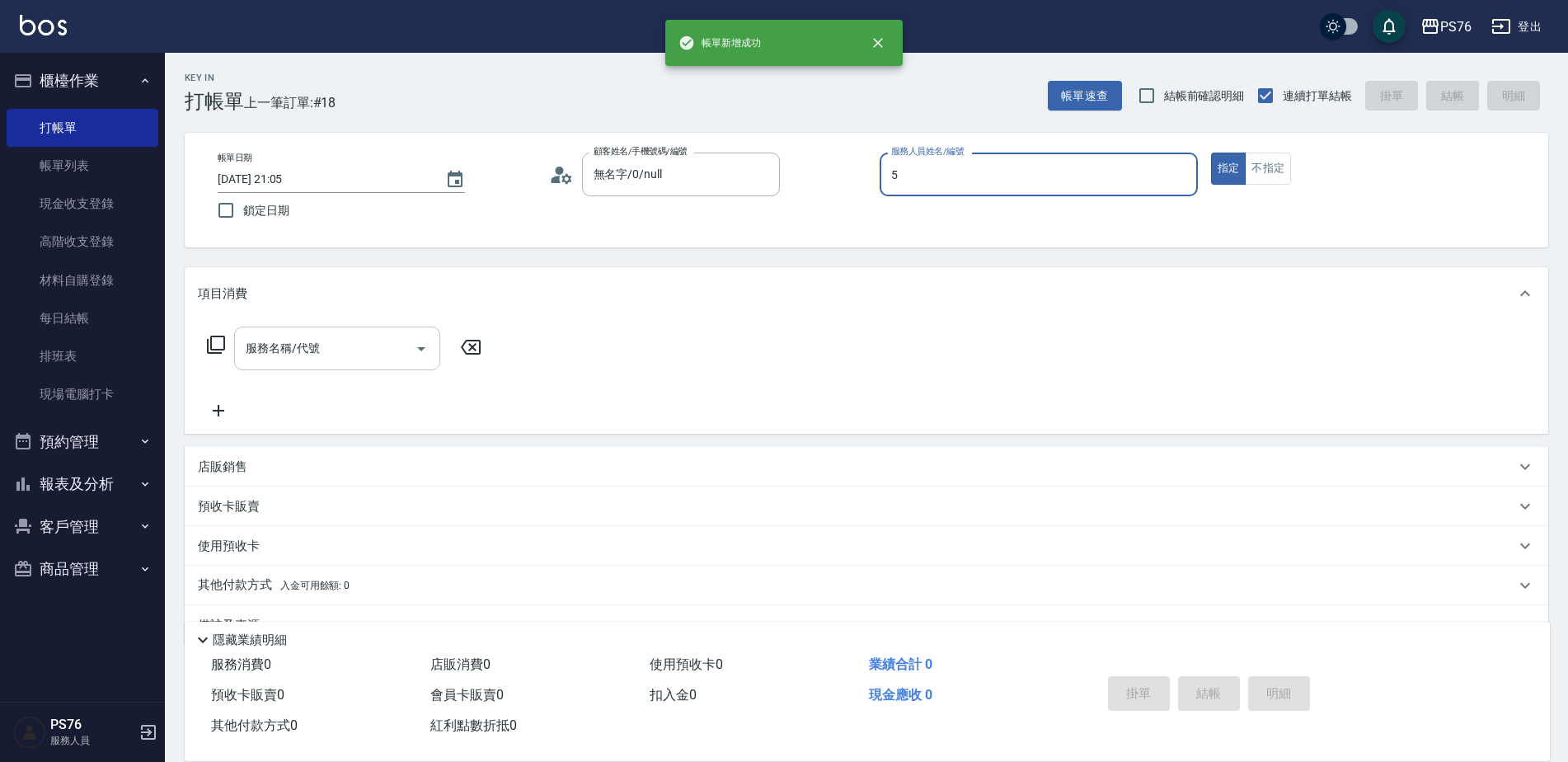
type input "呂佳穎-5"
click at [335, 357] on input "服務名稱/代號" at bounding box center [325, 348] width 166 height 29
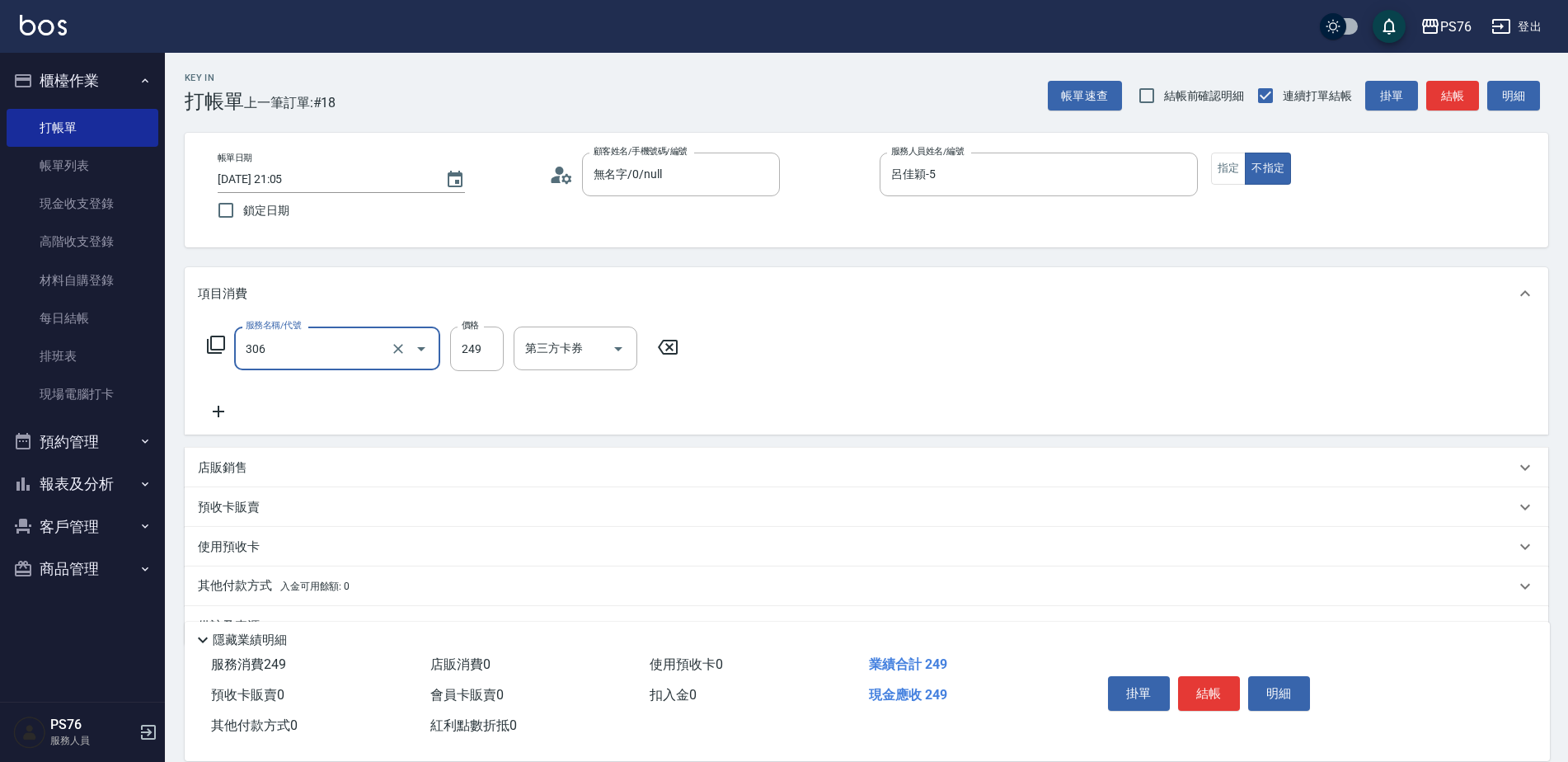
type input "剪髮(306)"
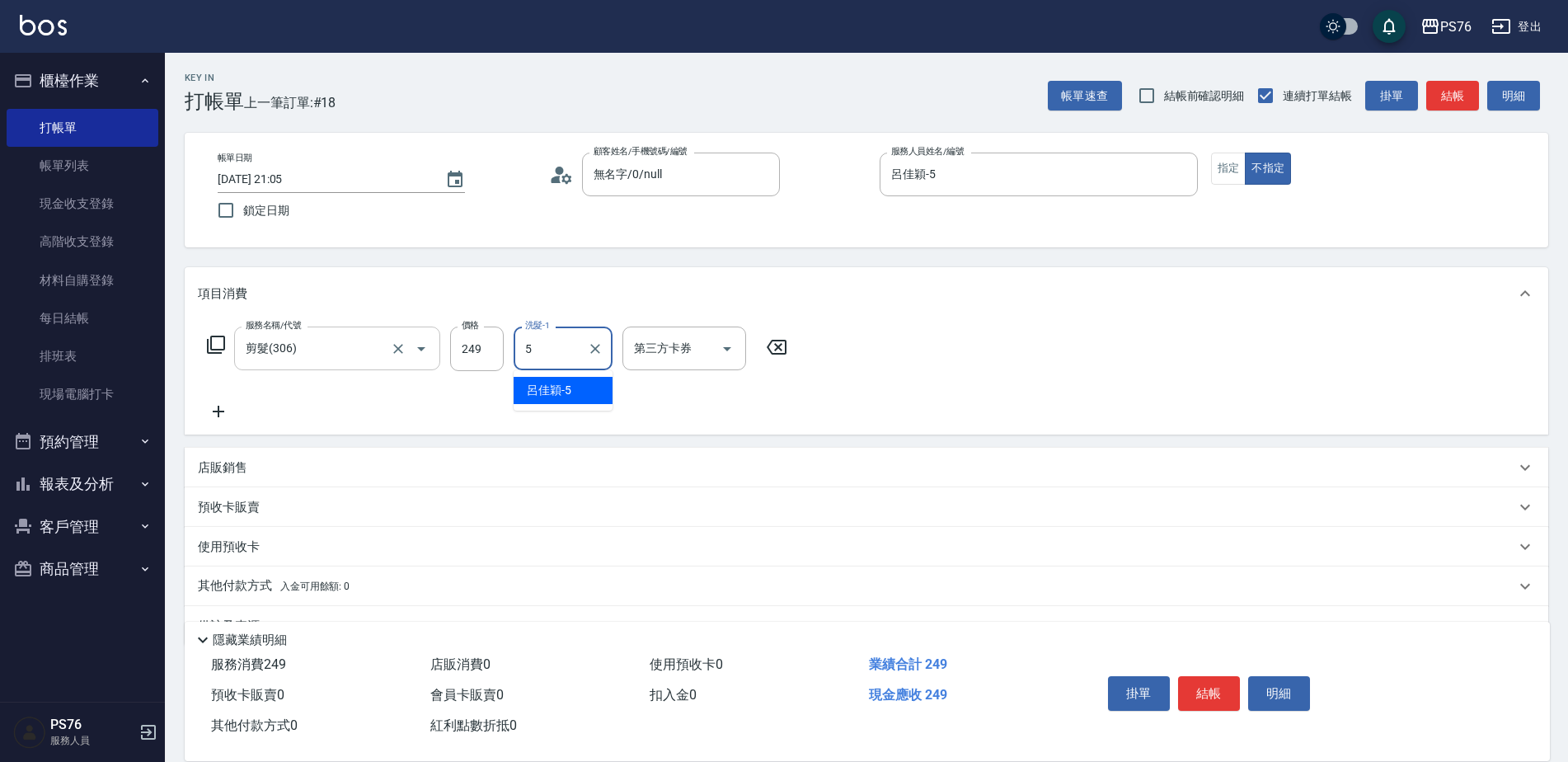
type input "呂佳穎-5"
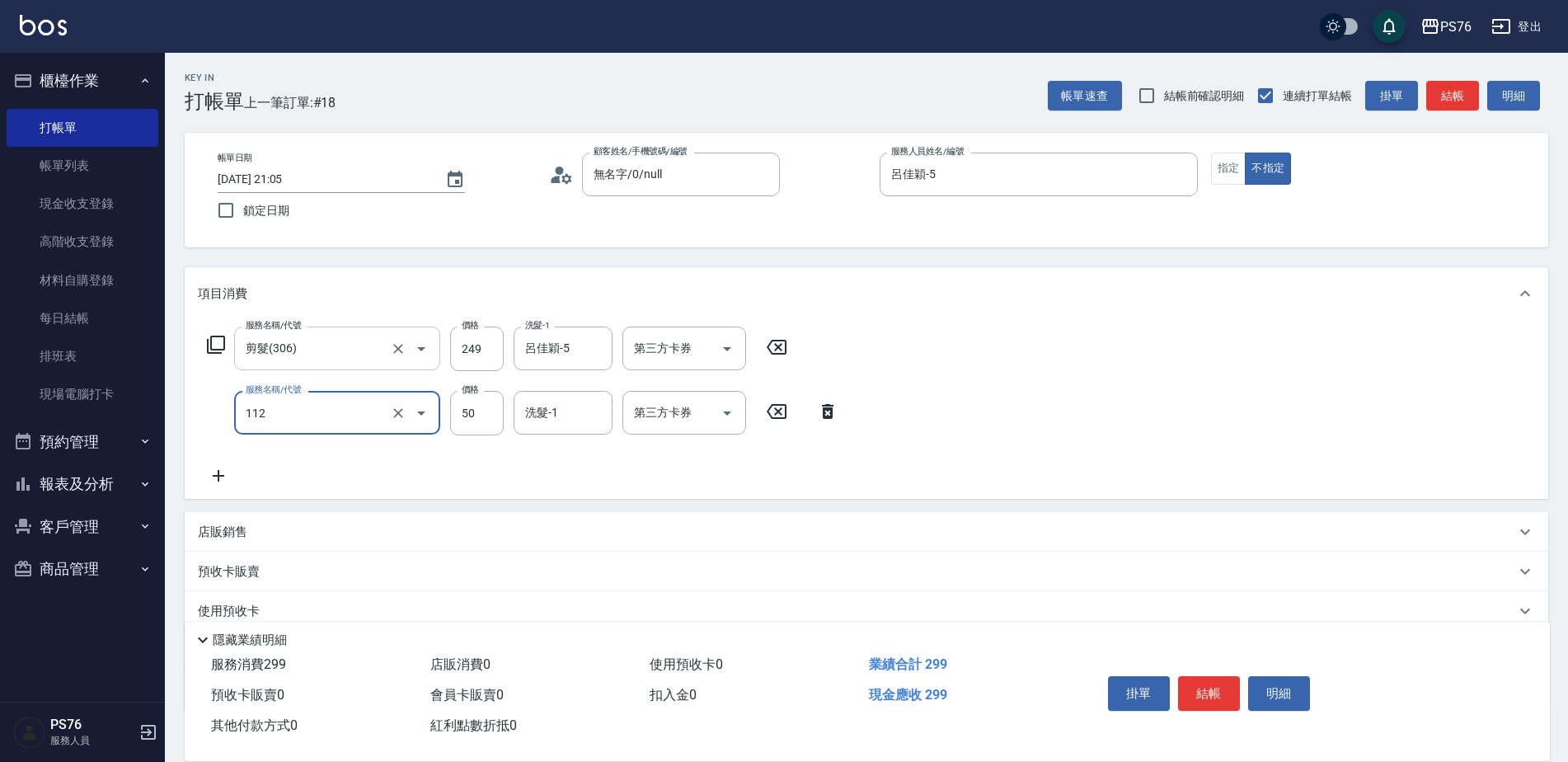
type input "精油50(112)"
type input "呂佳穎-5"
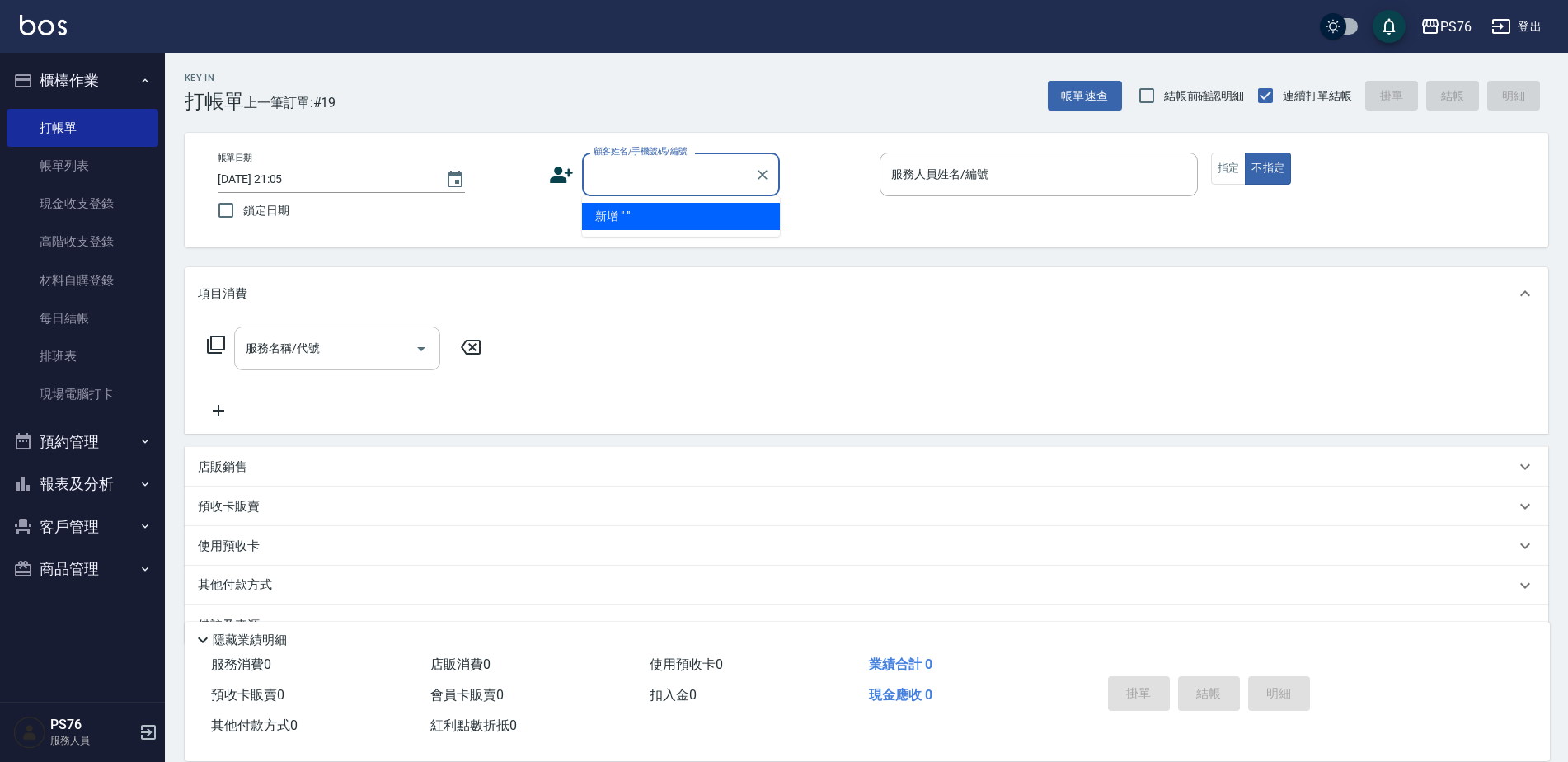
type input "0"
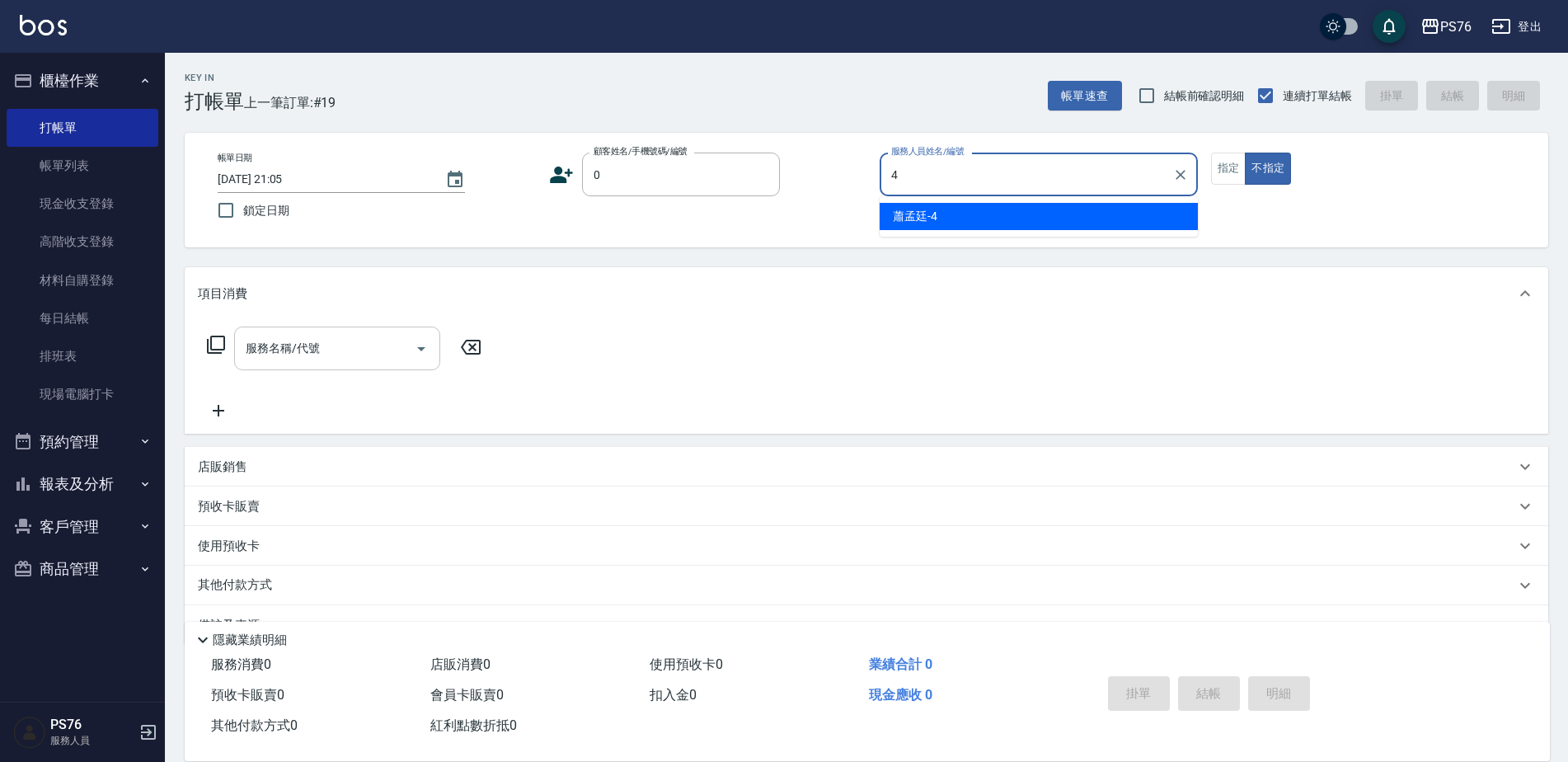
type input "蕭孟廷-4"
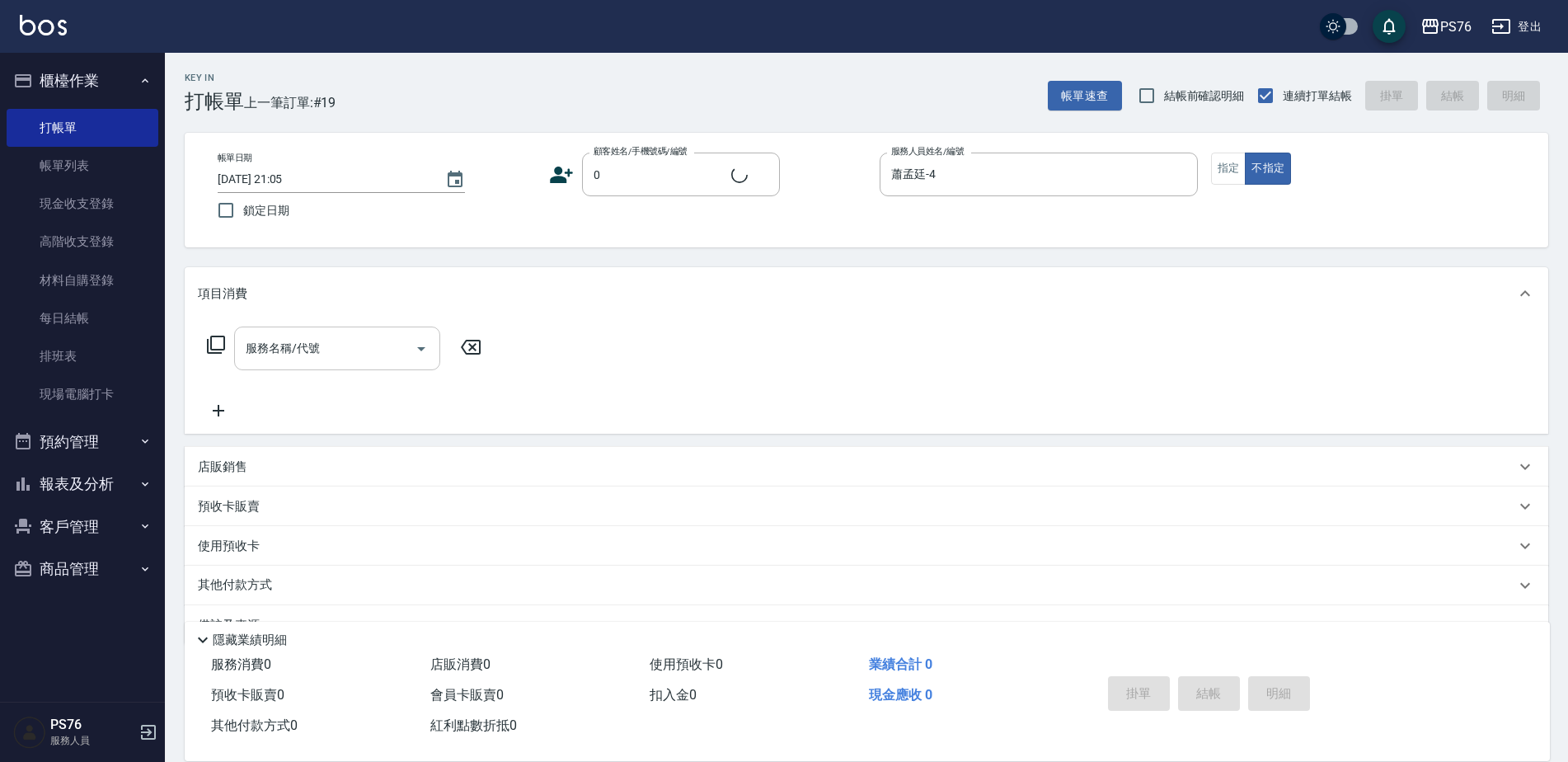
type input "無名字/0/null"
click at [335, 357] on input "服務名稱/代號" at bounding box center [325, 348] width 166 height 29
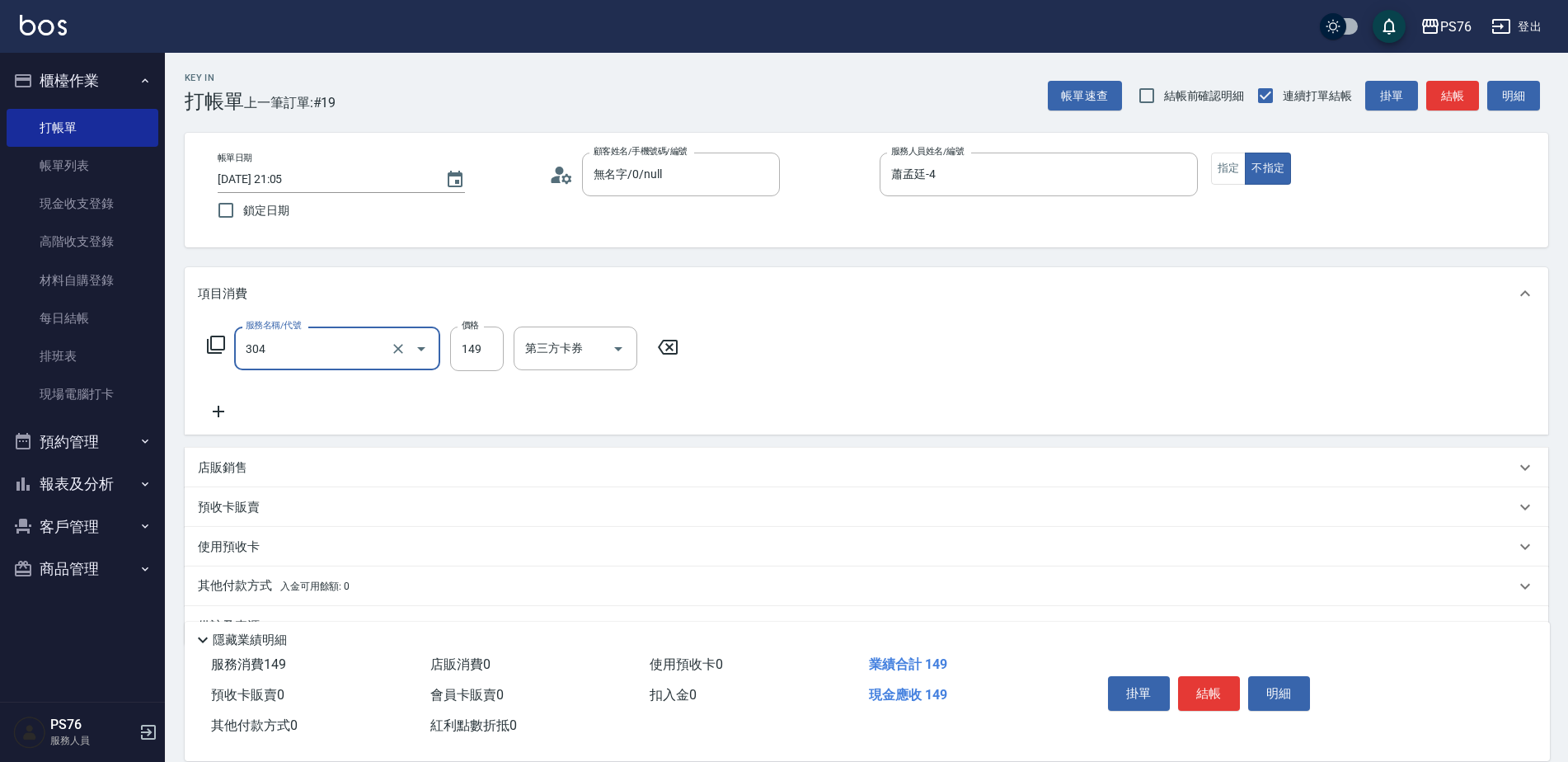
type input "剪髮(304)"
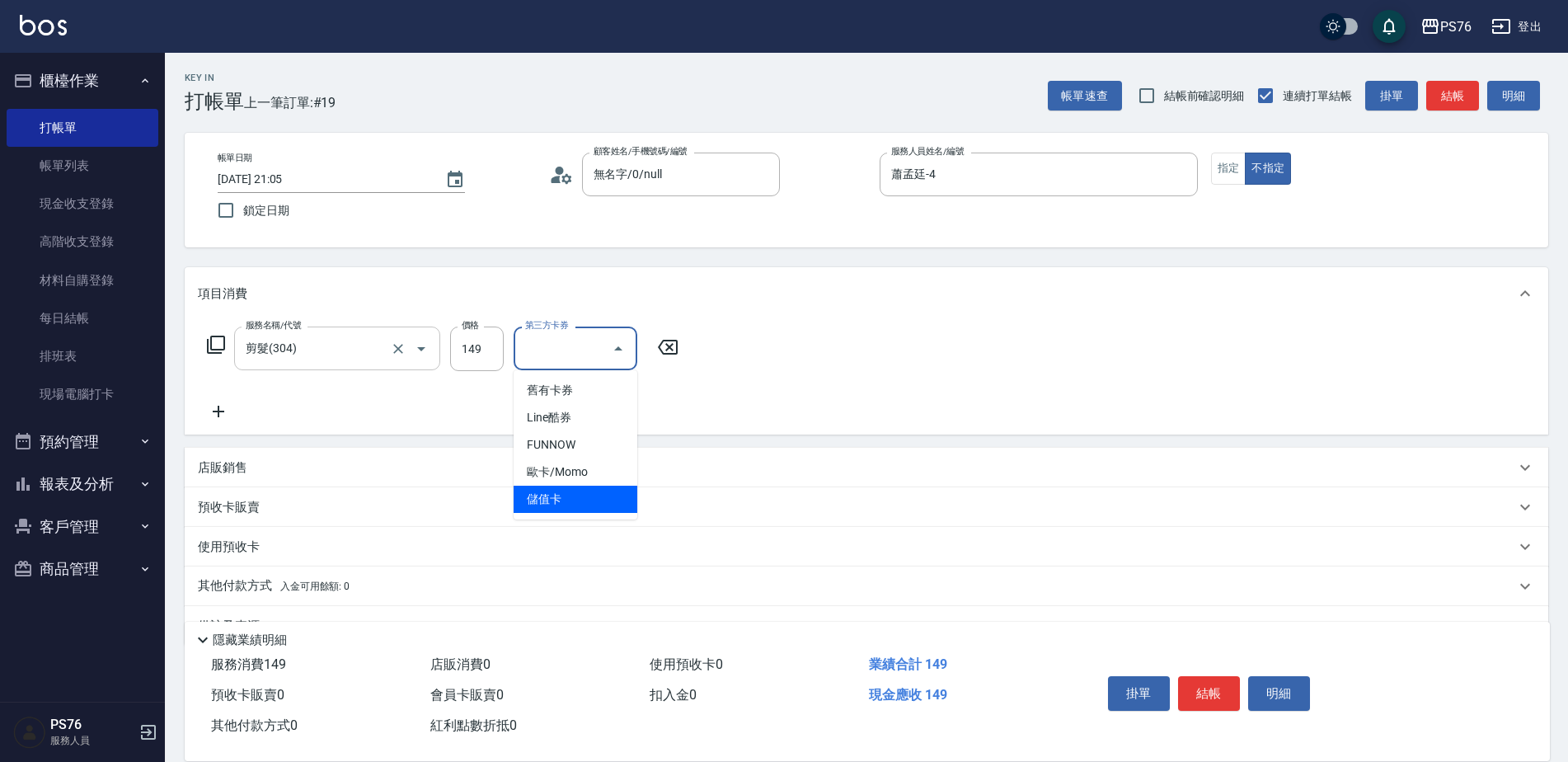
type input "儲值卡"
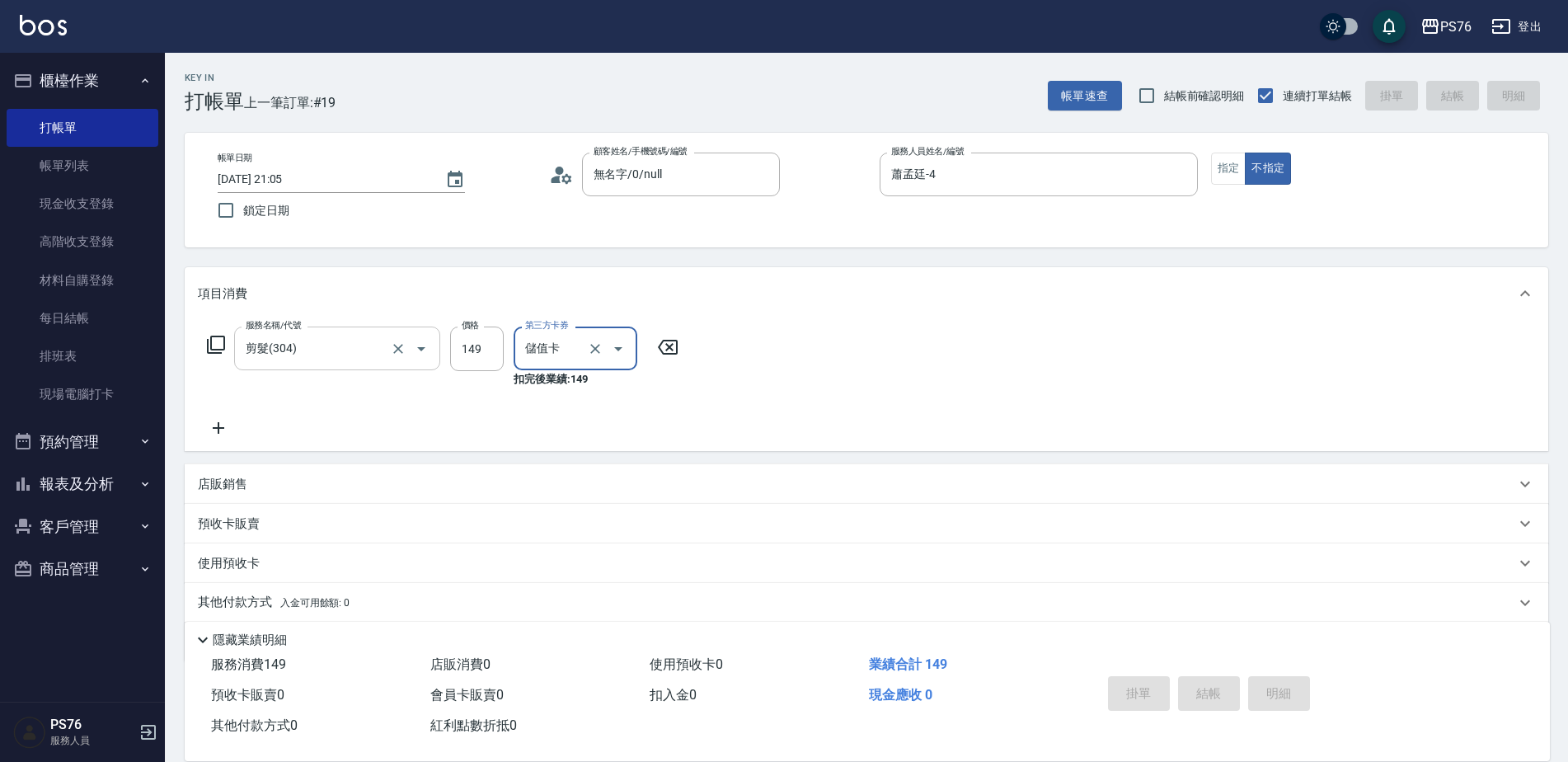
type input "[DATE] 21:06"
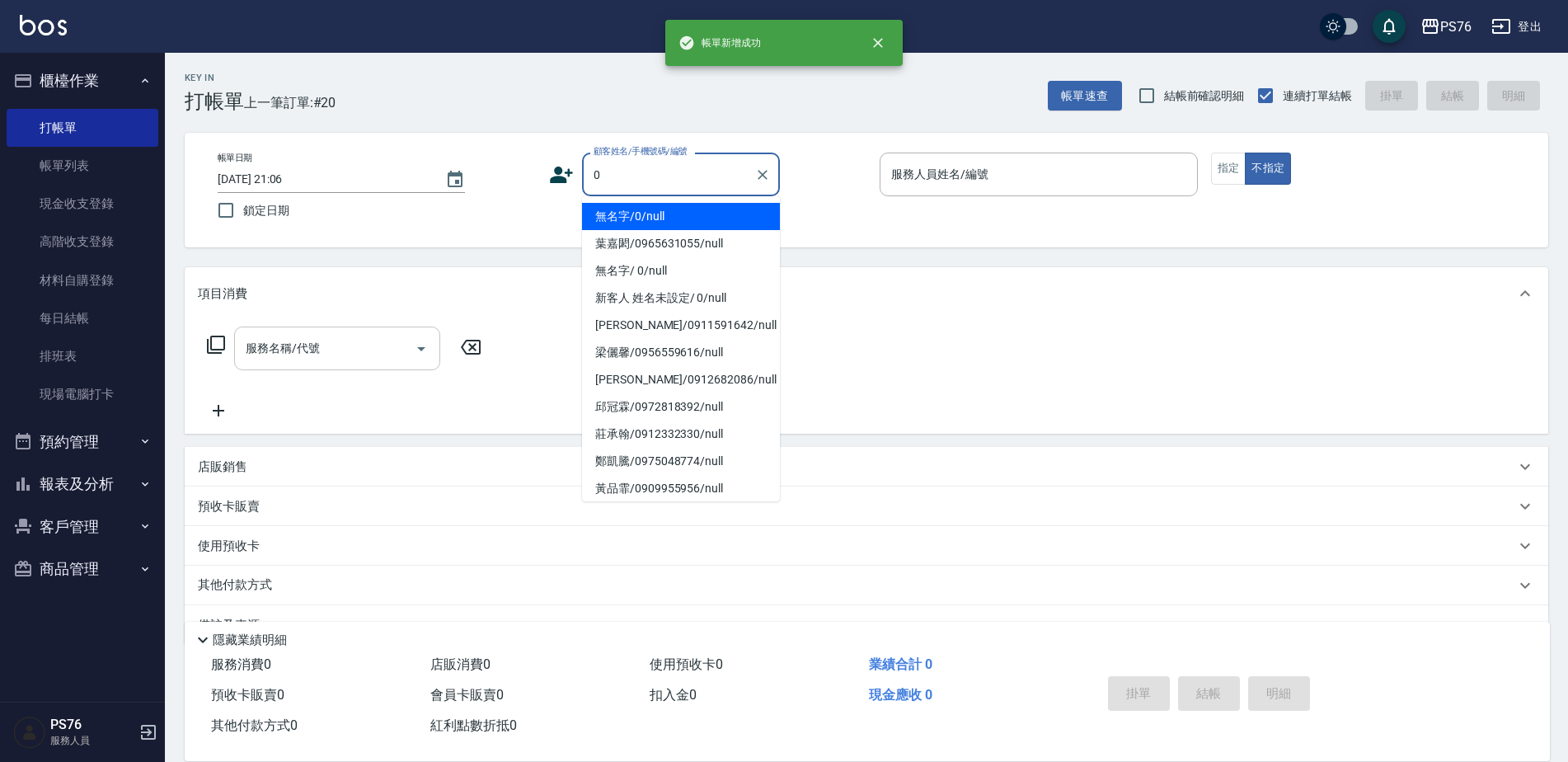
type input "無名字/0/null"
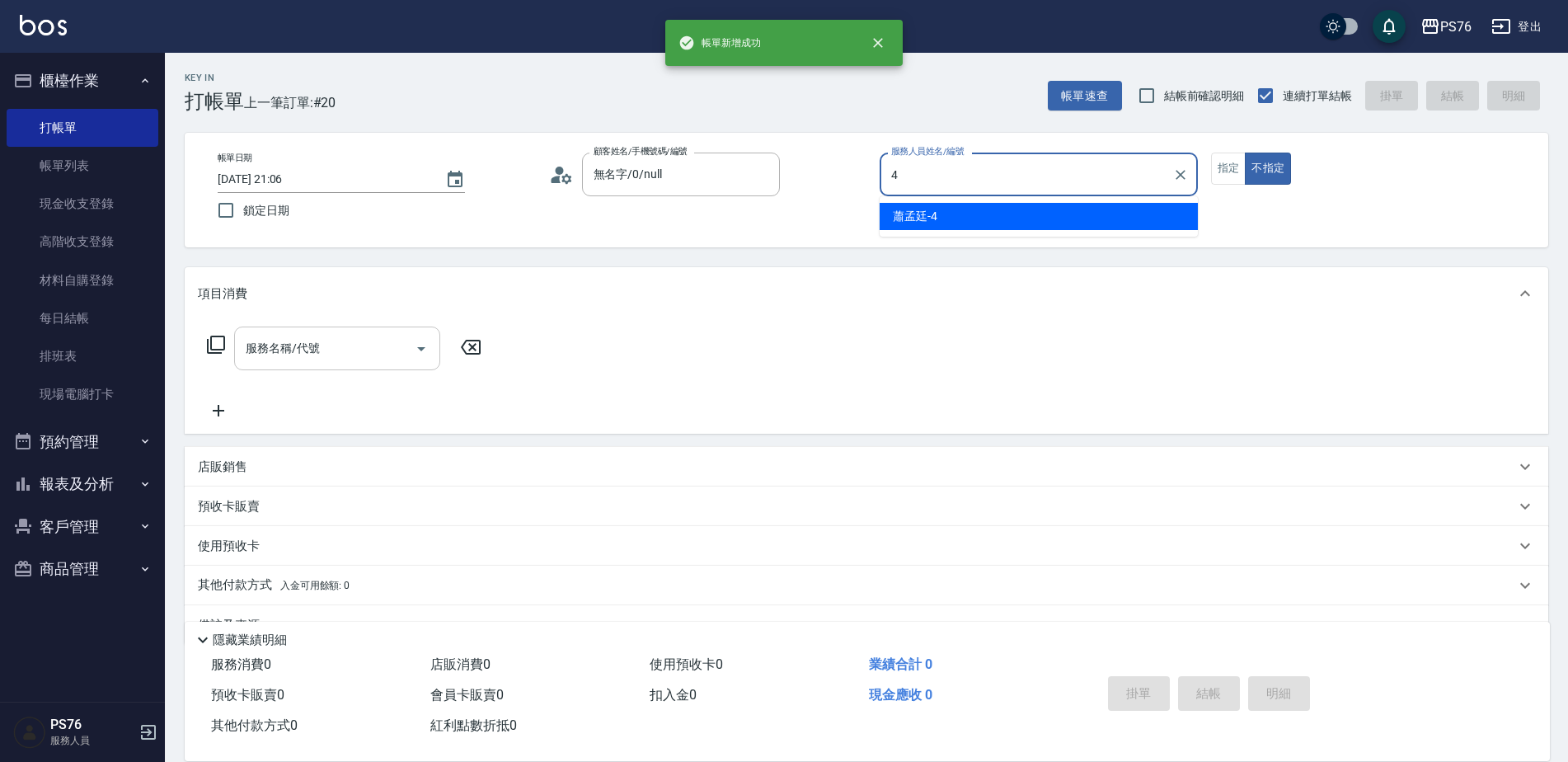
type input "蕭孟廷-4"
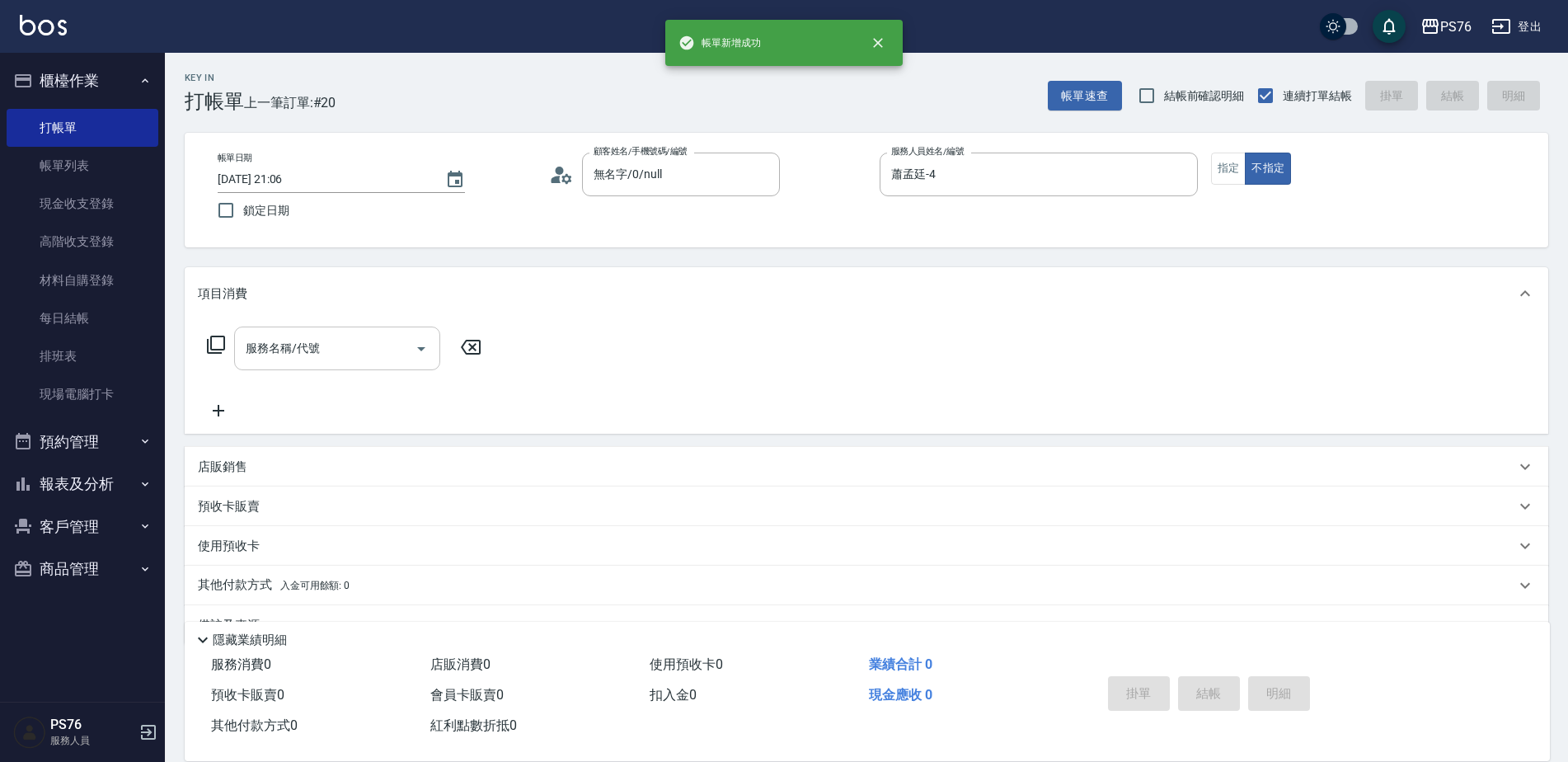
click at [335, 357] on input "服務名稱/代號" at bounding box center [325, 348] width 166 height 29
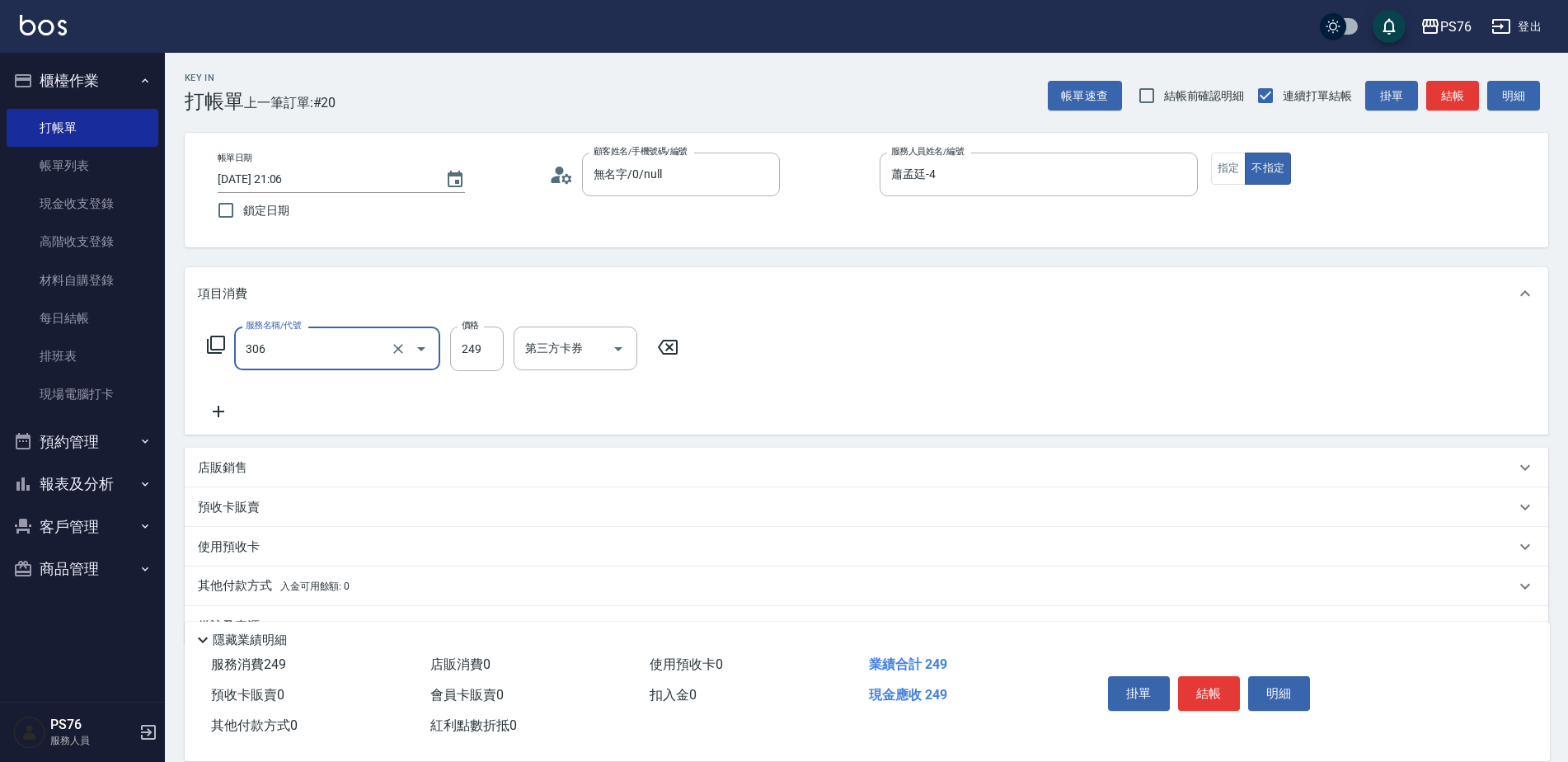
type input "剪髮(306)"
type input "游怡瑄-24"
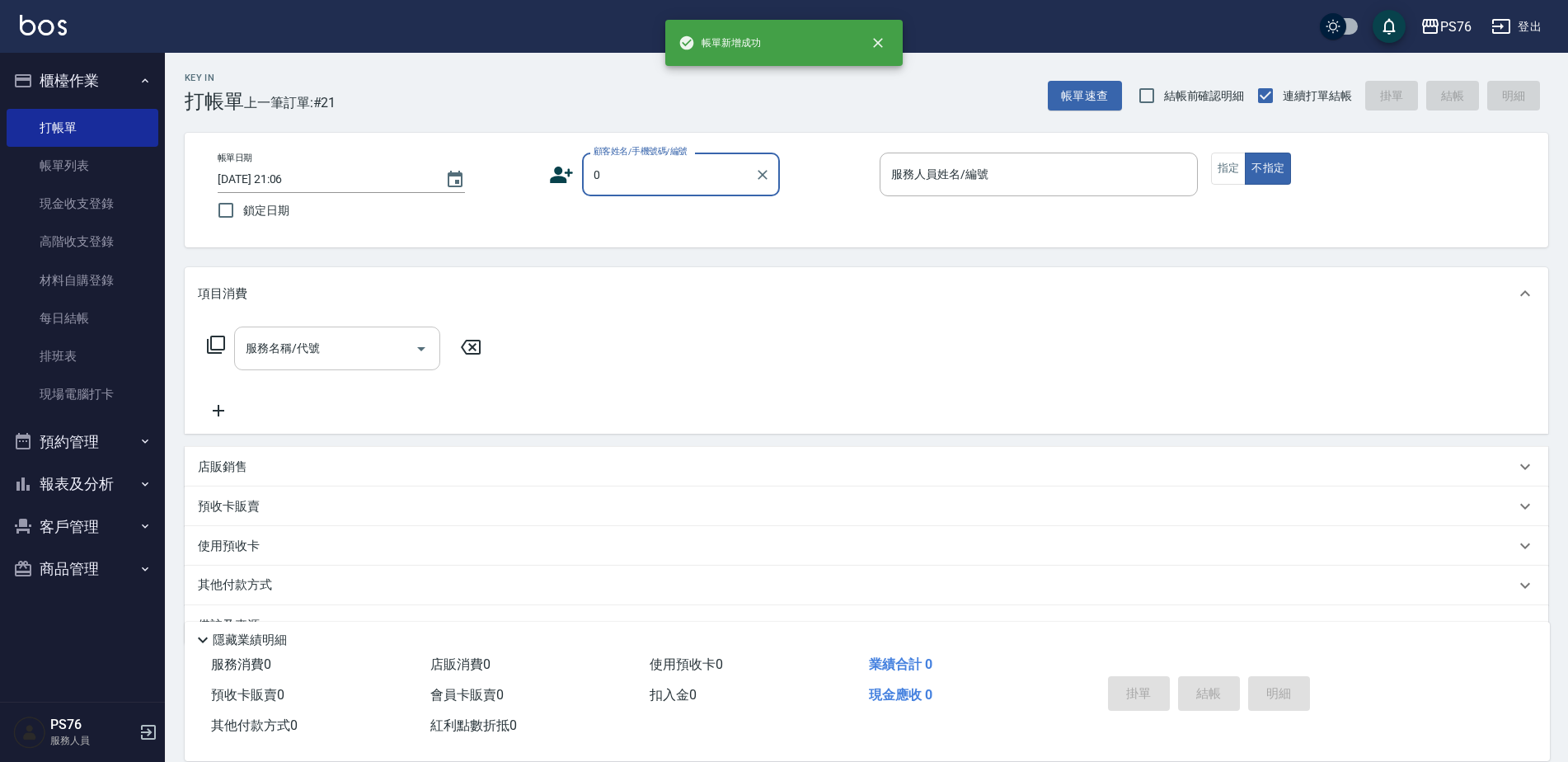
type input "無名字/0/null"
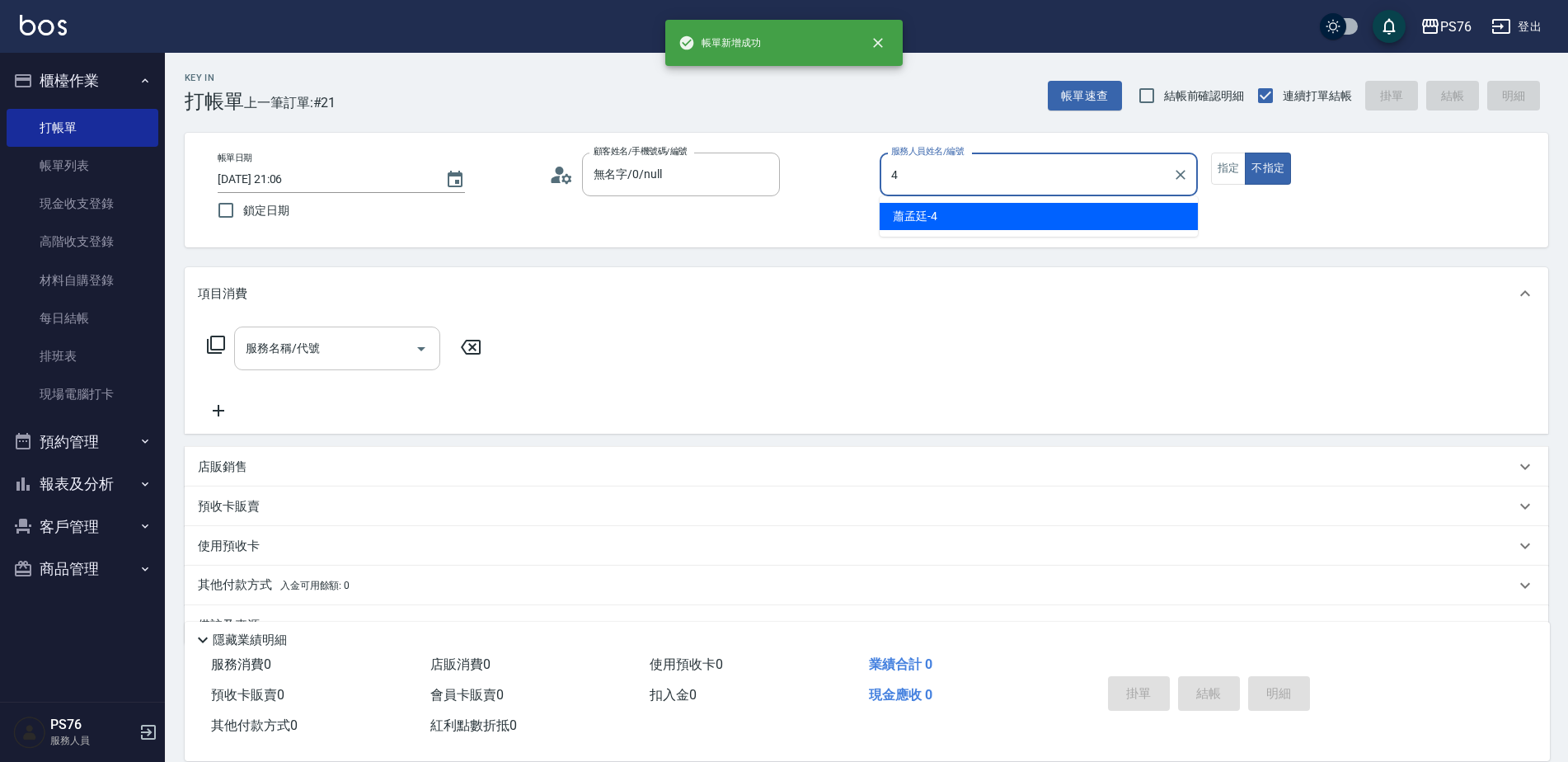
type input "蕭孟廷-4"
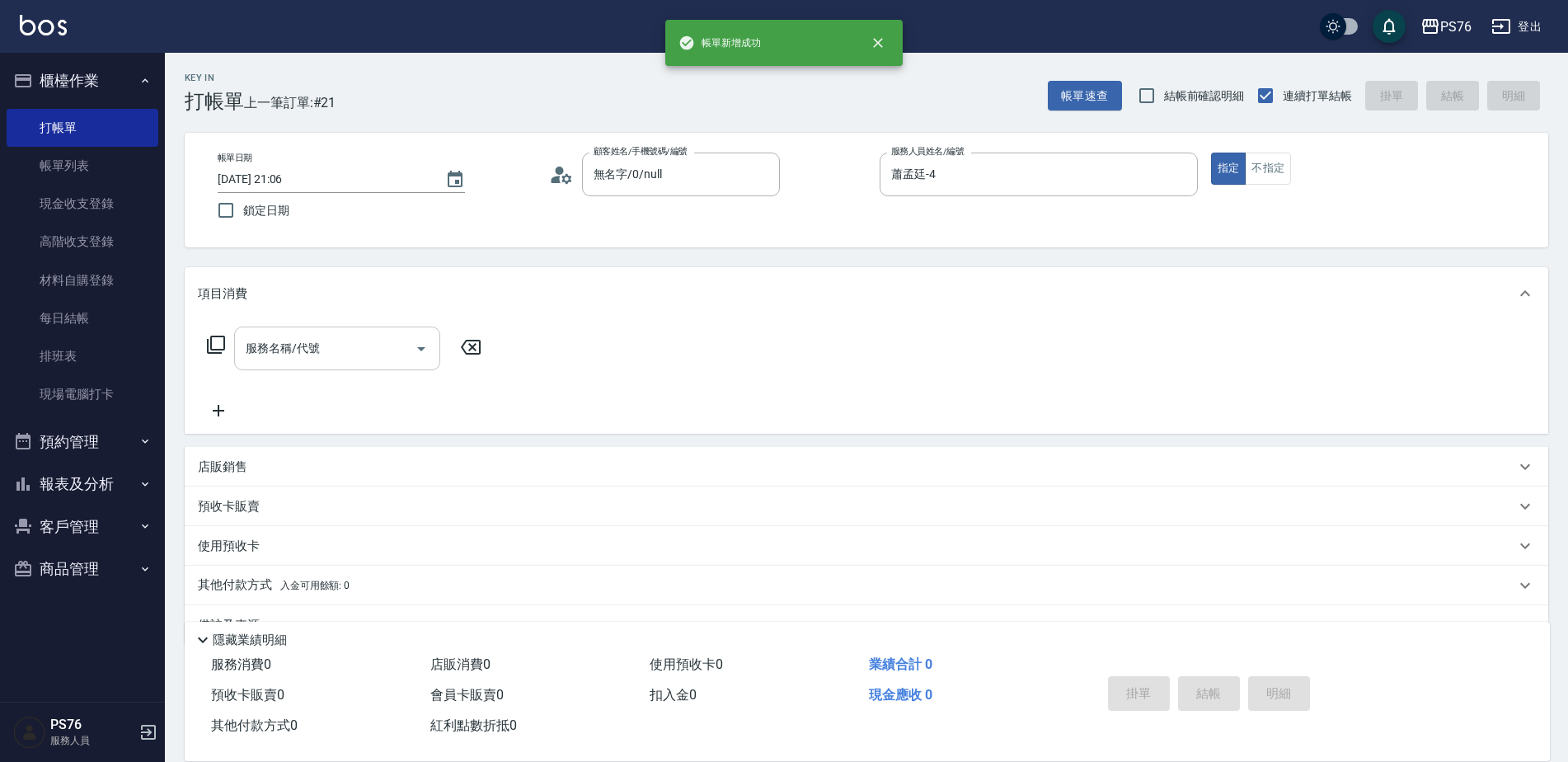
click at [335, 357] on input "服務名稱/代號" at bounding box center [325, 348] width 166 height 29
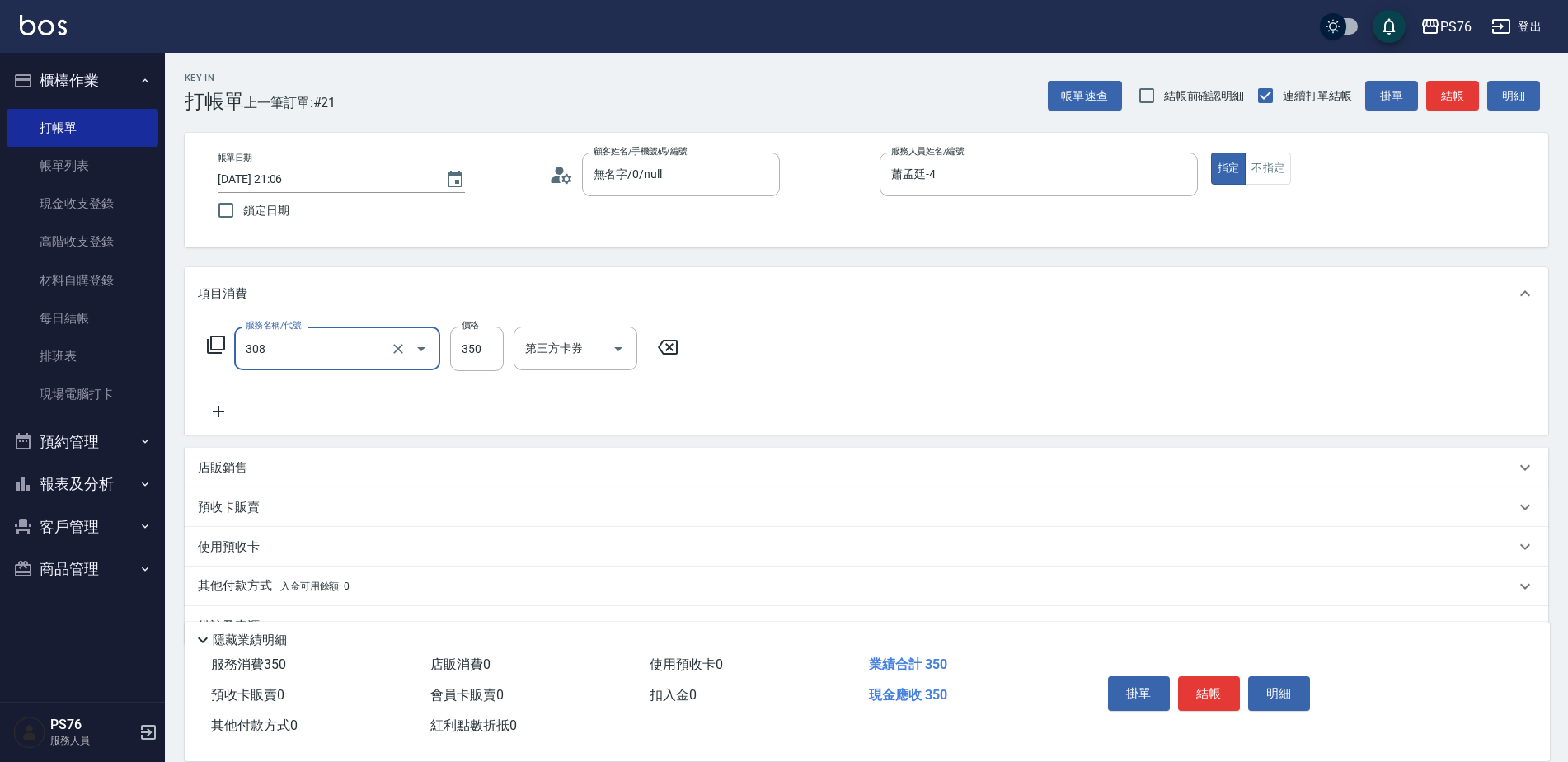
type input "洗+剪(308)"
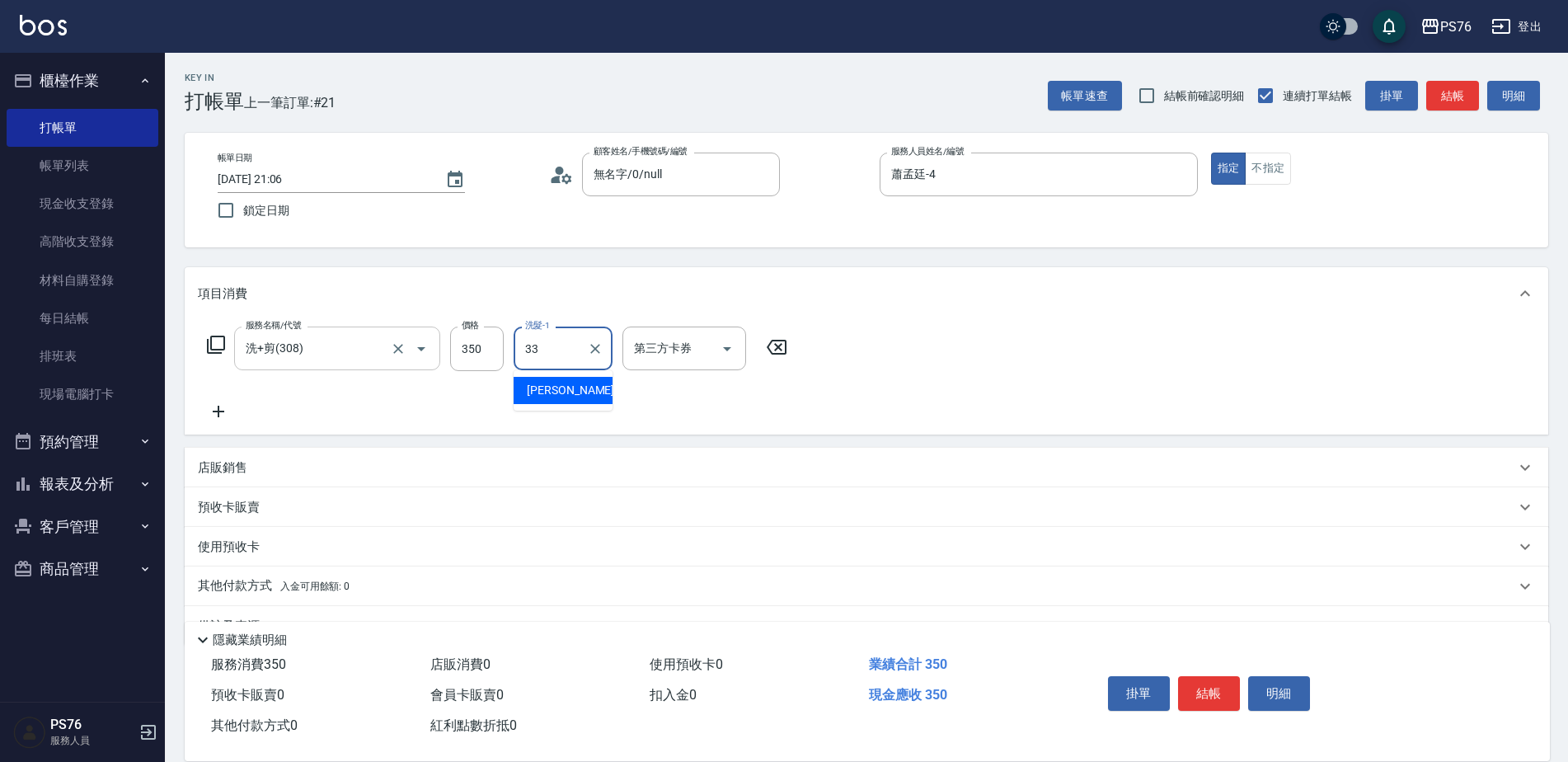
type input "[PERSON_NAME]33"
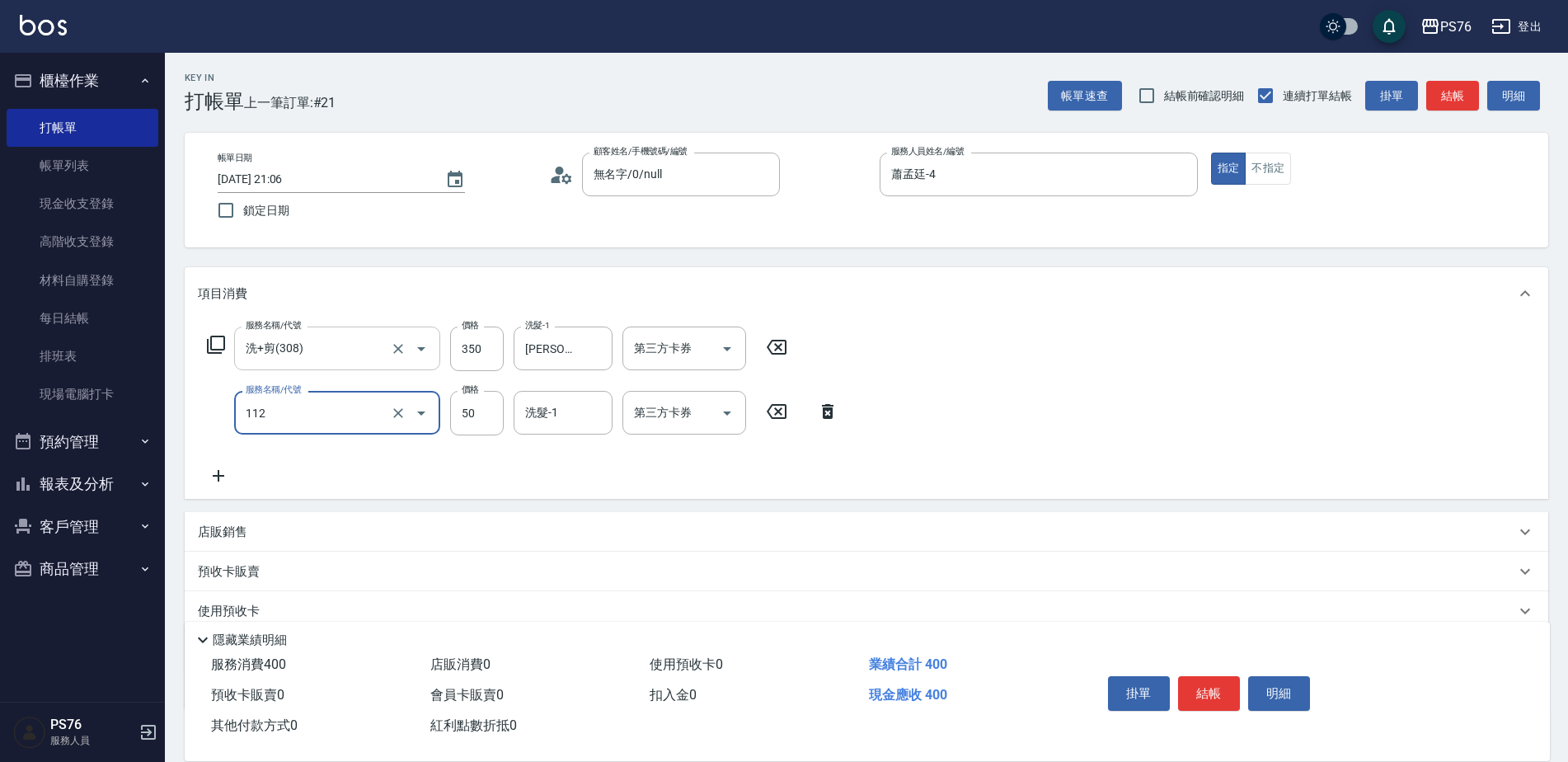
type input "精油50(112)"
type input "[PERSON_NAME]33"
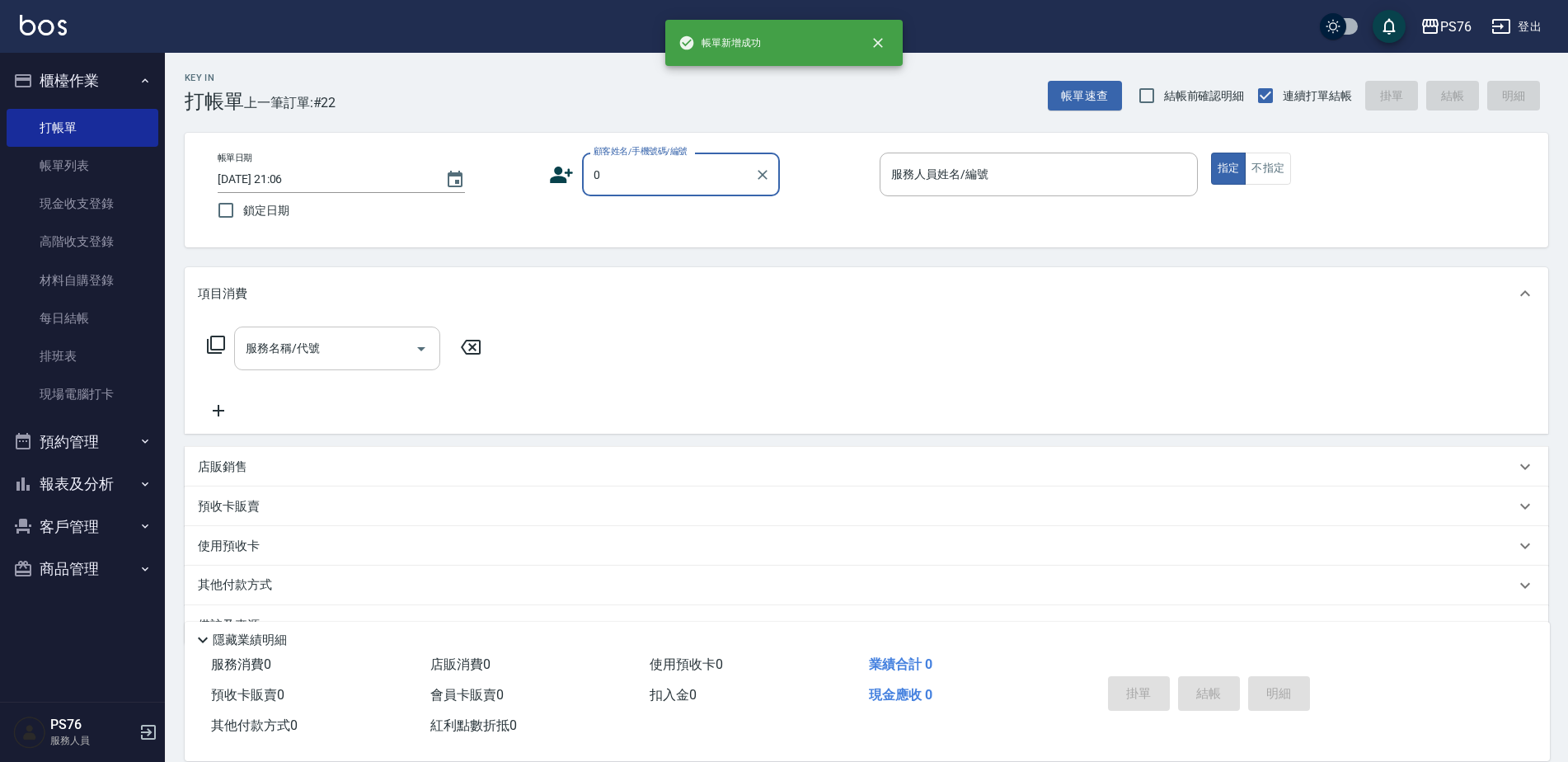
type input "無名字/0/null"
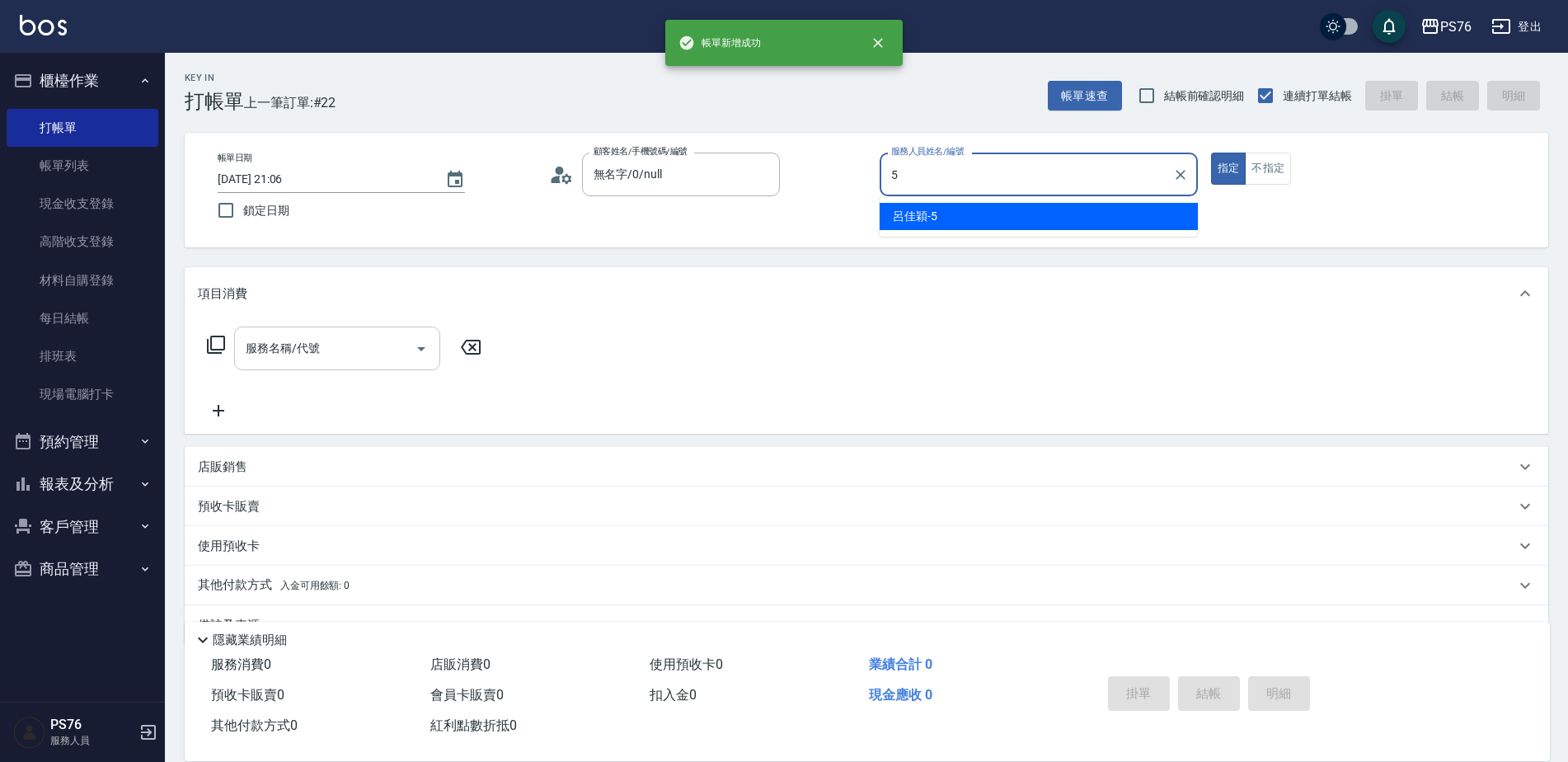
type input "呂佳穎-5"
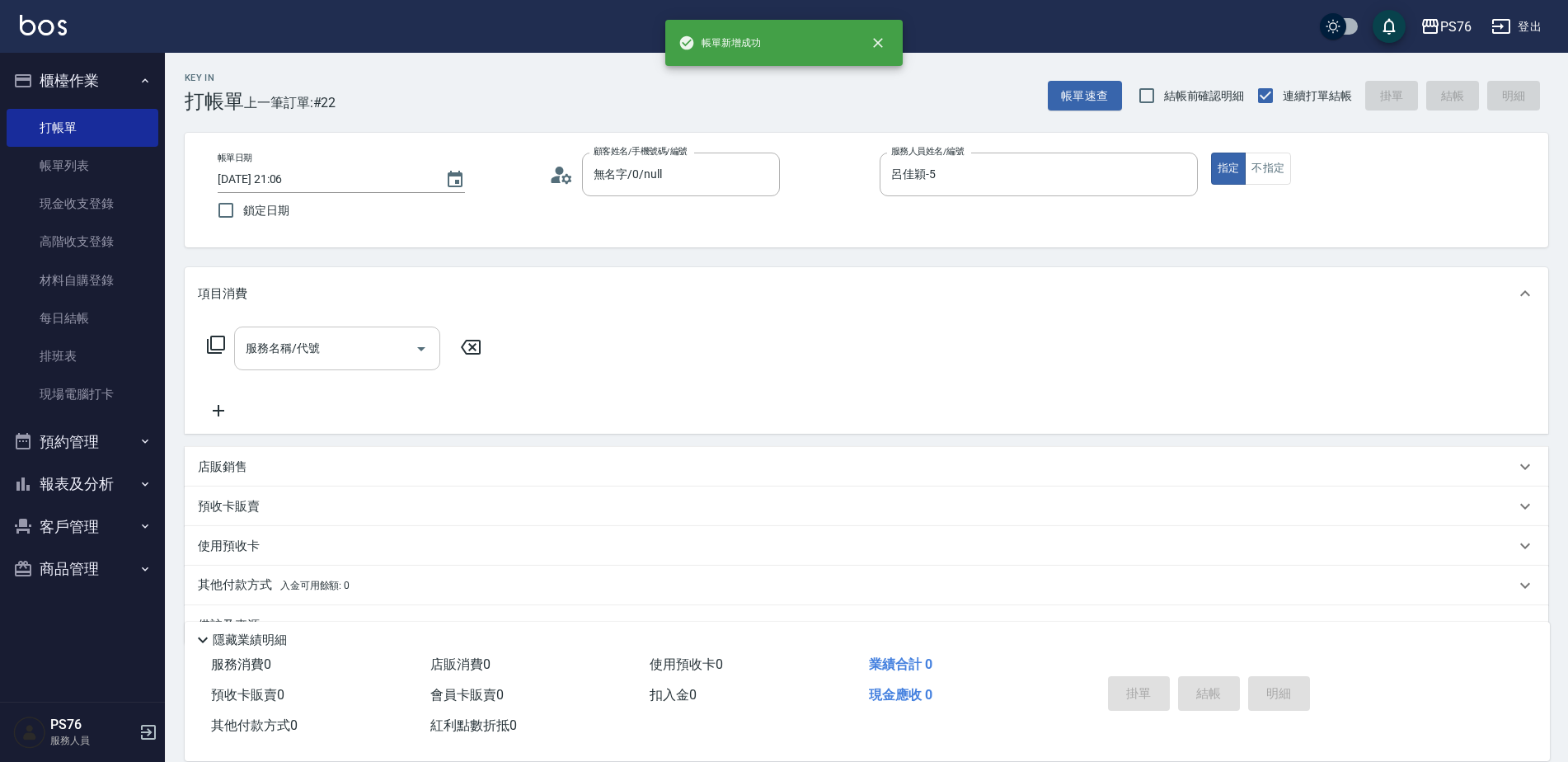
click at [335, 357] on input "服務名稱/代號" at bounding box center [325, 348] width 166 height 29
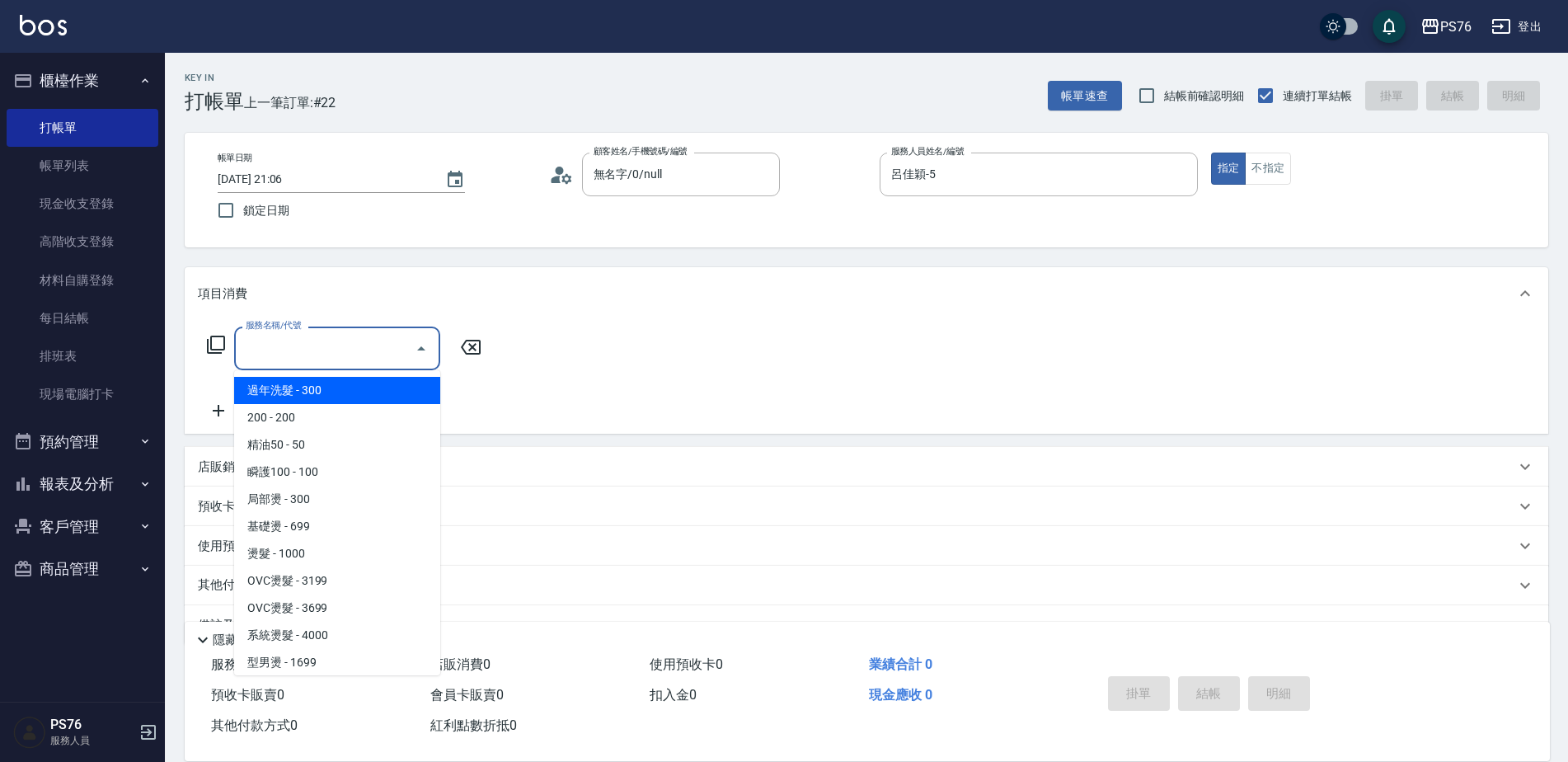
type input "3"
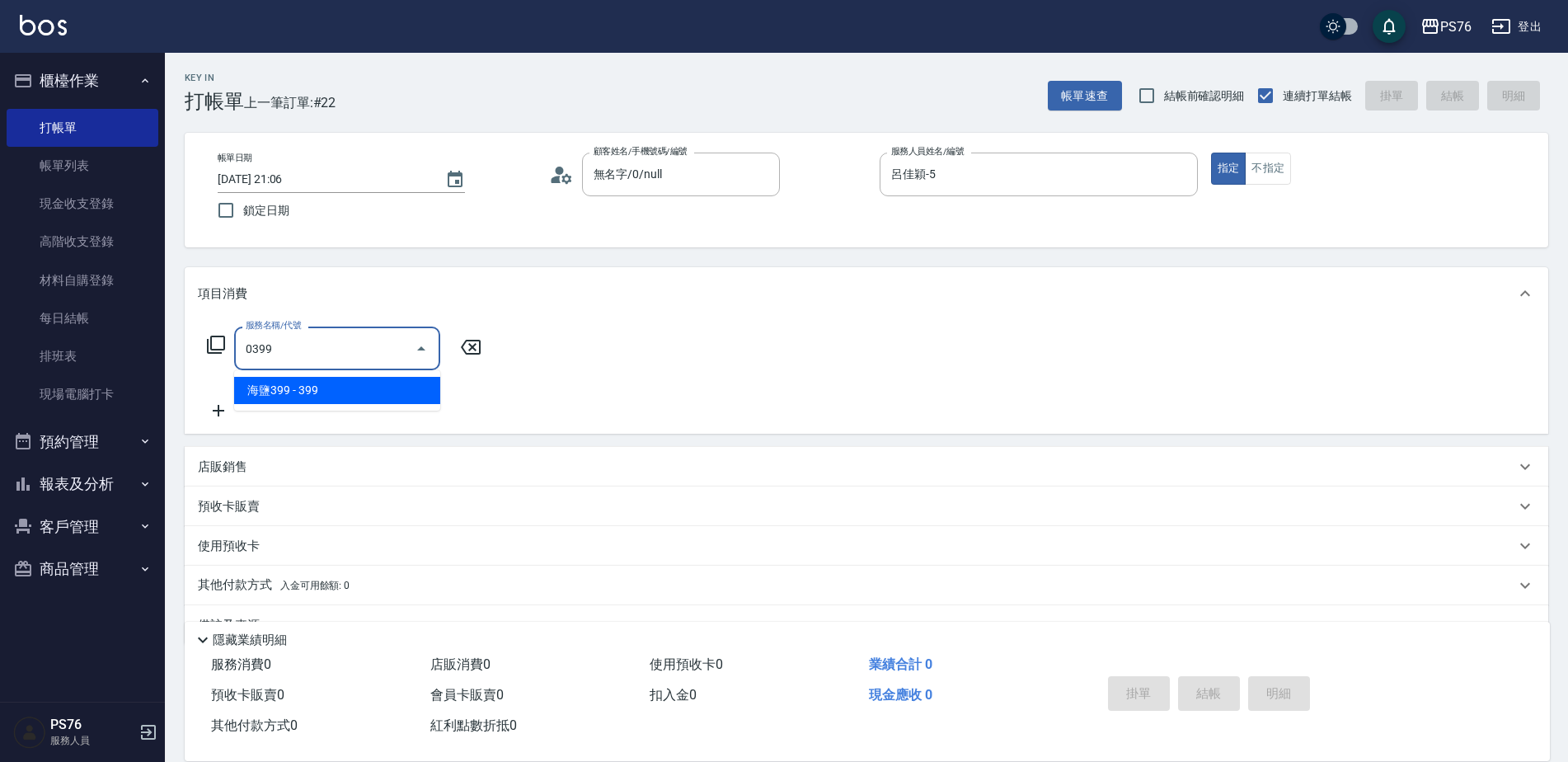
type input "海鹽399(0399)"
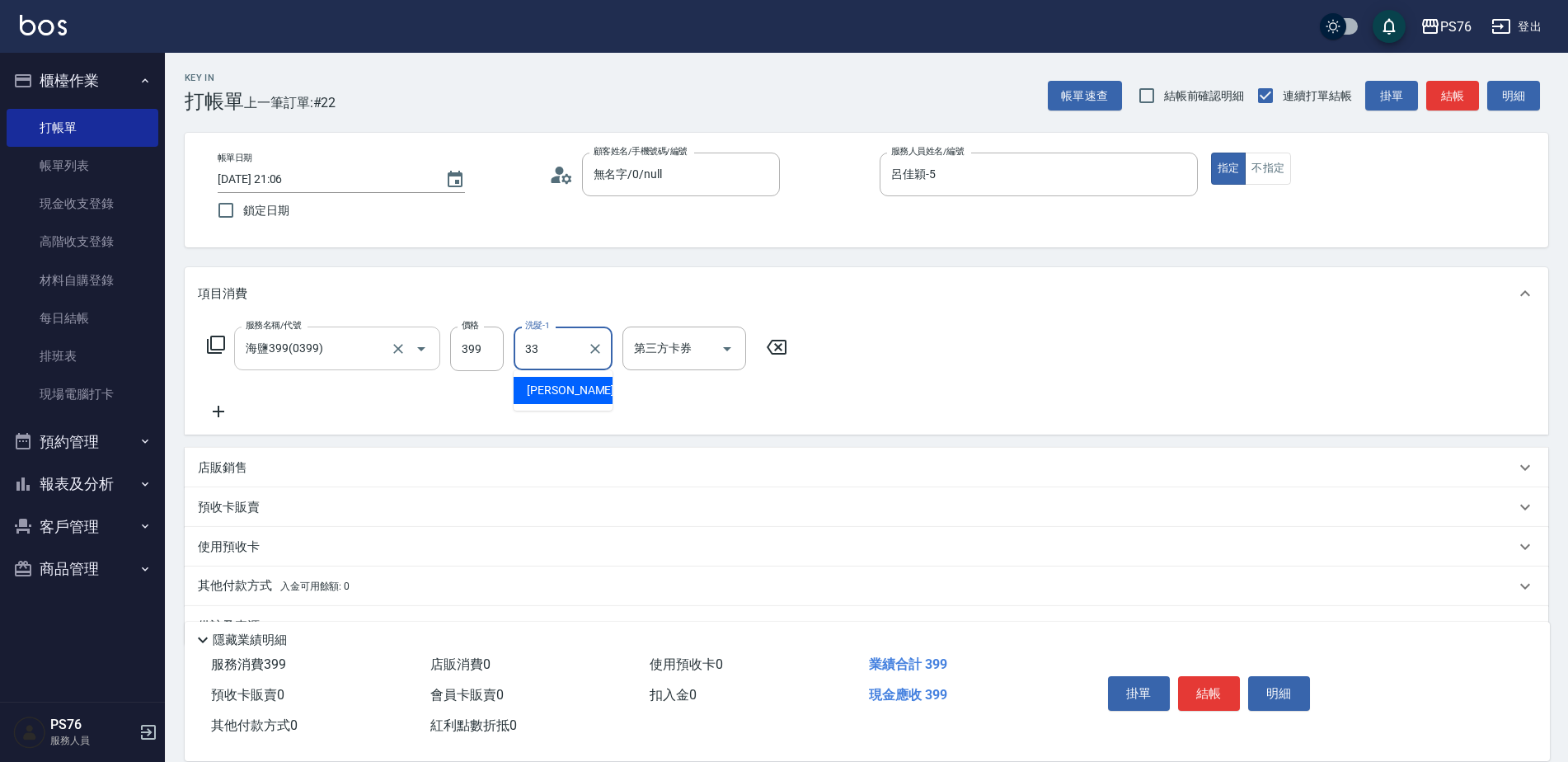
type input "[PERSON_NAME]33"
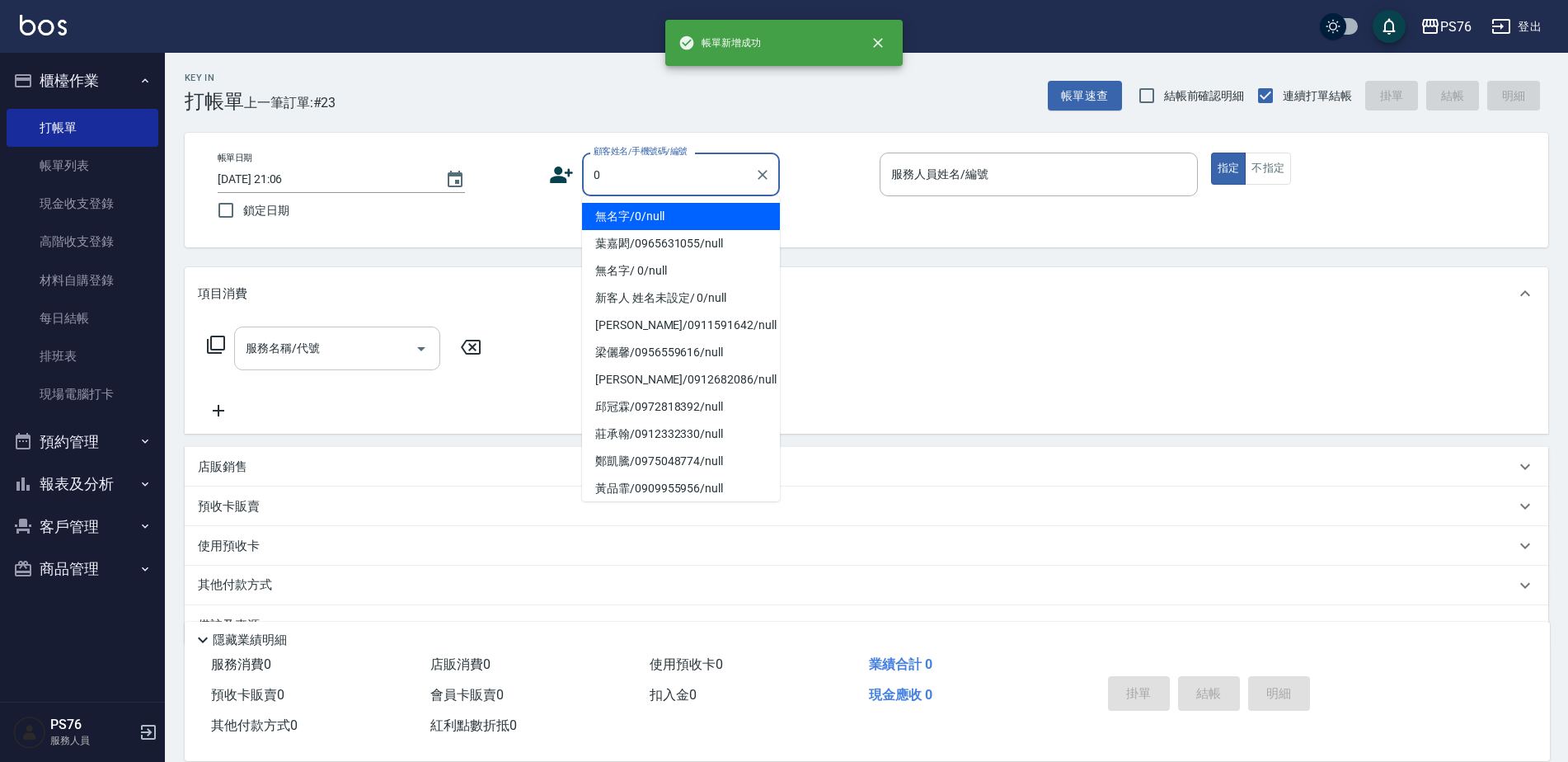
type input "無名字/0/null"
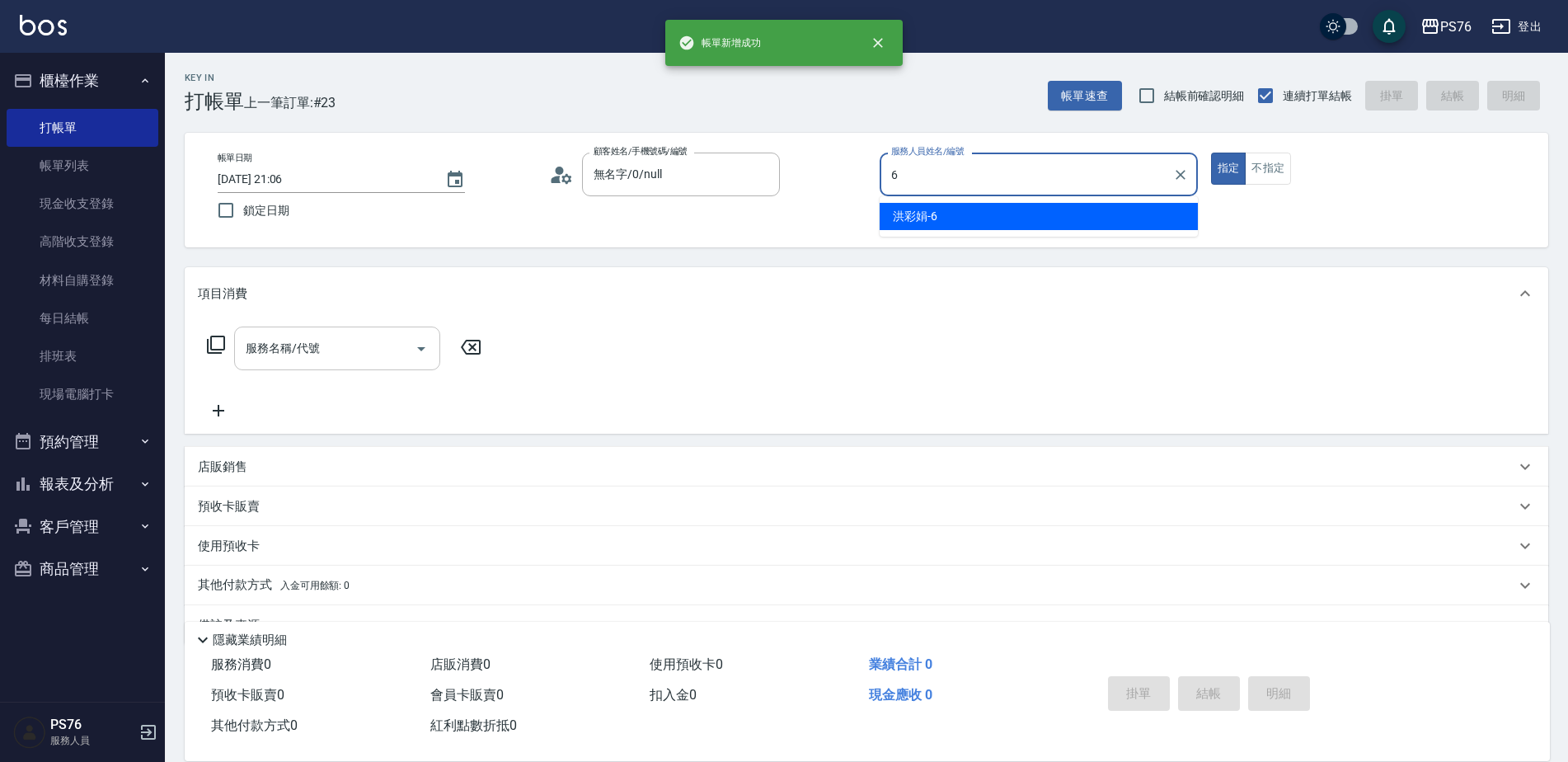
type input "洪彩娟-6"
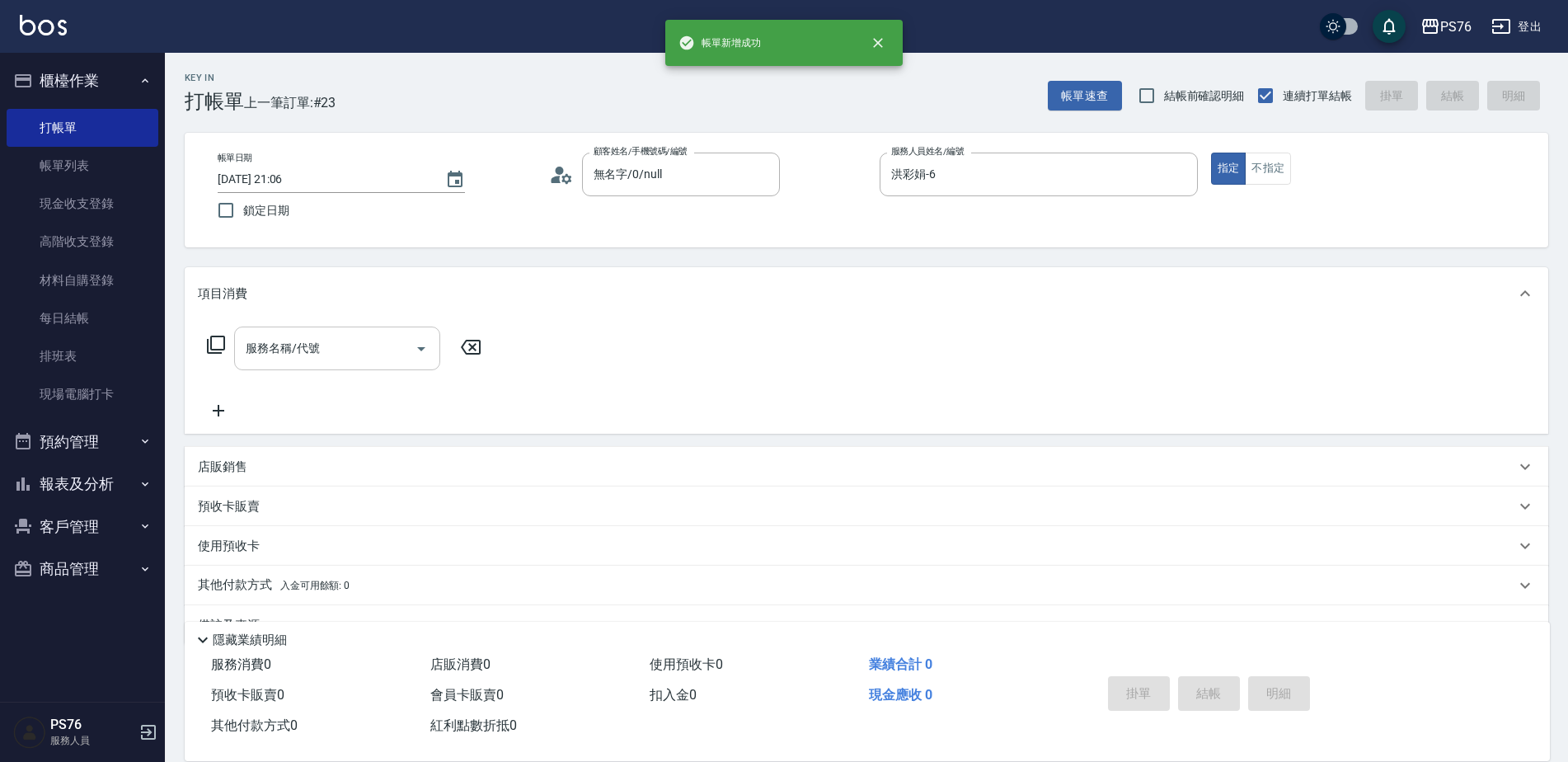
click at [335, 357] on input "服務名稱/代號" at bounding box center [325, 348] width 166 height 29
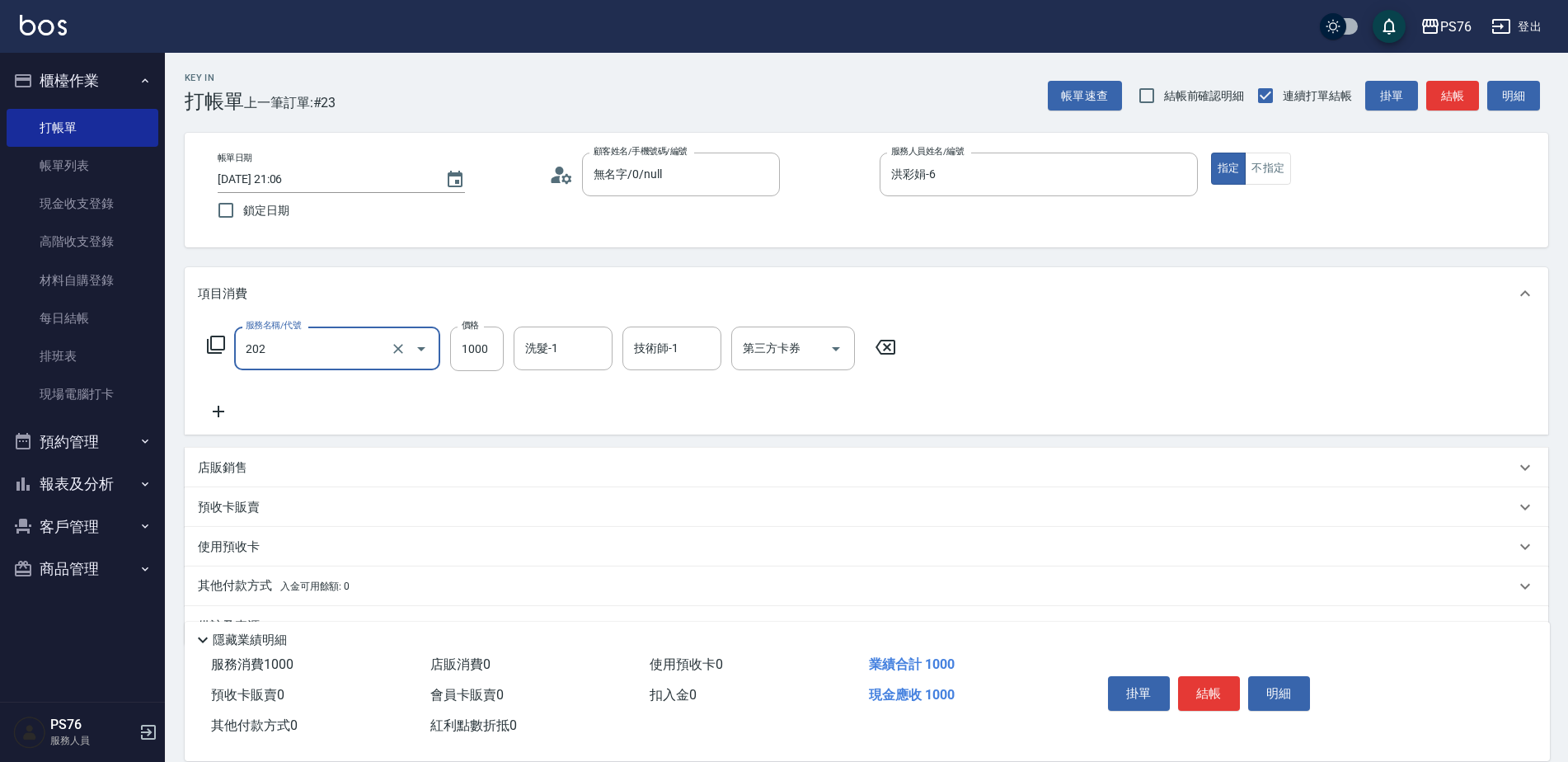
type input "燙髮(202)"
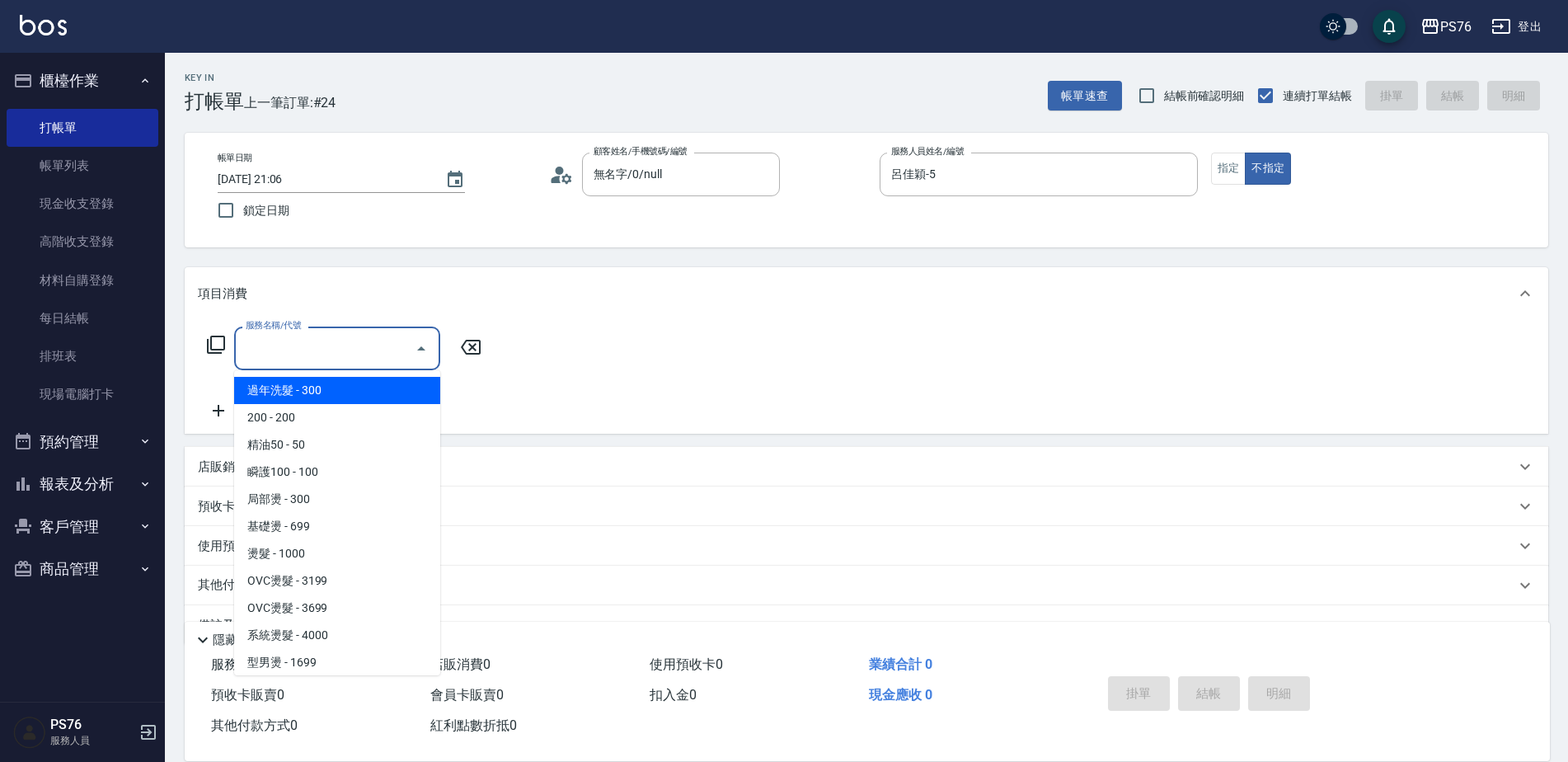
click at [335, 357] on input "服務名稱/代號" at bounding box center [325, 348] width 166 height 29
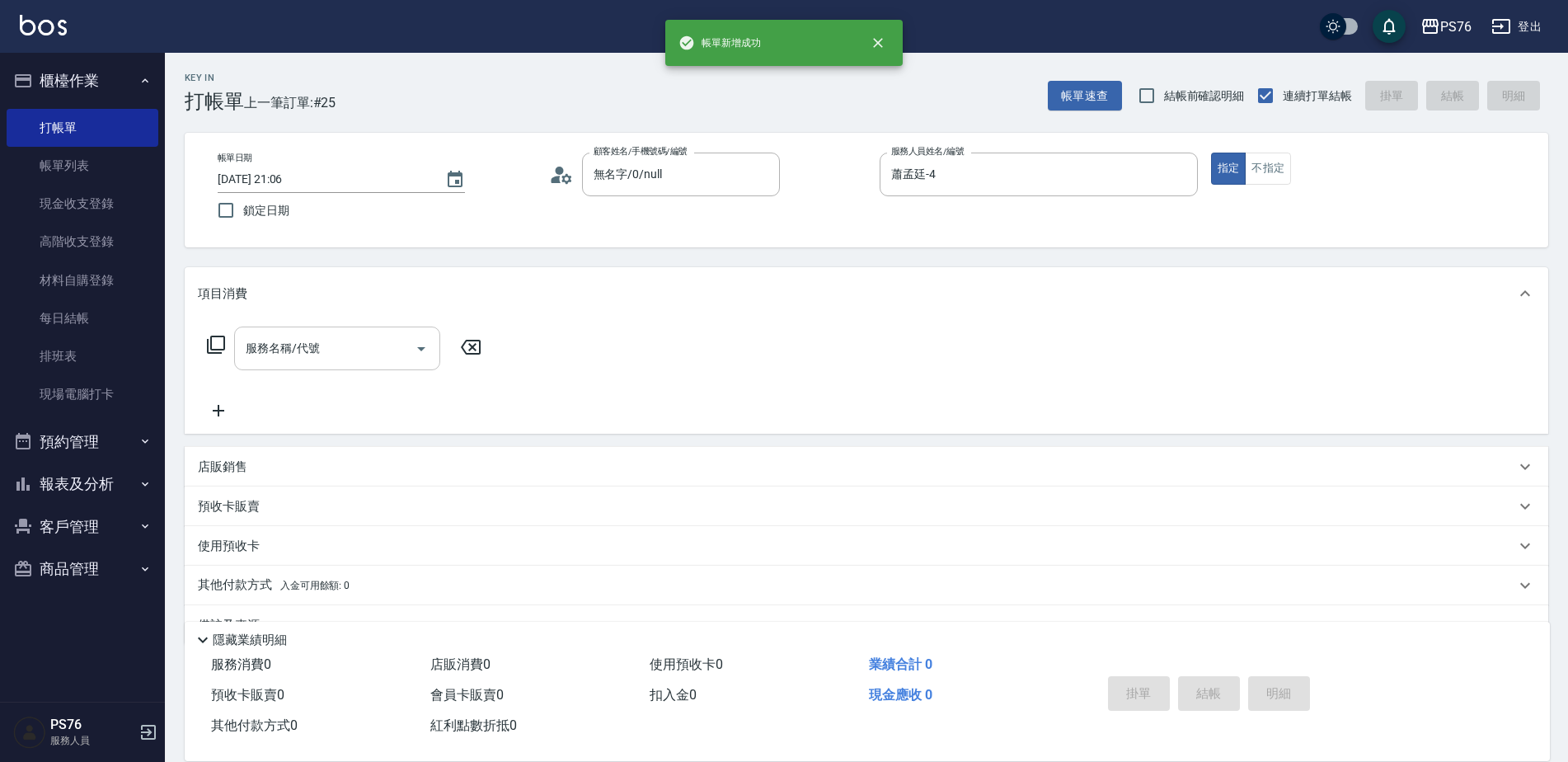
click at [335, 357] on input "服務名稱/代號" at bounding box center [325, 348] width 166 height 29
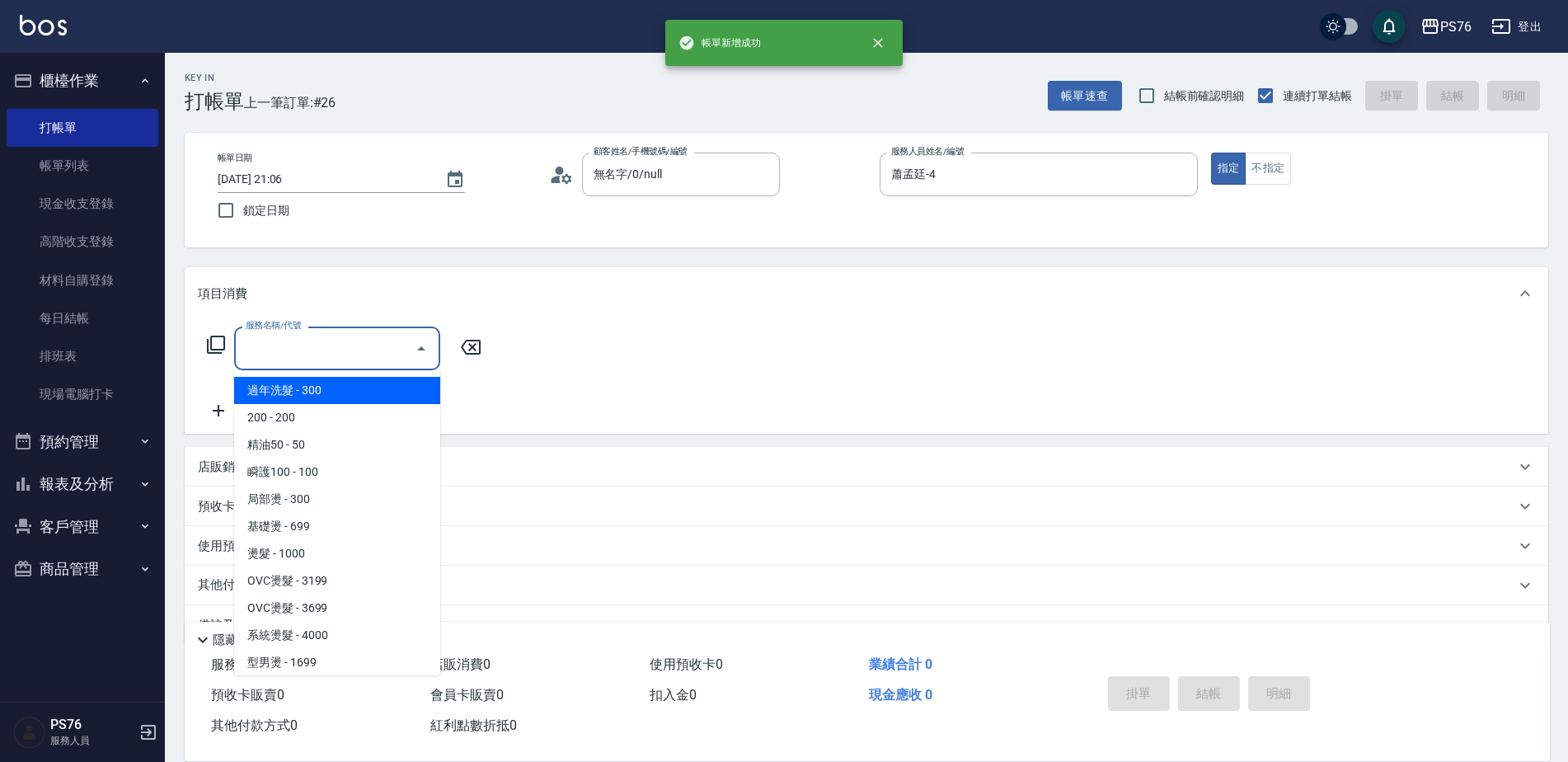
click at [335, 357] on input "服務名稱/代號" at bounding box center [325, 348] width 166 height 29
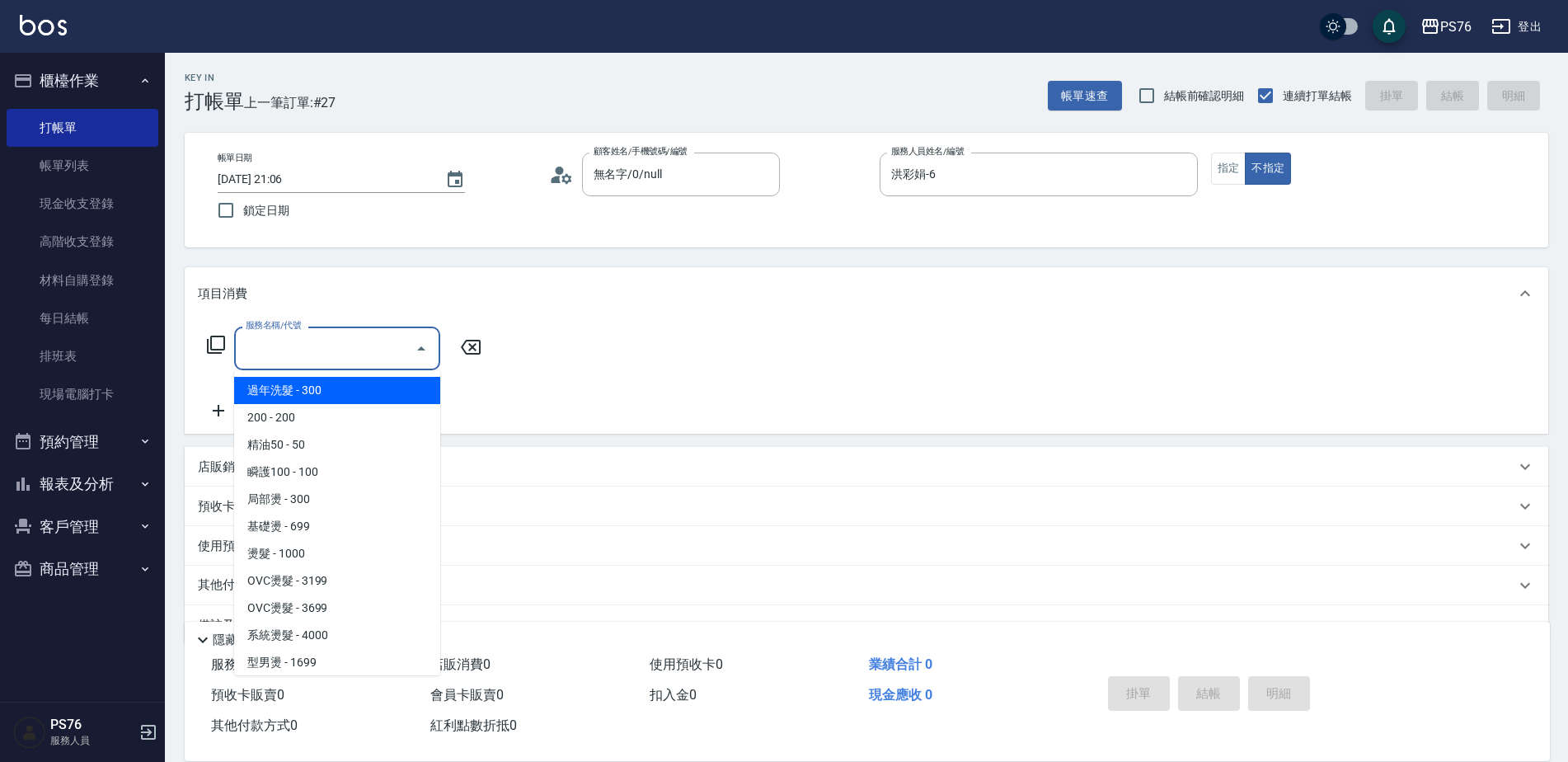
click at [335, 357] on input "服務名稱/代號" at bounding box center [325, 348] width 166 height 29
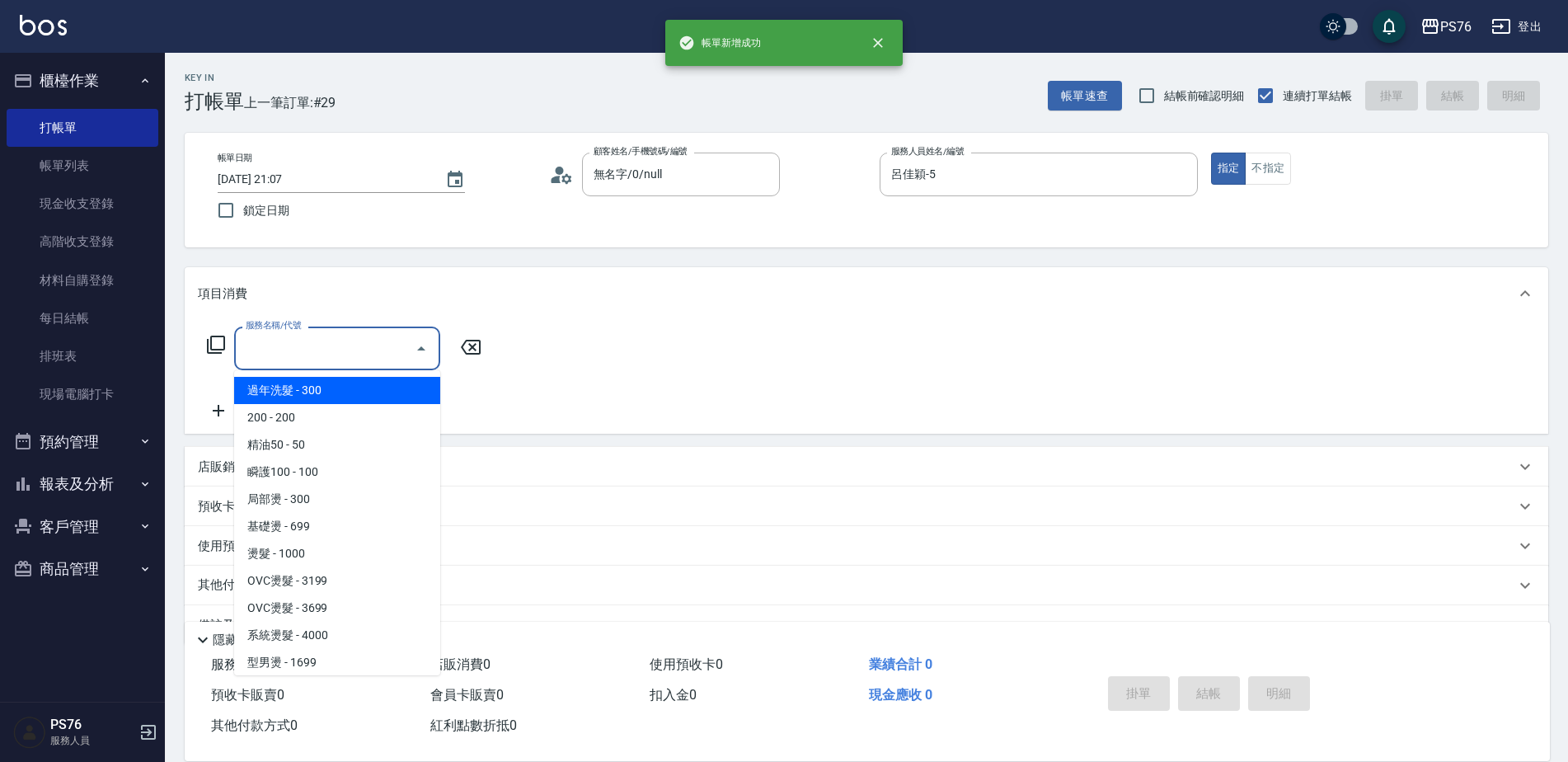
click at [335, 357] on input "服務名稱/代號" at bounding box center [325, 348] width 166 height 29
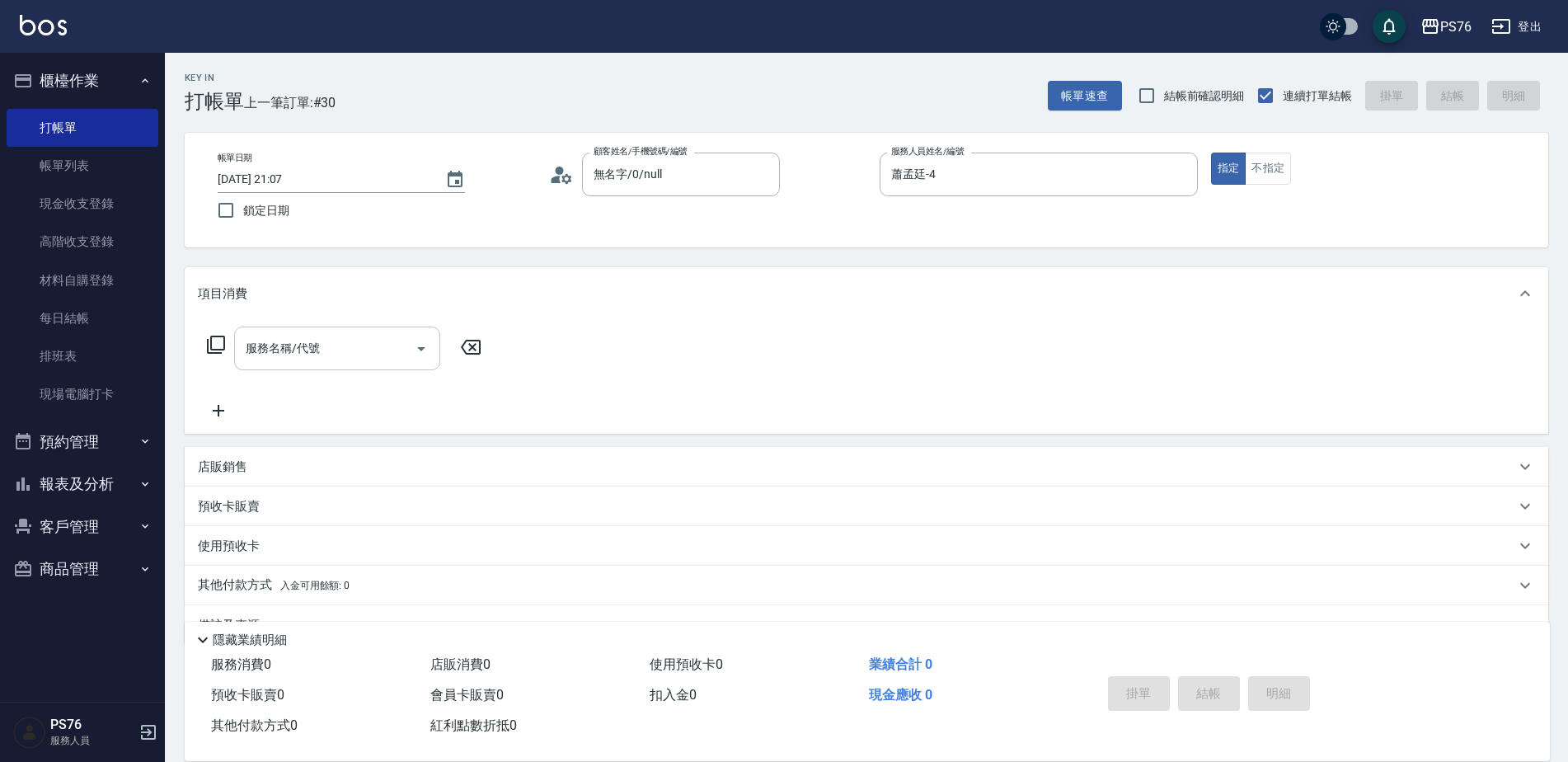
click at [335, 357] on input "服務名稱/代號" at bounding box center [325, 348] width 166 height 29
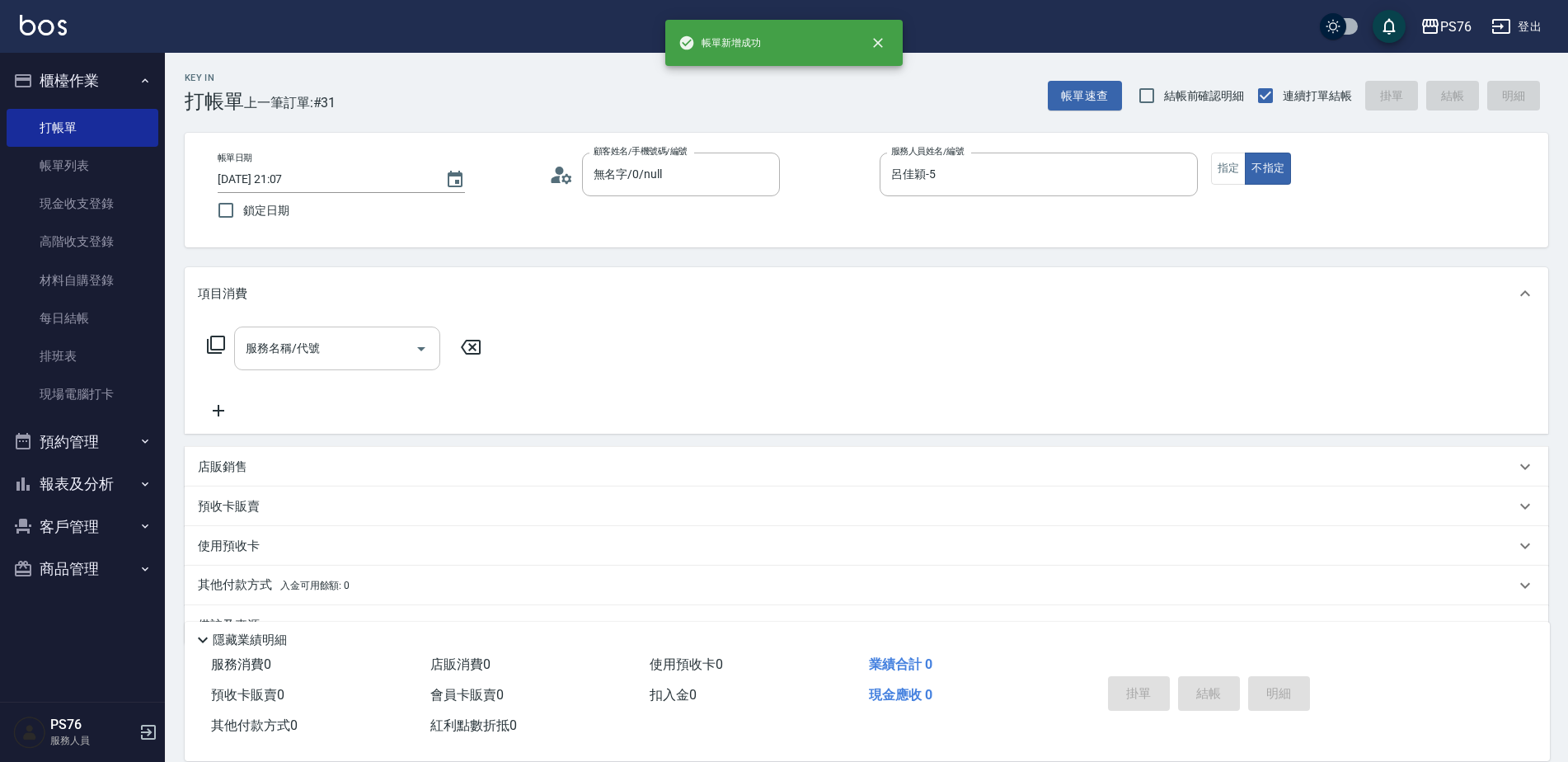
click at [335, 357] on input "服務名稱/代號" at bounding box center [325, 348] width 166 height 29
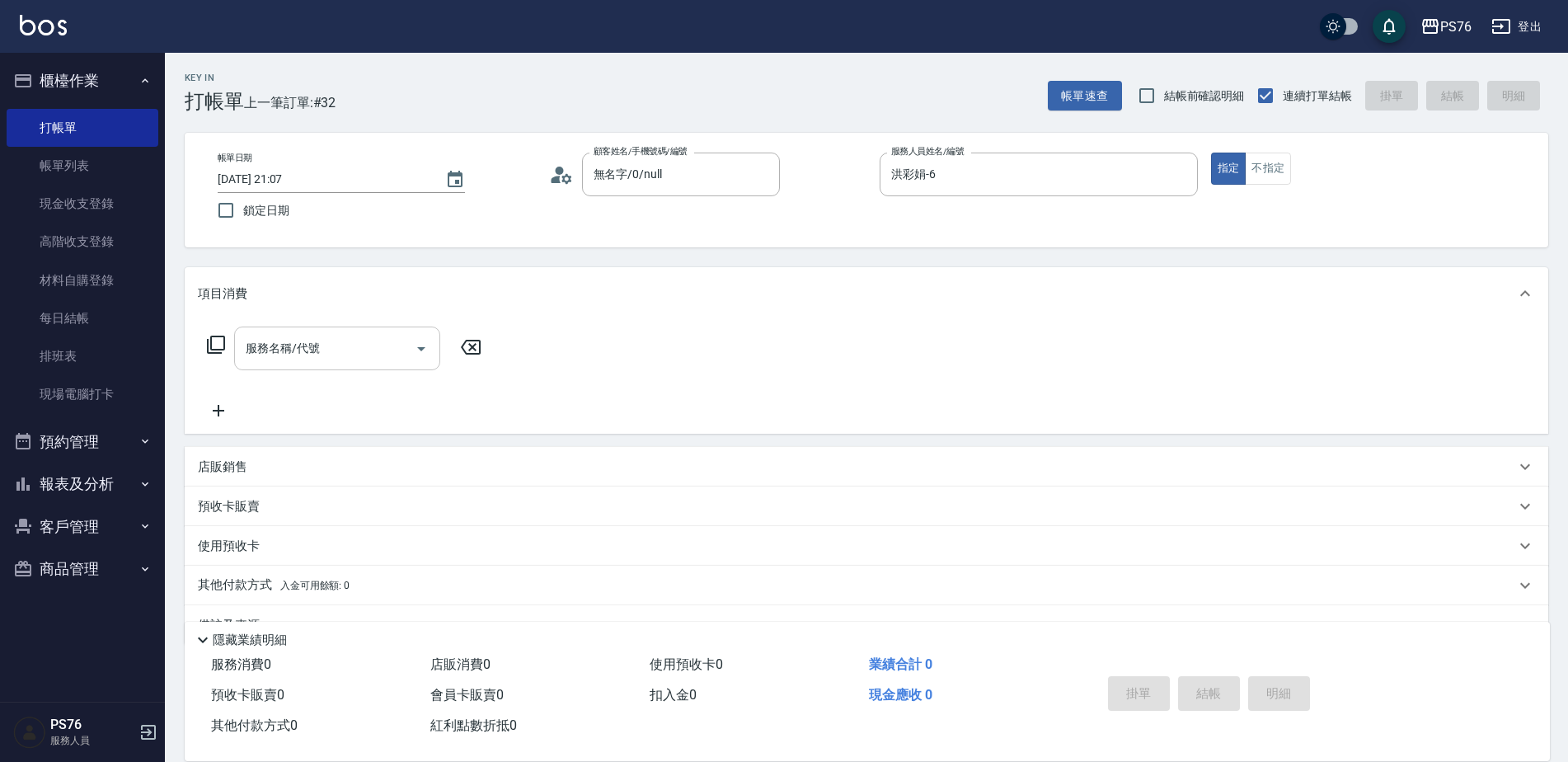
click at [335, 358] on input "服務名稱/代號" at bounding box center [325, 348] width 166 height 29
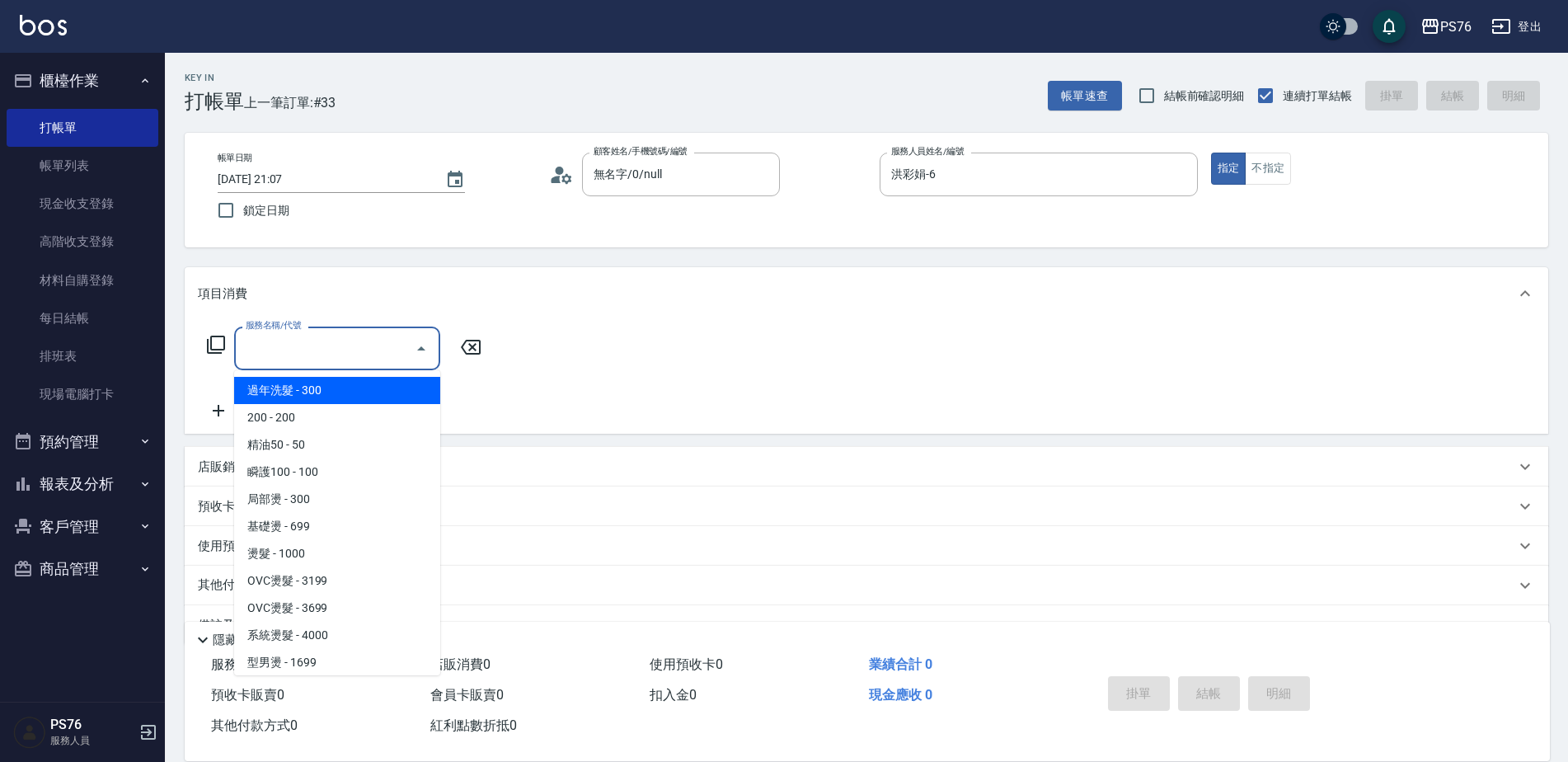
click at [335, 358] on input "服務名稱/代號" at bounding box center [325, 348] width 166 height 29
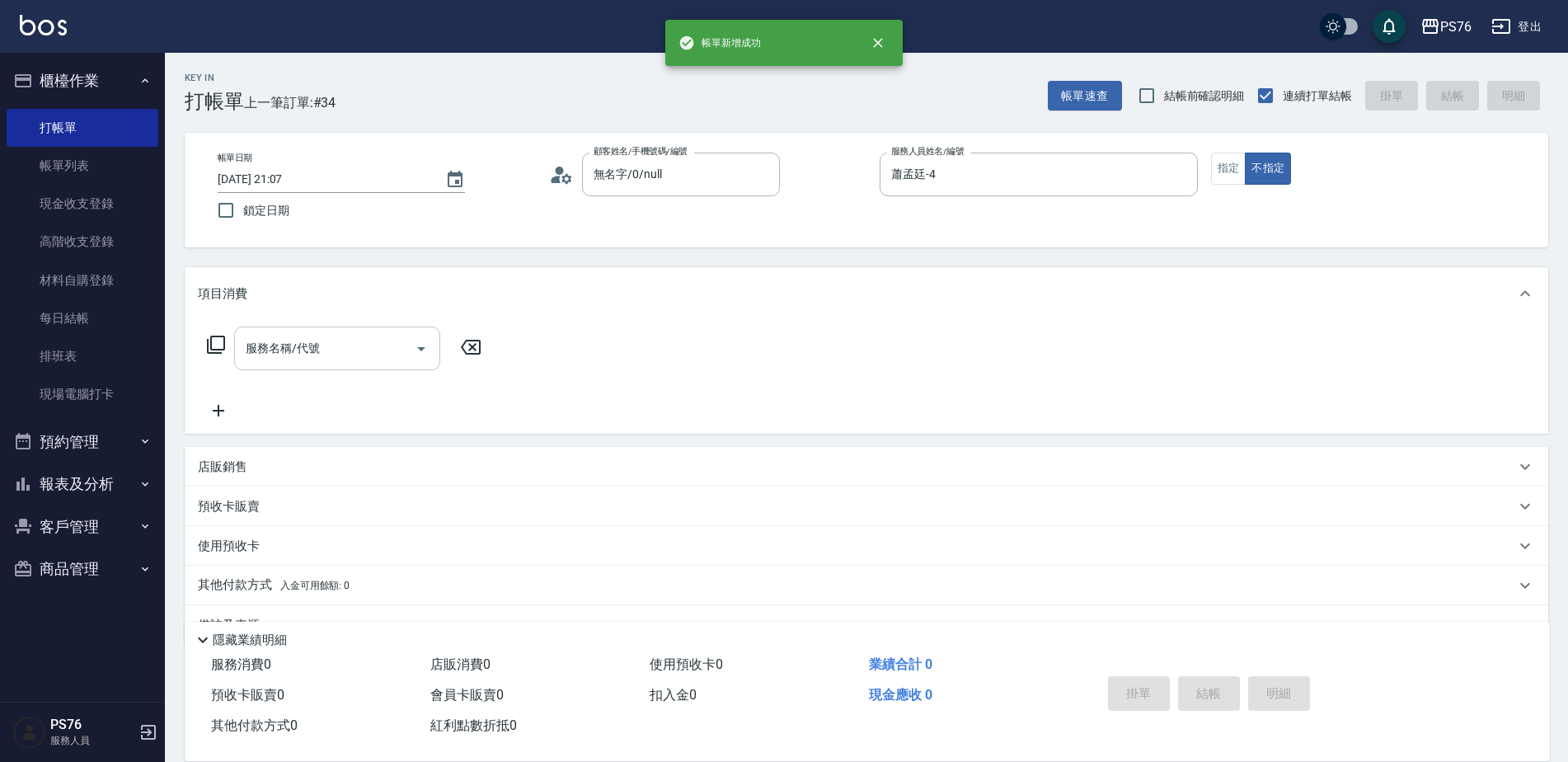
click at [335, 358] on input "服務名稱/代號" at bounding box center [325, 348] width 166 height 29
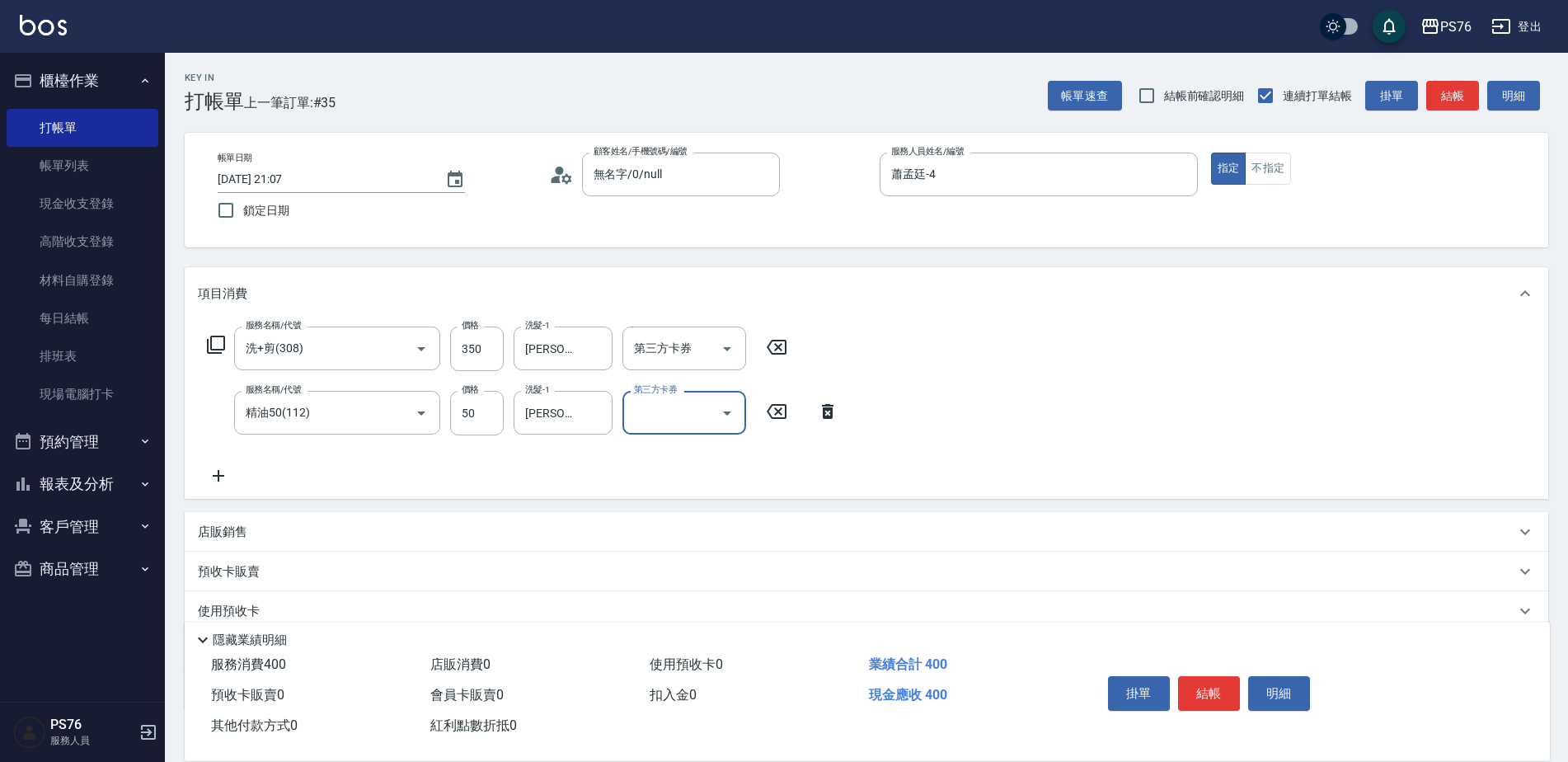
click at [316, 531] on div "店販銷售" at bounding box center [856, 532] width 1317 height 18
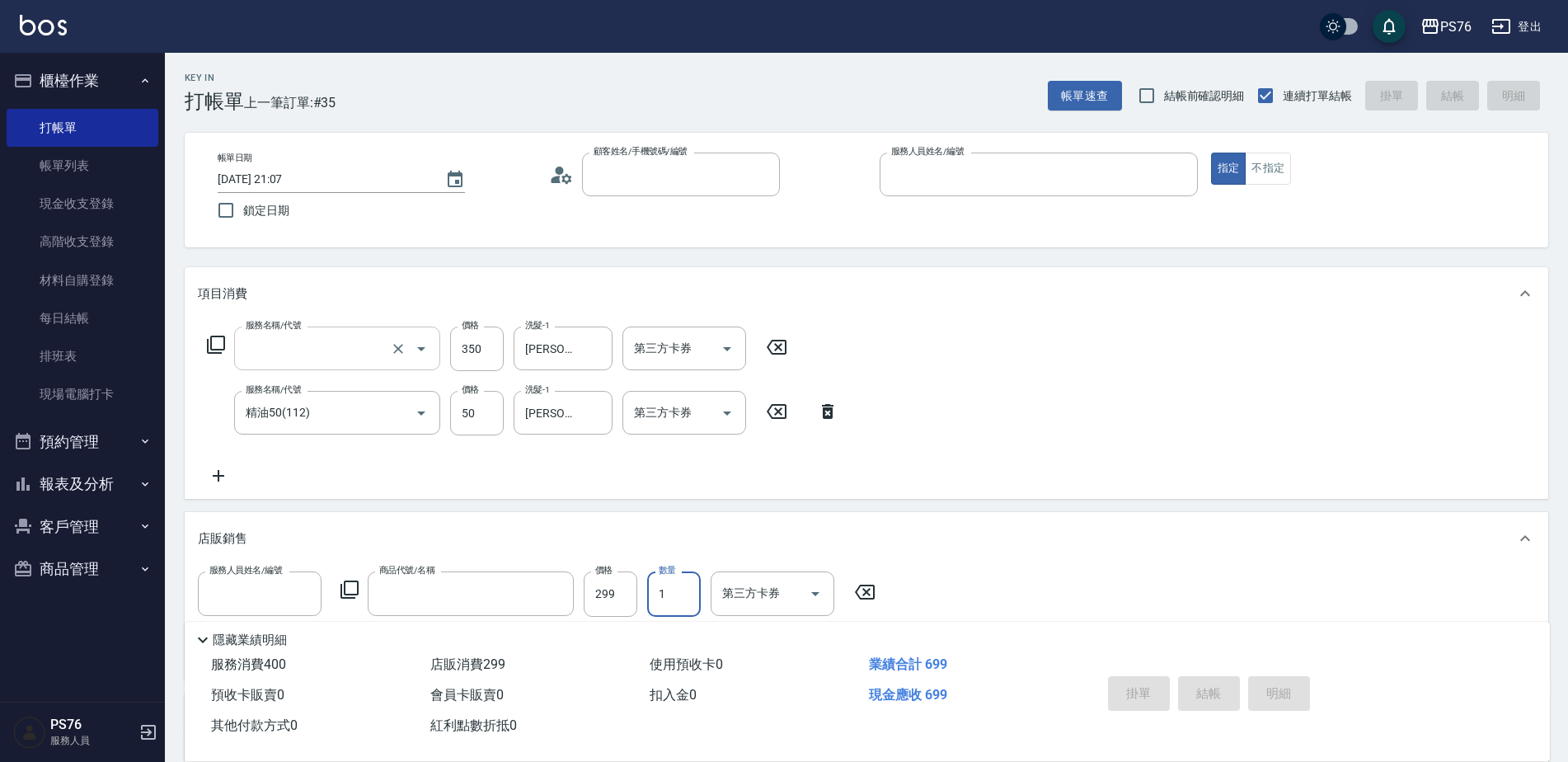
scroll to position [0, 0]
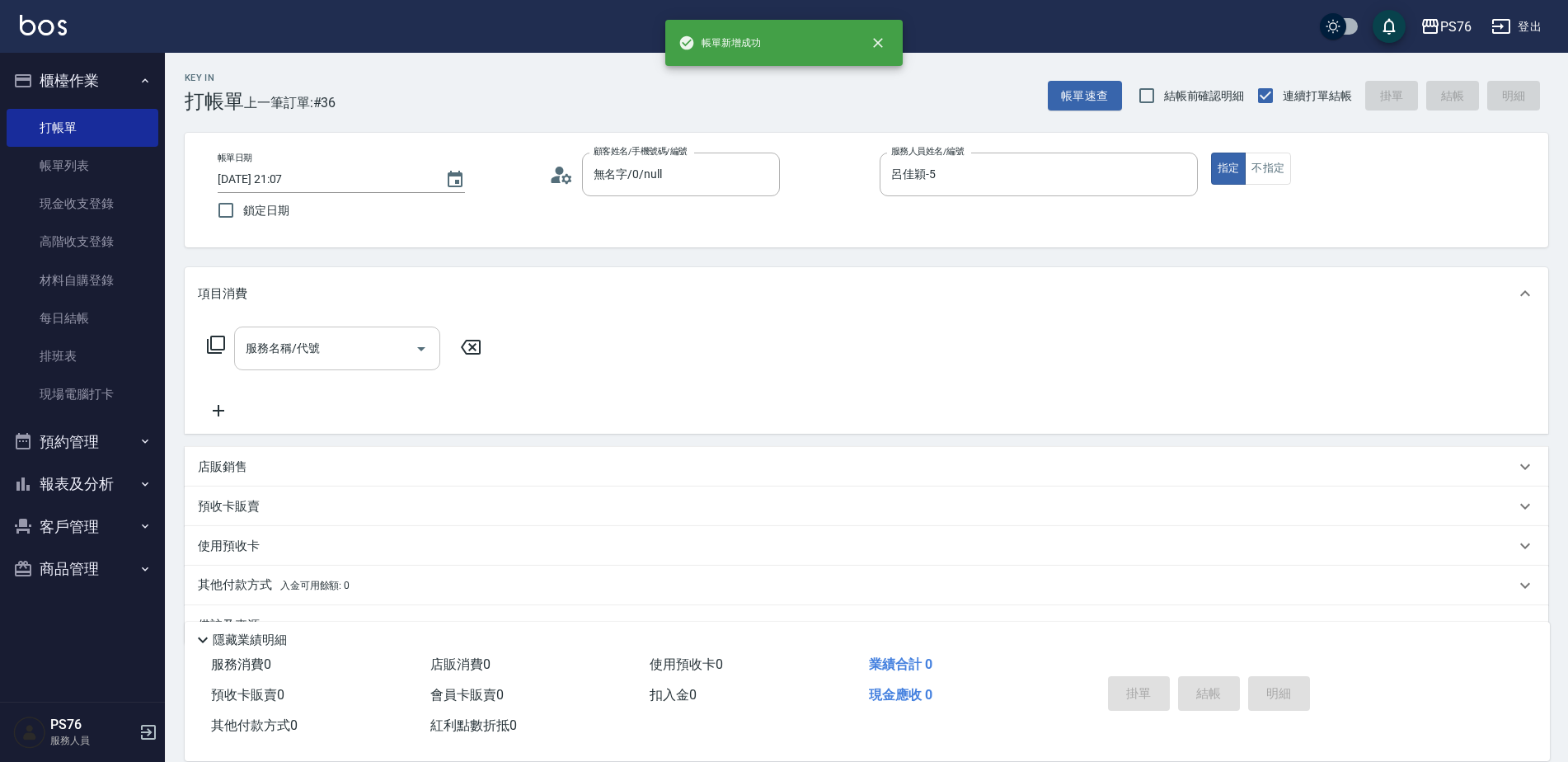
click at [326, 341] on input "服務名稱/代號" at bounding box center [325, 348] width 166 height 29
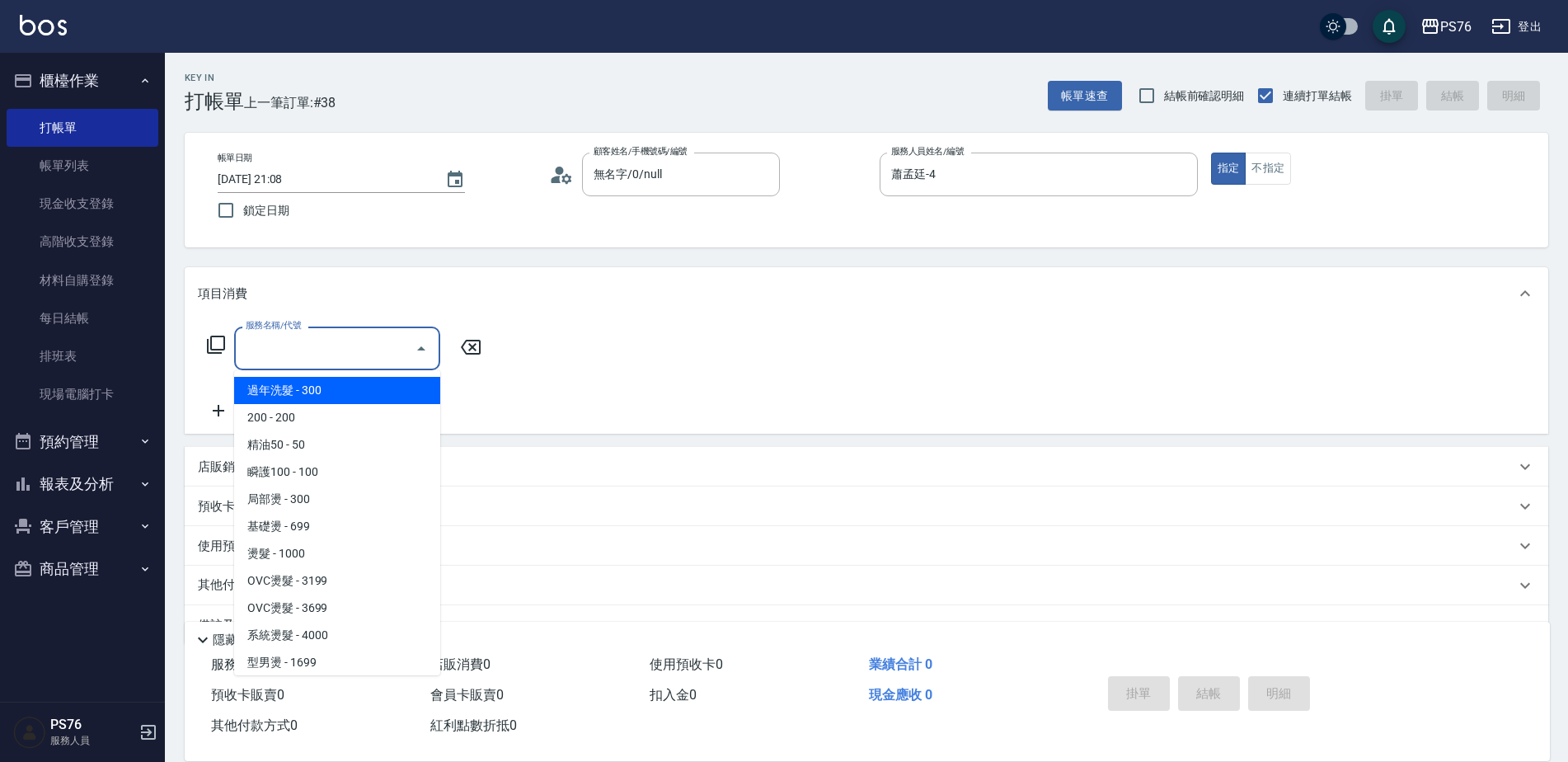
click at [326, 341] on input "服務名稱/代號" at bounding box center [325, 348] width 166 height 29
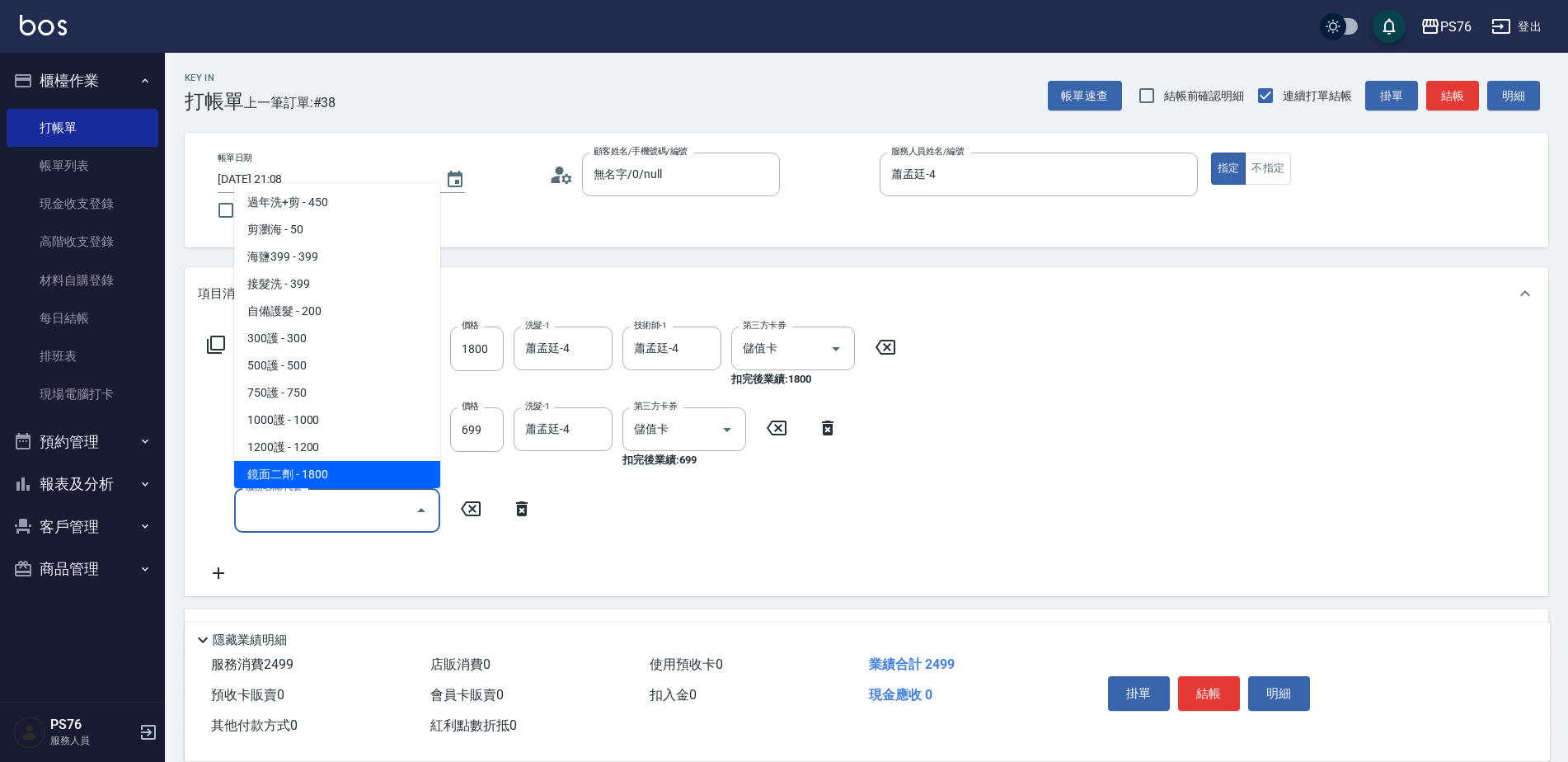
scroll to position [600, 0]
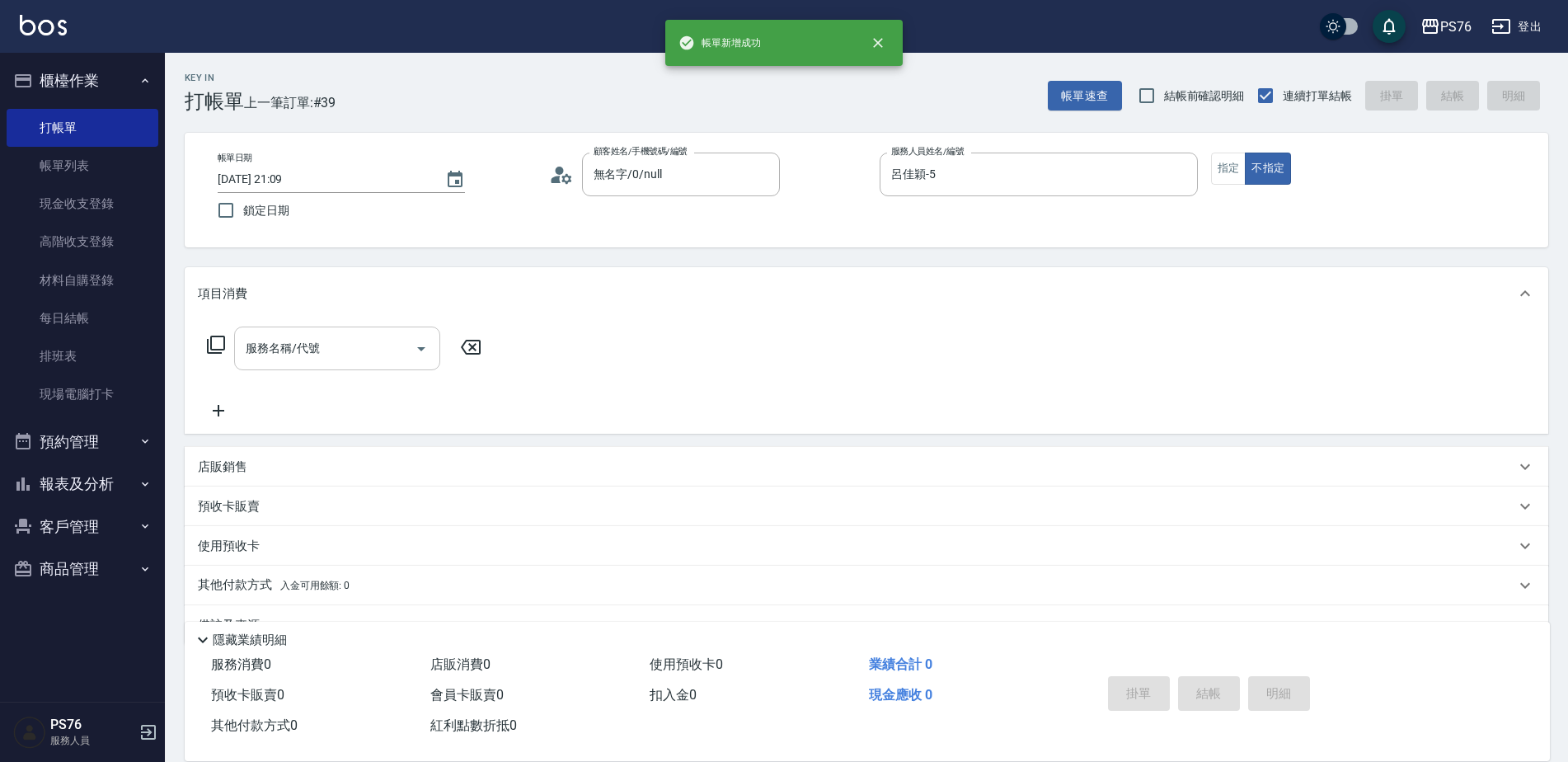
click at [326, 341] on input "服務名稱/代號" at bounding box center [325, 348] width 166 height 29
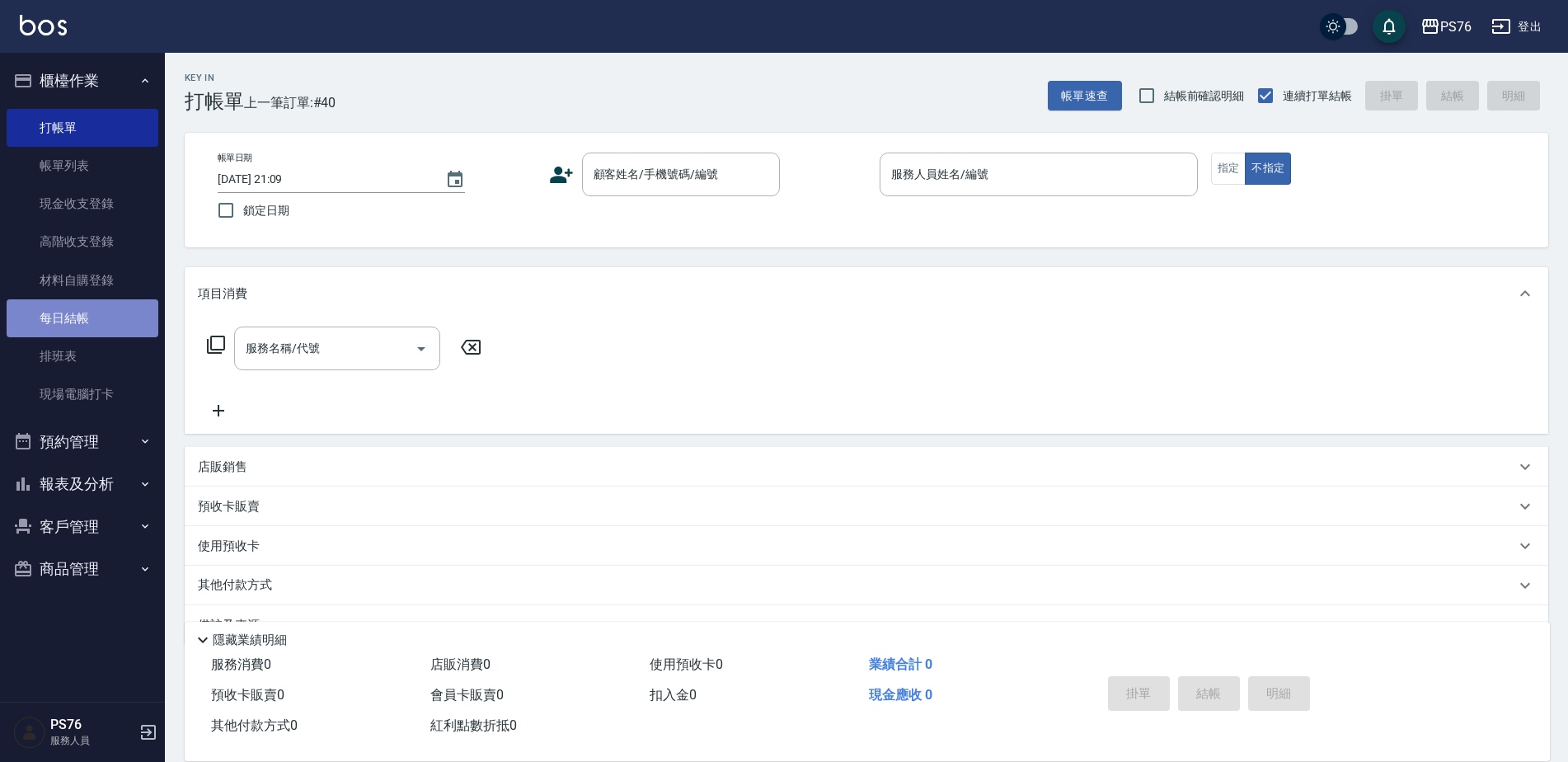
click at [82, 317] on link "每日結帳" at bounding box center [82, 318] width 151 height 38
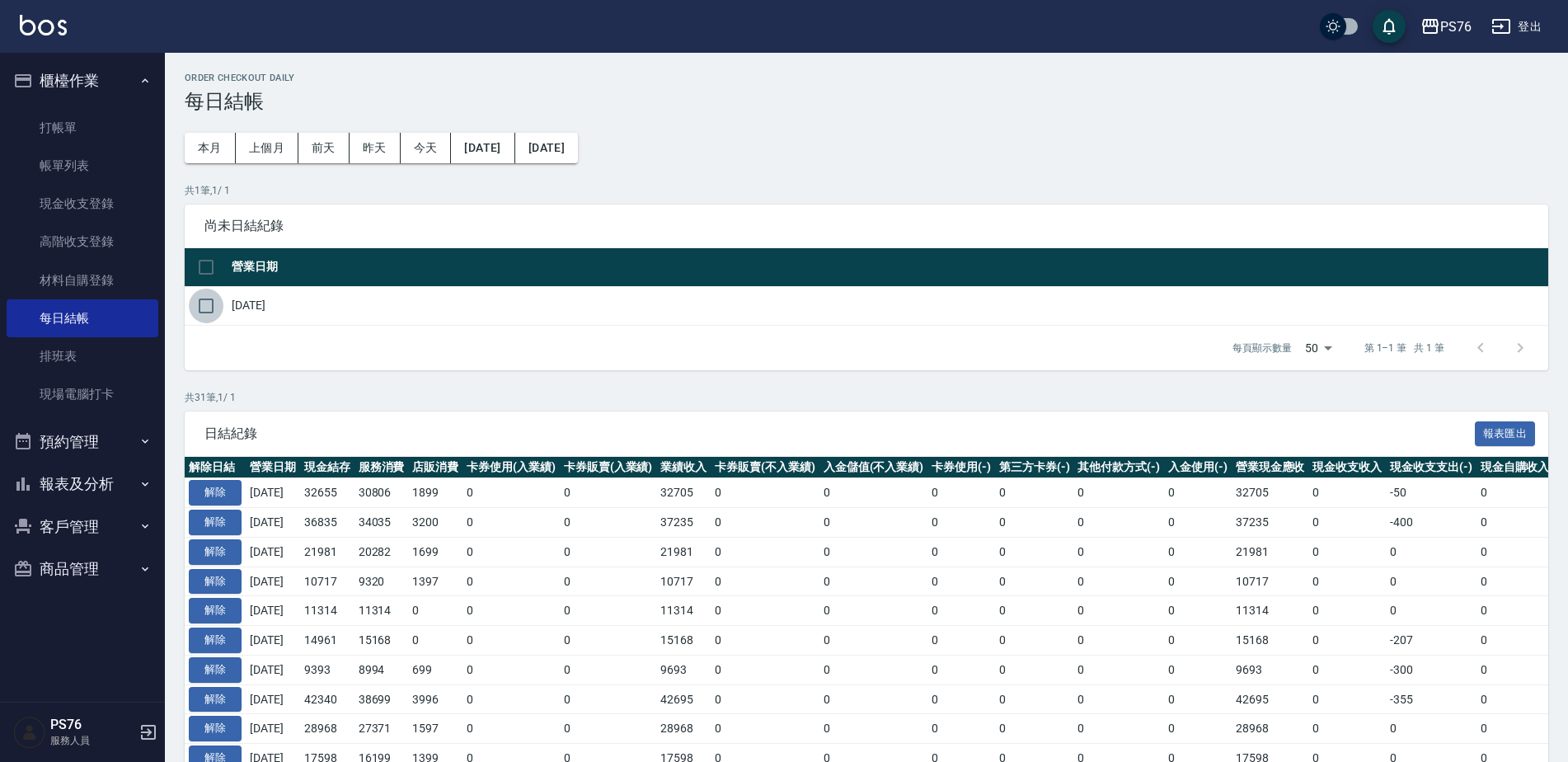
click at [207, 311] on input "checkbox" at bounding box center [205, 305] width 34 height 34
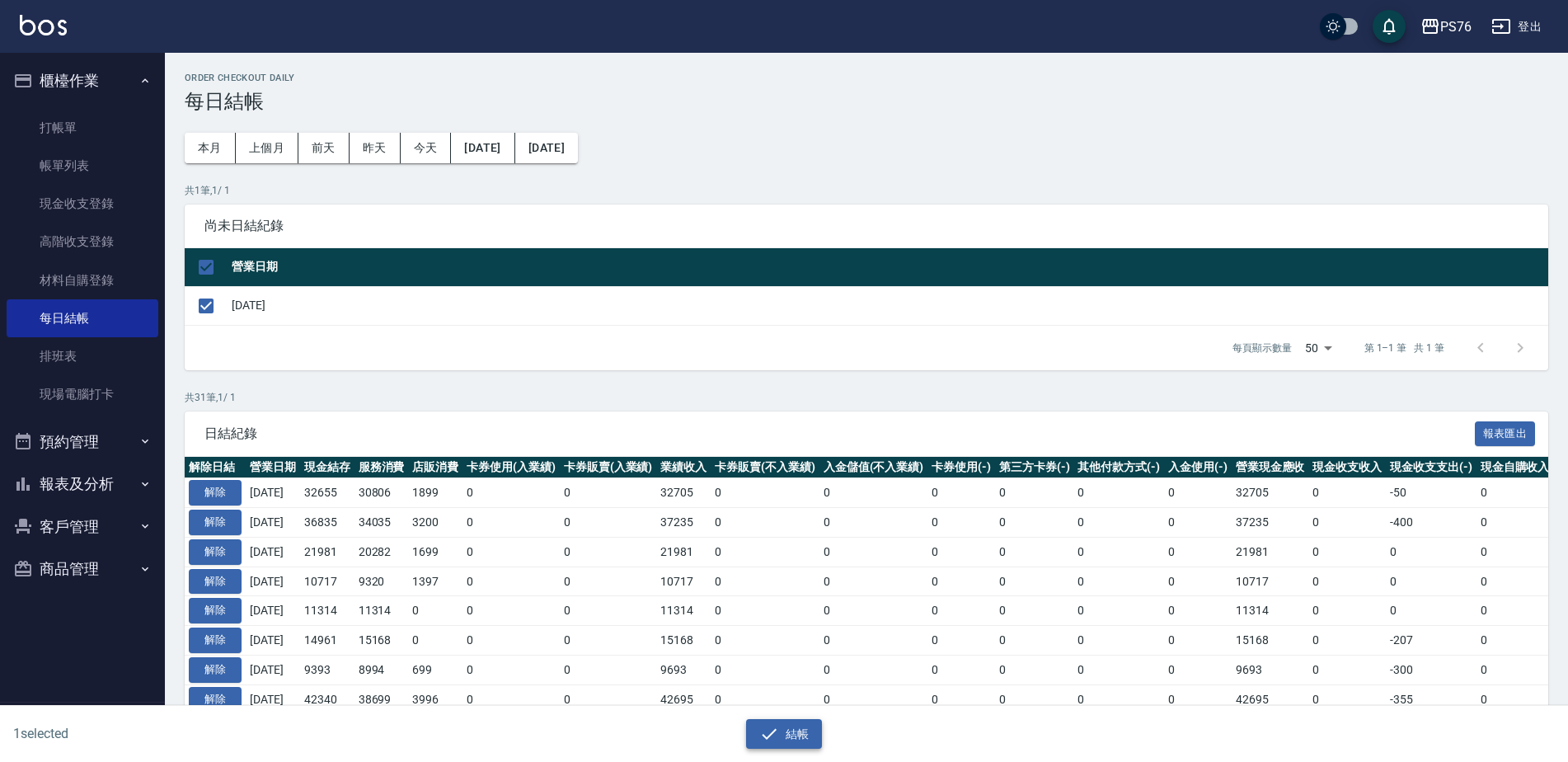
click at [778, 722] on button "結帳" at bounding box center [784, 734] width 77 height 30
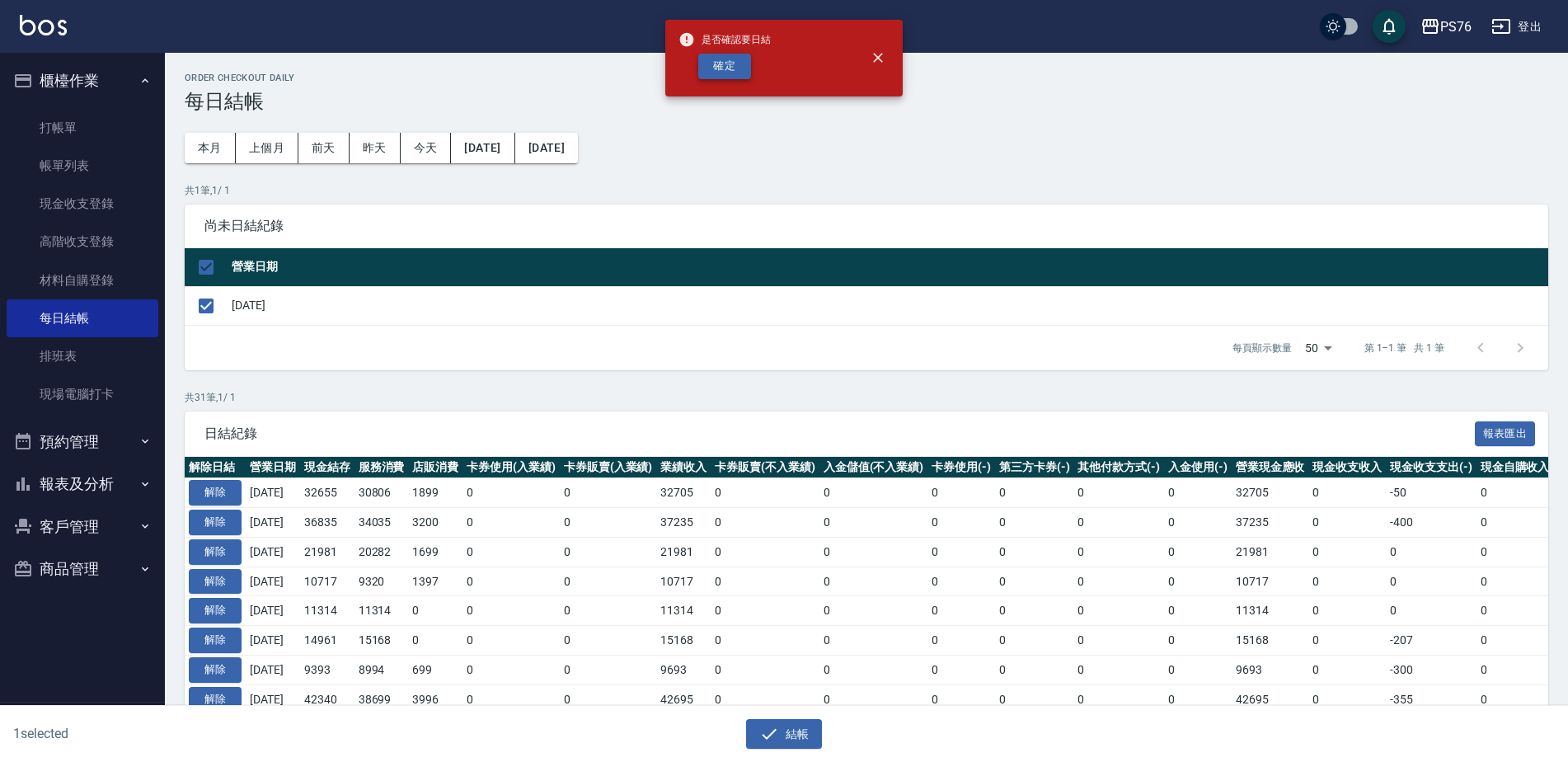
click at [726, 61] on button "確定" at bounding box center [724, 66] width 53 height 25
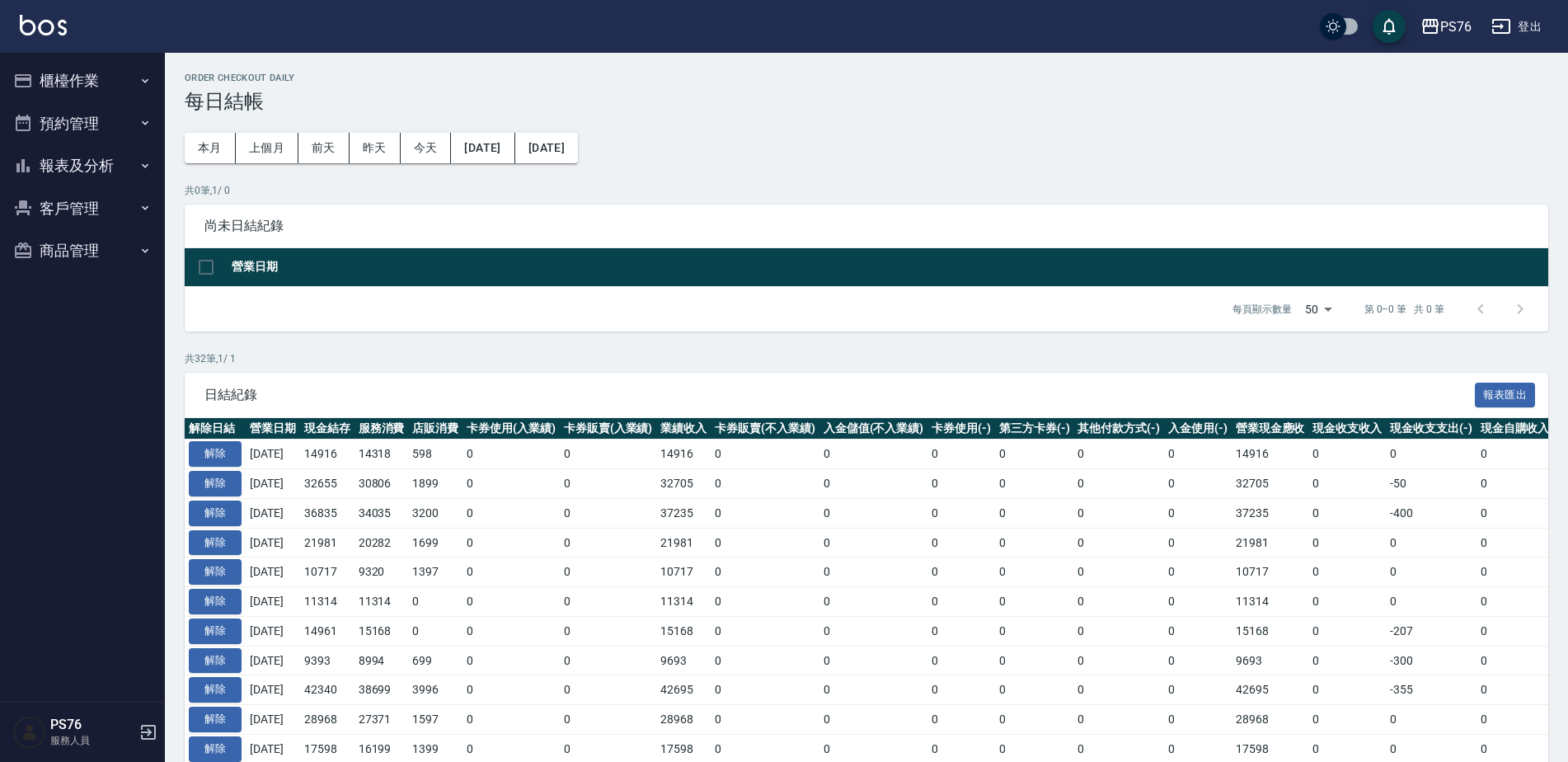
click at [109, 164] on button "報表及分析" at bounding box center [82, 166] width 151 height 43
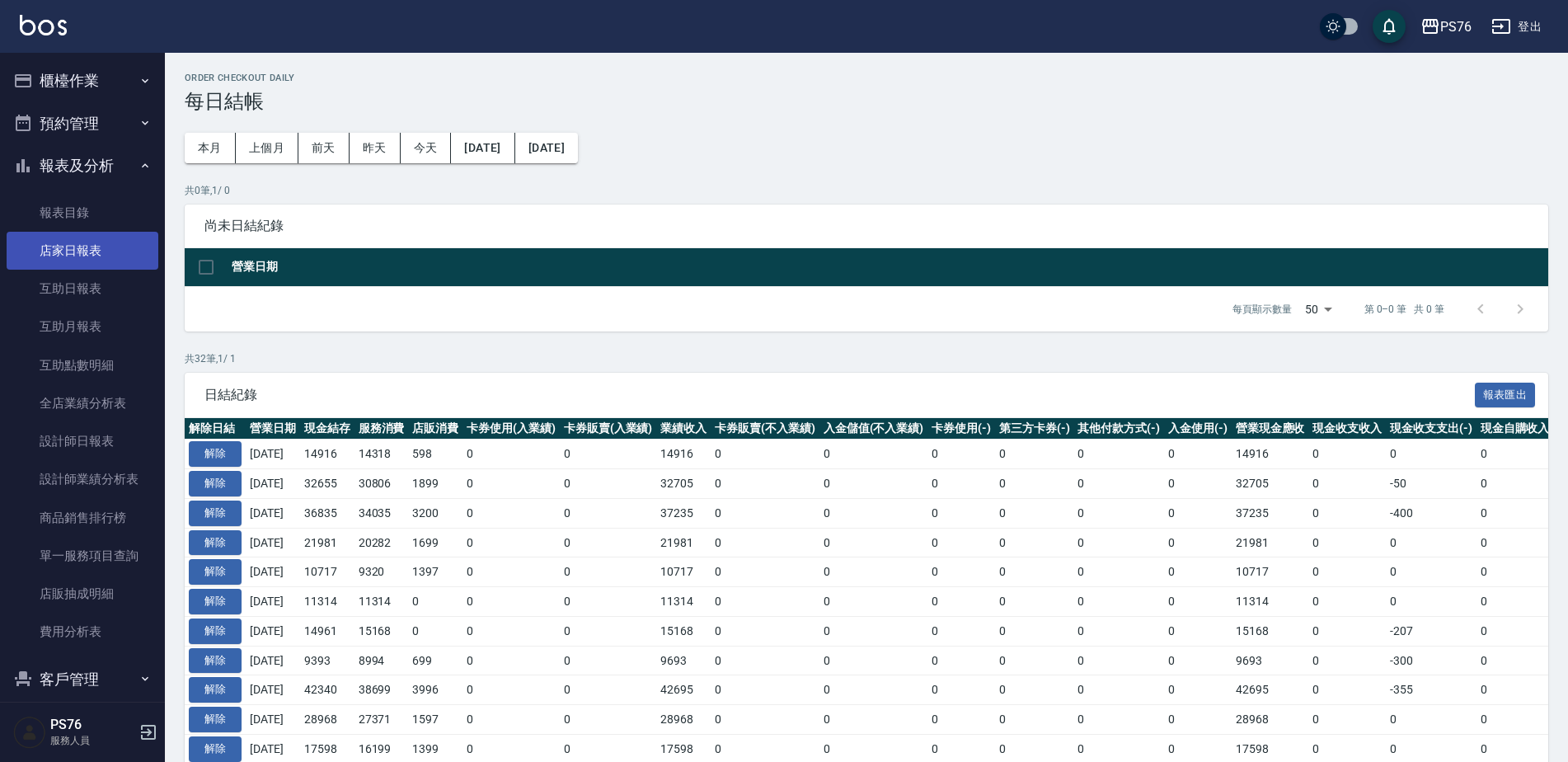
click at [95, 246] on link "店家日報表" at bounding box center [82, 250] width 151 height 38
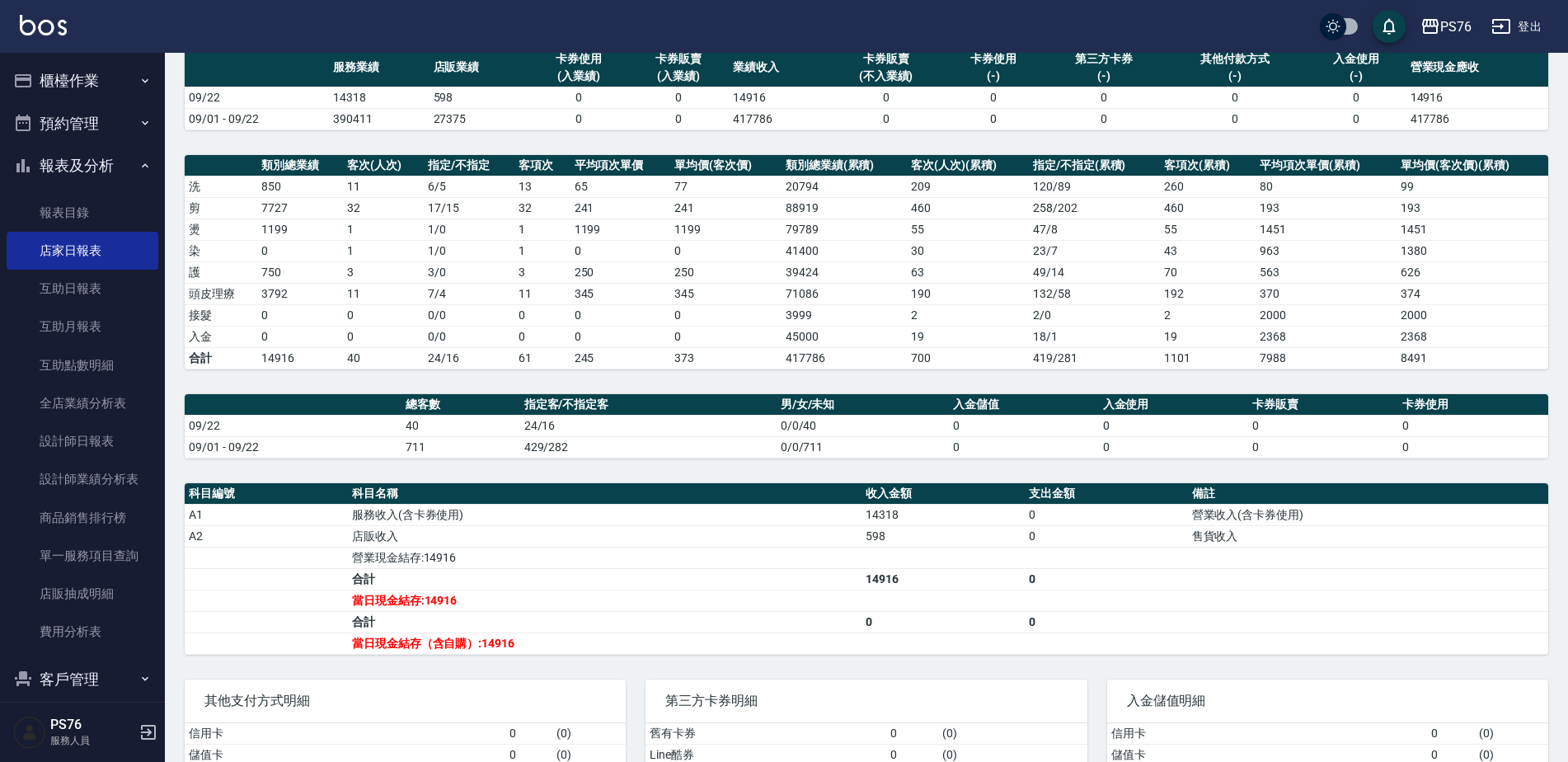
scroll to position [116, 0]
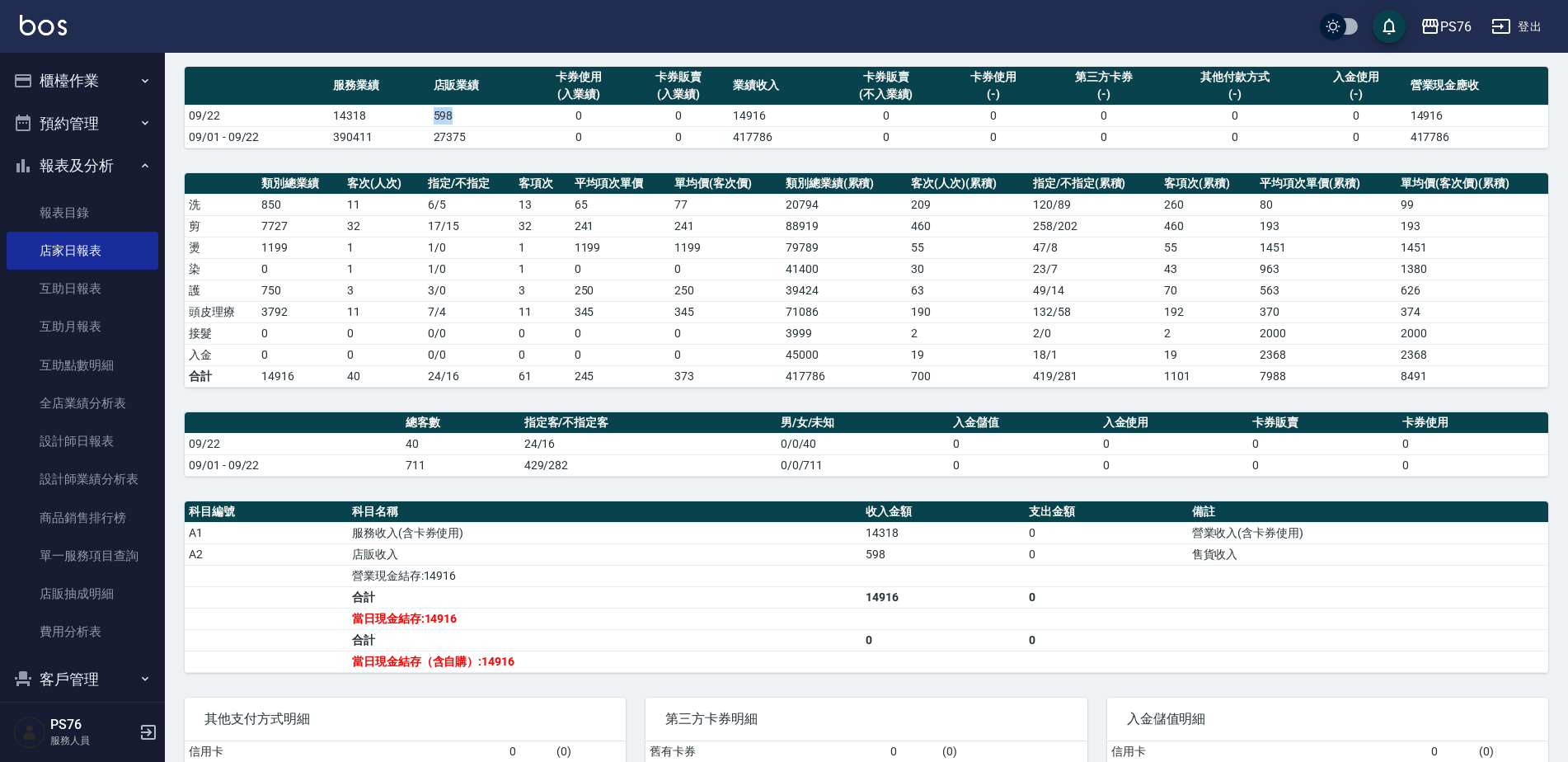
drag, startPoint x: 436, startPoint y: 112, endPoint x: 452, endPoint y: 112, distance: 16.0
click at [452, 112] on tr "09/22 14318 598 0 0 14916 0 0 0 0 0 14916" at bounding box center [866, 115] width 1363 height 21
drag, startPoint x: 337, startPoint y: 310, endPoint x: 359, endPoint y: 311, distance: 22.0
click at [359, 311] on tr "頭皮理療 3792 11 7 / 4 11 345 345 71086 190 132 / 58 192 370 374" at bounding box center [866, 311] width 1363 height 21
click at [553, 455] on td "429/282" at bounding box center [648, 464] width 256 height 21
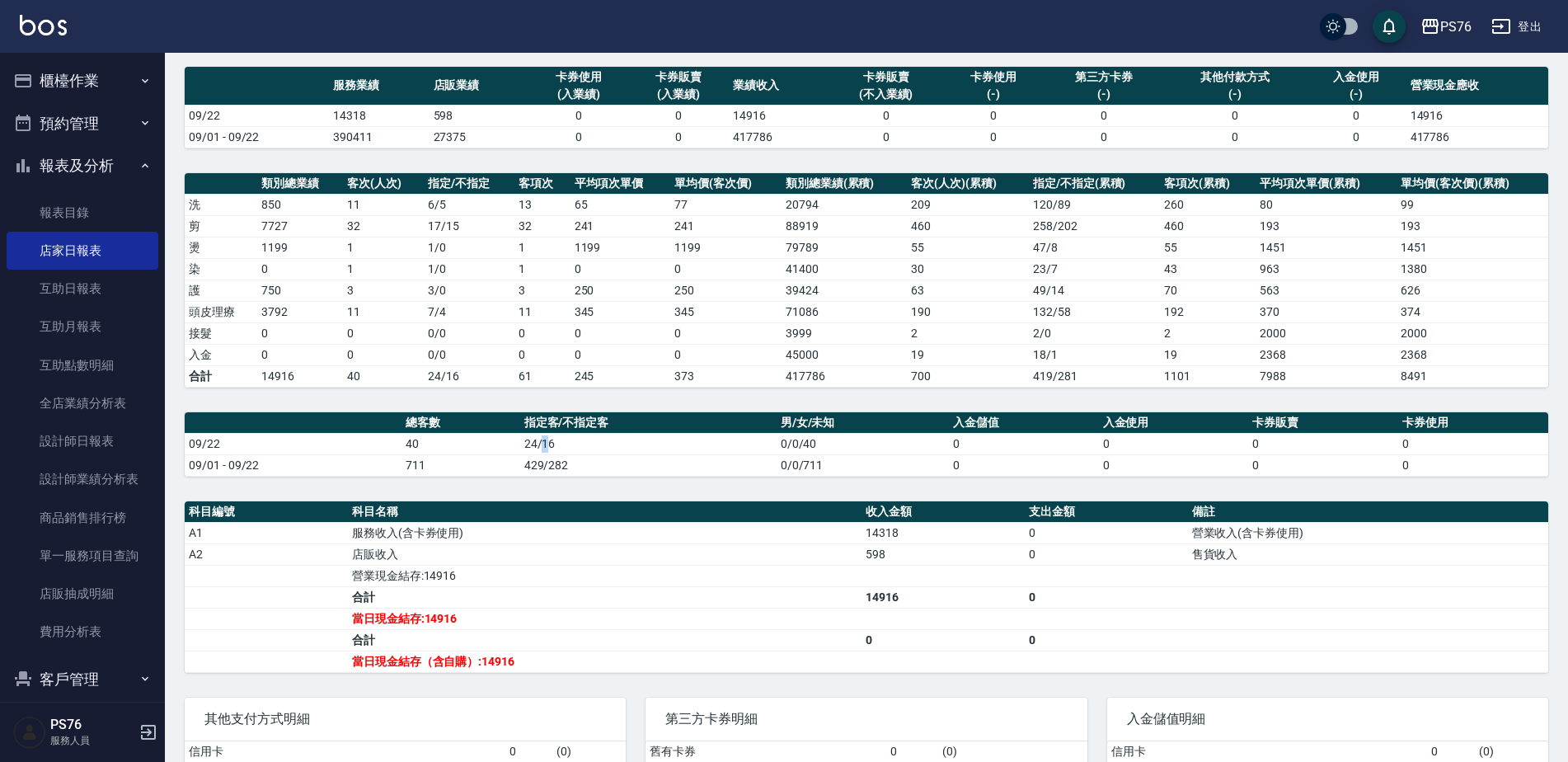
click at [540, 445] on td "24/16" at bounding box center [648, 443] width 256 height 21
click at [545, 451] on td "24/16" at bounding box center [648, 443] width 256 height 21
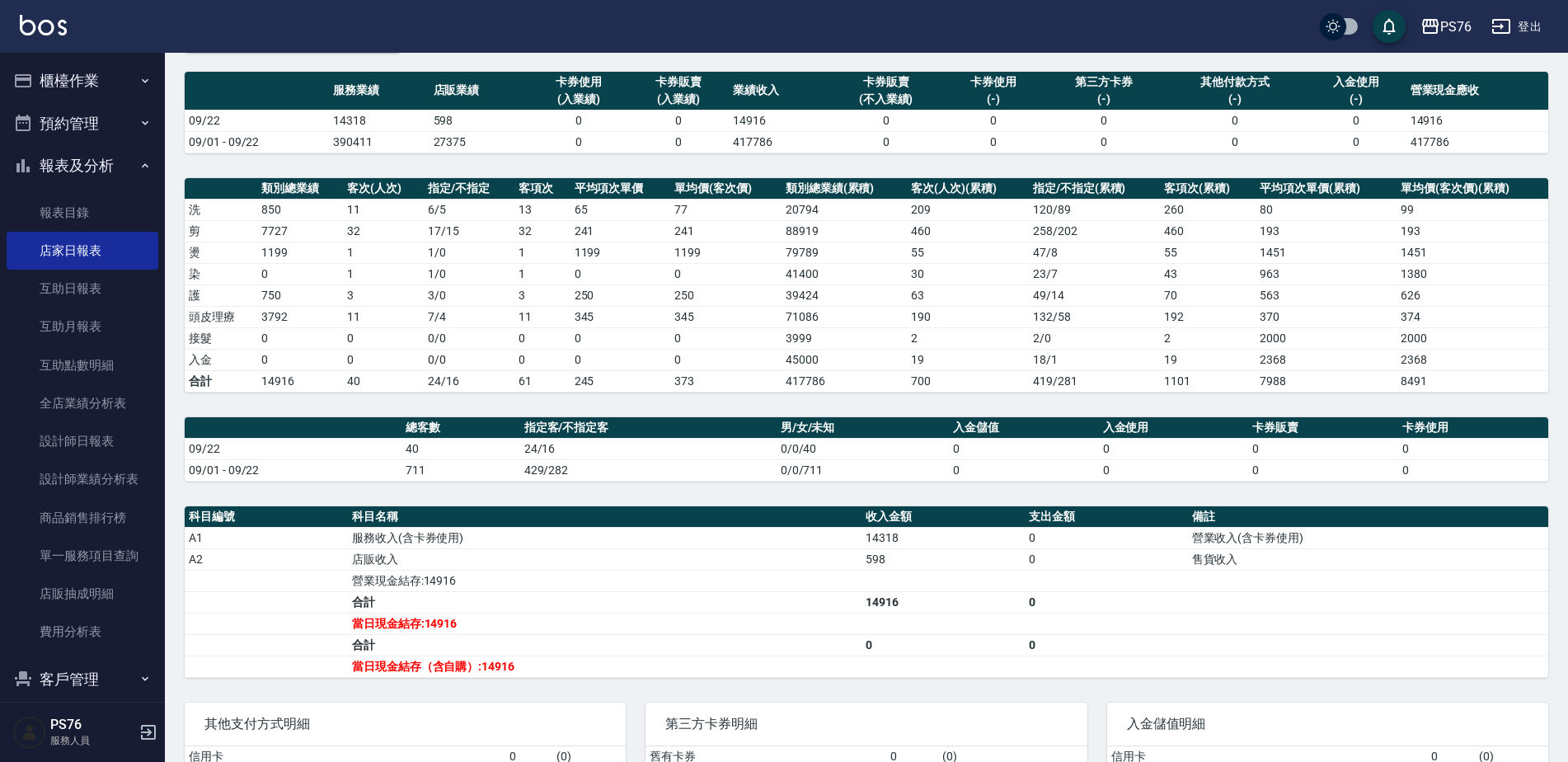
scroll to position [119, 0]
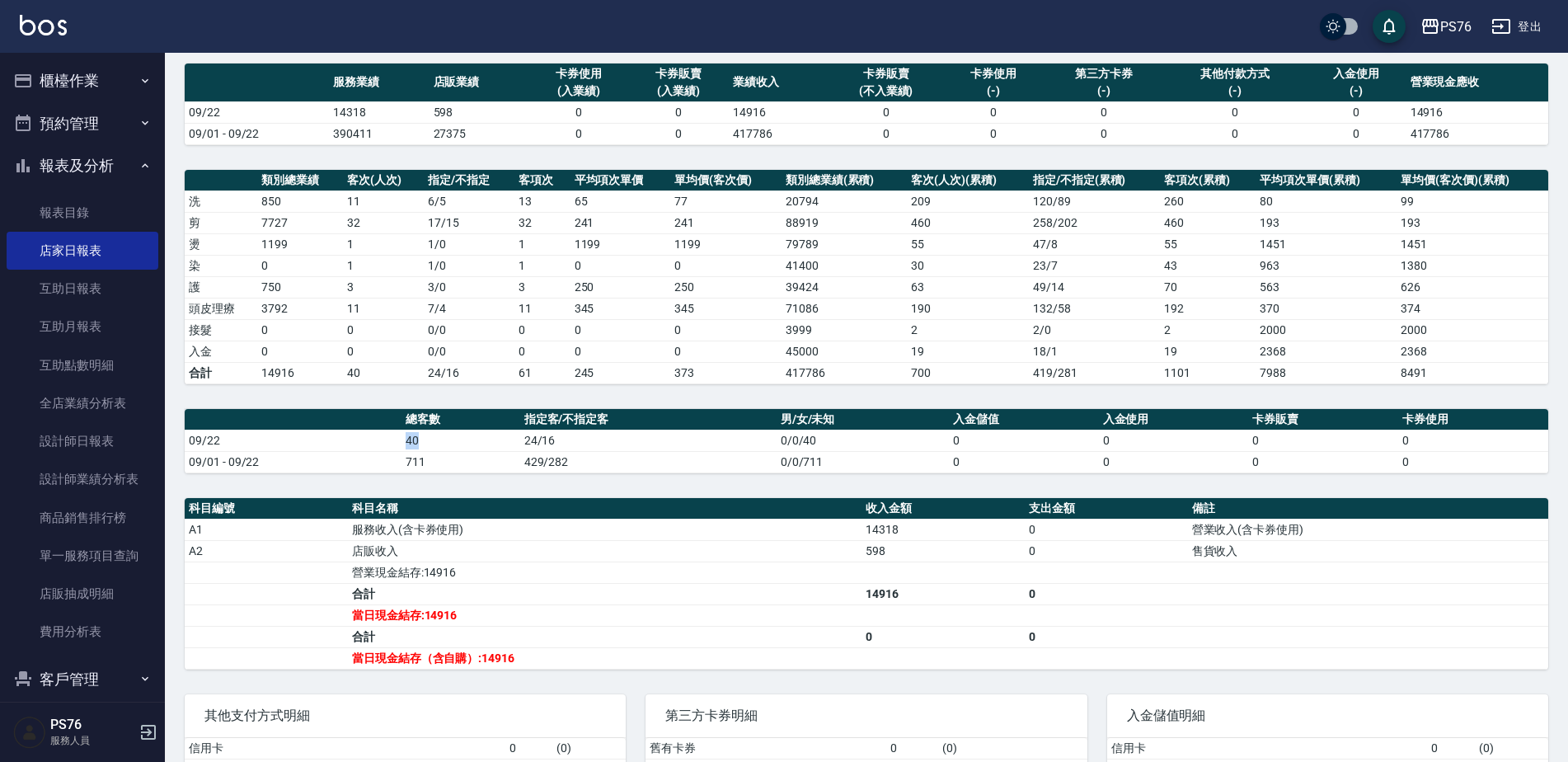
drag, startPoint x: 400, startPoint y: 440, endPoint x: 419, endPoint y: 439, distance: 19.0
click at [419, 439] on td "40" at bounding box center [460, 440] width 118 height 21
drag, startPoint x: 419, startPoint y: 439, endPoint x: 377, endPoint y: 413, distance: 49.4
click at [419, 484] on div "PS76 2025-09-22 店家日報表 列印時間： 2025-09-22-21:10 Merchant Daily Report 店家日報表 前天 昨天 …" at bounding box center [866, 409] width 1403 height 951
drag, startPoint x: 325, startPoint y: 108, endPoint x: 367, endPoint y: 112, distance: 42.2
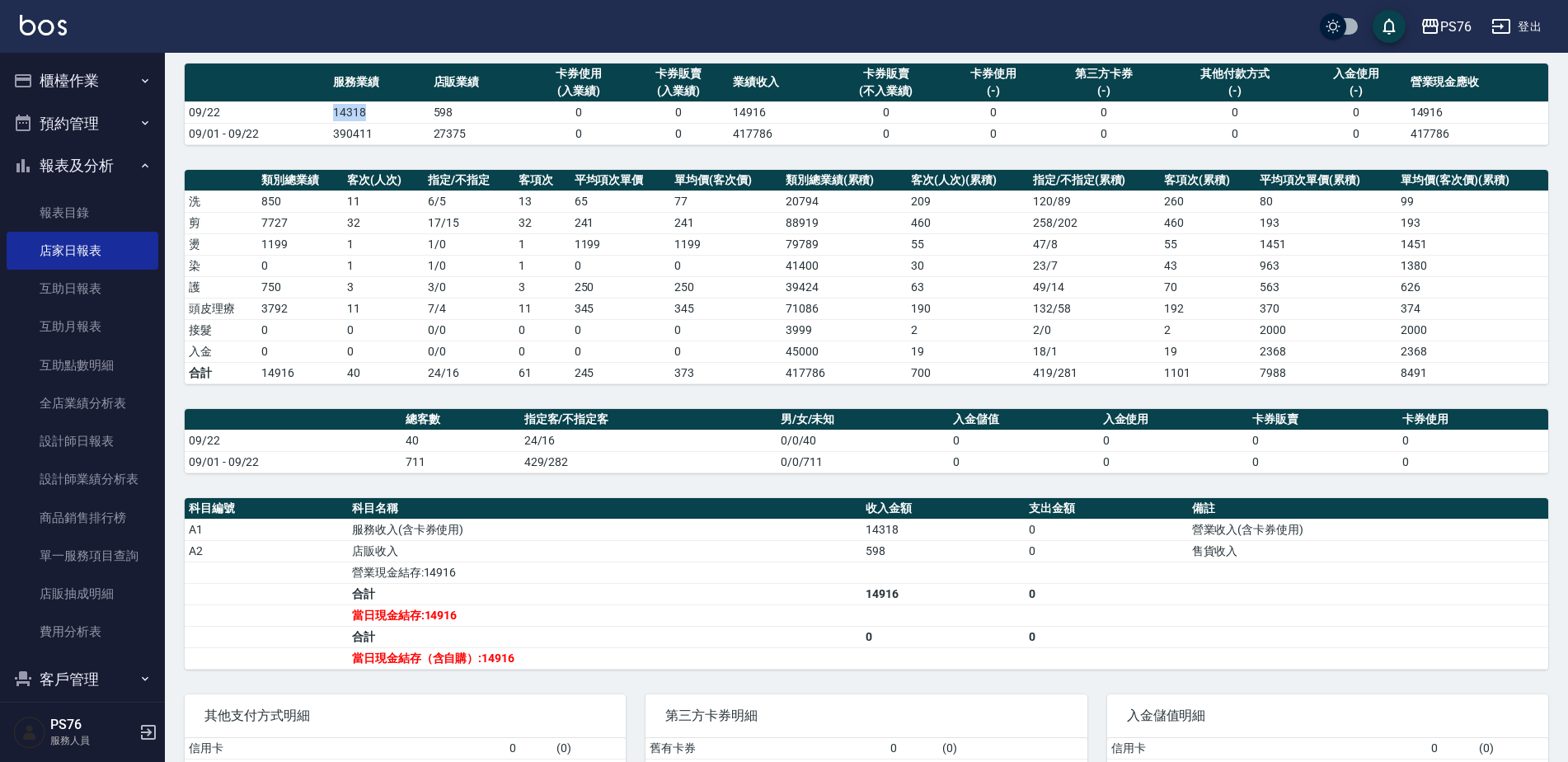
click at [367, 112] on tr "09/22 14318 598 0 0 14916 0 0 0 0 0 14916" at bounding box center [866, 112] width 1363 height 21
drag, startPoint x: 367, startPoint y: 112, endPoint x: 360, endPoint y: 211, distance: 99.2
click at [360, 211] on td "11" at bounding box center [383, 200] width 81 height 21
drag, startPoint x: 428, startPoint y: 110, endPoint x: 457, endPoint y: 111, distance: 29.0
click at [457, 111] on td "598" at bounding box center [479, 112] width 100 height 21
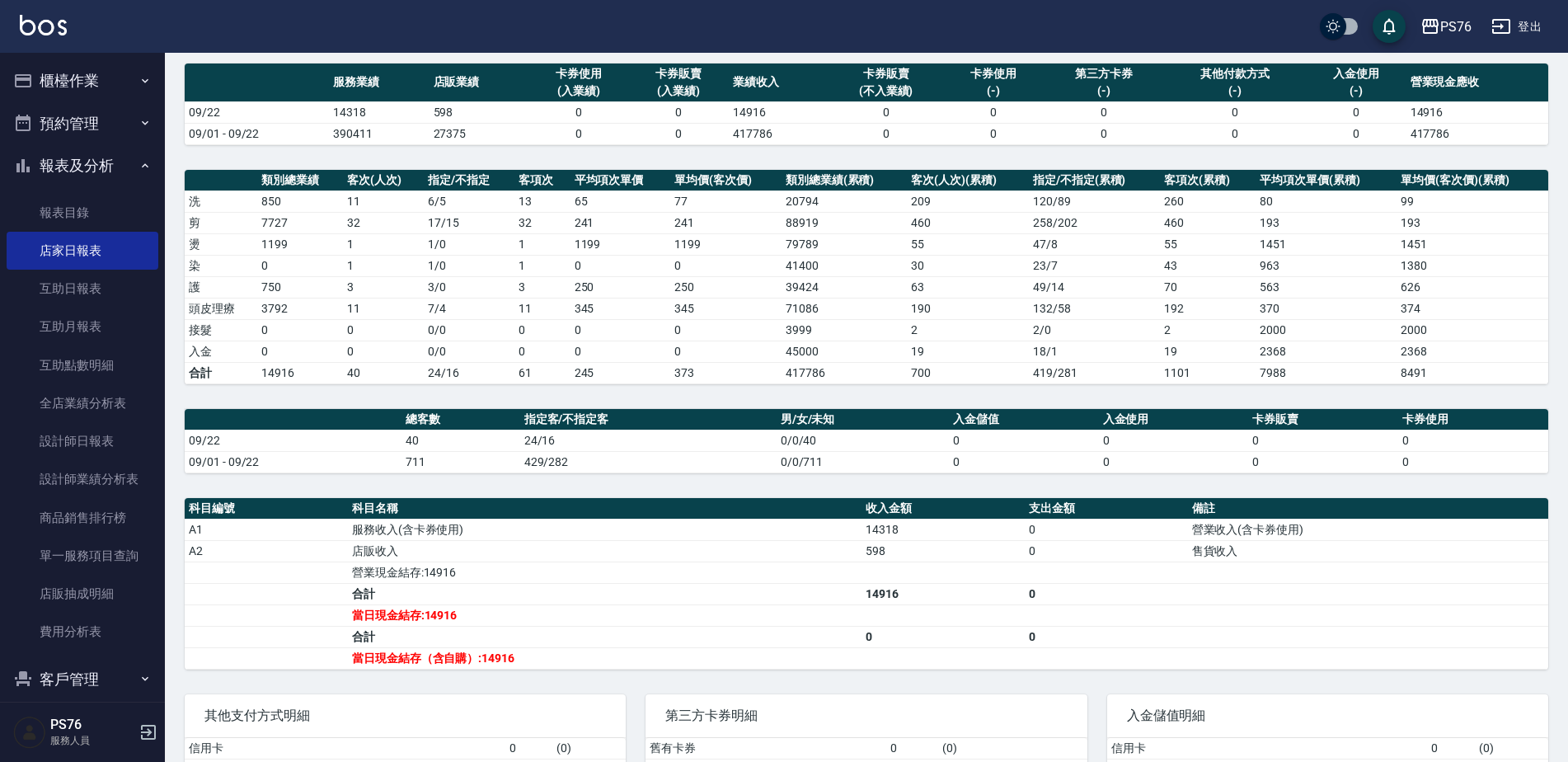
drag, startPoint x: 457, startPoint y: 111, endPoint x: 429, endPoint y: 239, distance: 131.0
click at [429, 239] on td "1 / 0" at bounding box center [469, 243] width 91 height 21
drag, startPoint x: 335, startPoint y: 309, endPoint x: 367, endPoint y: 310, distance: 32.0
click at [367, 310] on tr "頭皮理療 3792 11 7 / 4 11 345 345 71086 190 132 / 58 192 370 374" at bounding box center [866, 308] width 1363 height 21
drag, startPoint x: 367, startPoint y: 310, endPoint x: 370, endPoint y: 417, distance: 107.0
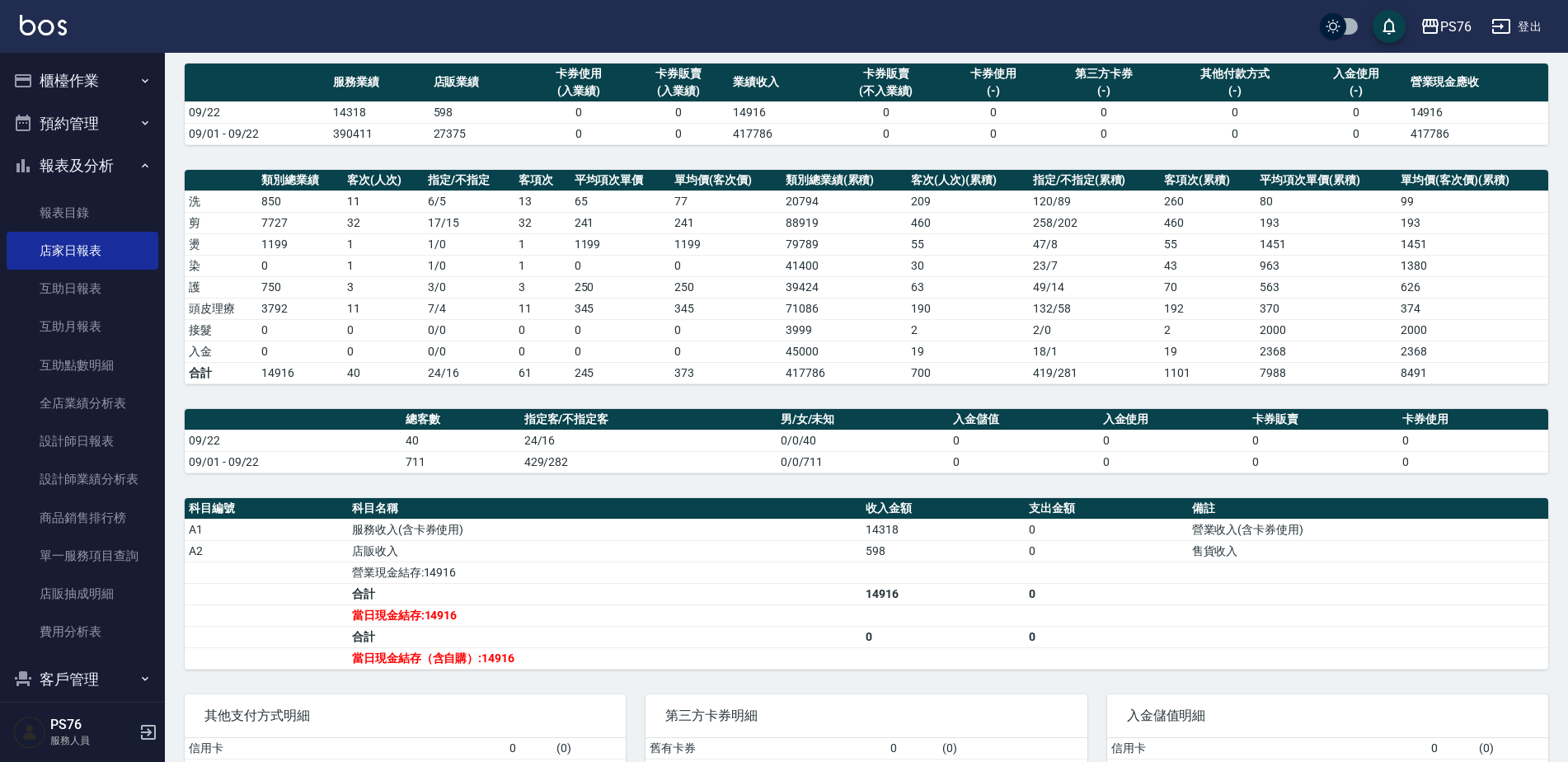
click at [370, 417] on th "a dense table" at bounding box center [293, 419] width 217 height 21
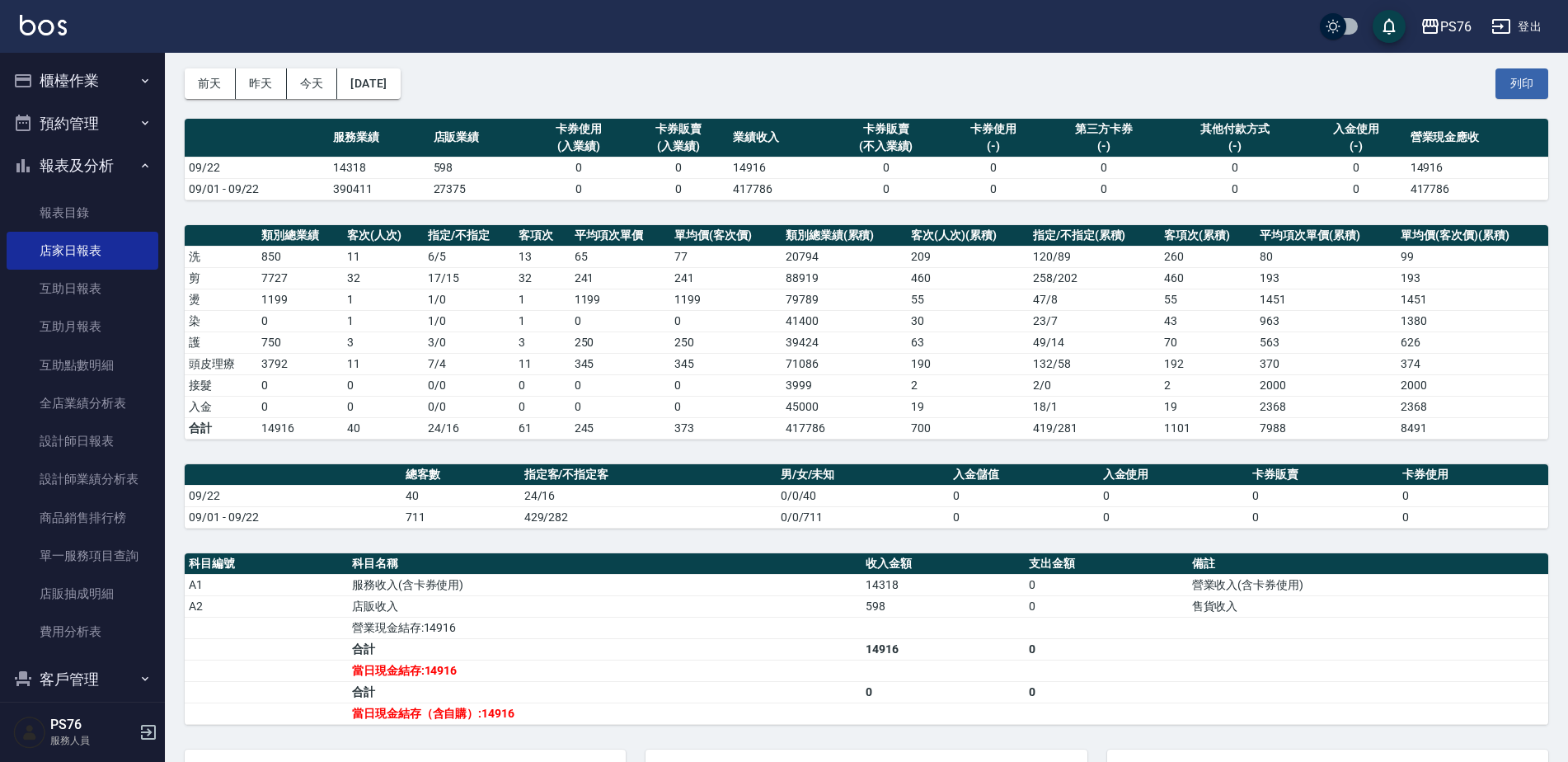
scroll to position [78, 0]
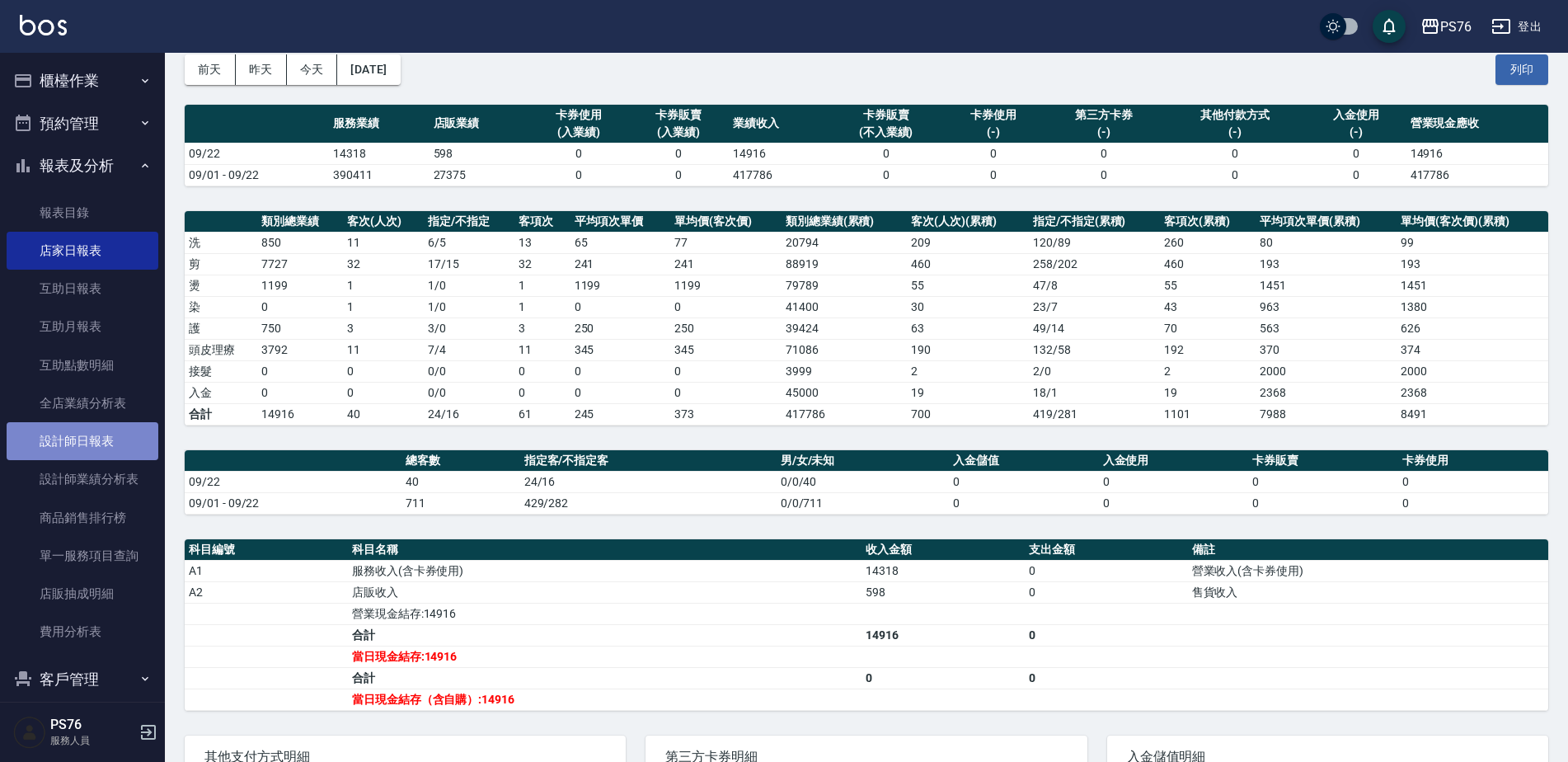
click at [102, 435] on link "設計師日報表" at bounding box center [82, 441] width 151 height 38
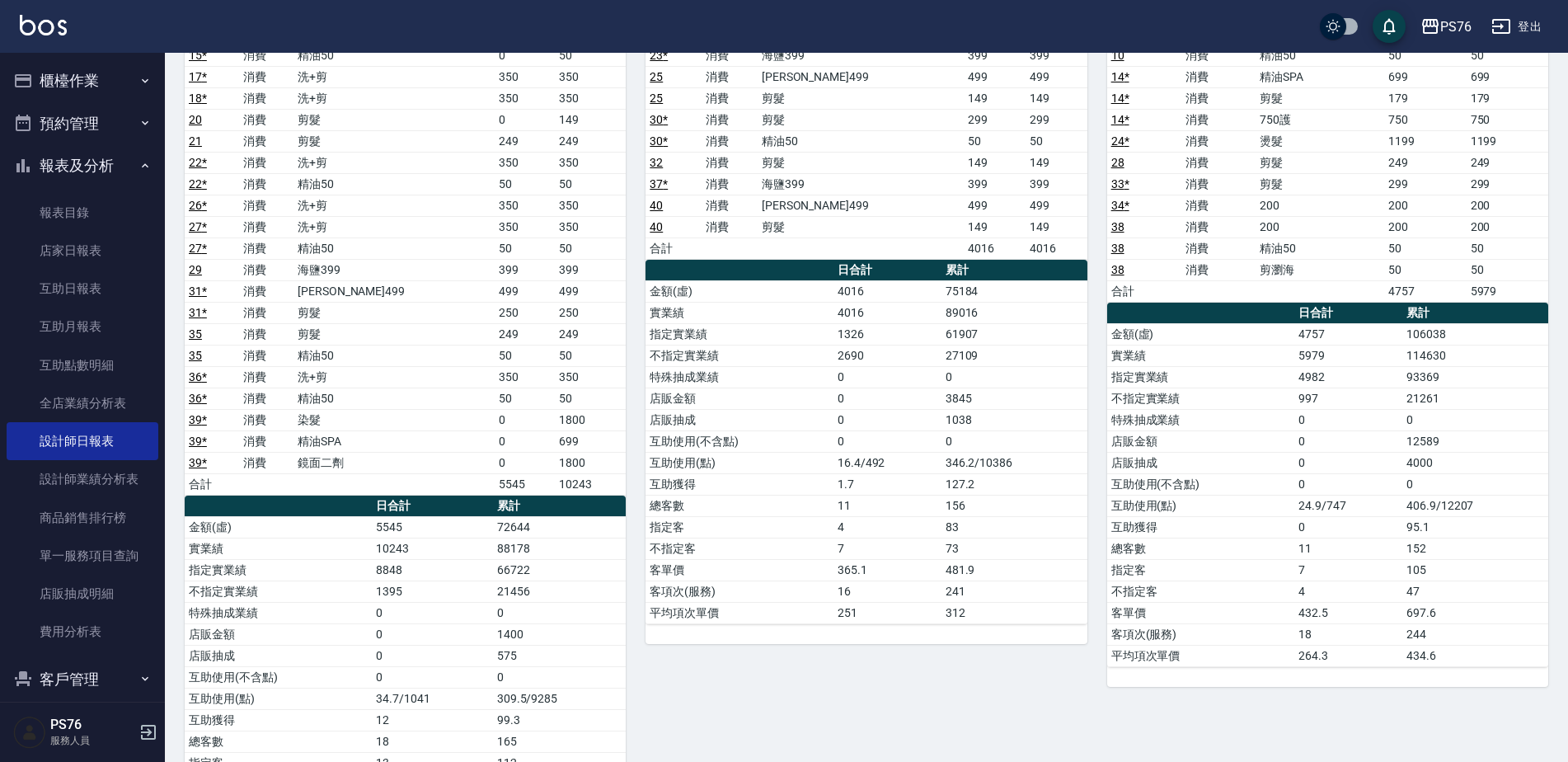
scroll to position [318, 0]
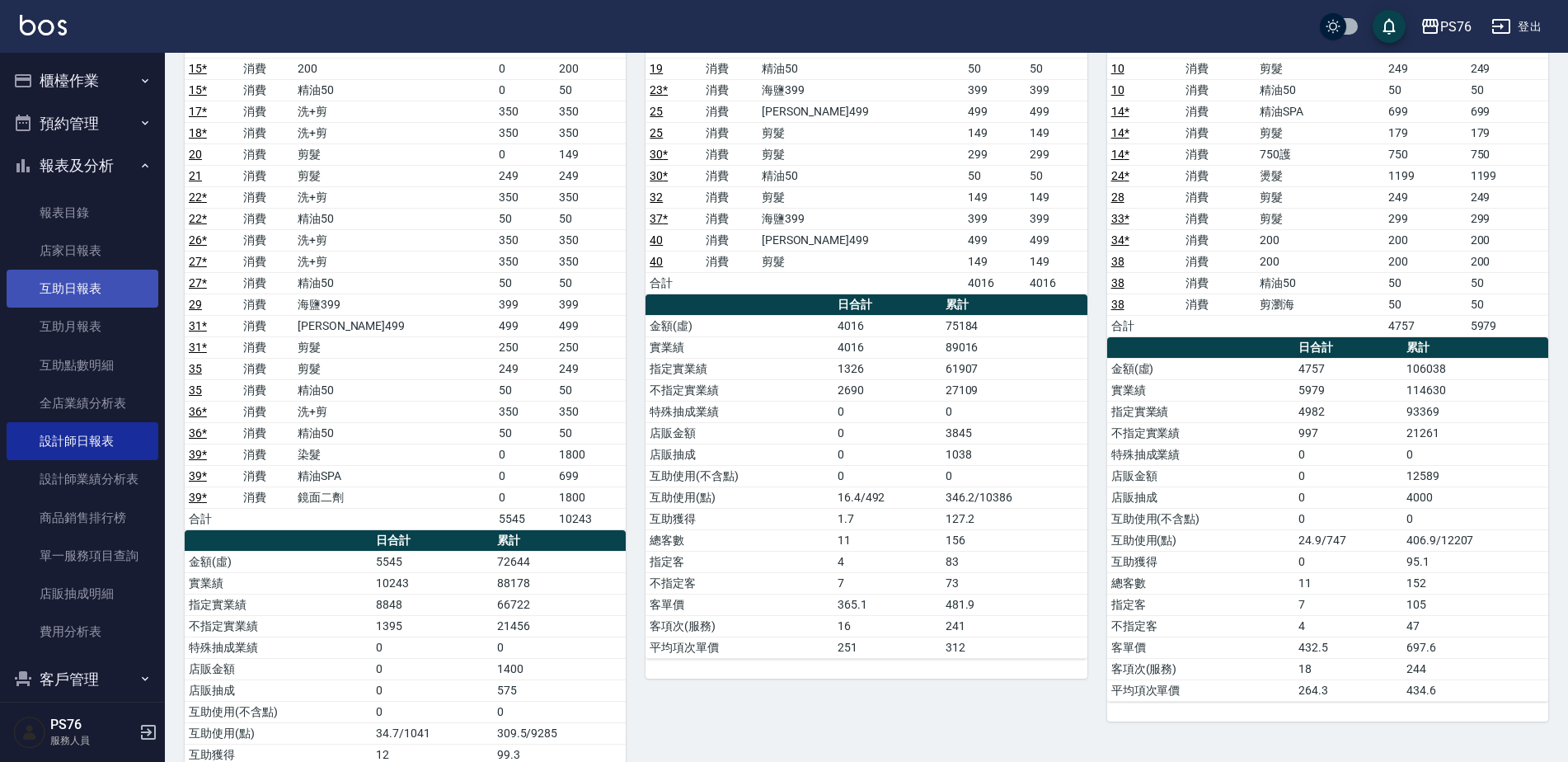
click at [104, 292] on link "互助日報表" at bounding box center [82, 288] width 151 height 38
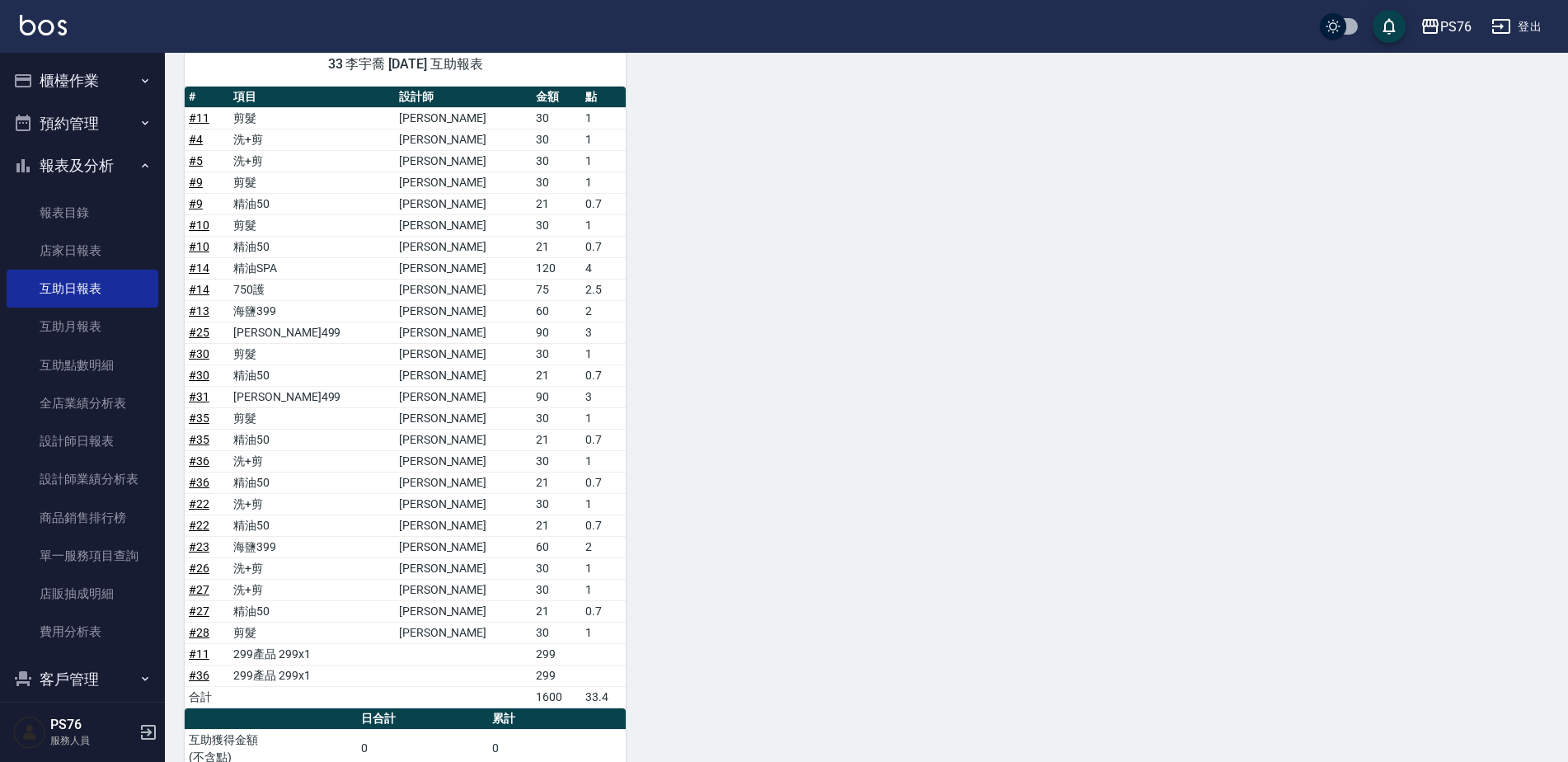
scroll to position [982, 0]
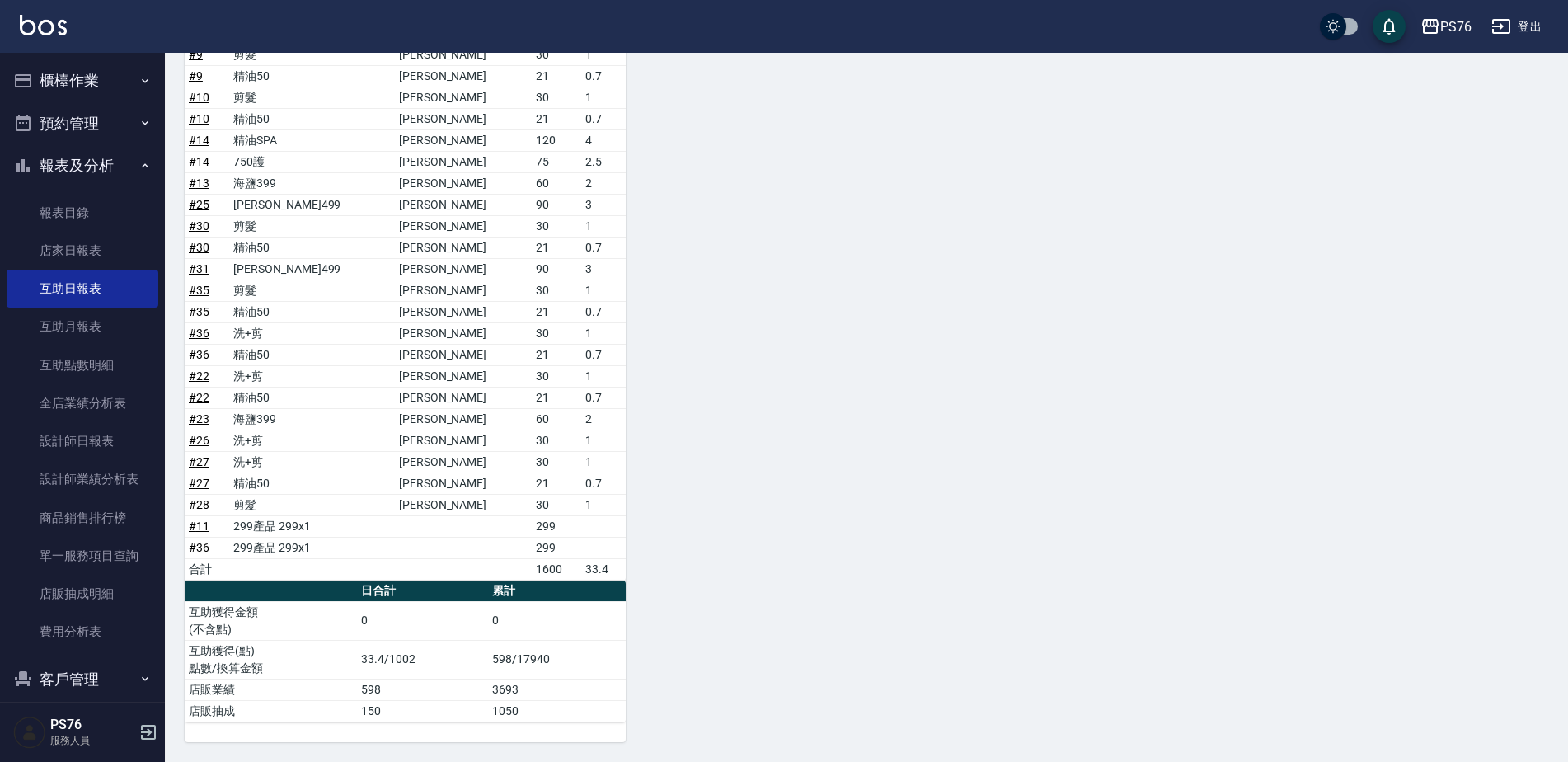
click at [1518, 28] on button "登出" at bounding box center [1516, 27] width 63 height 30
